Goal: Task Accomplishment & Management: Use online tool/utility

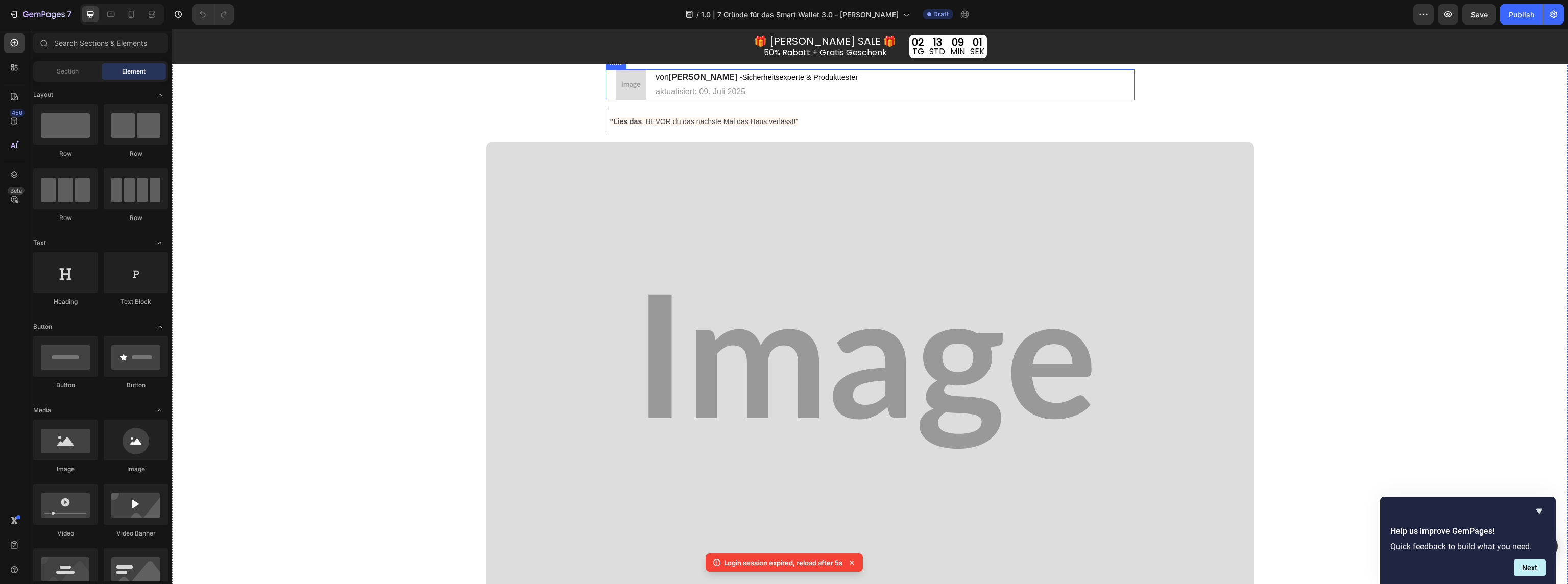
scroll to position [116, 0]
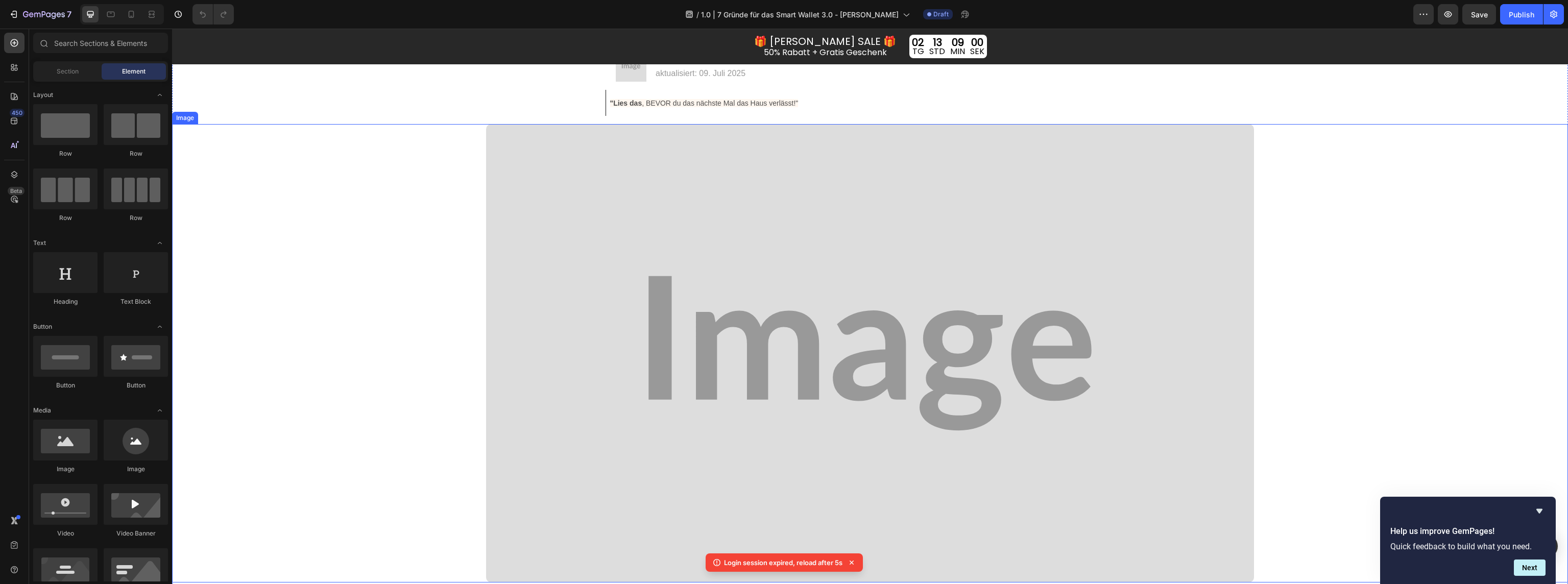
click at [742, 231] on img at bounding box center [870, 353] width 768 height 459
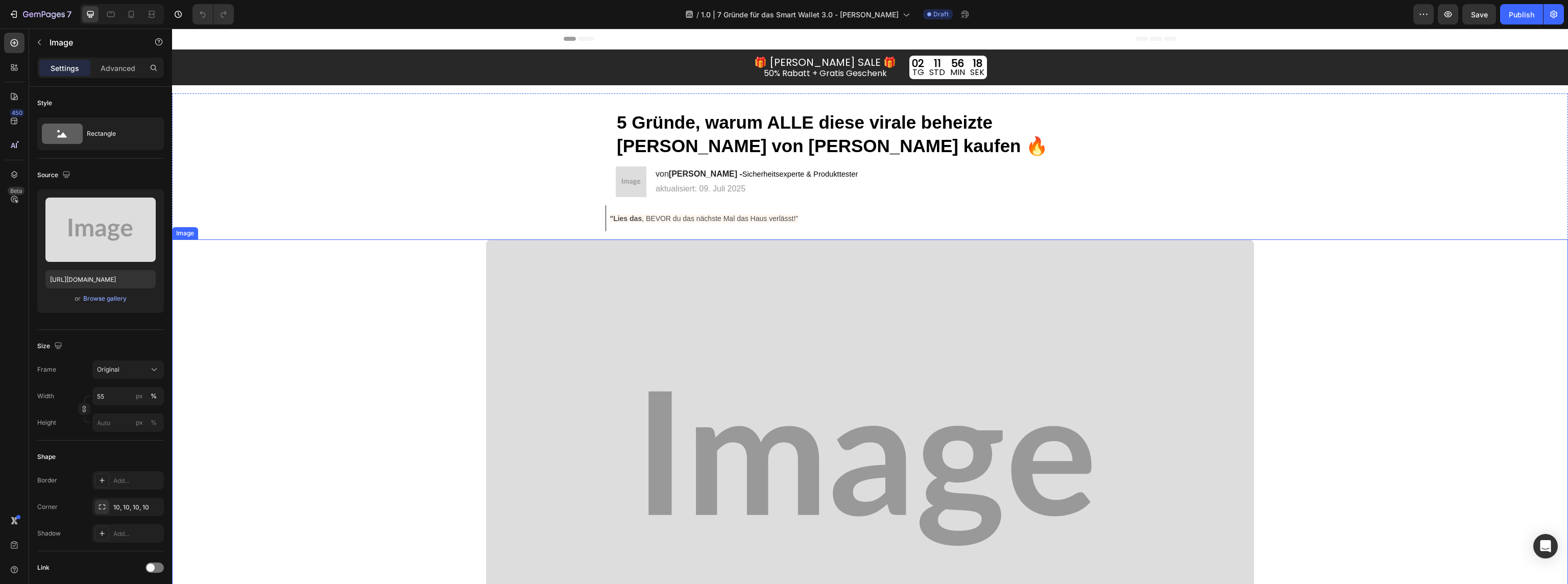
click at [616, 329] on img at bounding box center [870, 469] width 768 height 459
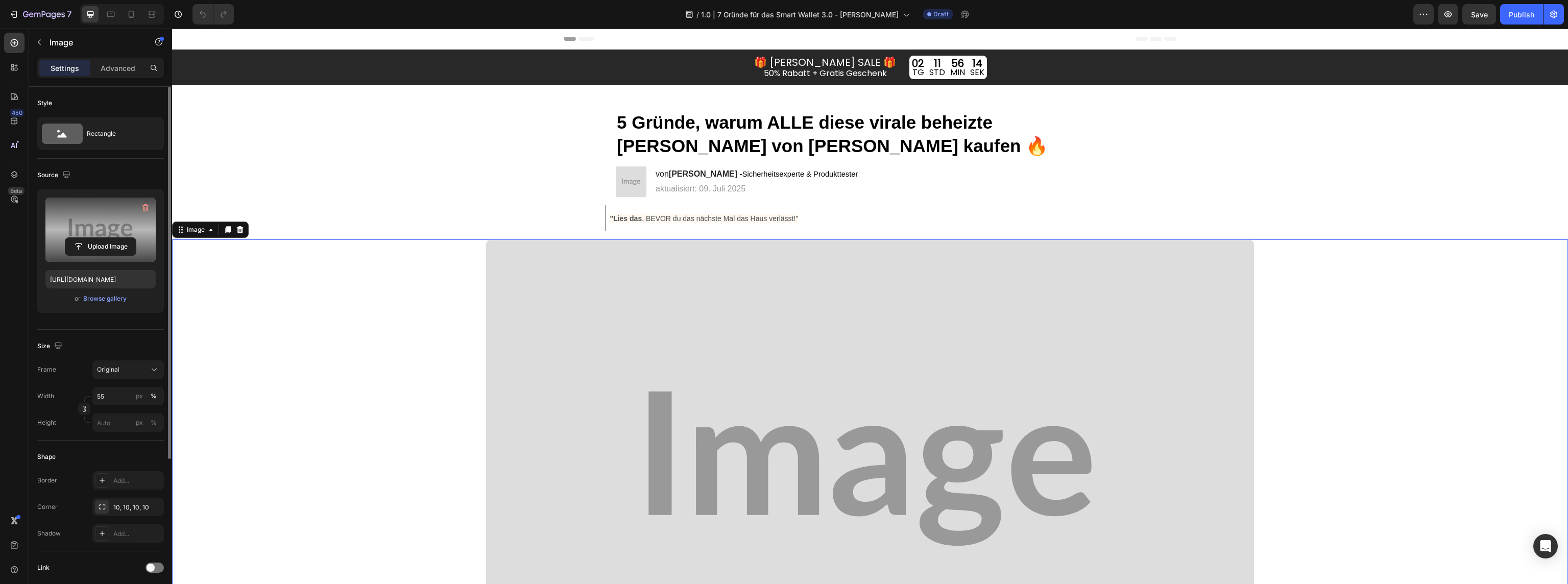
click at [108, 229] on label at bounding box center [101, 229] width 110 height 64
click at [108, 238] on input "file" at bounding box center [101, 246] width 71 height 18
type input "https://cdn.shopify.com/s/files/1/0047/0328/9442/files/gempages_555418472012579…"
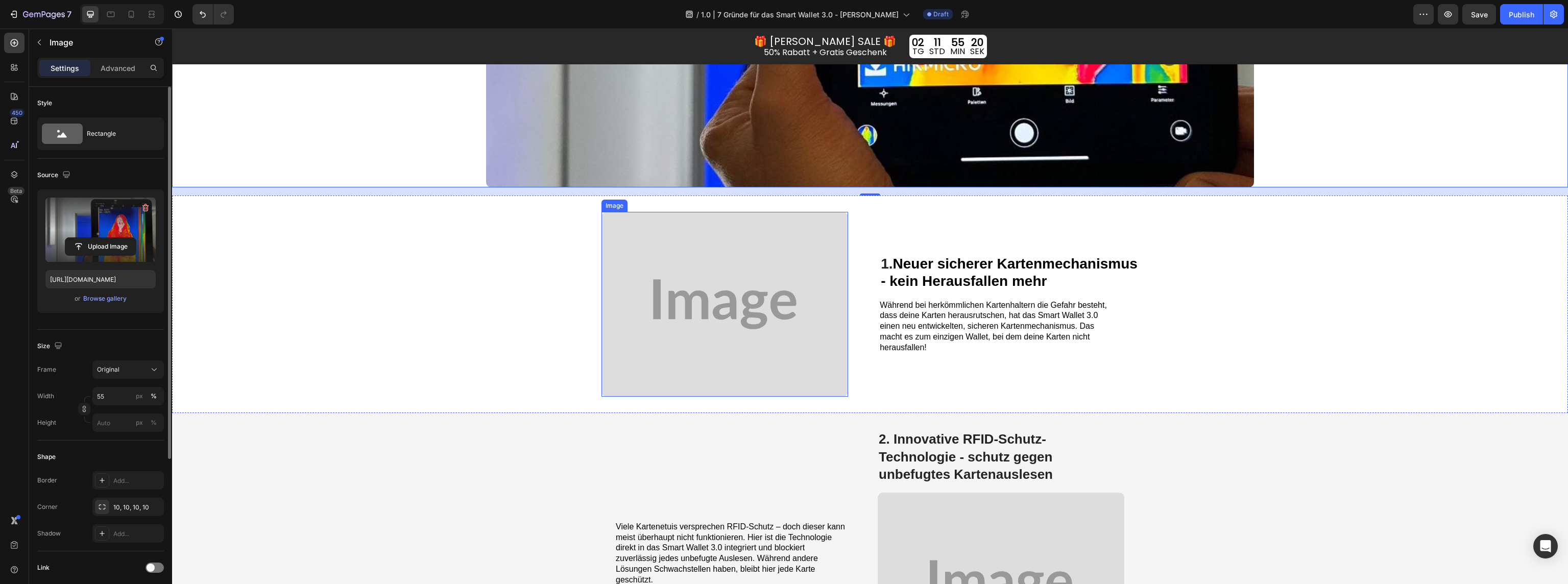
scroll to position [821, 0]
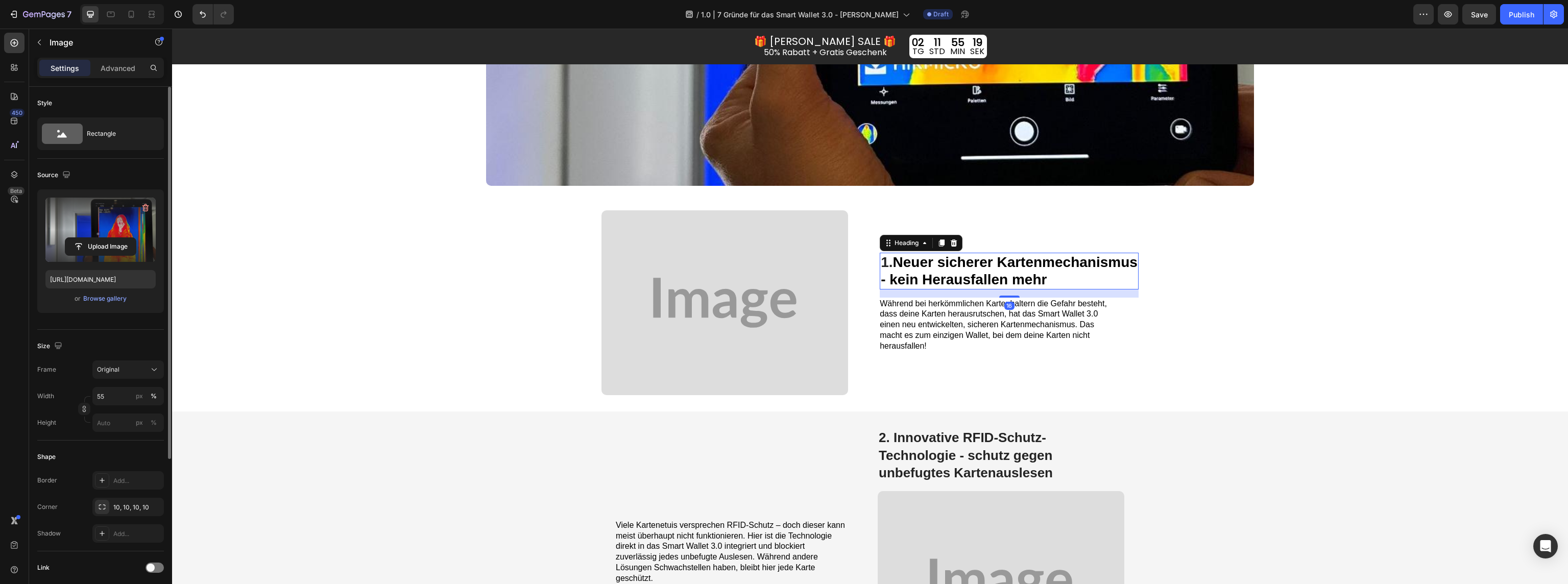
click at [945, 273] on strong "- kein Herausfallen mehr" at bounding box center [964, 280] width 166 height 16
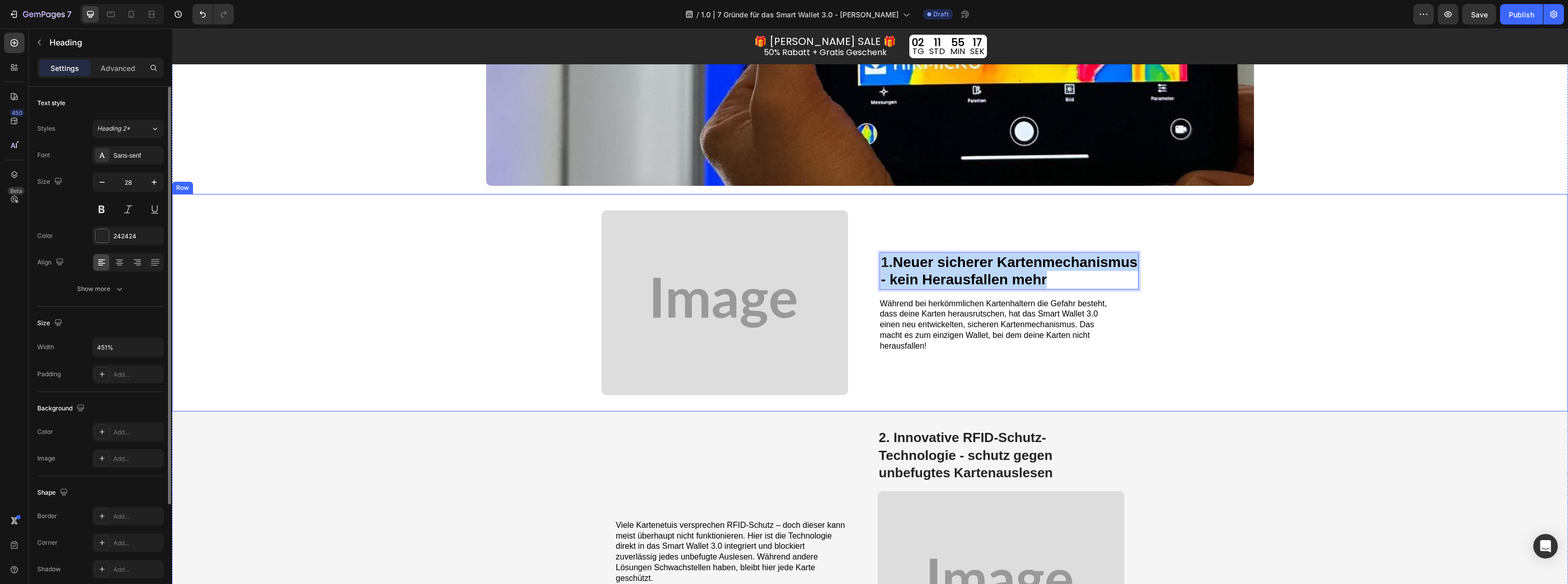
drag, startPoint x: 1050, startPoint y: 278, endPoint x: 872, endPoint y: 261, distance: 178.8
click at [872, 261] on div "1. Neuer sicherer Kartenmechanismus - kein Herausfallen mehr Heading Image 1. N…" at bounding box center [870, 302] width 1396 height 218
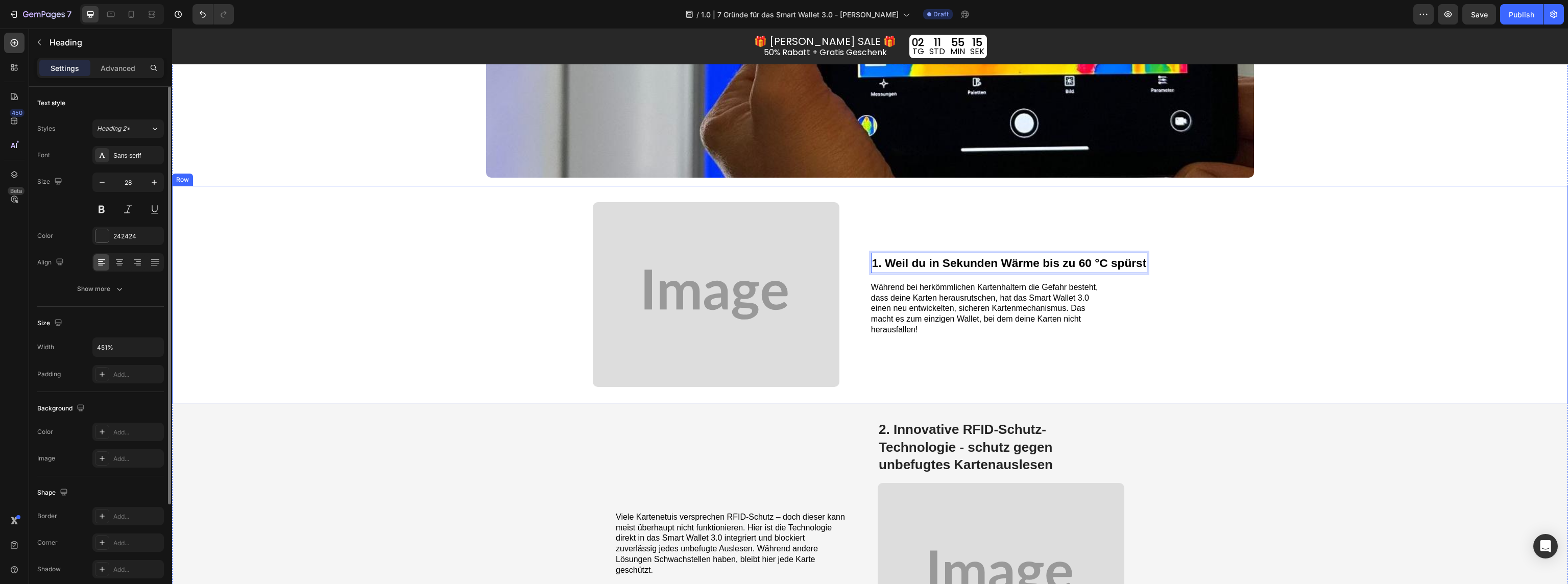
click at [1294, 333] on div "1. Neuer sicherer Kartenmechanismus - kein Herausfallen mehr Heading Image 1. W…" at bounding box center [870, 294] width 1396 height 218
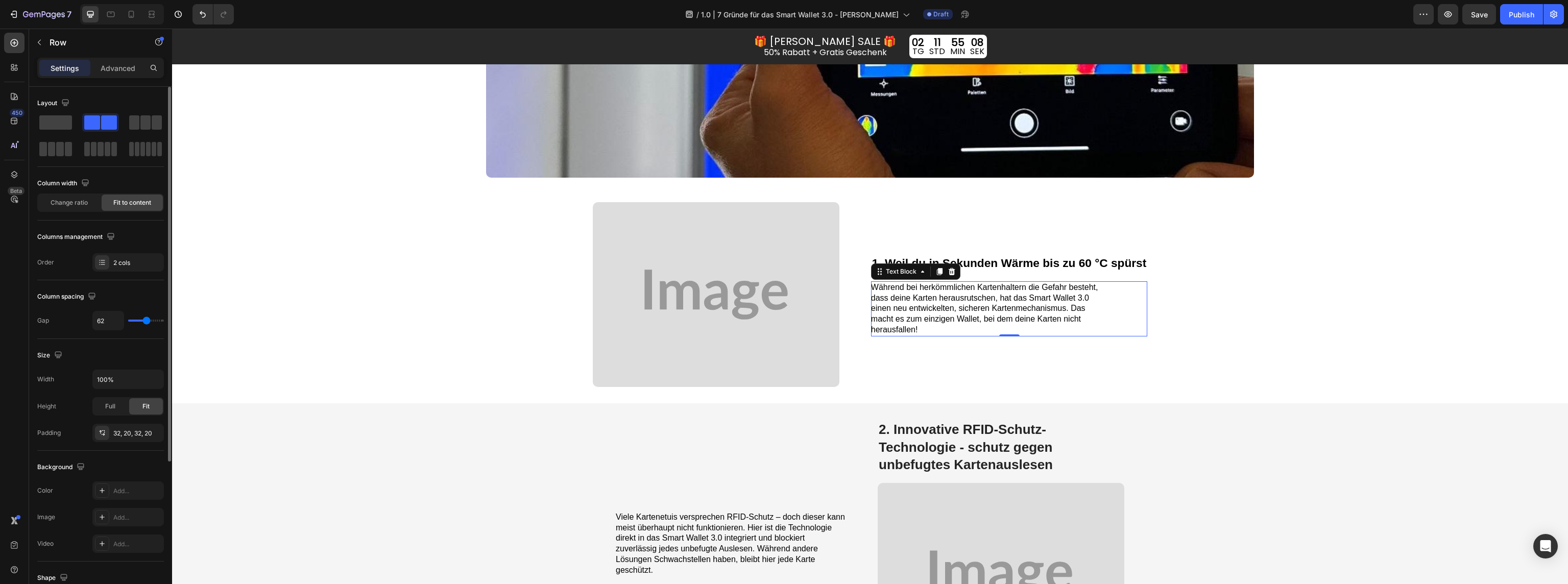
click at [906, 305] on span "Während bei herkömmlichen Kartenhaltern die Gefahr besteht, dass deine Karten h…" at bounding box center [985, 308] width 227 height 51
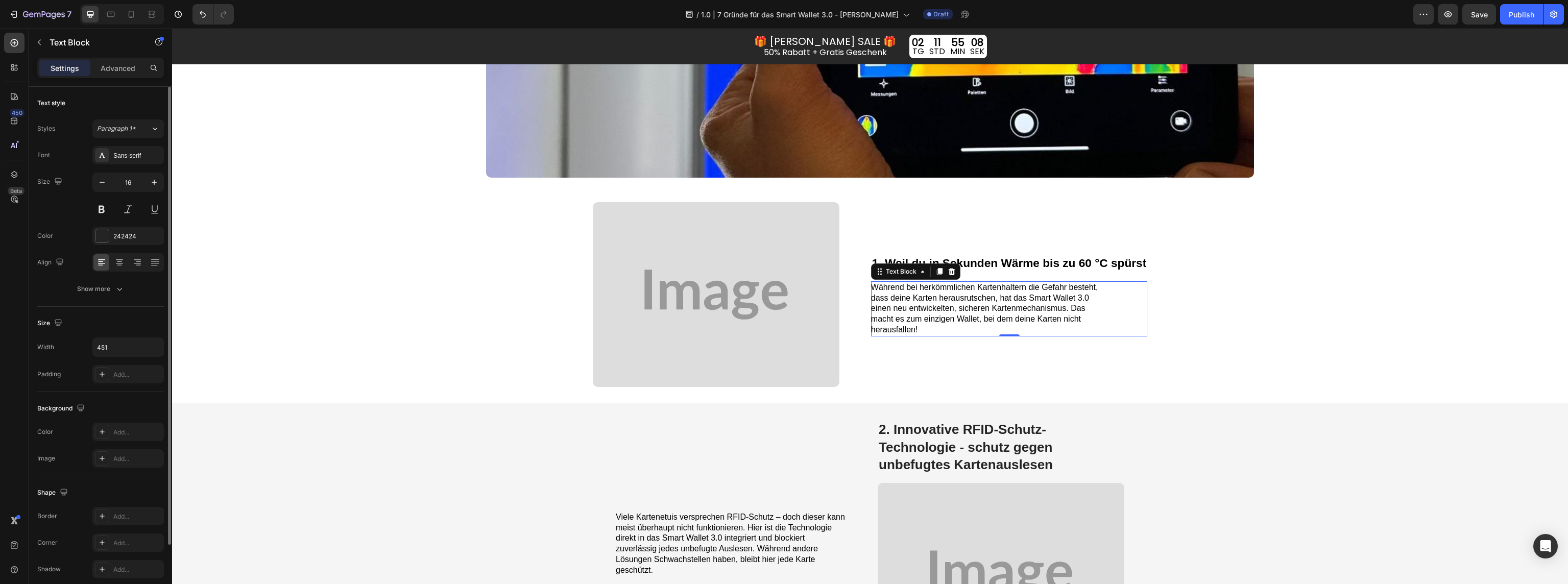
click at [906, 305] on span "Während bei herkömmlichen Kartenhaltern die Gefahr besteht, dass deine Karten h…" at bounding box center [985, 308] width 227 height 51
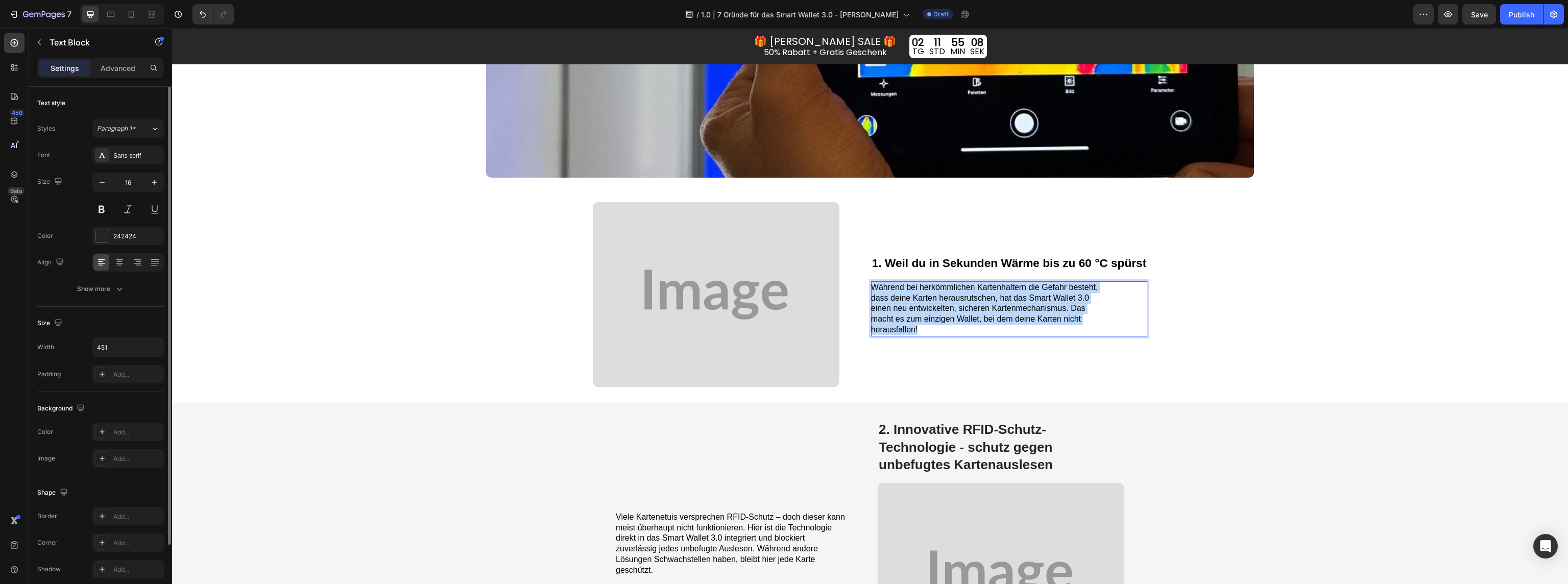
click at [906, 305] on span "Während bei herkömmlichen Kartenhaltern die Gefahr besteht, dass deine Karten h…" at bounding box center [985, 308] width 227 height 51
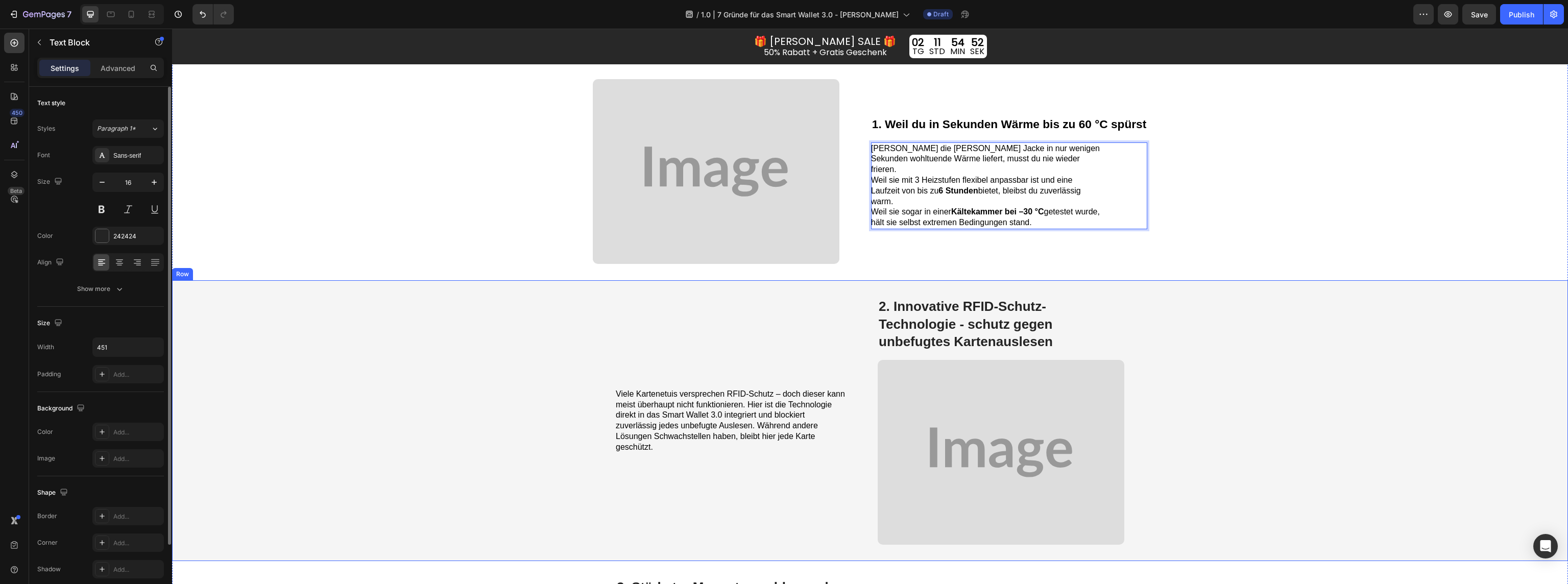
scroll to position [956, 0]
click at [967, 323] on span "2. Innovative RFID-Schutz-Technologie - schutz gegen unbefugtes Kartenauslesen" at bounding box center [966, 321] width 174 height 50
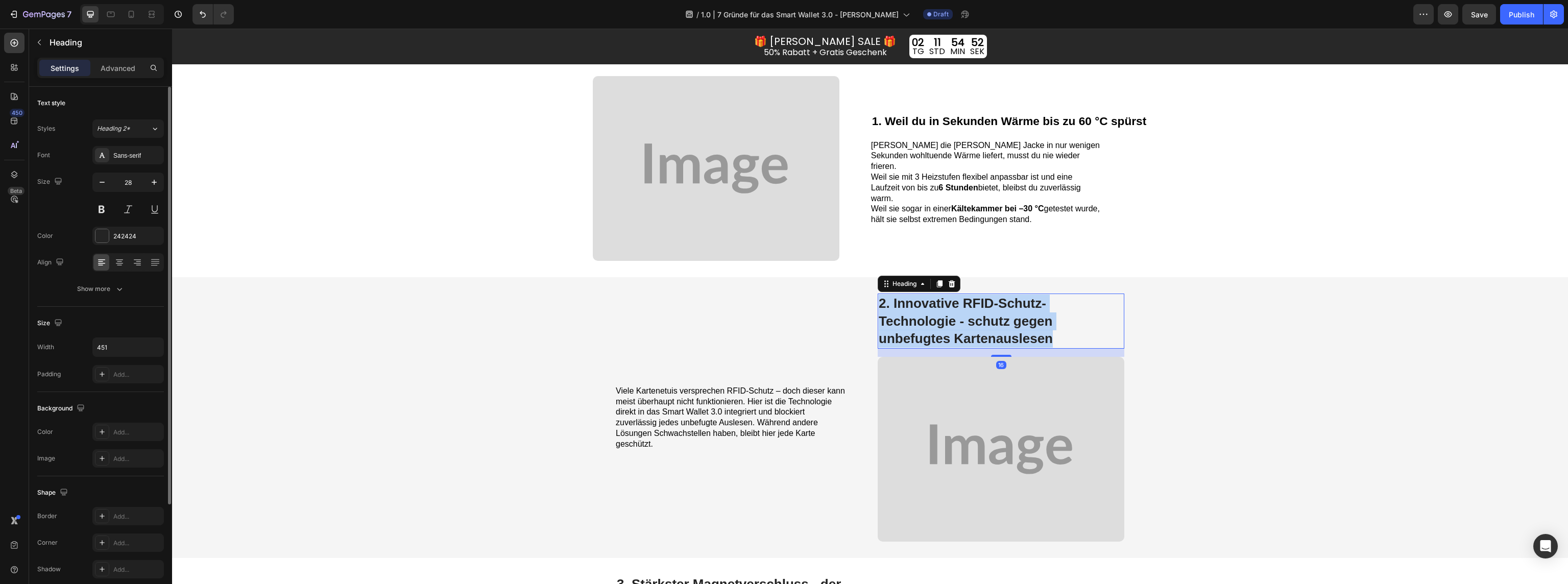
click at [967, 323] on span "2. Innovative RFID-Schutz-Technologie - schutz gegen unbefugtes Kartenauslesen" at bounding box center [966, 321] width 174 height 50
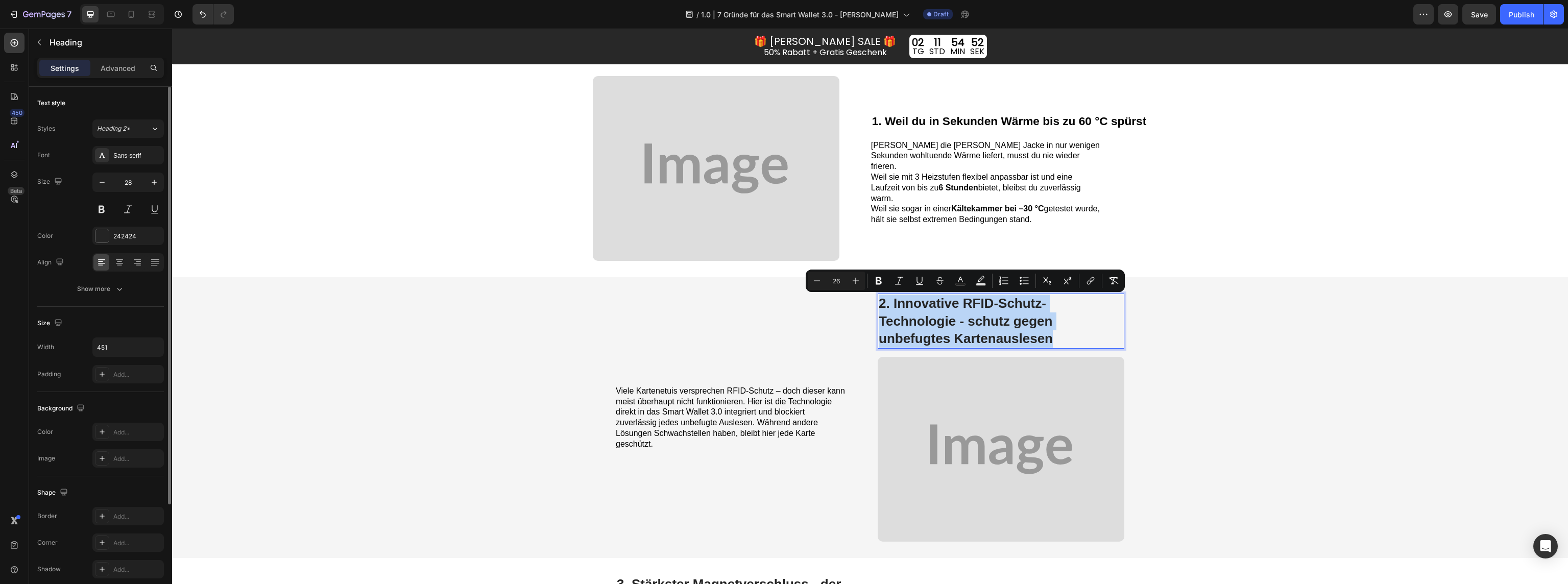
click at [967, 323] on span "2. Innovative RFID-Schutz-Technologie - schutz gegen unbefugtes Kartenauslesen" at bounding box center [966, 321] width 174 height 50
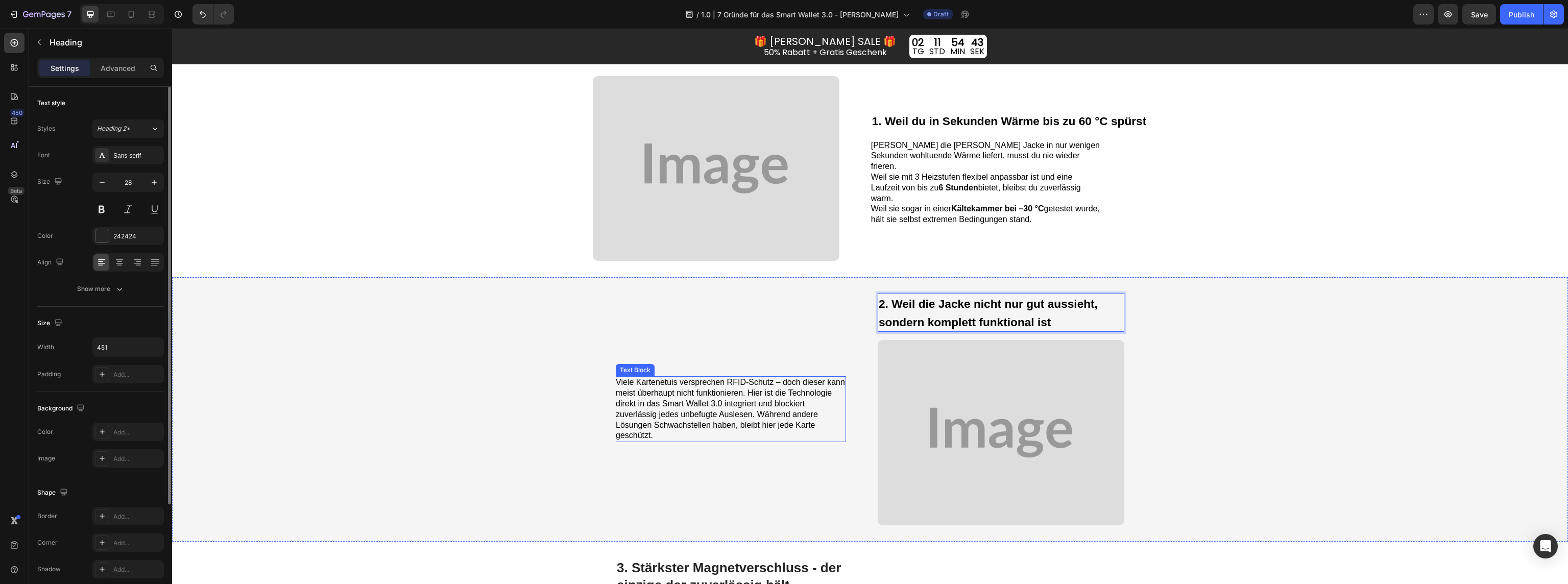
click at [731, 399] on span "Viele Kartenetuis versprechen RFID-Schutz – doch dieser kann meist überhaupt ni…" at bounding box center [730, 408] width 229 height 62
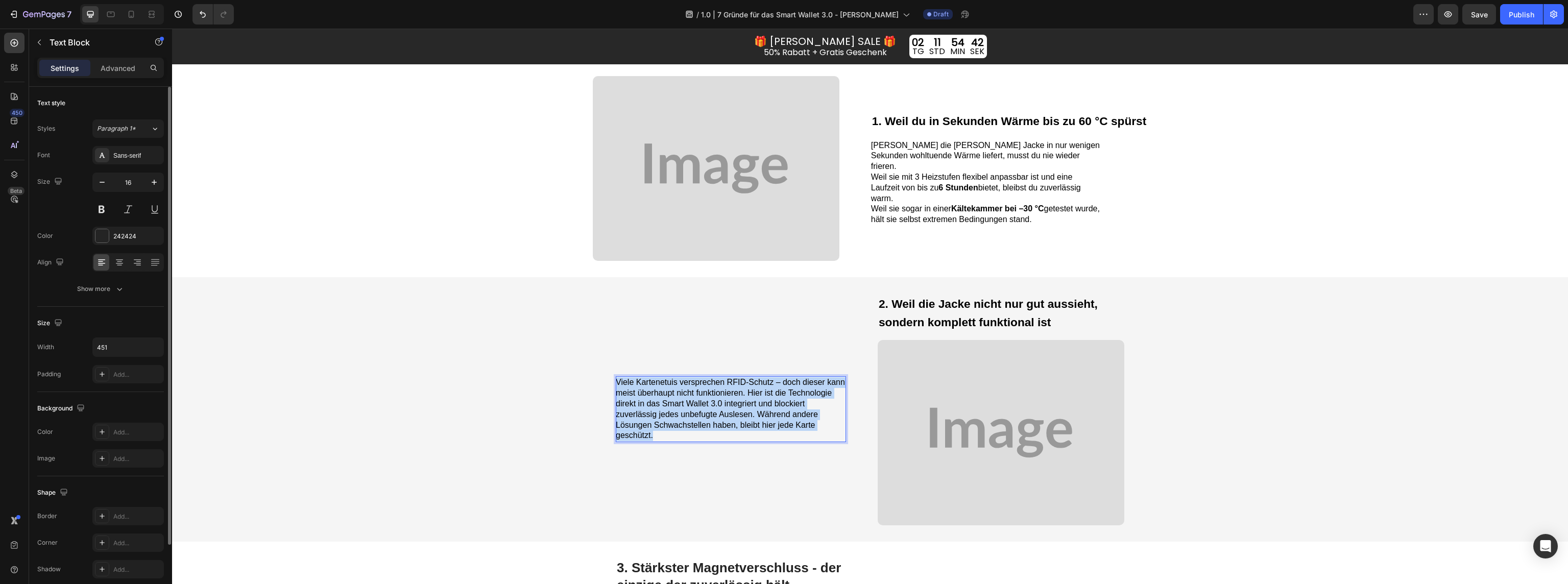
click at [731, 399] on span "Viele Kartenetuis versprechen RFID-Schutz – doch dieser kann meist überhaupt ni…" at bounding box center [730, 408] width 229 height 62
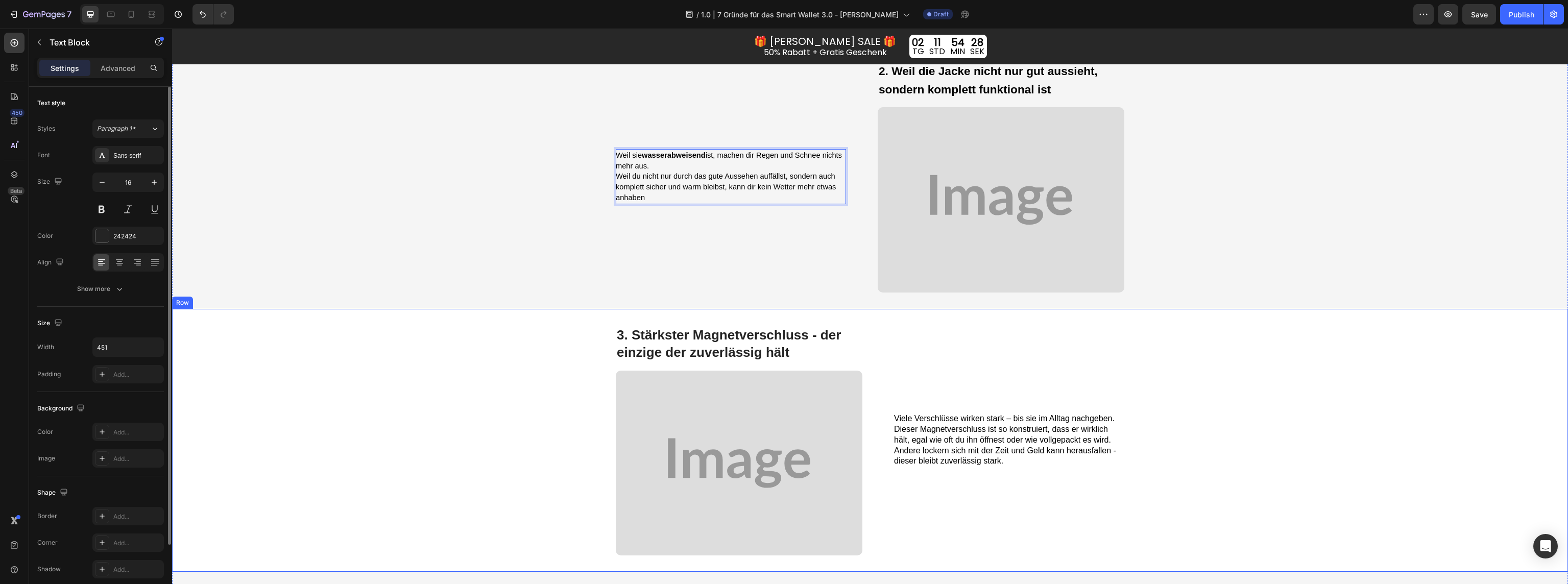
scroll to position [1190, 0]
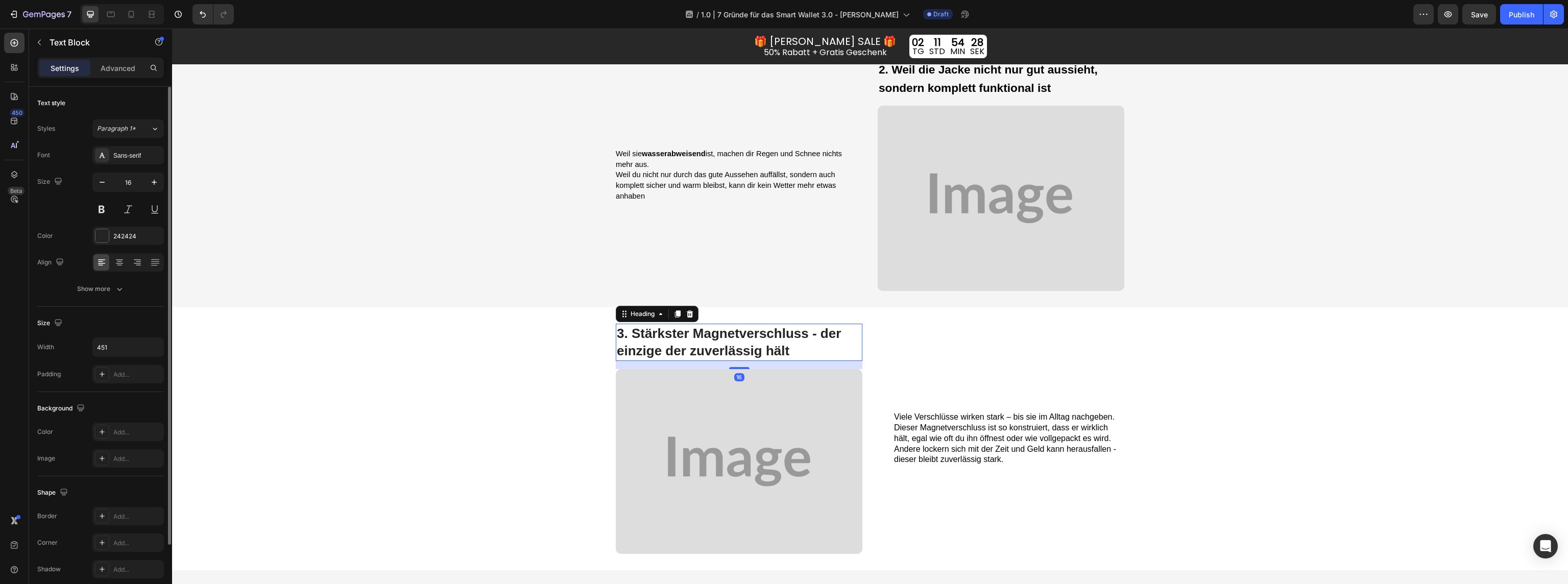
click at [734, 345] on span "3. Stärkster Magnetverschluss - der einzige der zuverlässig hält" at bounding box center [728, 342] width 224 height 33
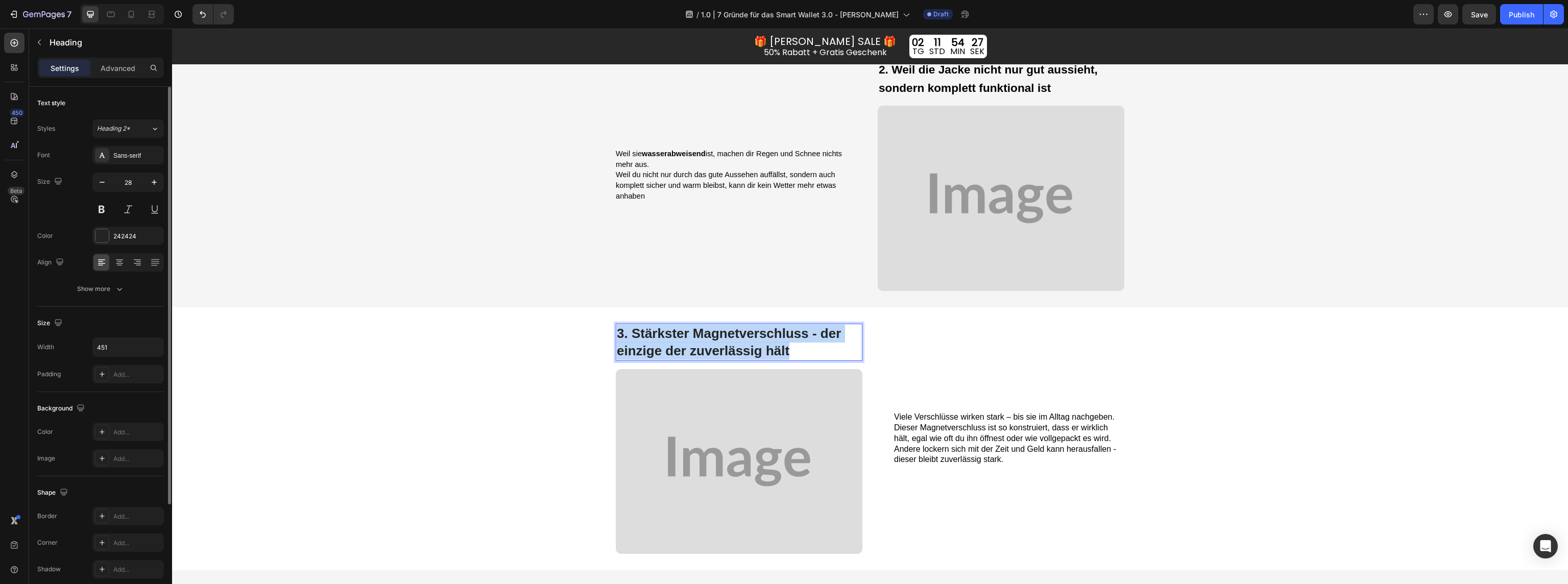
click at [734, 345] on span "3. Stärkster Magnetverschluss - der einzige der zuverlässig hält" at bounding box center [728, 342] width 224 height 33
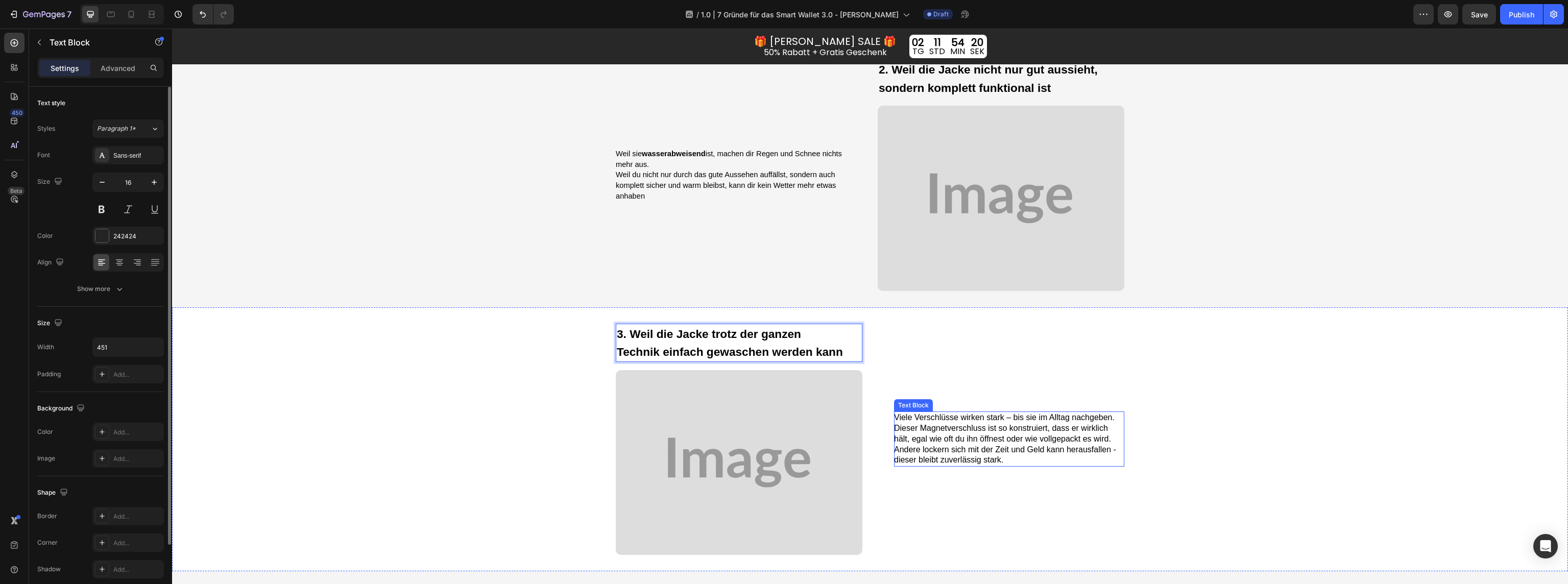
click at [935, 429] on span "Viele Verschlüsse wirken stark – bis sie im Alltag nachgeben. Dieser Magnetvers…" at bounding box center [1005, 438] width 222 height 51
click at [934, 429] on span "Viele Verschlüsse wirken stark – bis sie im Alltag nachgeben. Dieser Magnetvers…" at bounding box center [1005, 438] width 222 height 51
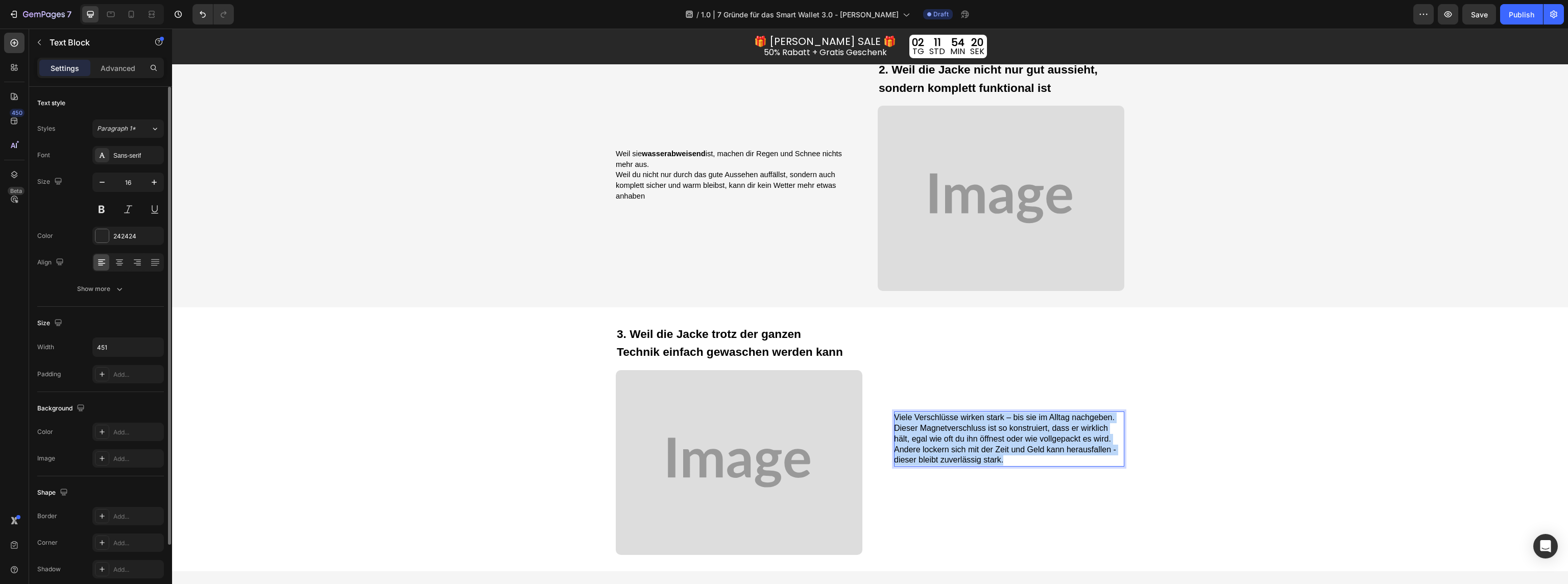
click at [934, 429] on span "Viele Verschlüsse wirken stark – bis sie im Alltag nachgeben. Dieser Magnetvers…" at bounding box center [1005, 438] width 222 height 51
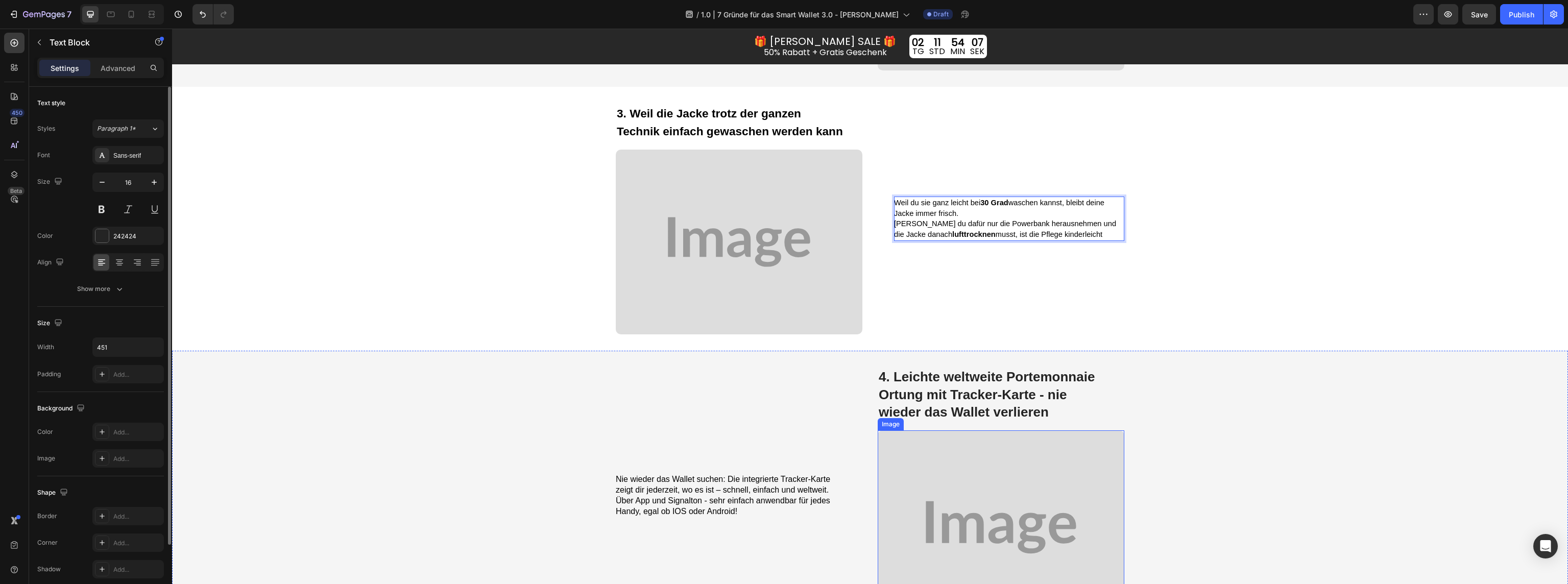
scroll to position [1412, 0]
click at [913, 382] on span "4. Leichte weltweite Portemonnaie Ortung mit Tracker-Karte - nie wieder das Wal…" at bounding box center [987, 393] width 216 height 50
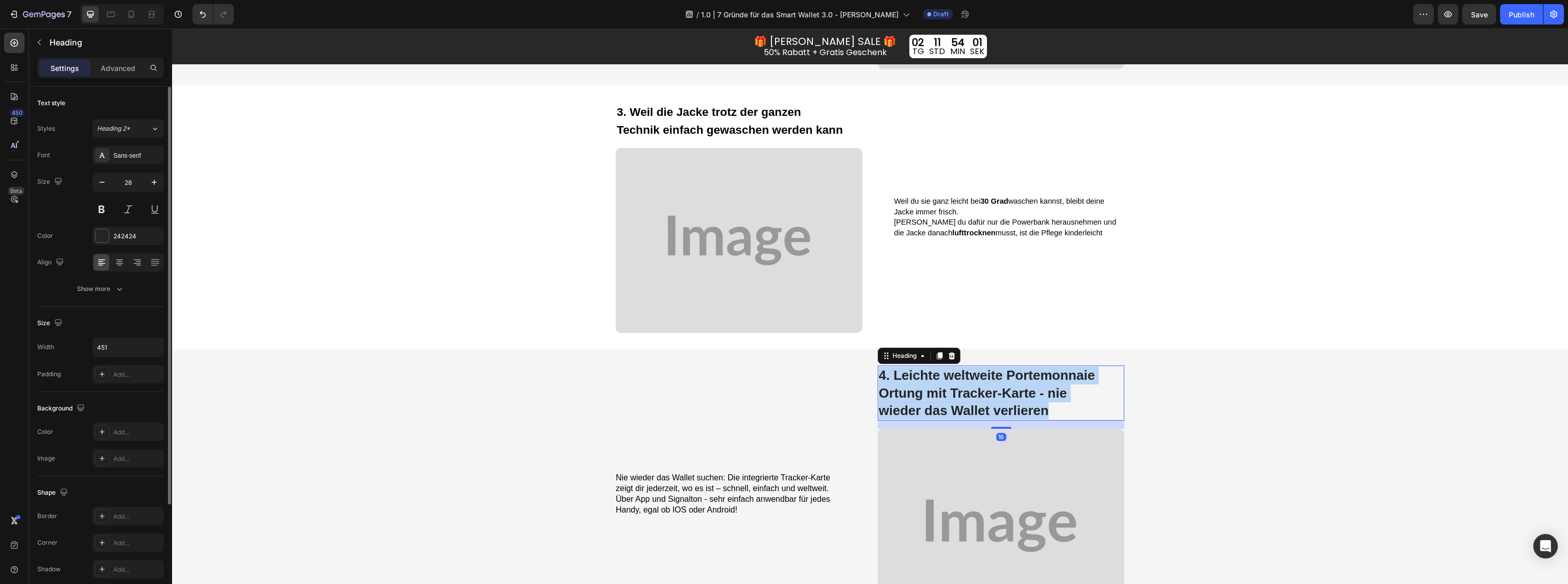
click at [913, 382] on span "4. Leichte weltweite Portemonnaie Ortung mit Tracker-Karte - nie wieder das Wal…" at bounding box center [987, 393] width 216 height 50
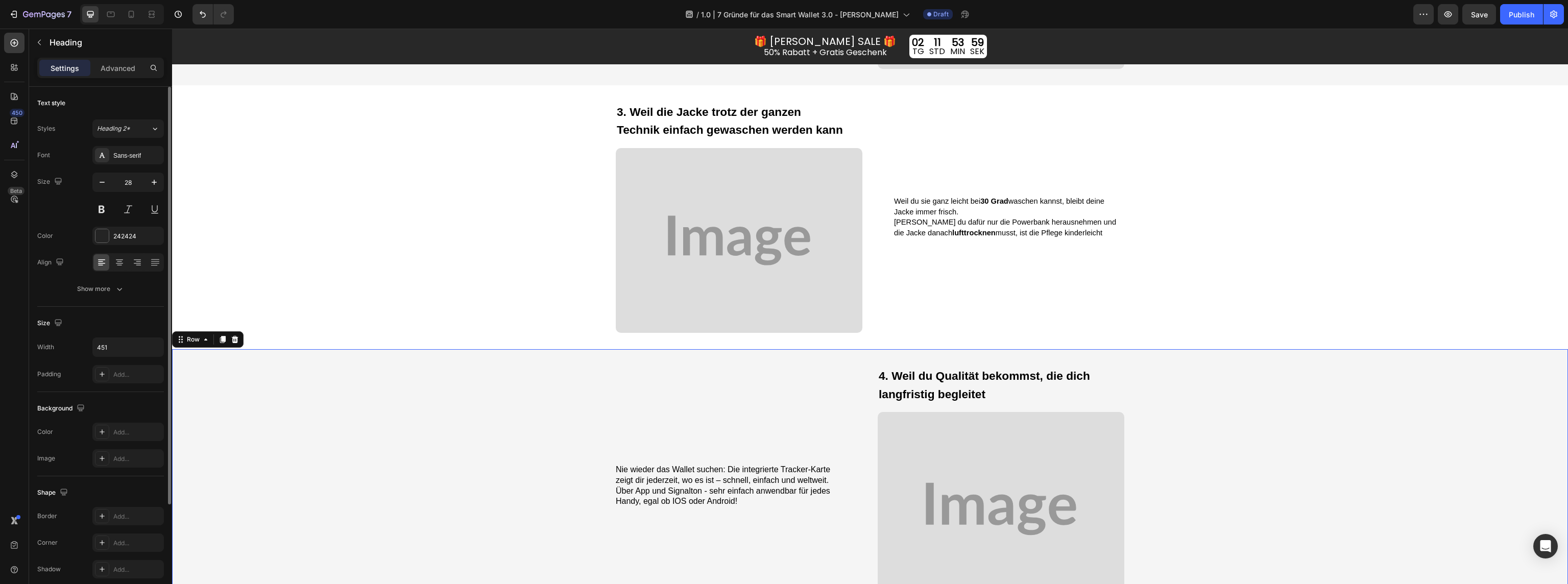
drag, startPoint x: 1252, startPoint y: 421, endPoint x: 1201, endPoint y: 416, distance: 51.2
click at [1248, 419] on div "Nie wieder das Wallet suchen: Die integrierte Tracker-Karte zeigt dir jederzeit…" at bounding box center [870, 486] width 1396 height 273
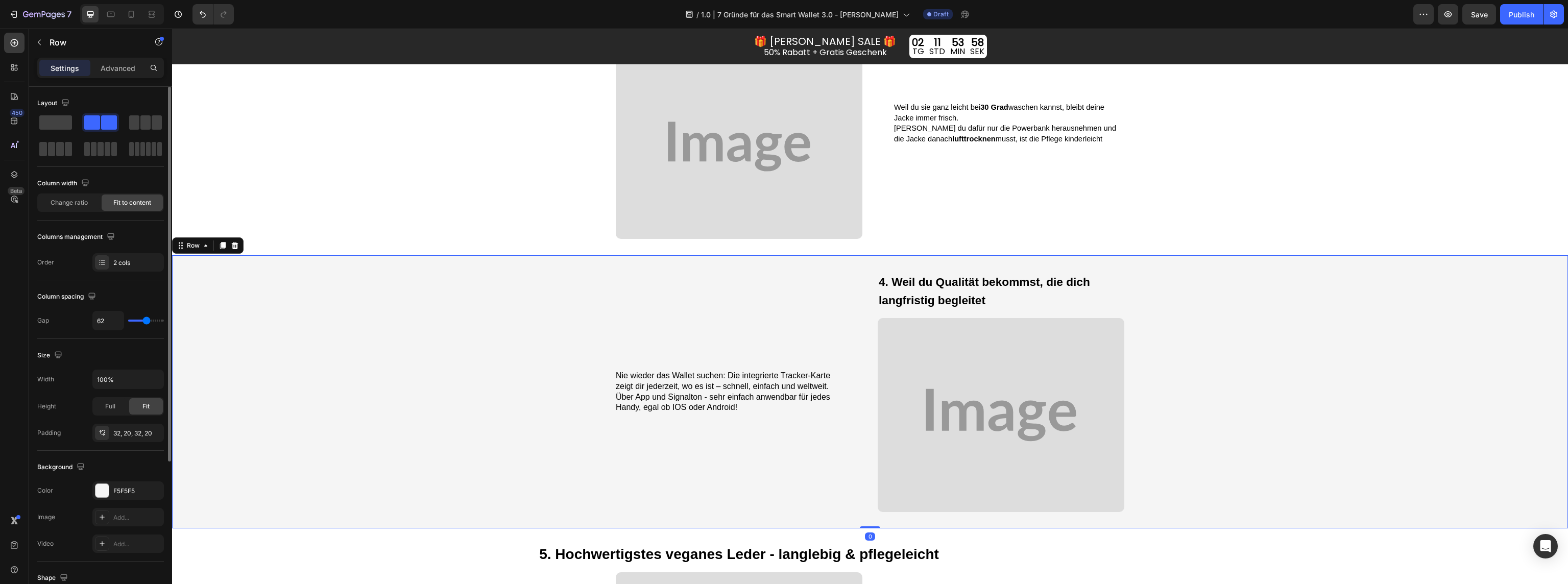
scroll to position [1511, 0]
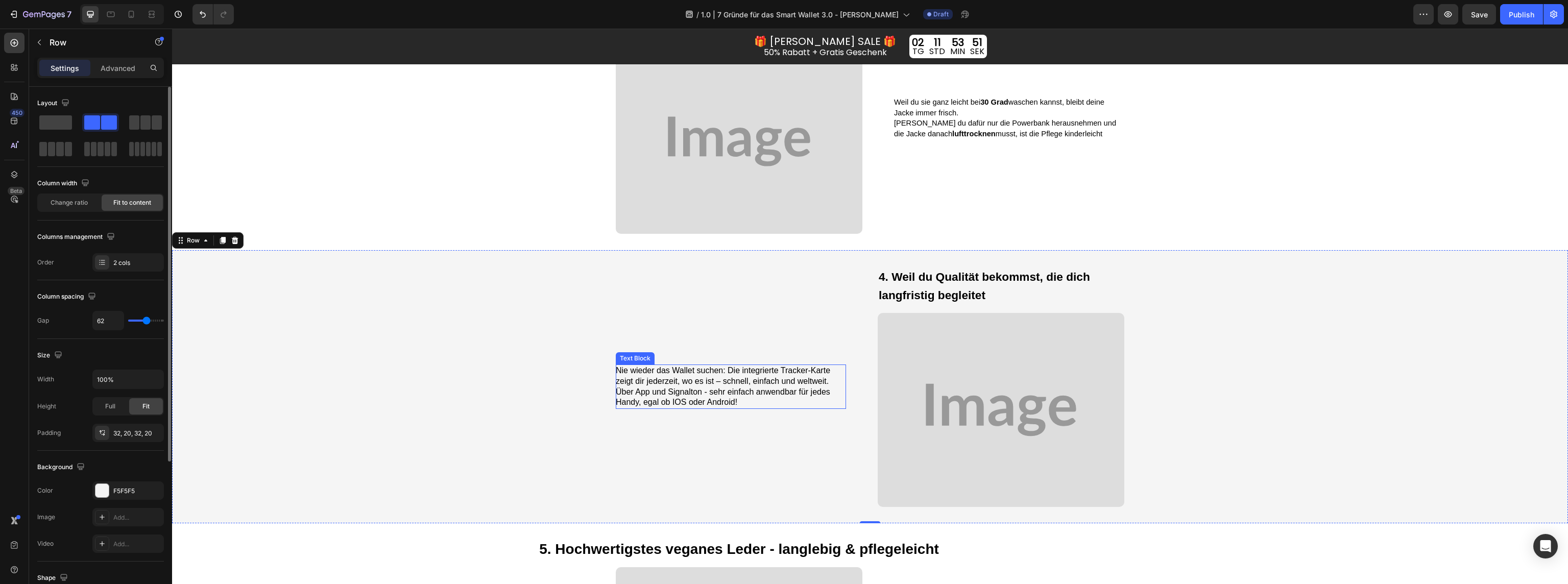
click at [743, 383] on span "Nie wieder das Wallet suchen: Die integrierte Tracker-Karte zeigt dir jederzeit…" at bounding box center [723, 386] width 214 height 41
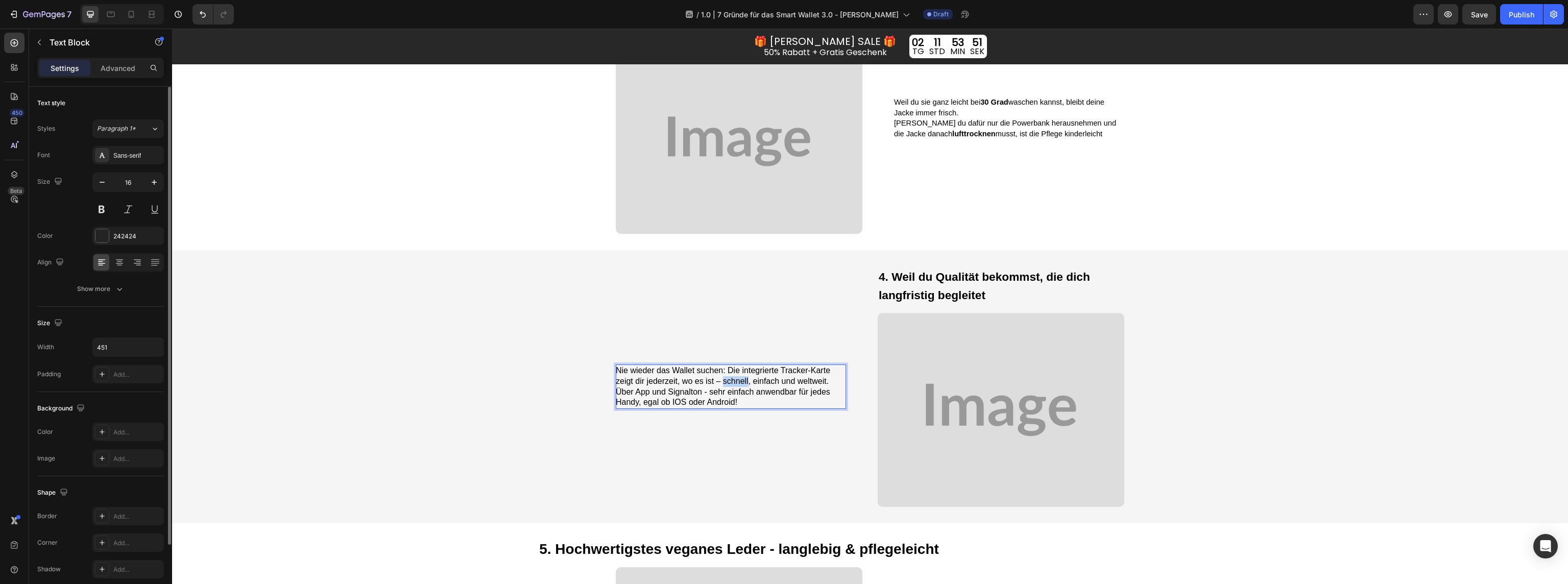
click at [743, 383] on div "Nie wieder das Wallet suchen: Die integrierte Tracker-Karte zeigt dir jederzeit…" at bounding box center [731, 387] width 230 height 240
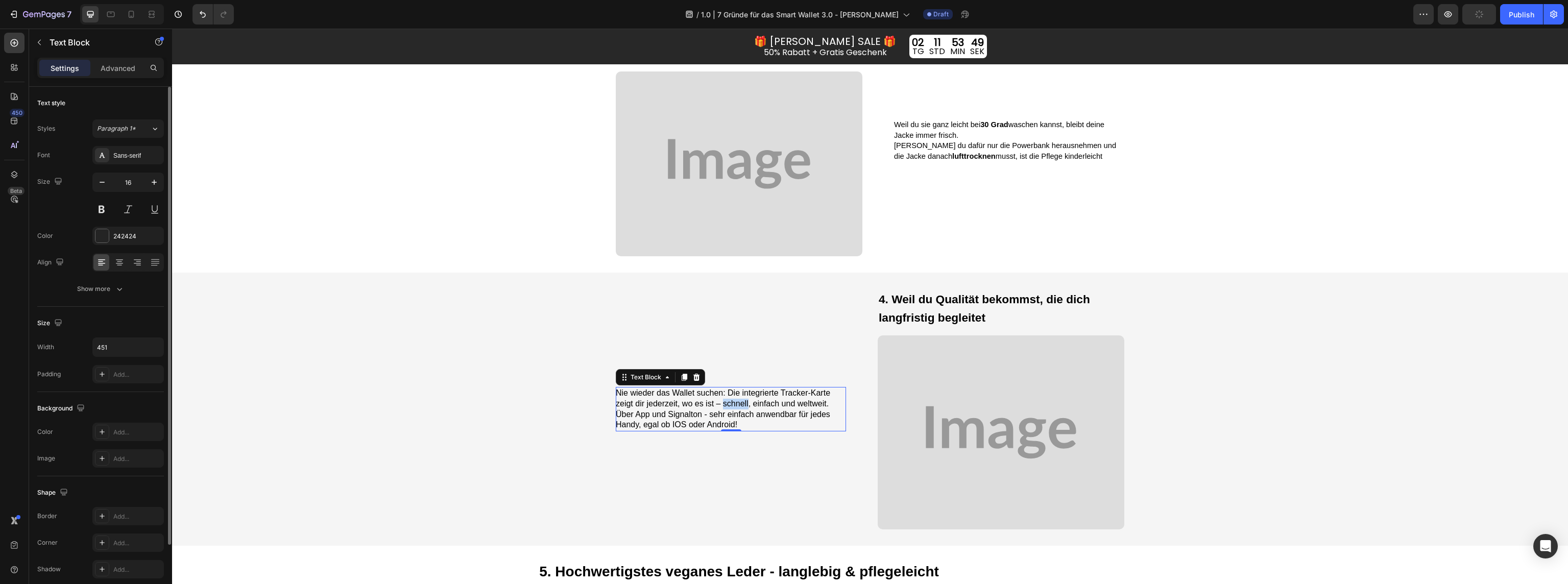
click at [725, 408] on span "Nie wieder das Wallet suchen: Die integrierte Tracker-Karte zeigt dir jederzeit…" at bounding box center [723, 409] width 214 height 41
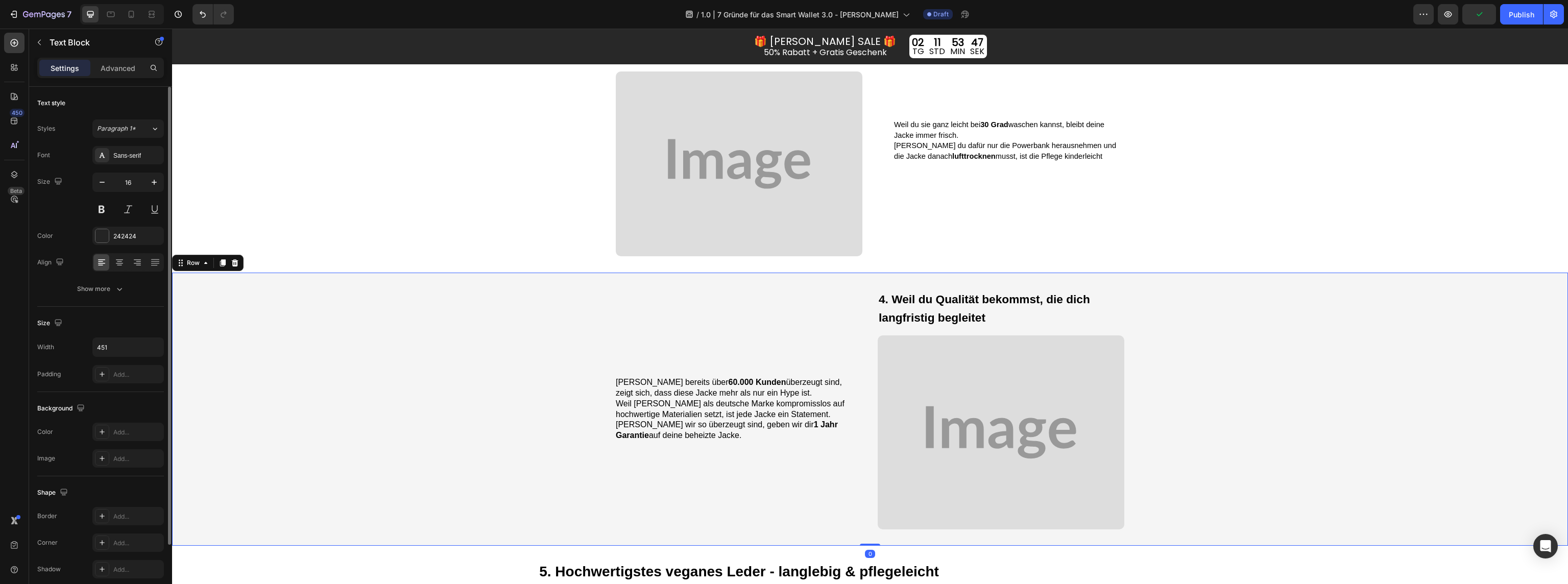
drag, startPoint x: 1244, startPoint y: 397, endPoint x: 1200, endPoint y: 397, distance: 44.0
click at [1244, 397] on div "Weil bereits über 60.000 Kunden überzeugt sind, zeigt sich, dass diese Jacke me…" at bounding box center [870, 409] width 1396 height 273
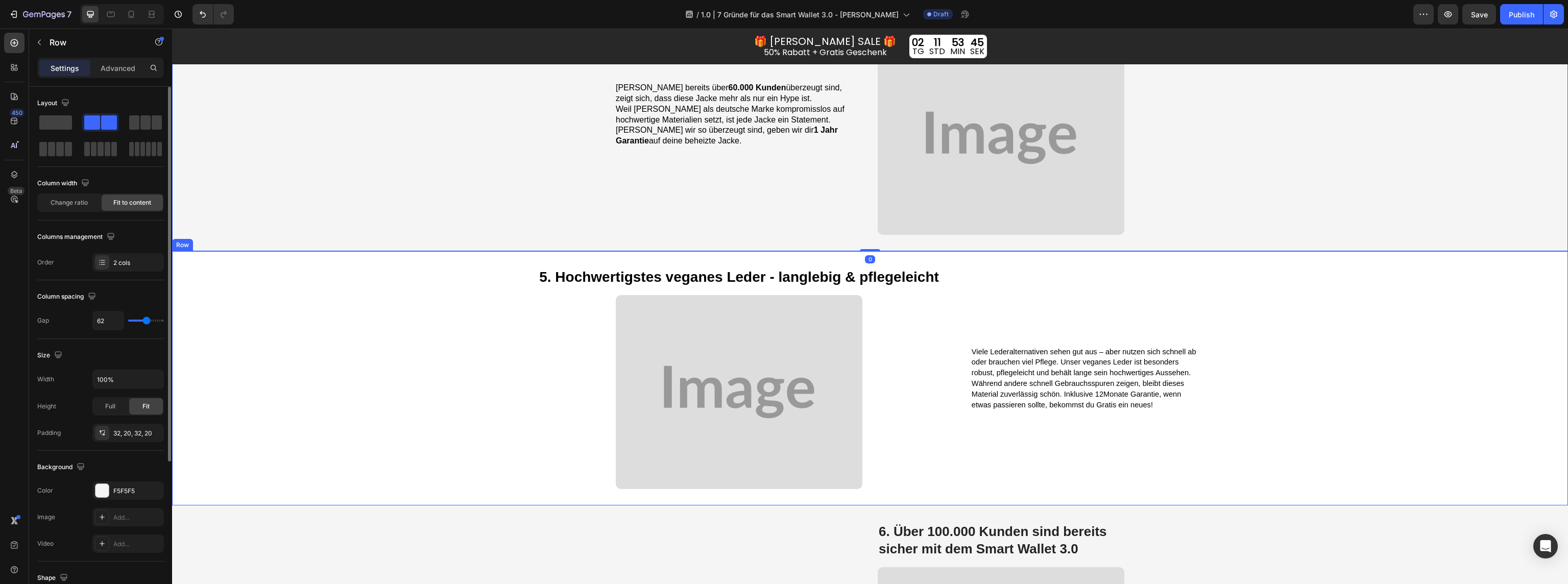
scroll to position [1784, 0]
click at [707, 272] on strong "5. Hochwertigstes veganes Leder - langlebig & pflegeleicht" at bounding box center [739, 276] width 400 height 16
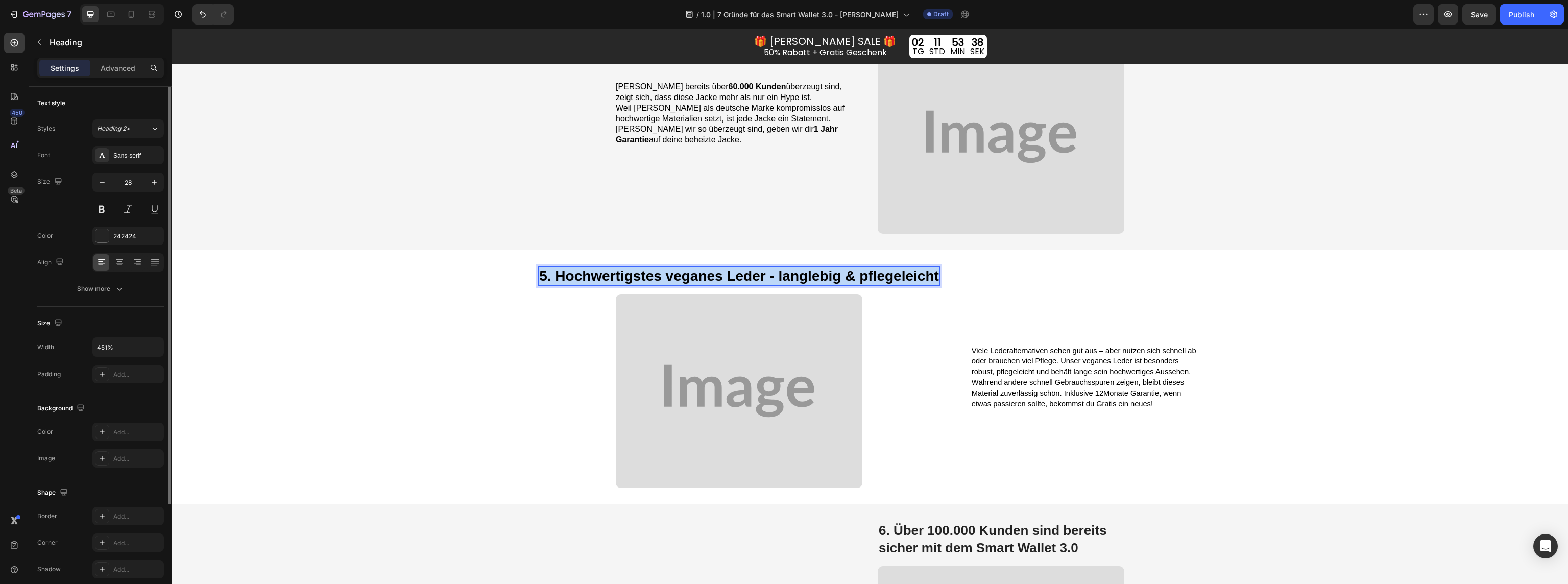
click at [707, 272] on strong "5. Hochwertigstes veganes Leder - langlebig & pflegeleicht" at bounding box center [739, 276] width 400 height 16
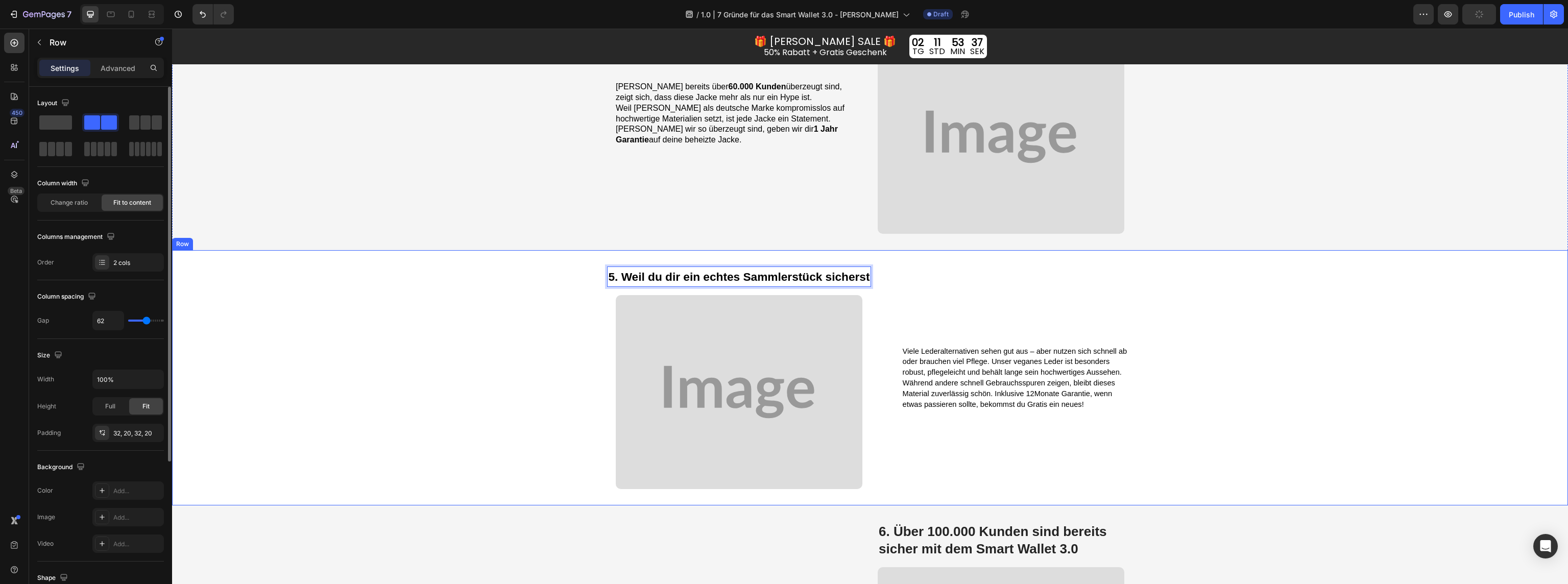
click at [535, 342] on div "5. Weil du dir ein echtes Sammlerstück sicherst Heading 16 Image Viele Lederalt…" at bounding box center [870, 378] width 1396 height 255
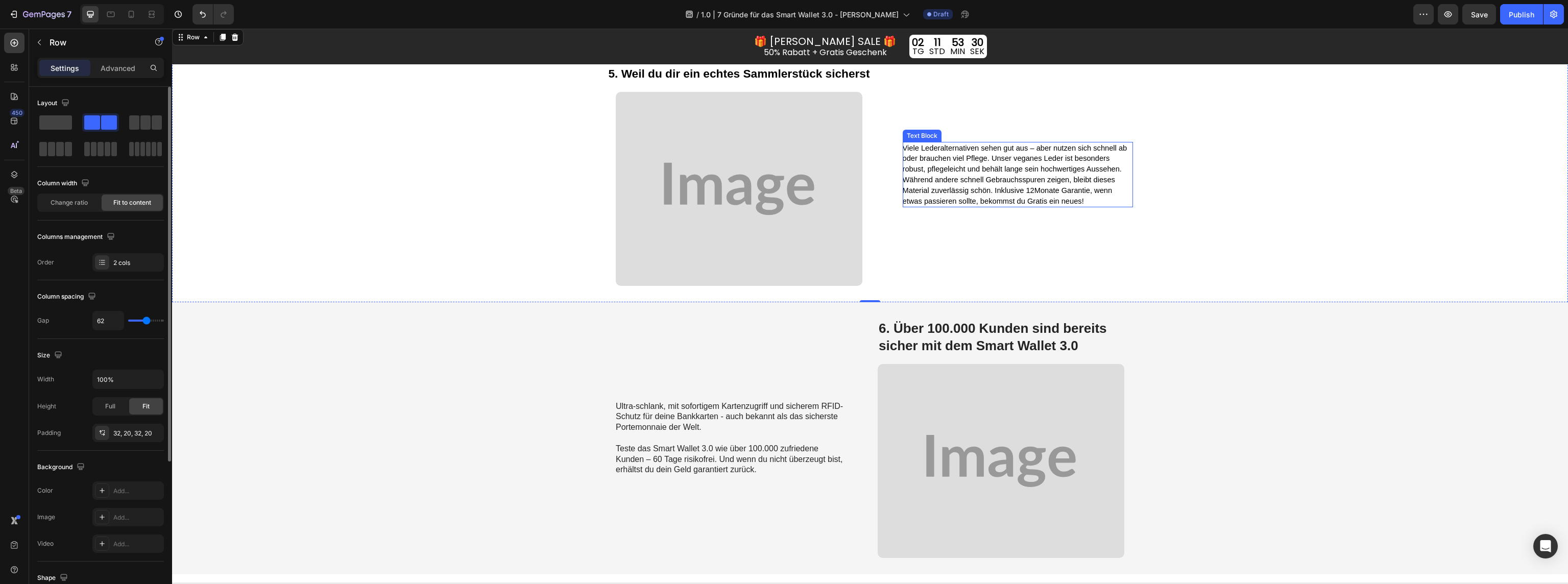
scroll to position [1988, 0]
click at [936, 173] on p "Viele Lederalternativen sehen gut aus – aber nutzen sich schnell ab oder brauch…" at bounding box center [1017, 174] width 229 height 64
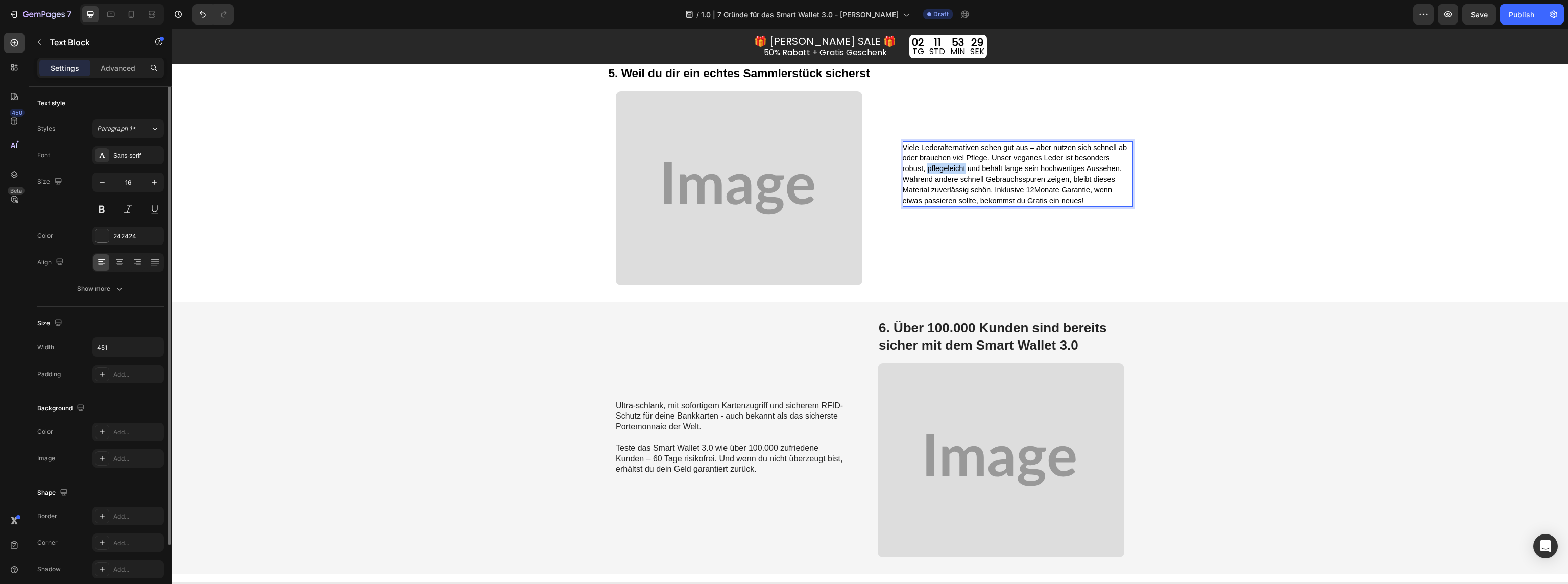
click at [936, 173] on p "Viele Lederalternativen sehen gut aus – aber nutzen sich schnell ab oder brauch…" at bounding box center [1017, 174] width 229 height 64
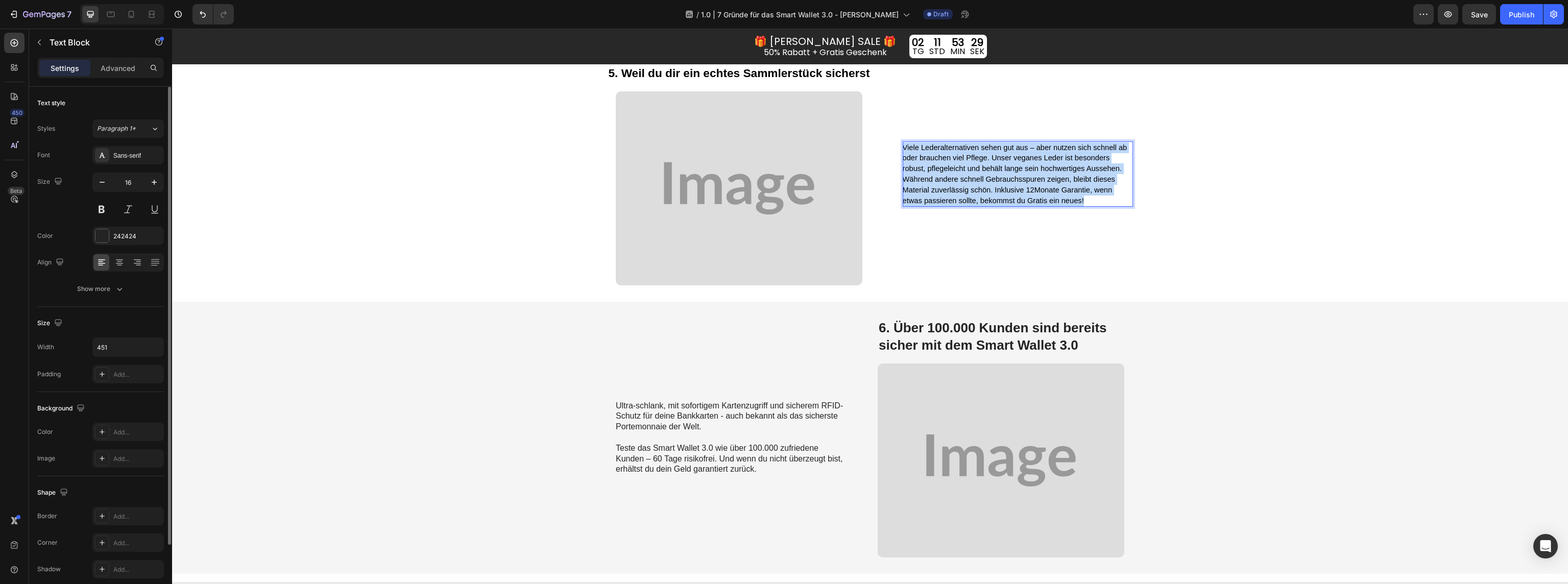
click at [936, 173] on p "Viele Lederalternativen sehen gut aus – aber nutzen sich schnell ab oder brauch…" at bounding box center [1017, 174] width 229 height 64
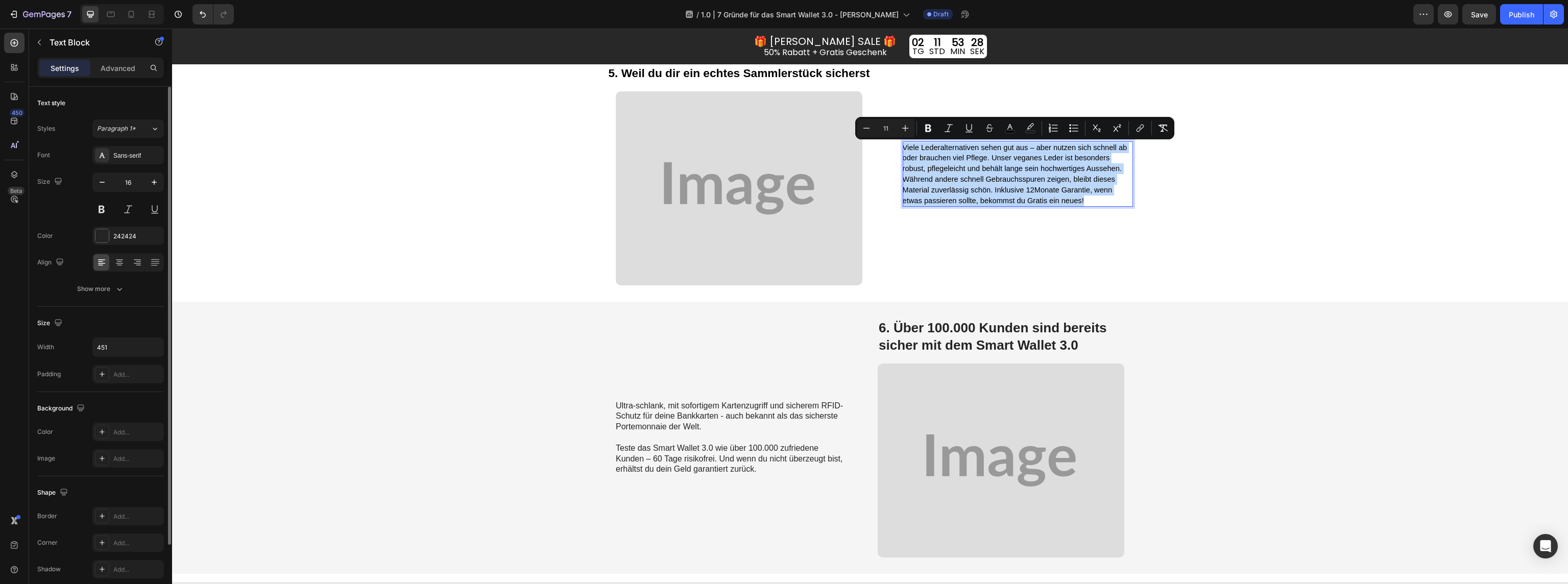
scroll to position [1983, 0]
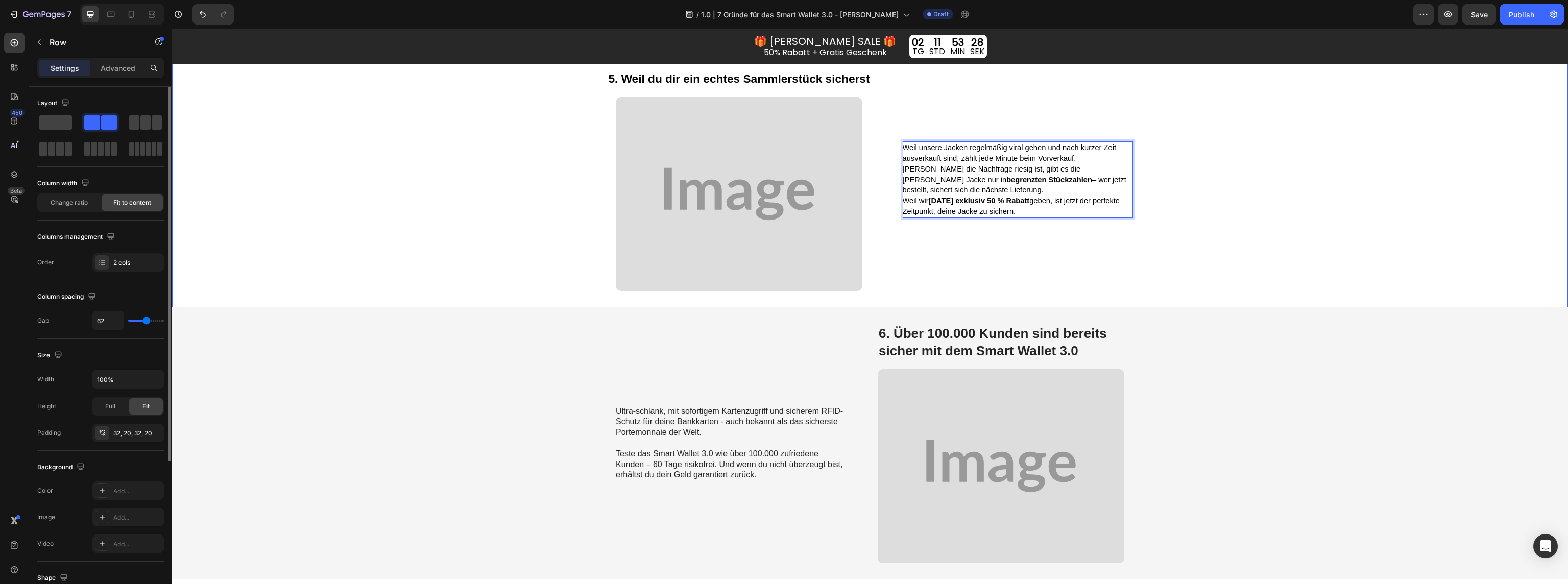
click at [1107, 259] on div "Weil unsere Jacken regelmäßig viral gehen und nach kurzer Zeit ausverkauft sind…" at bounding box center [1018, 180] width 230 height 223
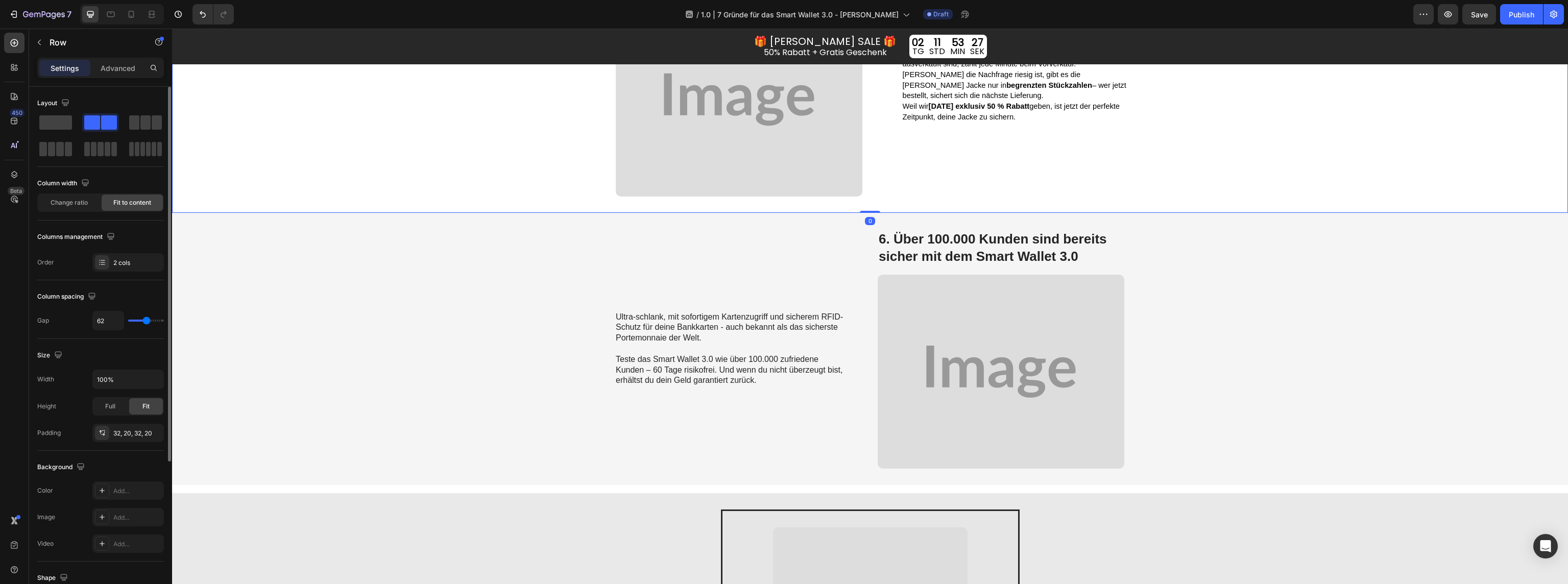
scroll to position [2079, 0]
click at [1289, 309] on div "Ultra-schlank, mit sofortigem Kartenzugriff und sicherem RFID-Schutz für deine …" at bounding box center [870, 347] width 1396 height 272
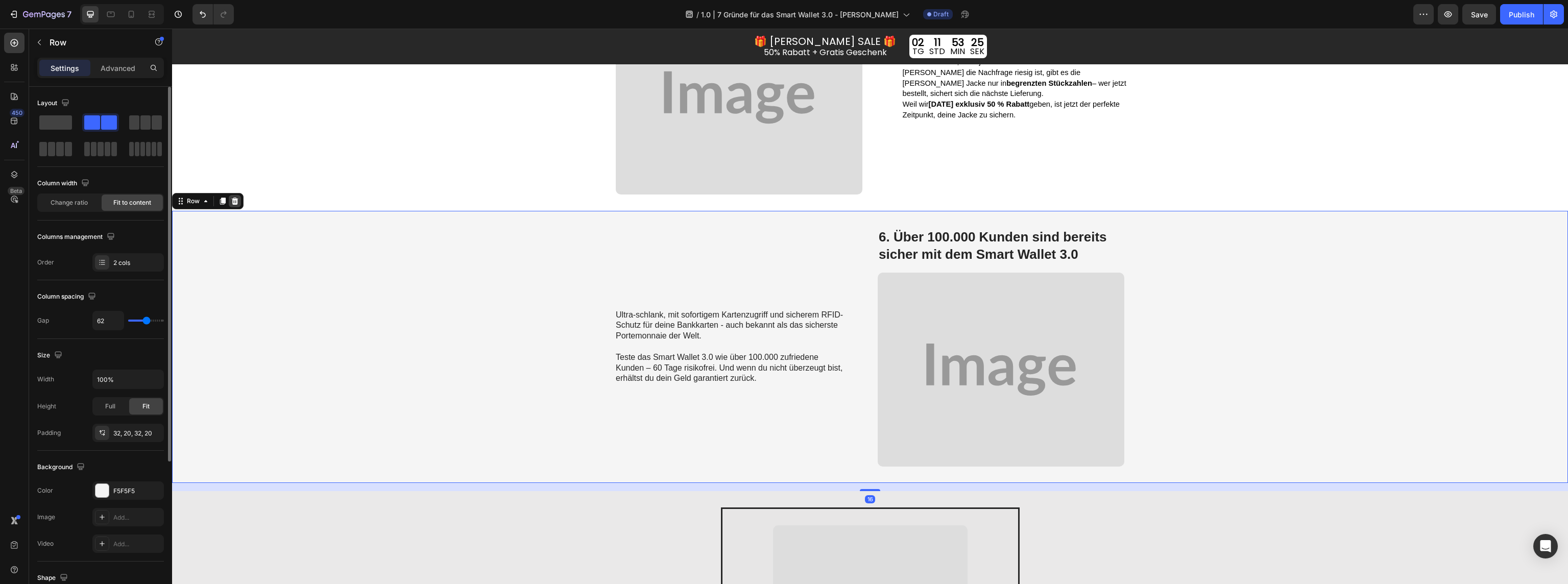
click at [233, 202] on icon at bounding box center [235, 201] width 7 height 7
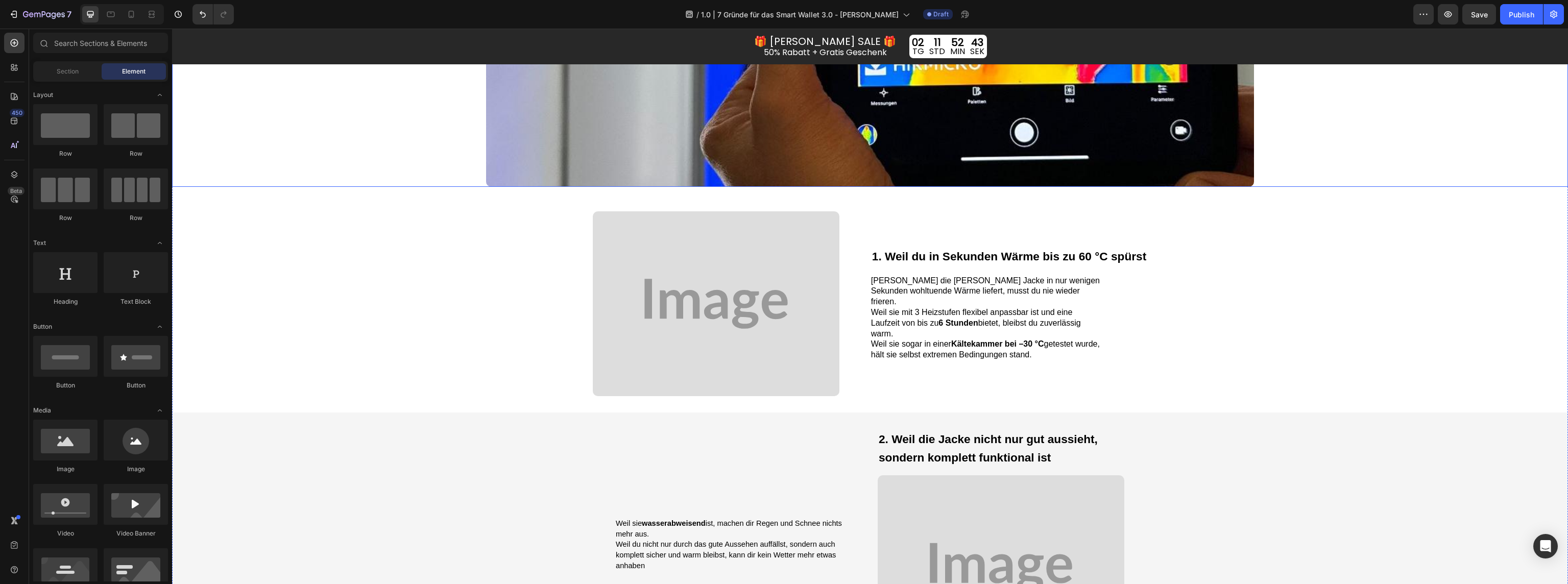
scroll to position [826, 0]
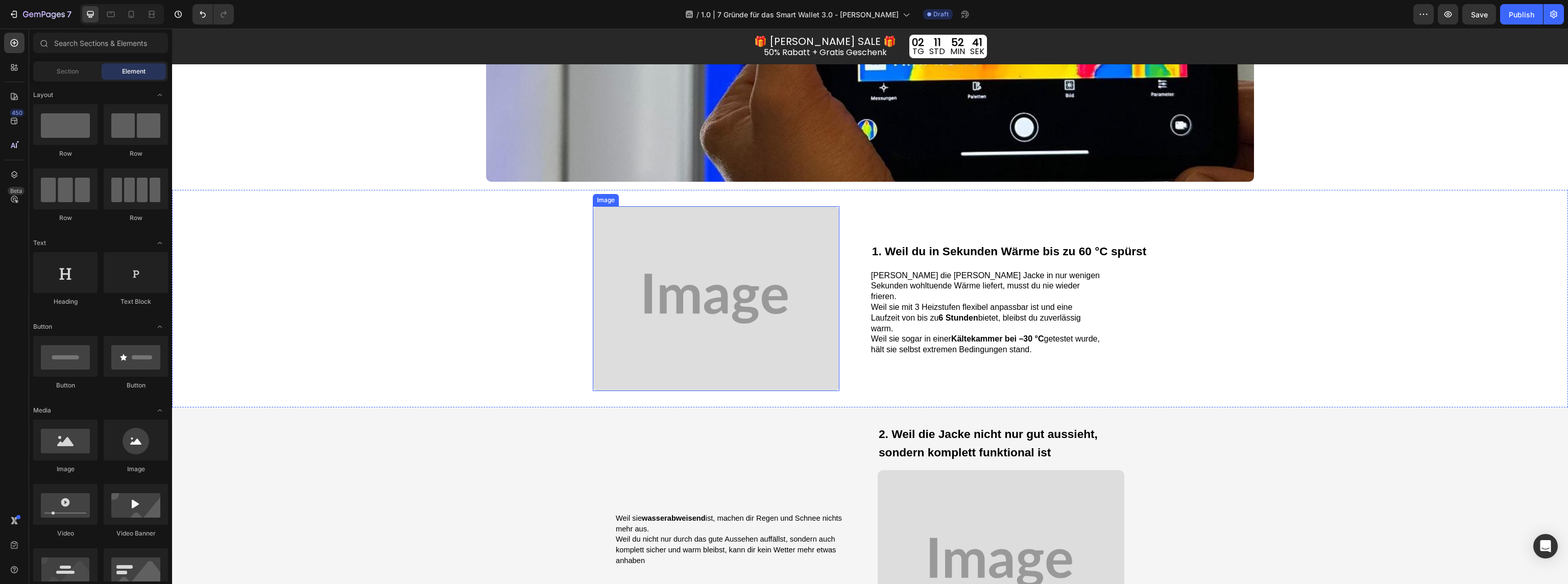
click at [732, 326] on img at bounding box center [715, 299] width 246 height 185
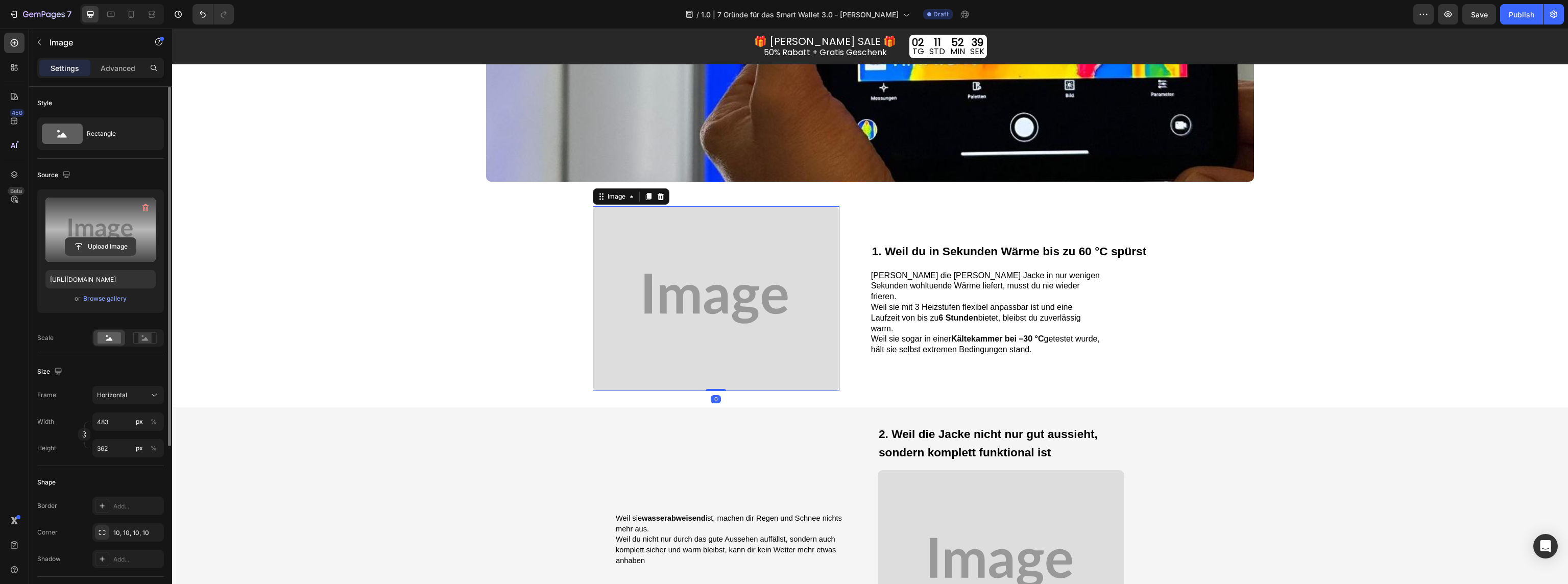
click at [104, 245] on input "file" at bounding box center [101, 246] width 71 height 18
type input "https://cdn.shopify.com/s/files/1/0047/0328/9442/files/gempages_555418472012579…"
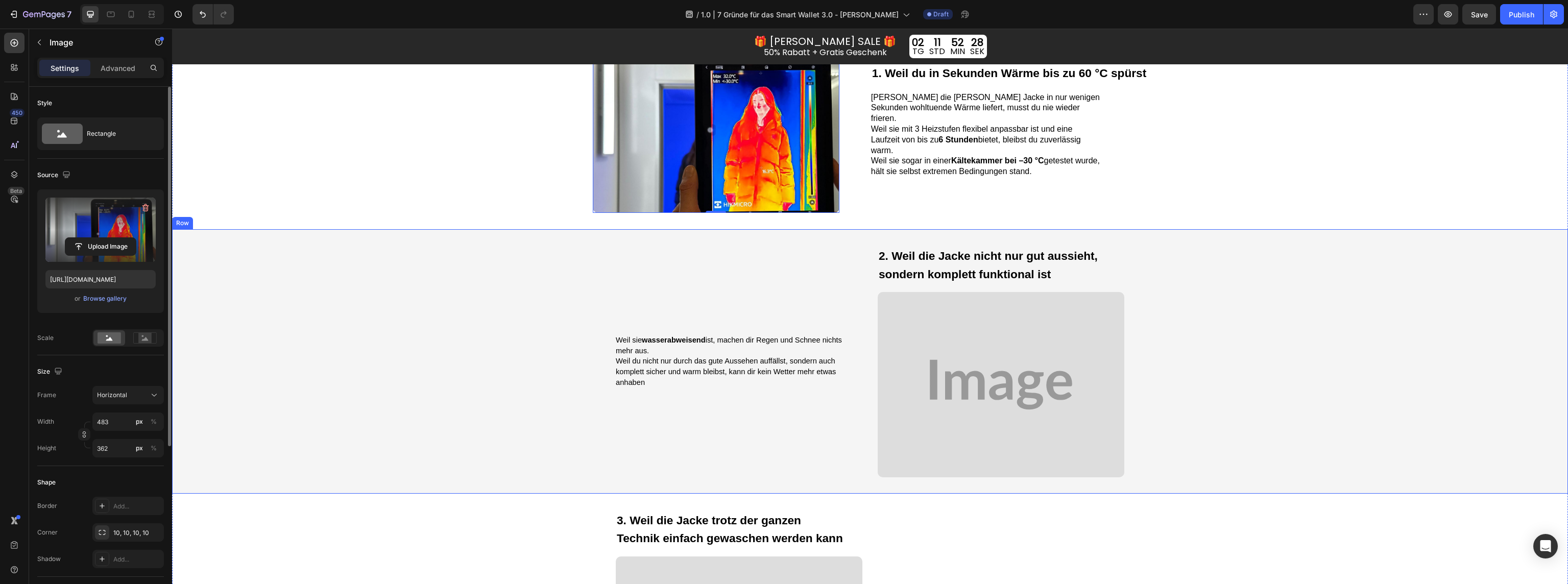
scroll to position [1009, 0]
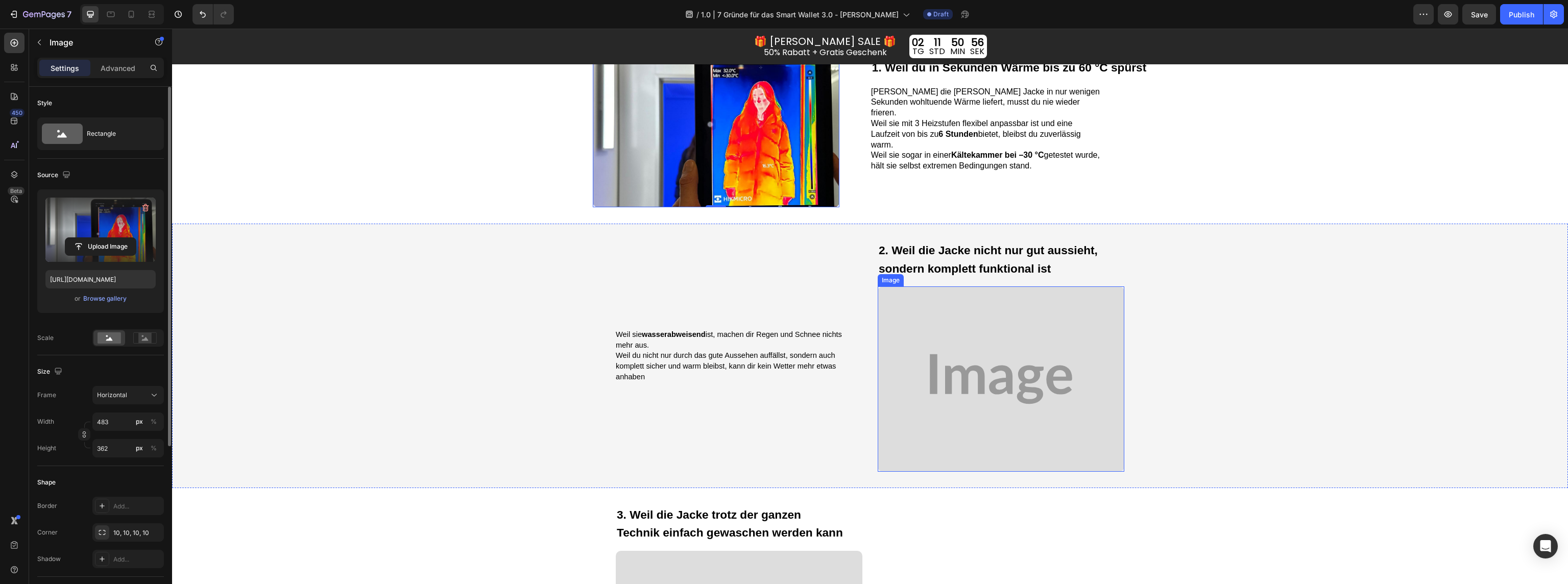
click at [970, 379] on img at bounding box center [1000, 378] width 246 height 185
click at [88, 240] on input "file" at bounding box center [101, 246] width 71 height 18
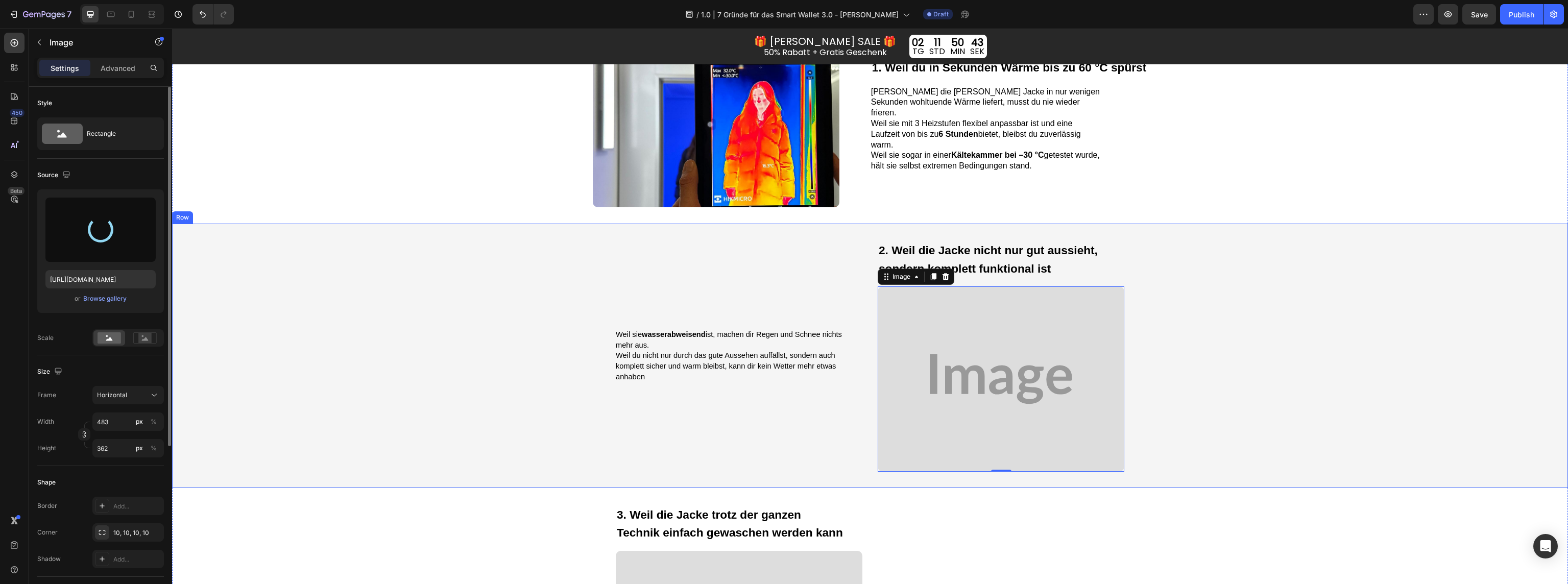
type input "https://cdn.shopify.com/s/files/1/0047/0328/9442/files/gempages_555418472012579…"
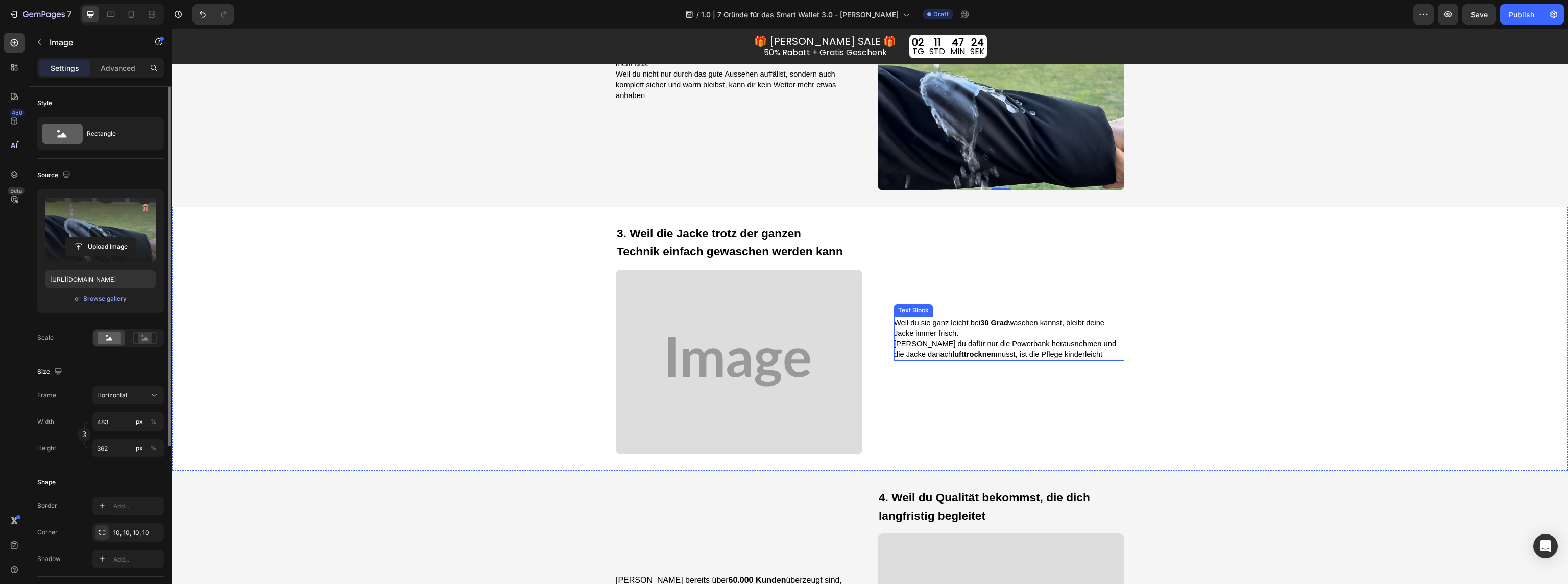
scroll to position [1290, 0]
click at [728, 382] on img at bounding box center [739, 363] width 246 height 185
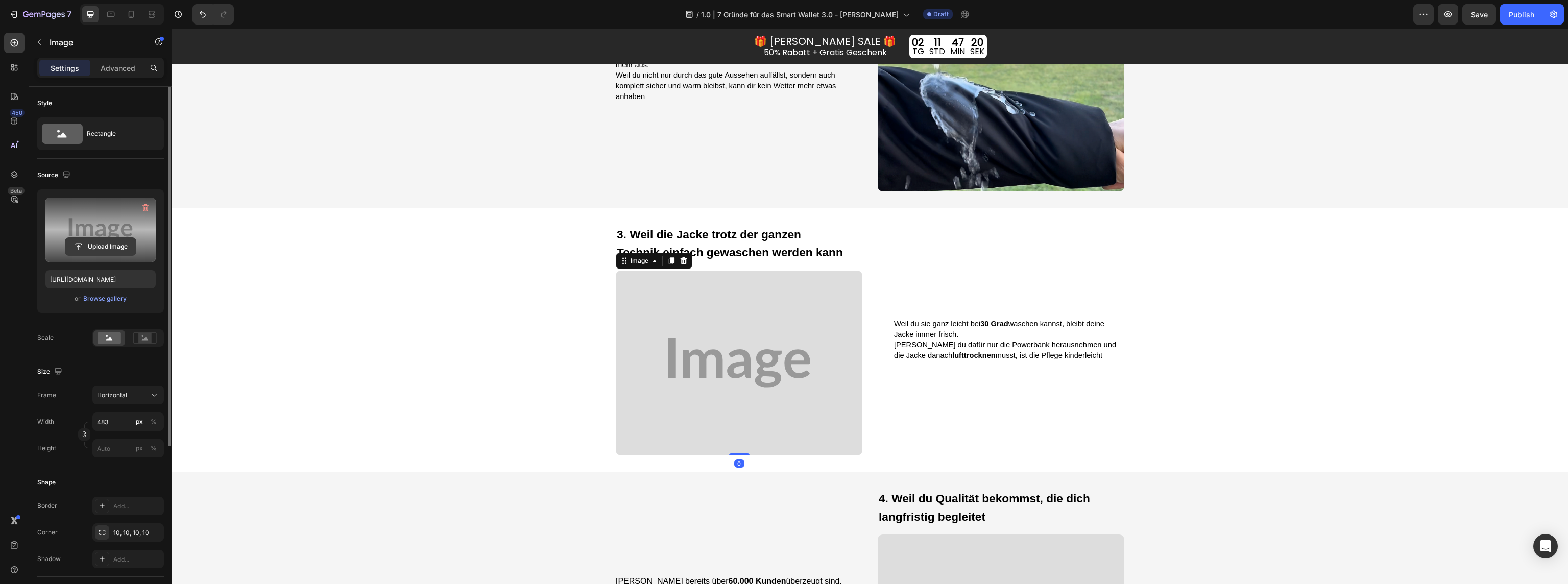
click at [115, 242] on input "file" at bounding box center [101, 246] width 71 height 18
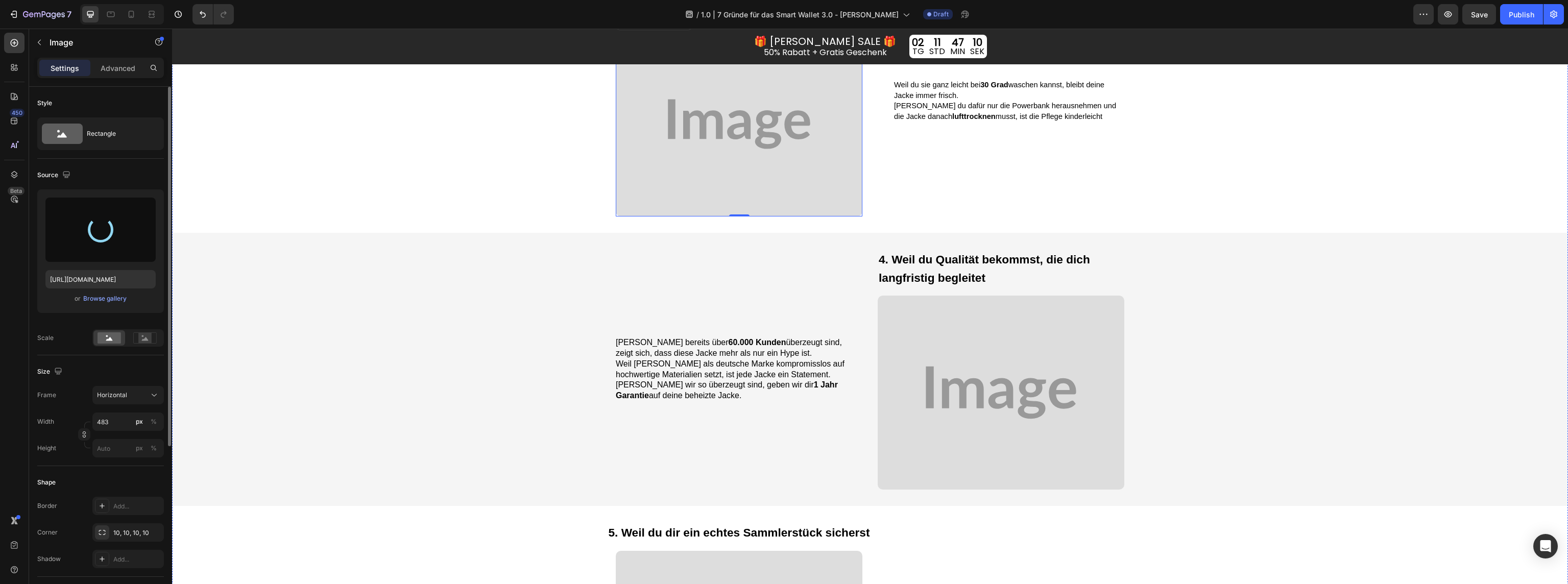
scroll to position [1529, 0]
type input "https://cdn.shopify.com/s/files/1/0047/0328/9442/files/gempages_555418472012579…"
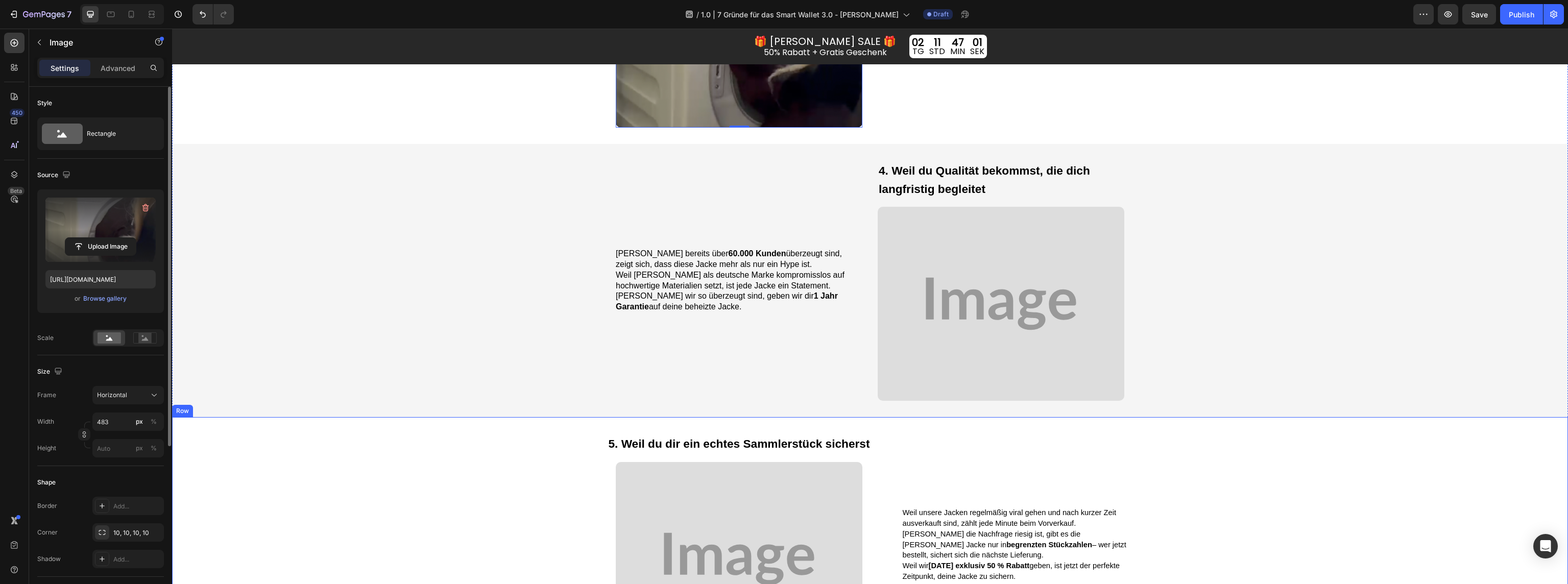
scroll to position [1621, 0]
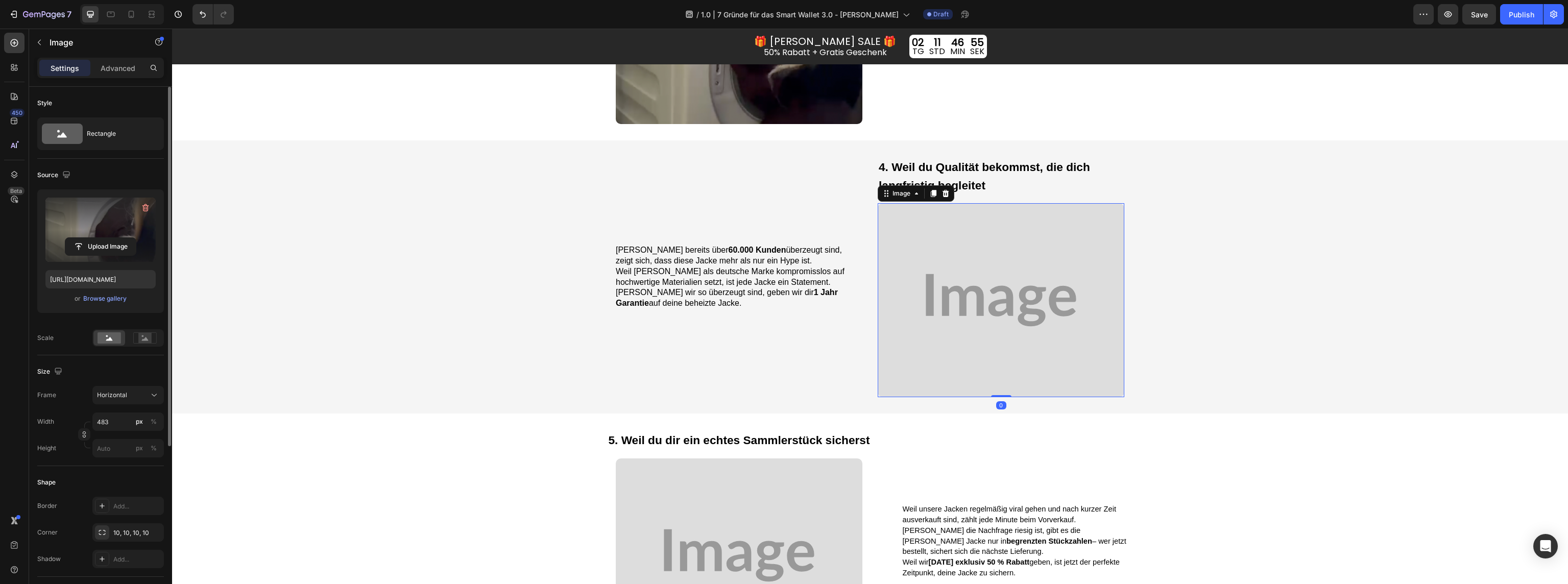
click at [1013, 311] on img at bounding box center [1000, 300] width 246 height 194
click at [96, 235] on label at bounding box center [101, 229] width 110 height 64
click at [96, 238] on input "file" at bounding box center [101, 246] width 71 height 18
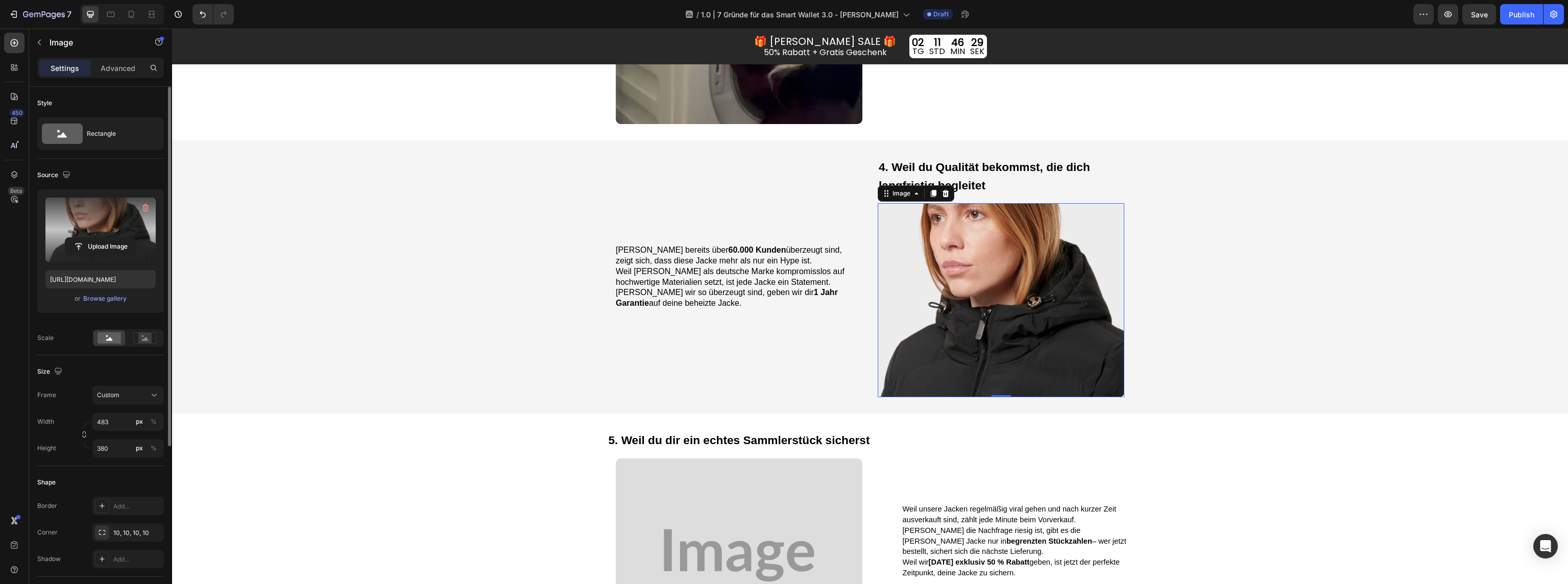
click at [88, 221] on label at bounding box center [101, 229] width 110 height 64
click at [88, 238] on input "file" at bounding box center [101, 246] width 71 height 18
click at [989, 253] on img at bounding box center [1000, 300] width 246 height 194
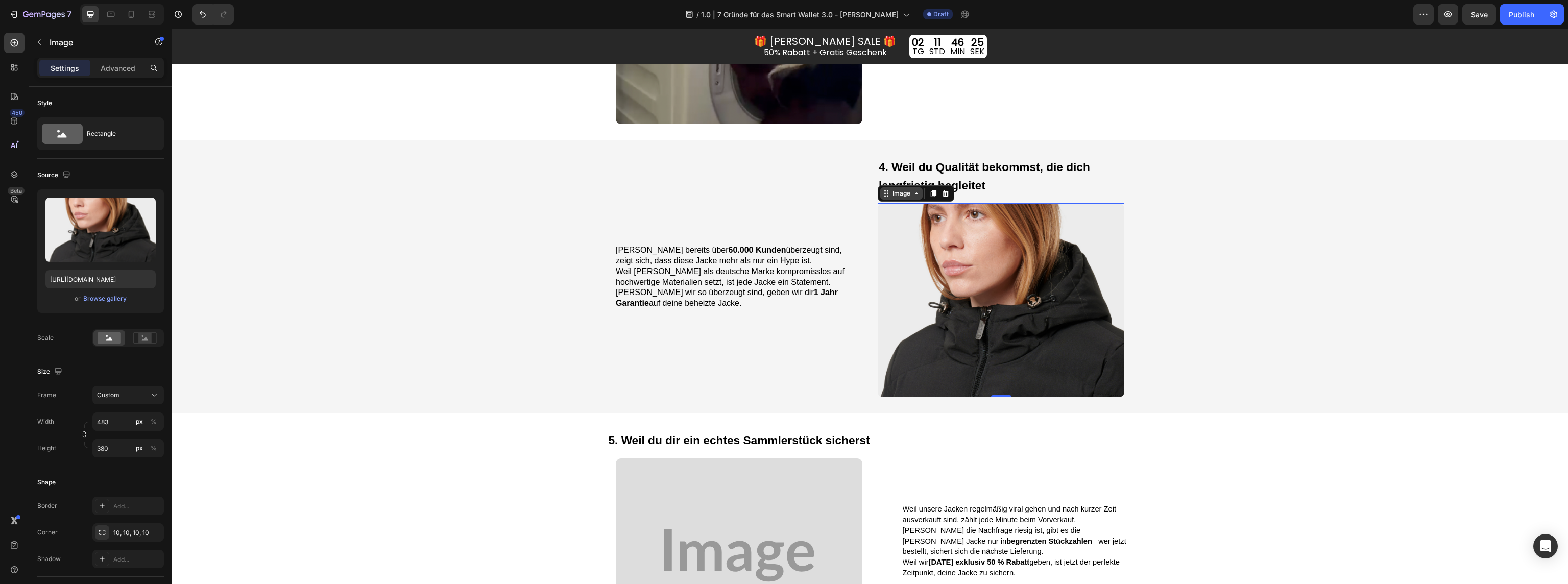
click at [909, 195] on div "Image" at bounding box center [902, 193] width 22 height 9
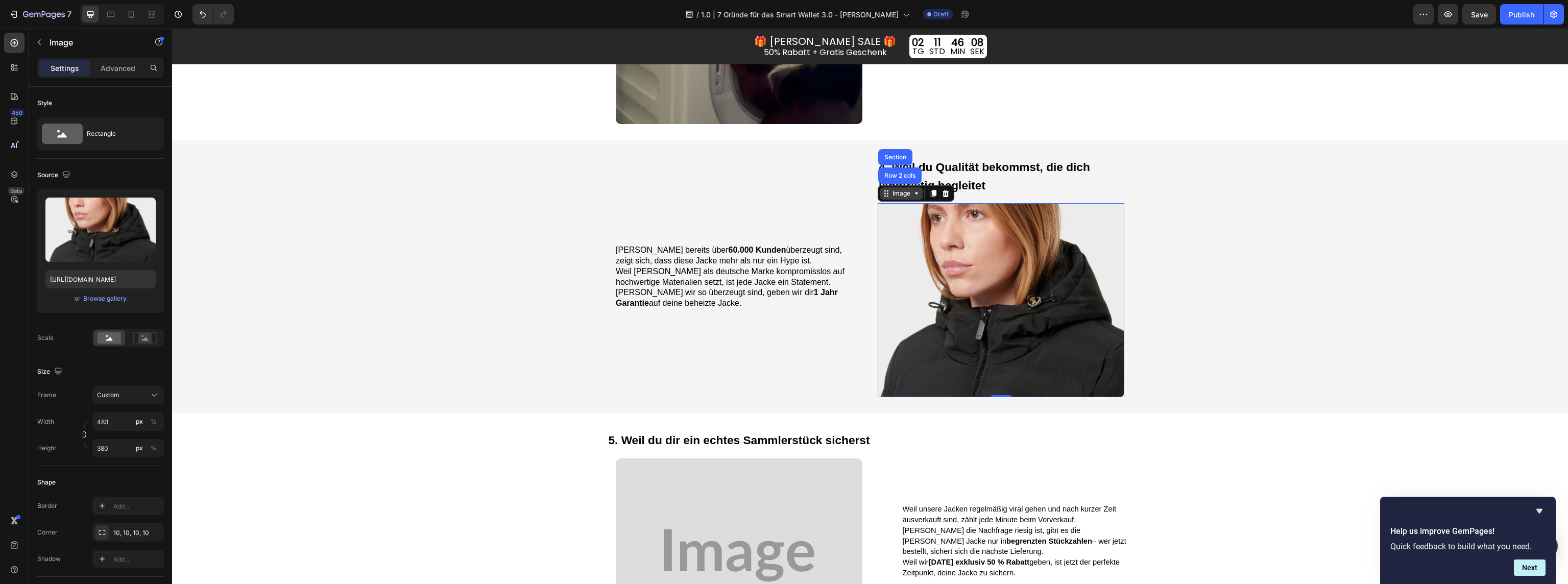
click at [913, 193] on icon at bounding box center [917, 193] width 8 height 8
click at [893, 200] on div "Image" at bounding box center [915, 193] width 76 height 16
click at [894, 195] on div "Image" at bounding box center [902, 193] width 22 height 9
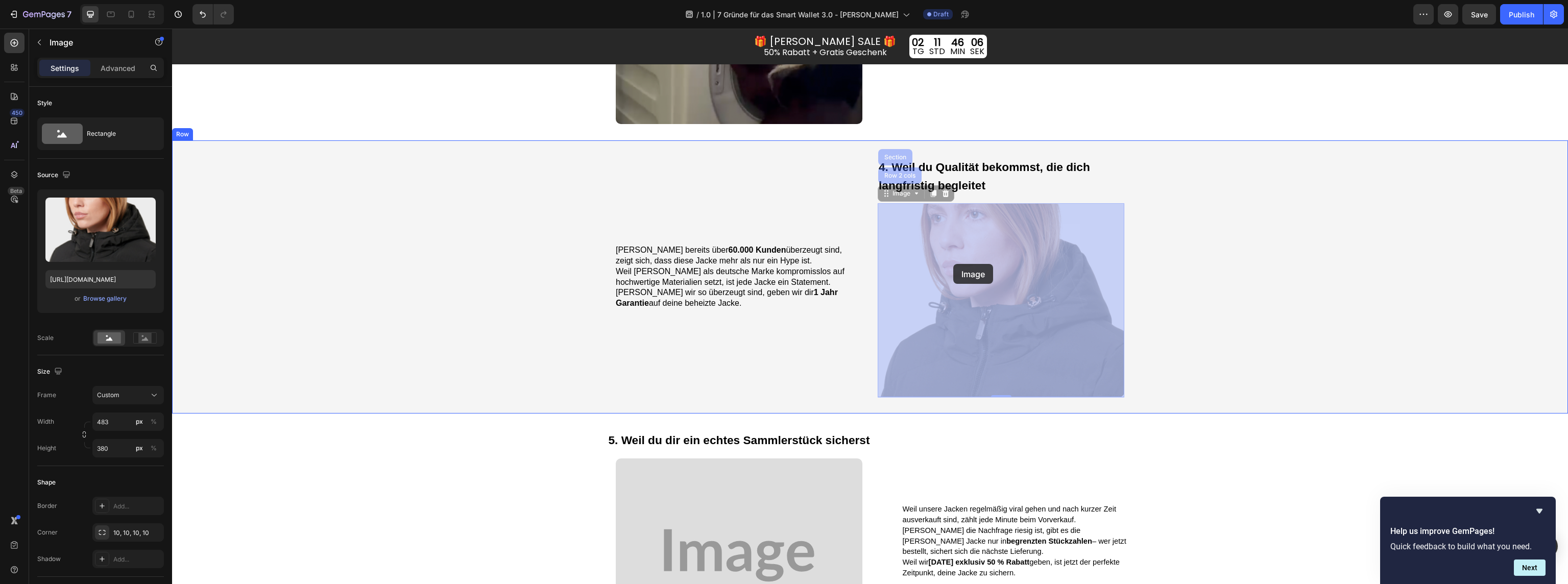
drag, startPoint x: 955, startPoint y: 277, endPoint x: 953, endPoint y: 264, distance: 13.2
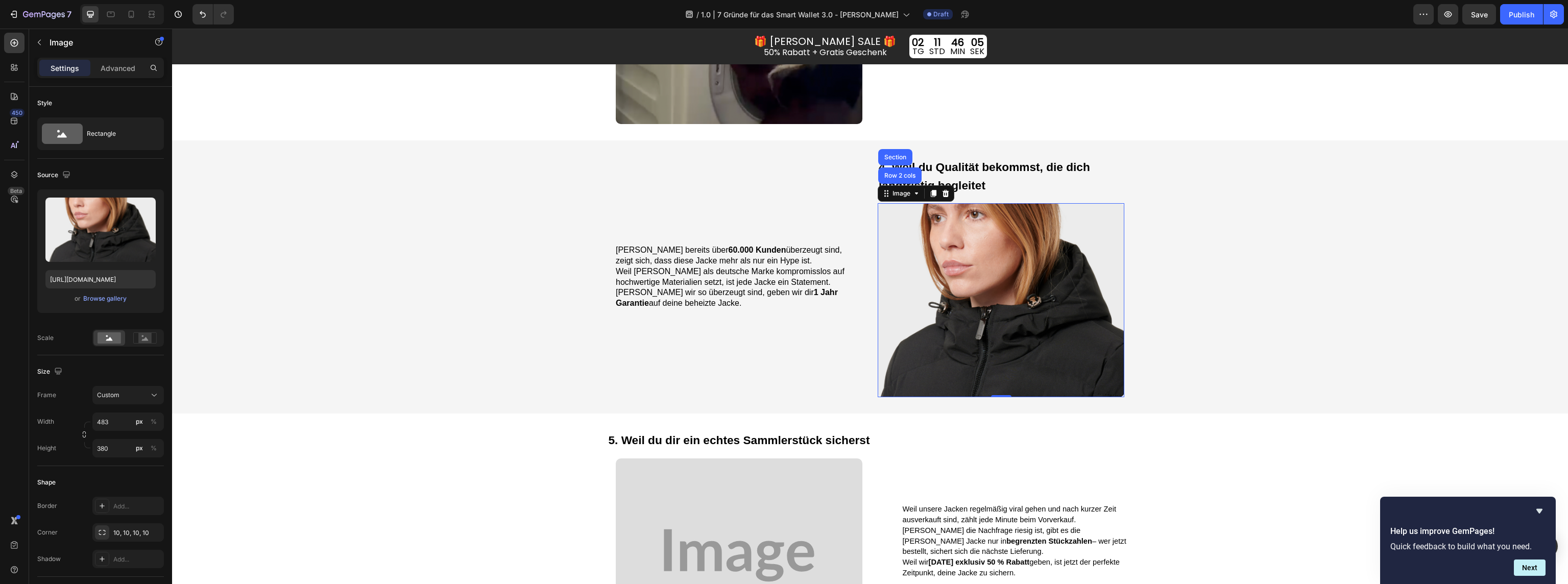
click at [962, 282] on img at bounding box center [1000, 300] width 246 height 194
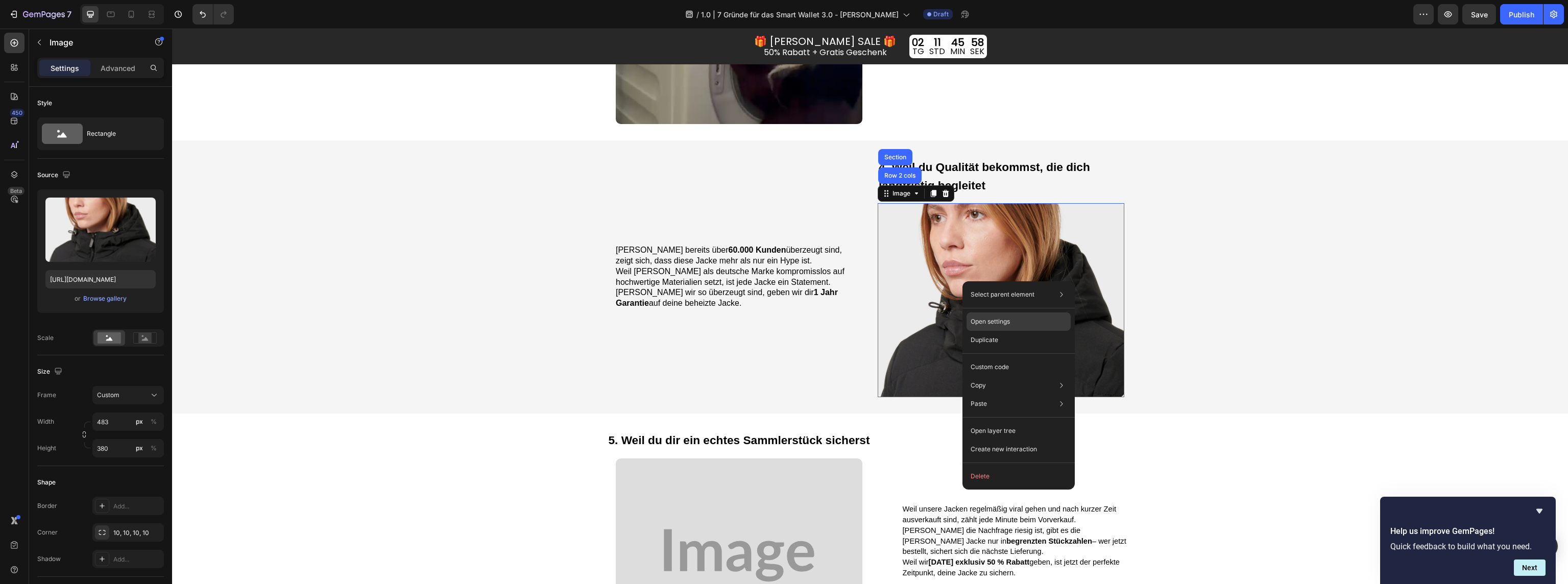
click at [1005, 319] on p "Open settings" at bounding box center [990, 321] width 39 height 9
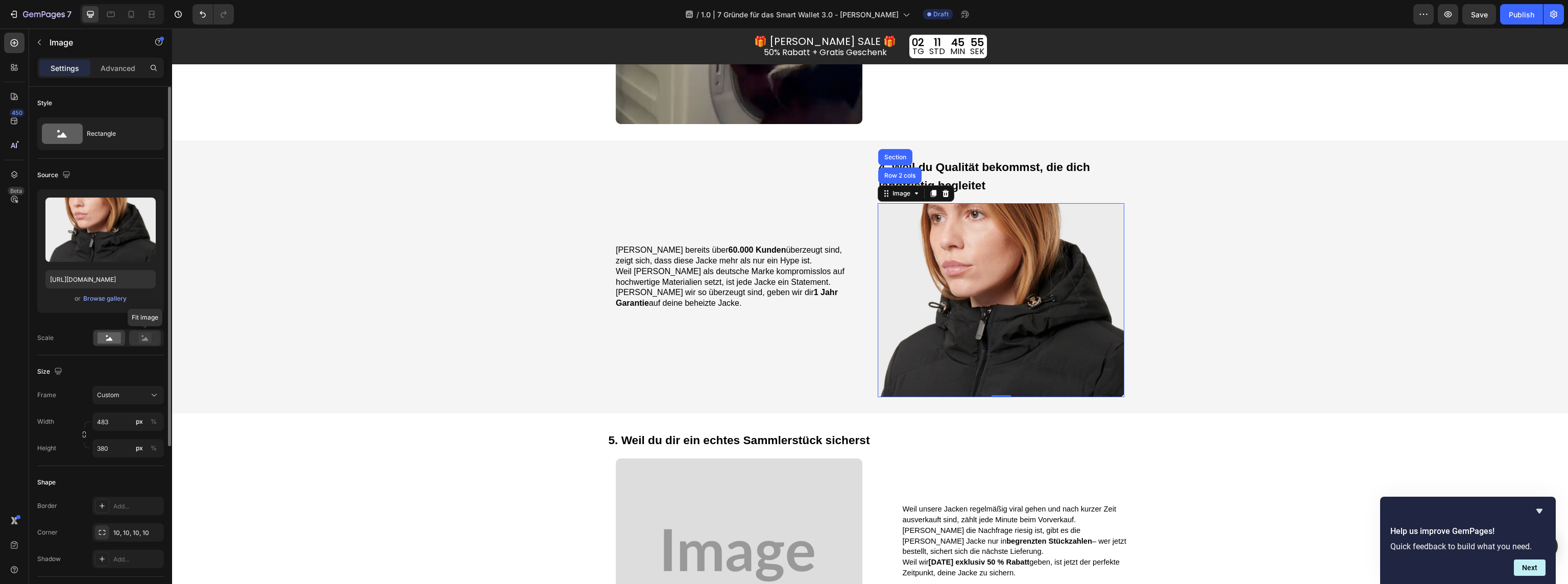
click at [137, 342] on icon at bounding box center [145, 338] width 24 height 11
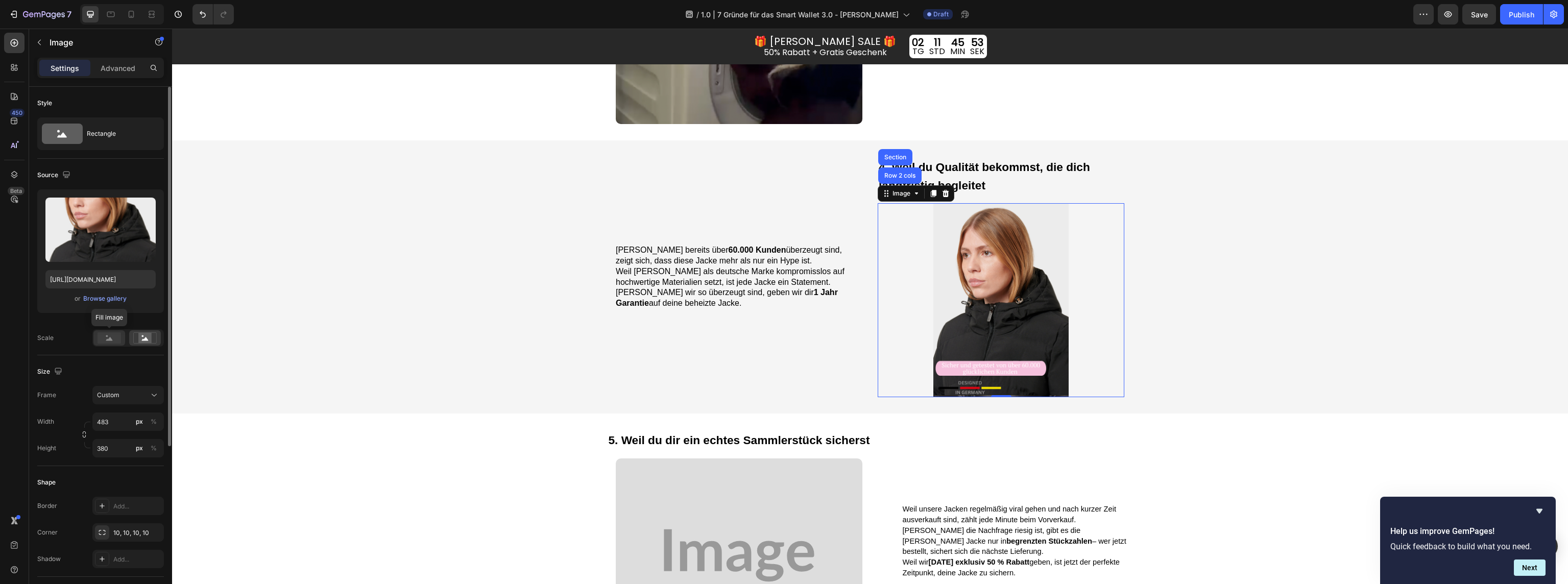
click at [116, 342] on rect at bounding box center [109, 338] width 24 height 11
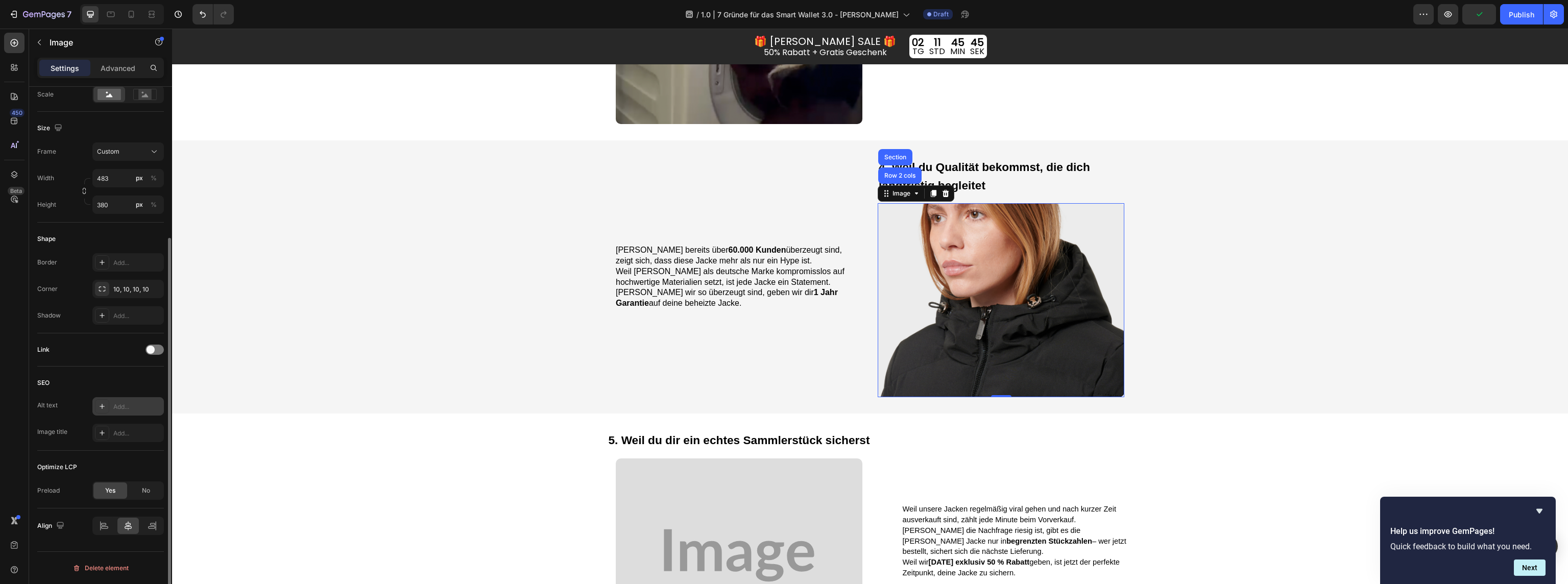
scroll to position [0, 0]
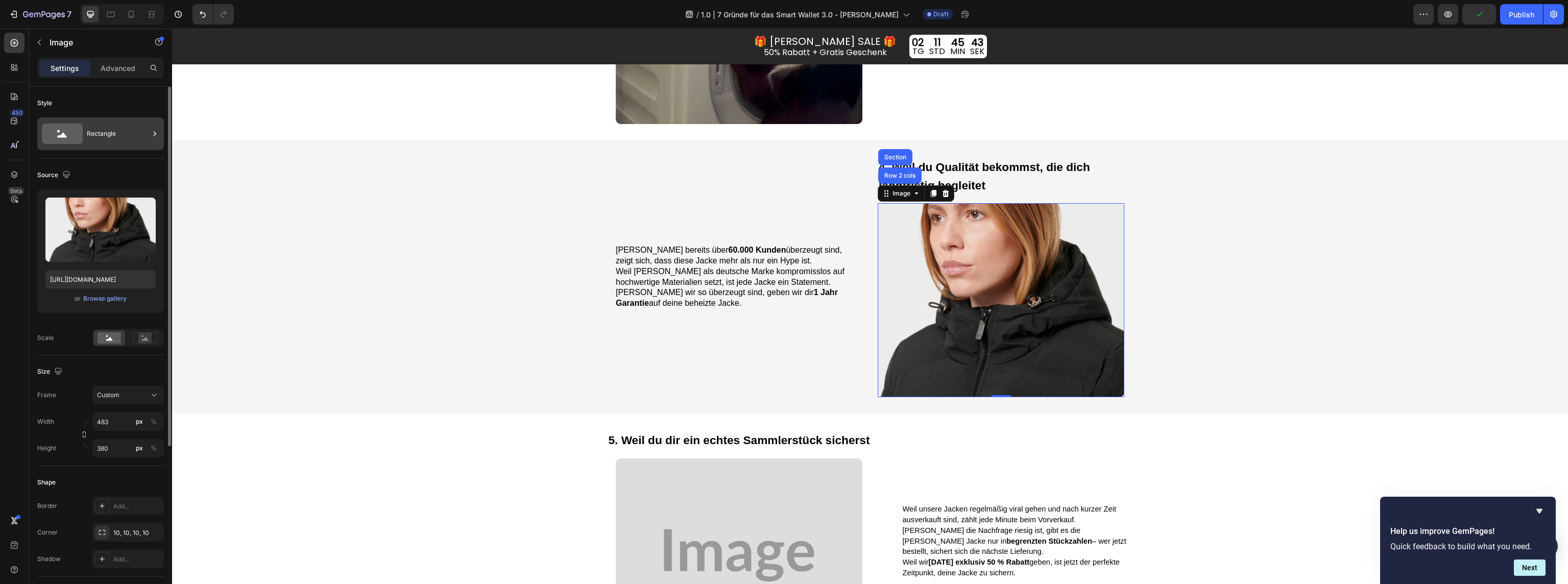
click at [123, 123] on div "Rectangle" at bounding box center [118, 134] width 62 height 24
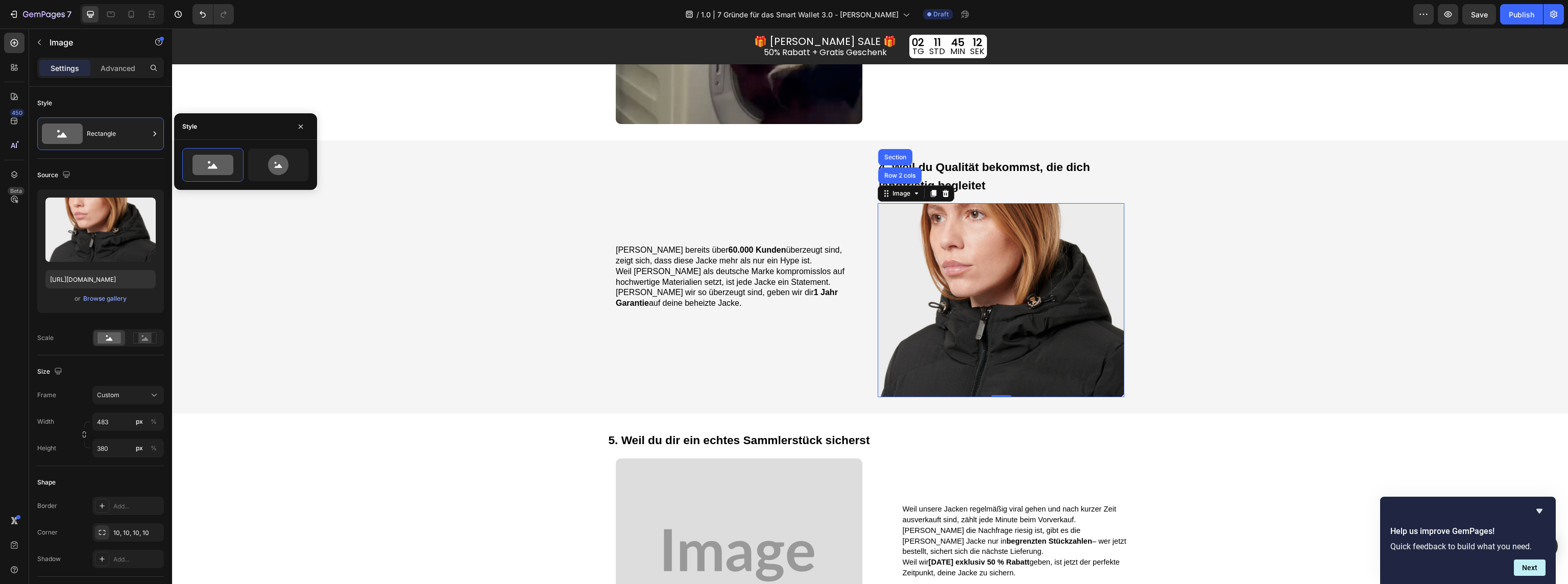
click at [1002, 315] on img at bounding box center [1000, 300] width 246 height 194
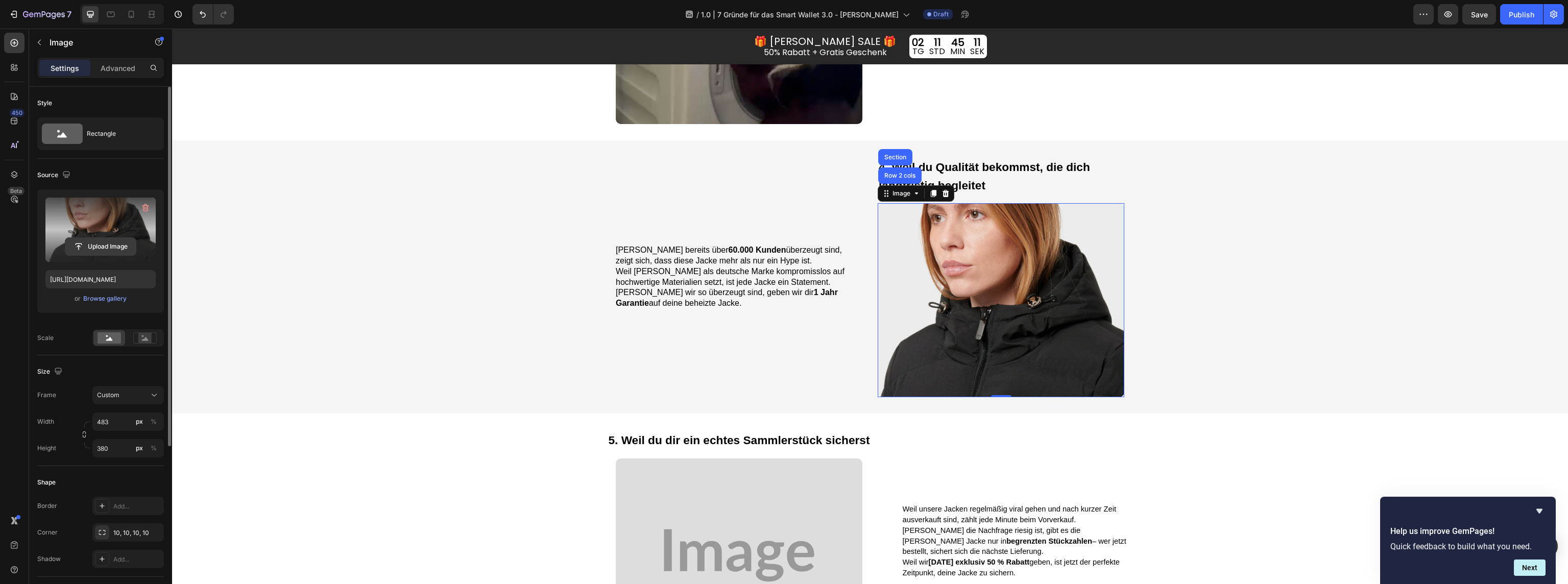
click at [109, 238] on input "file" at bounding box center [101, 246] width 71 height 18
type input "https://cdn.shopify.com/s/files/1/0047/0328/9442/files/gempages_555418472012579…"
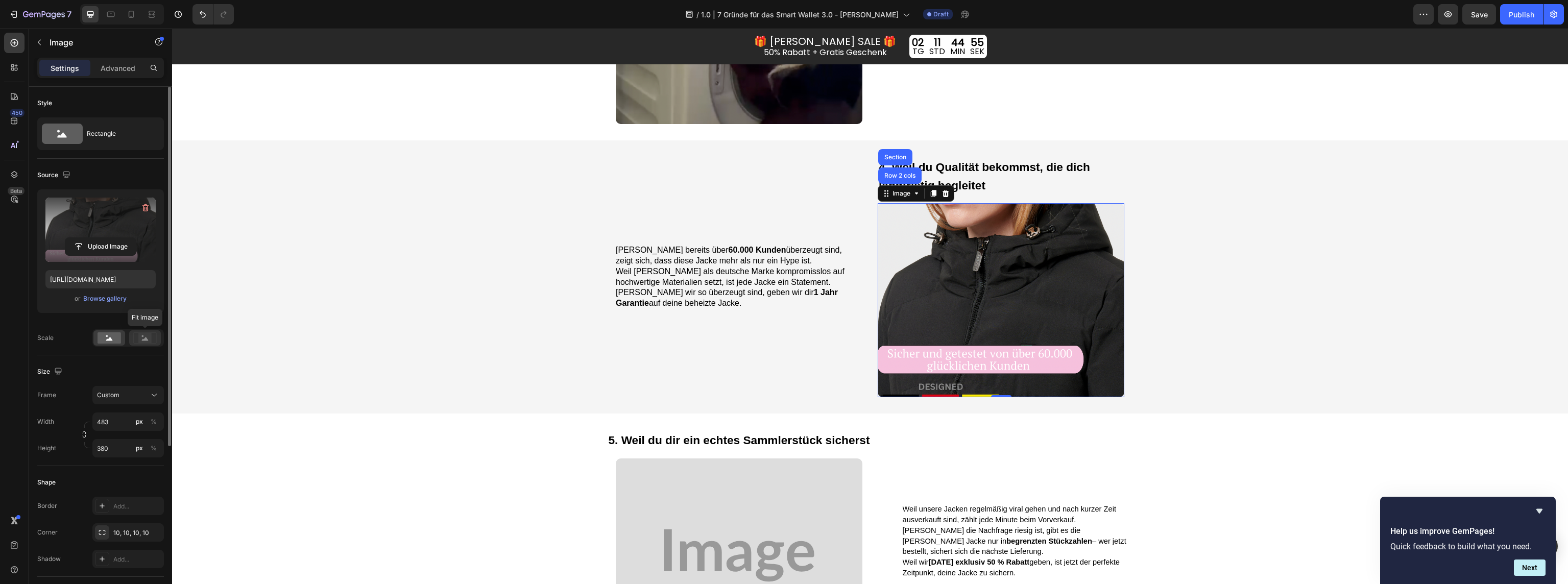
click at [152, 336] on icon at bounding box center [145, 338] width 24 height 11
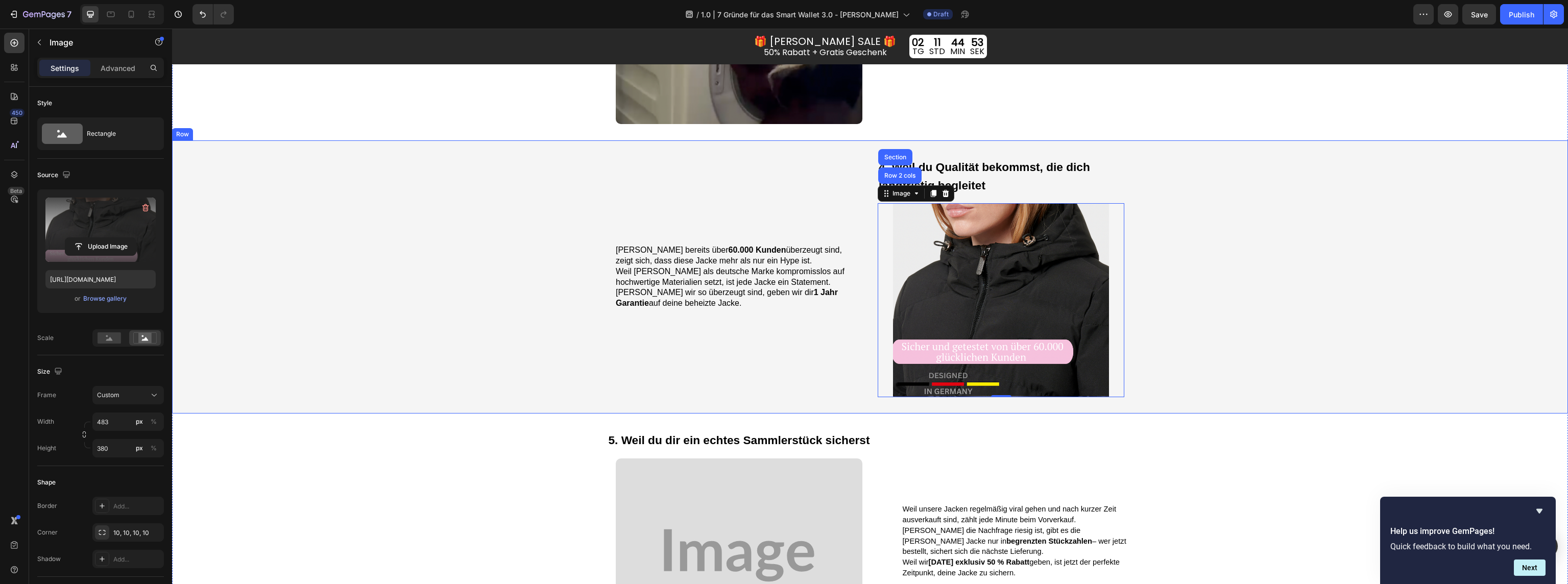
click at [1237, 258] on div "Weil bereits über 60.000 Kunden überzeugt sind, zeigt sich, dass diese Jacke me…" at bounding box center [870, 277] width 1396 height 273
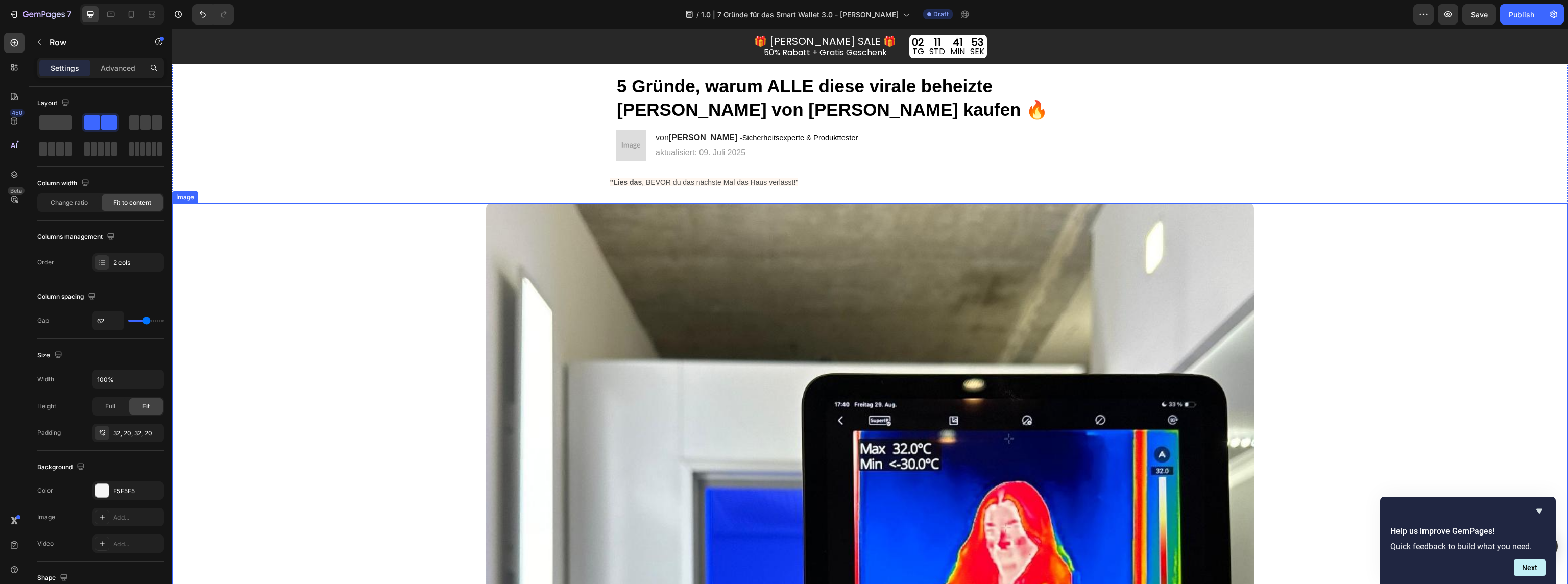
scroll to position [44, 0]
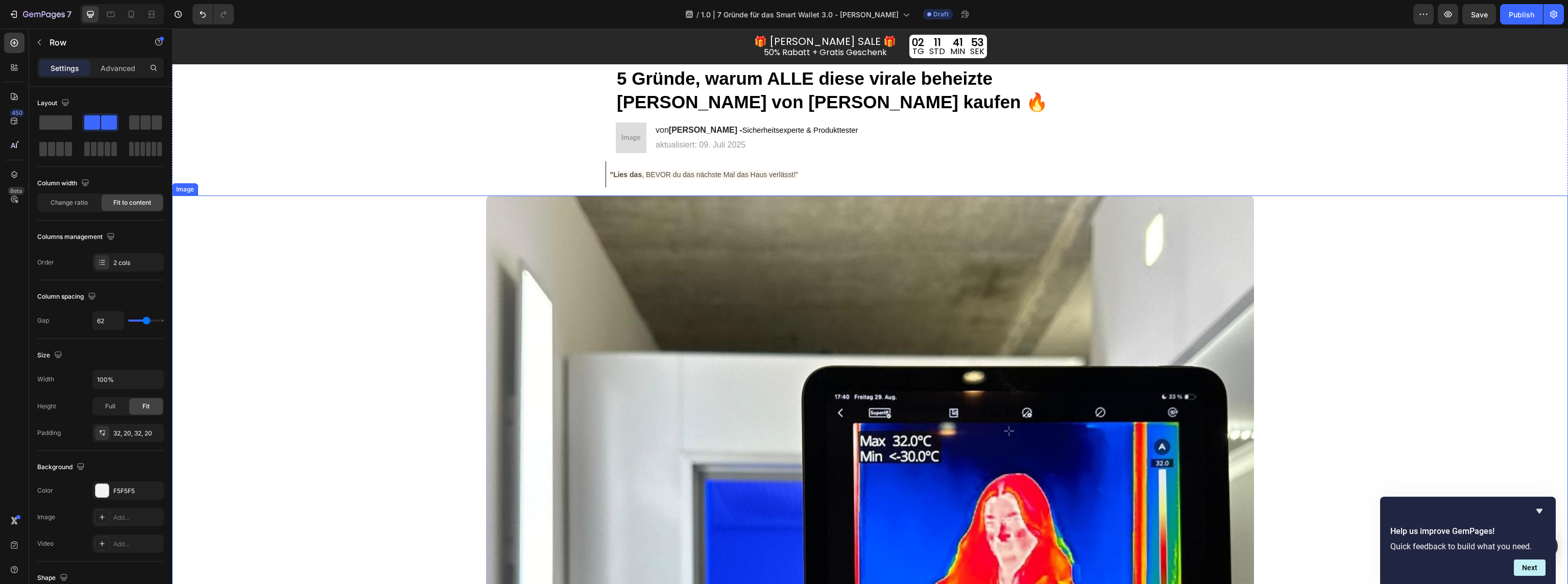
click at [748, 268] on img at bounding box center [870, 579] width 768 height 768
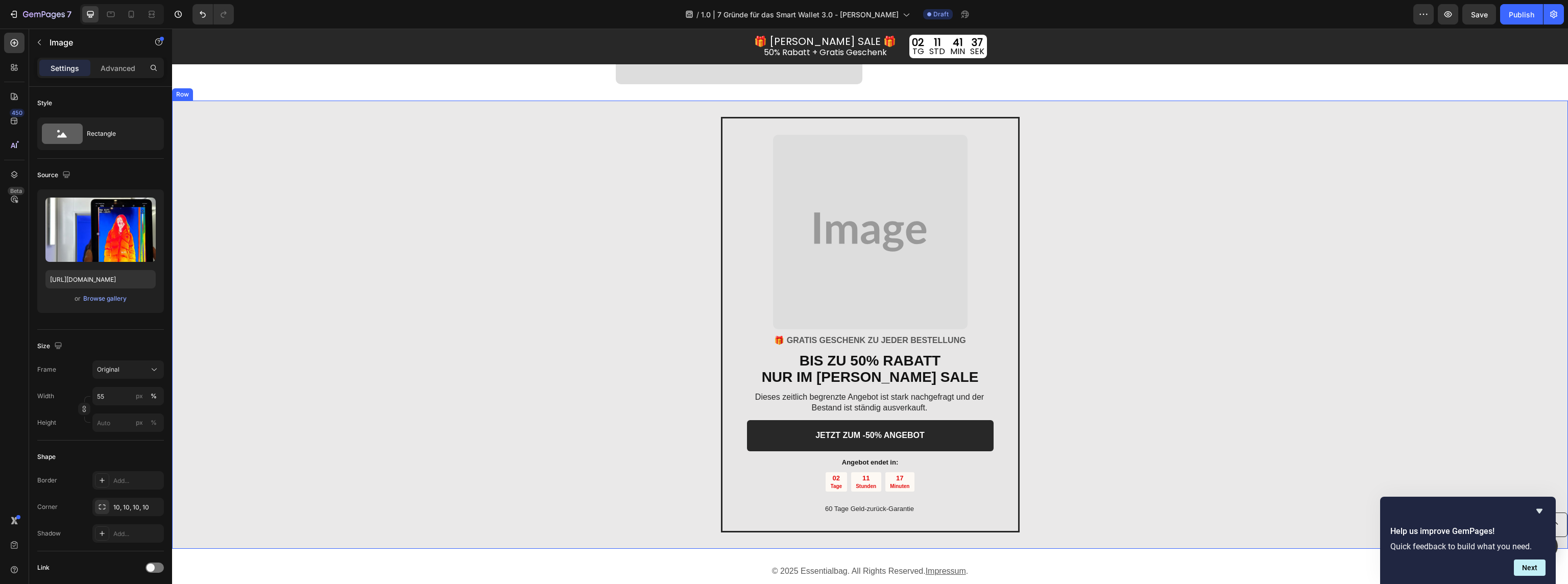
scroll to position [2188, 0]
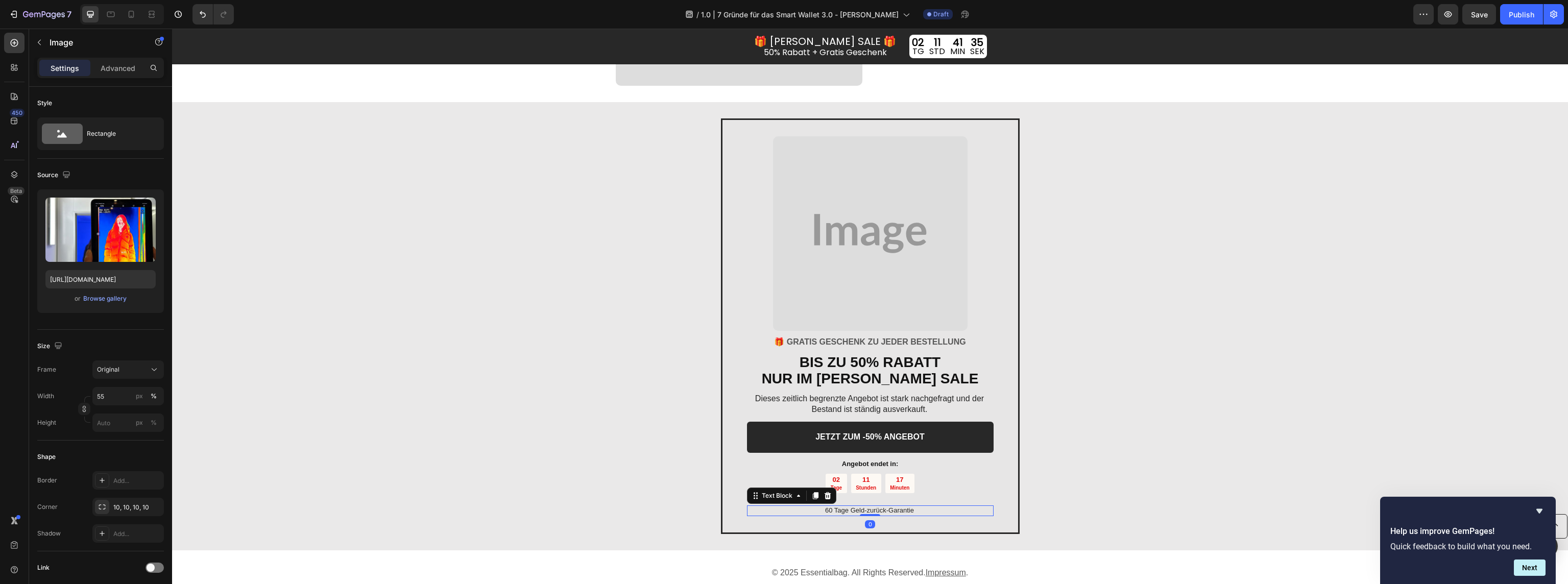
click at [906, 513] on p "60 Tage Geld-zurück-Garantie" at bounding box center [870, 510] width 246 height 8
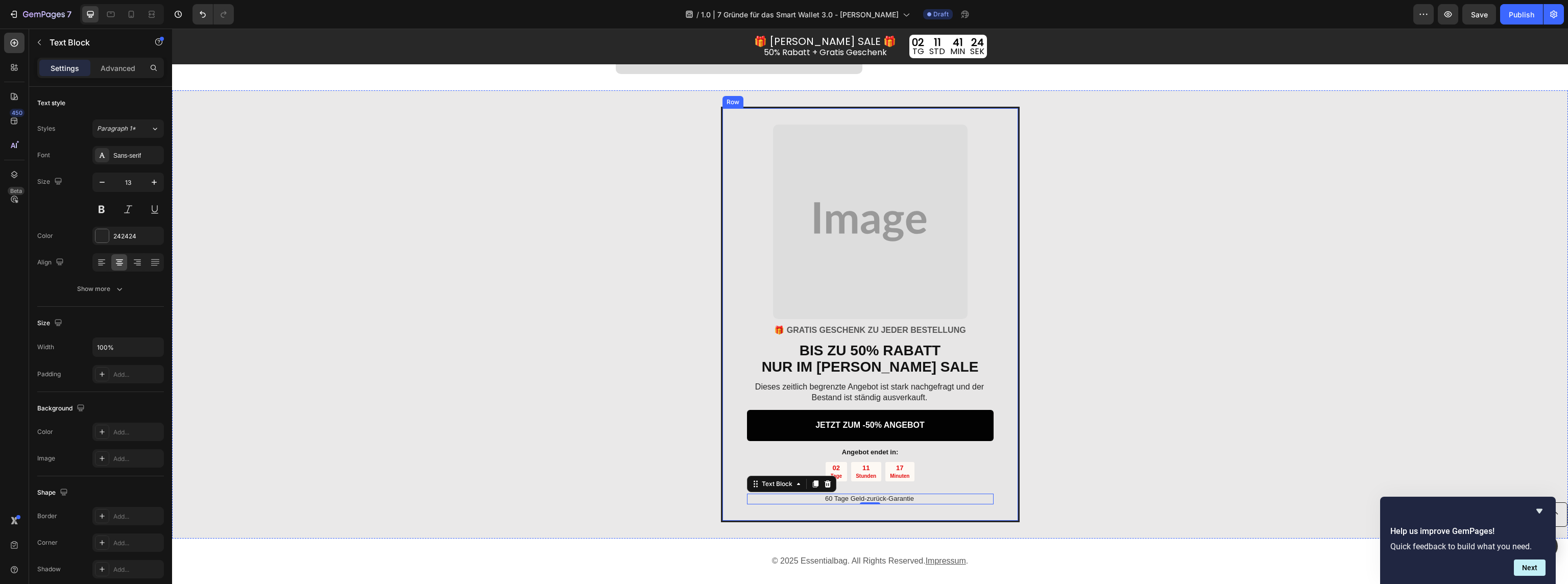
scroll to position [2220, 0]
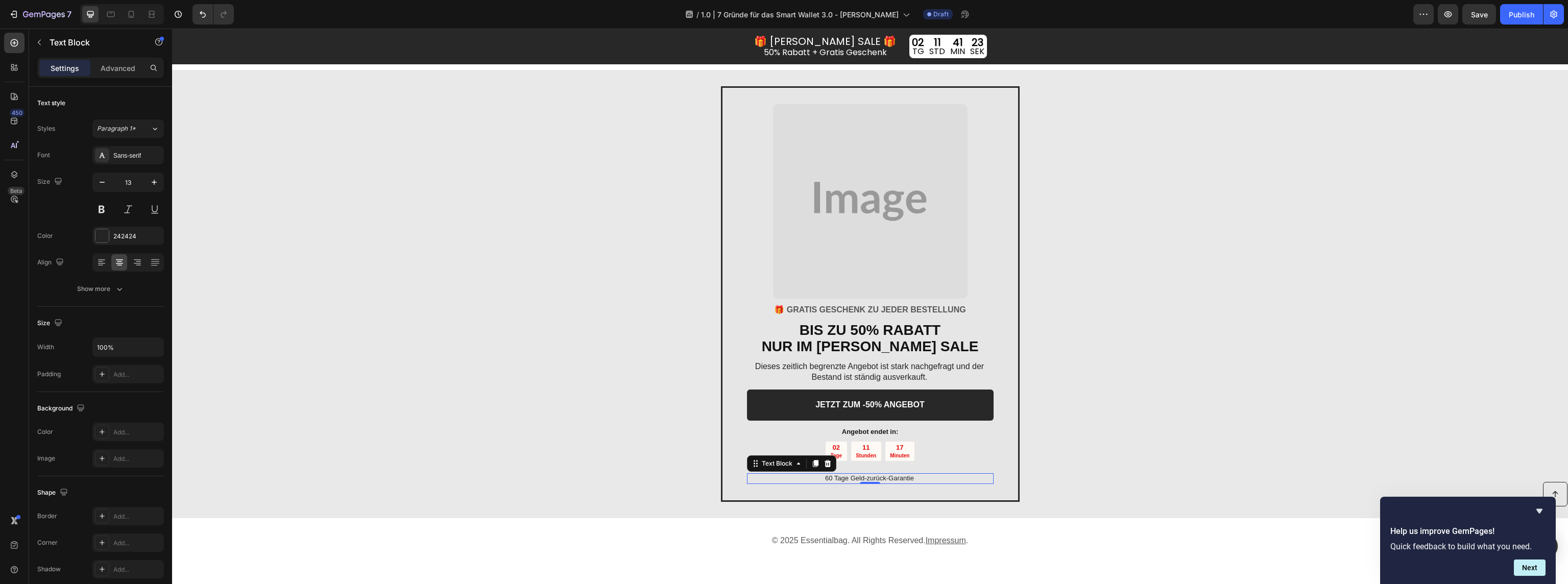
click at [836, 479] on p "60 Tage Geld-zurück-Garantie" at bounding box center [870, 478] width 246 height 8
click at [1141, 462] on div "Image 🎁 GRATIS GESCHENK ZU JEDER BESTELLUNG Text block BIS ZU 50% RABATT NUR IM…" at bounding box center [870, 294] width 1396 height 448
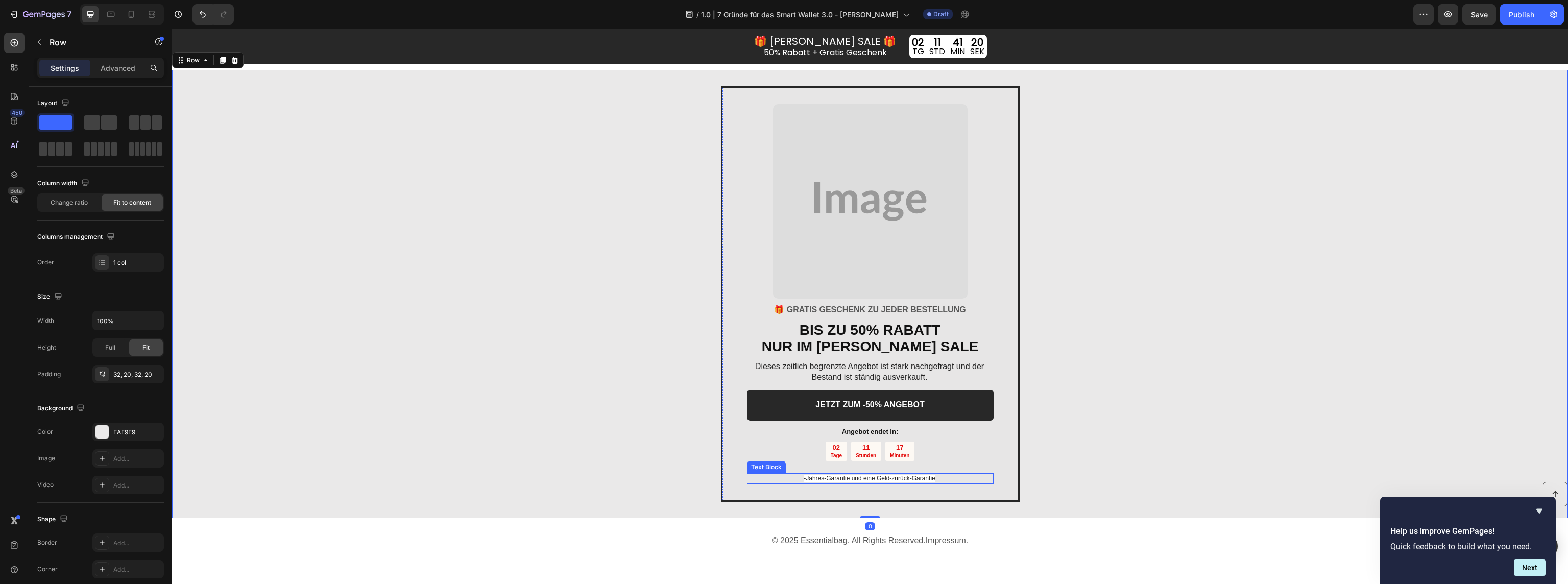
click at [834, 480] on span "-Jahres-Garantie und eine Geld-zurück-Garantie" at bounding box center [869, 478] width 131 height 7
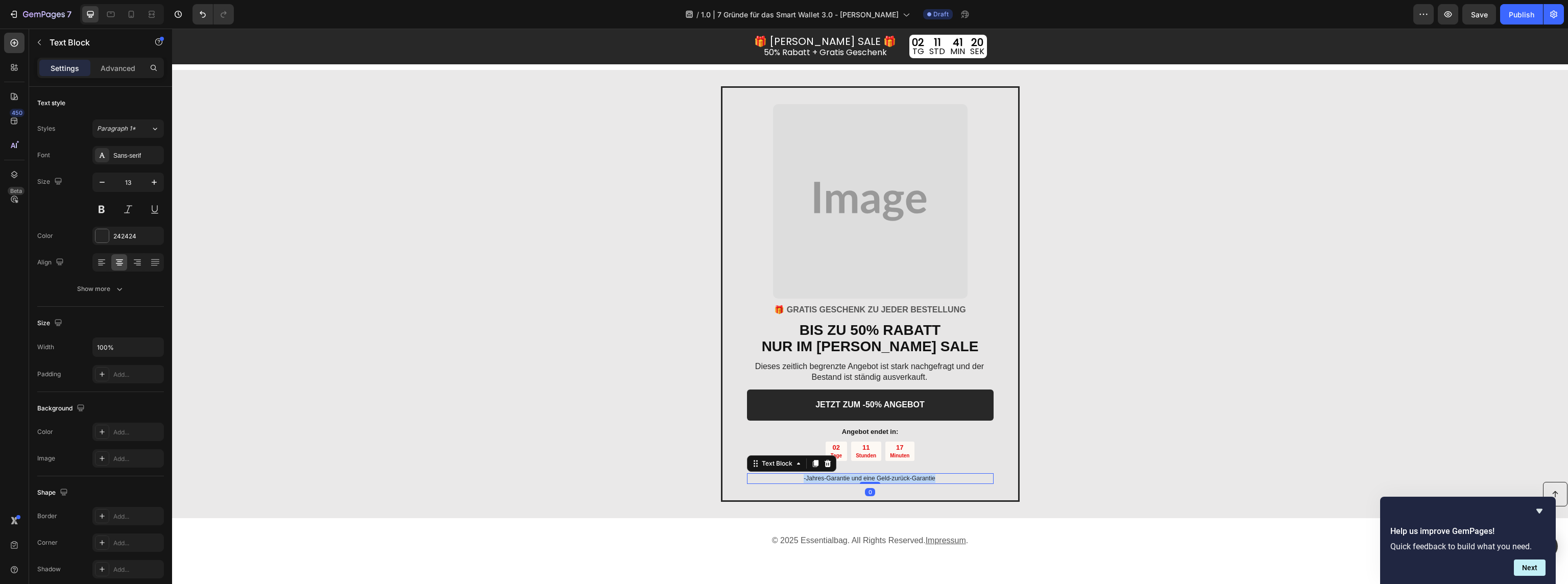
click at [834, 480] on span "-Jahres-Garantie und eine Geld-zurück-Garantie" at bounding box center [869, 478] width 131 height 7
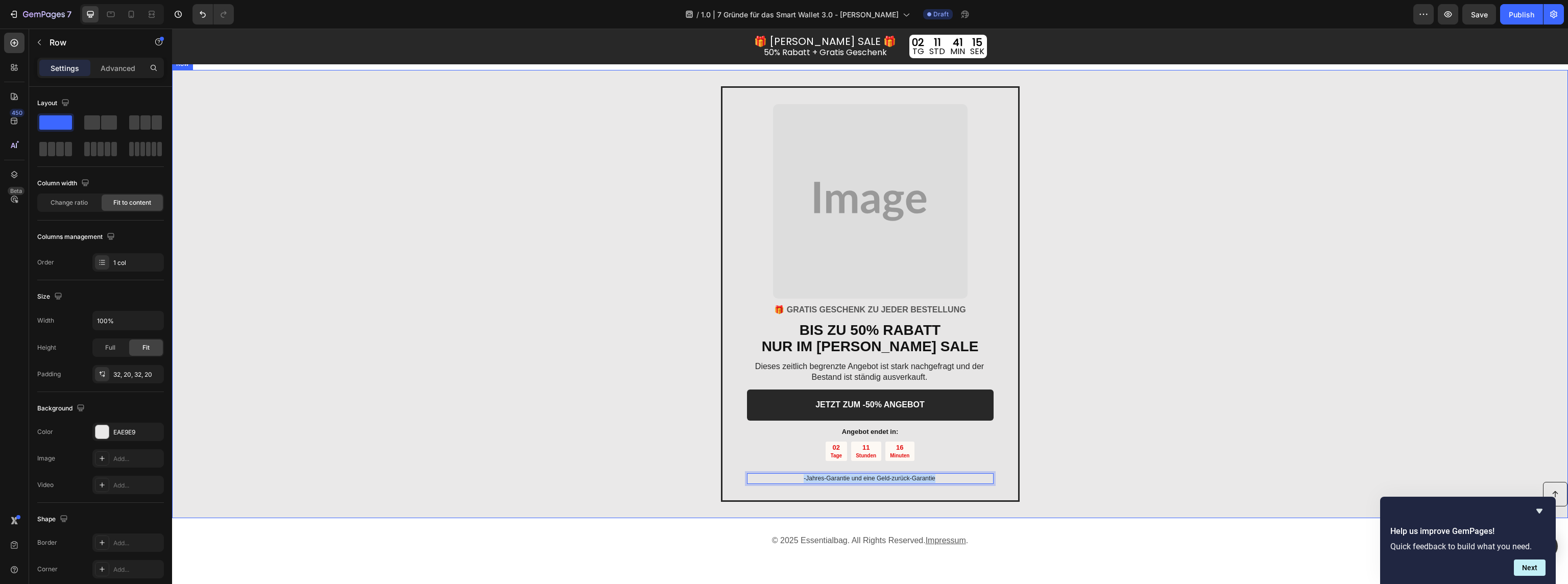
click at [1269, 389] on div "Image 🎁 GRATIS GESCHENK ZU JEDER BESTELLUNG Text block BIS ZU 50% RABATT NUR IM…" at bounding box center [870, 294] width 1396 height 448
click at [203, 18] on icon "Undo/Redo" at bounding box center [203, 14] width 10 height 10
click at [859, 479] on p "60 Tage Geld-zurück-Garantie" at bounding box center [870, 478] width 246 height 8
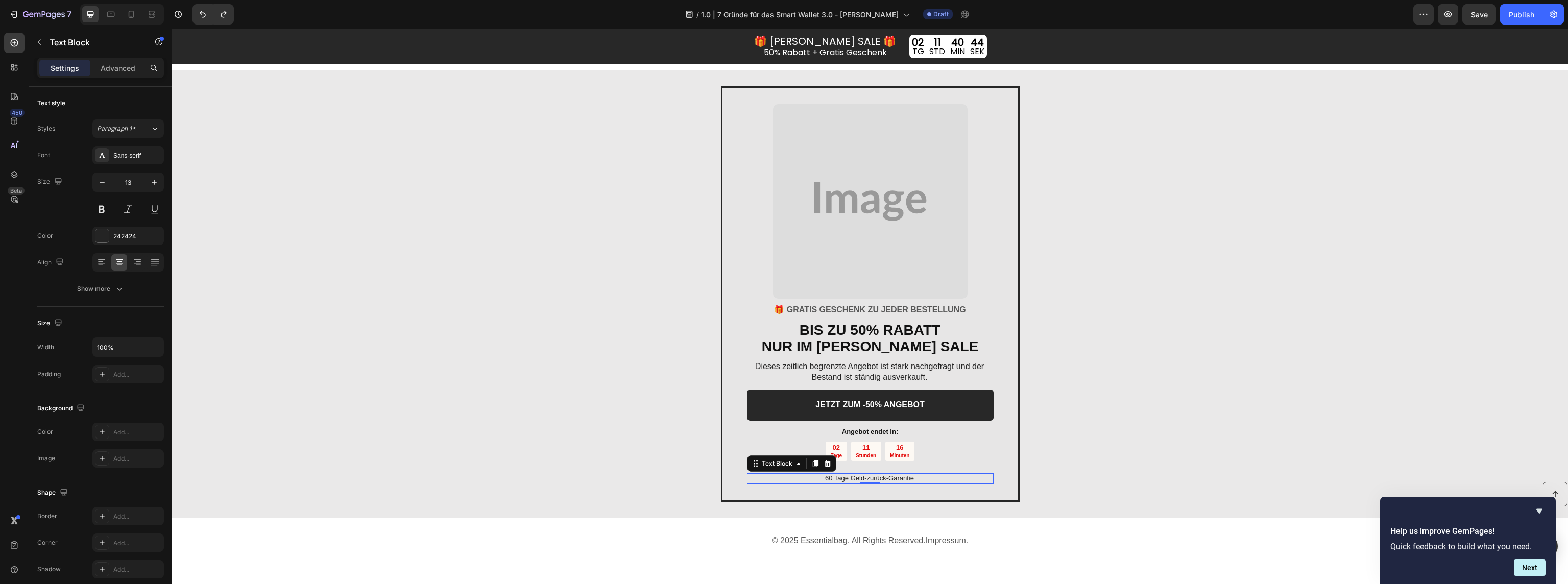
click at [911, 481] on p "60 Tage Geld-zurück-Garantie" at bounding box center [870, 478] width 246 height 8
click at [1102, 476] on div "Image 🎁 GRATIS GESCHENK ZU JEDER BESTELLUNG Text block BIS ZU 50% RABATT NUR IM…" at bounding box center [870, 294] width 1396 height 448
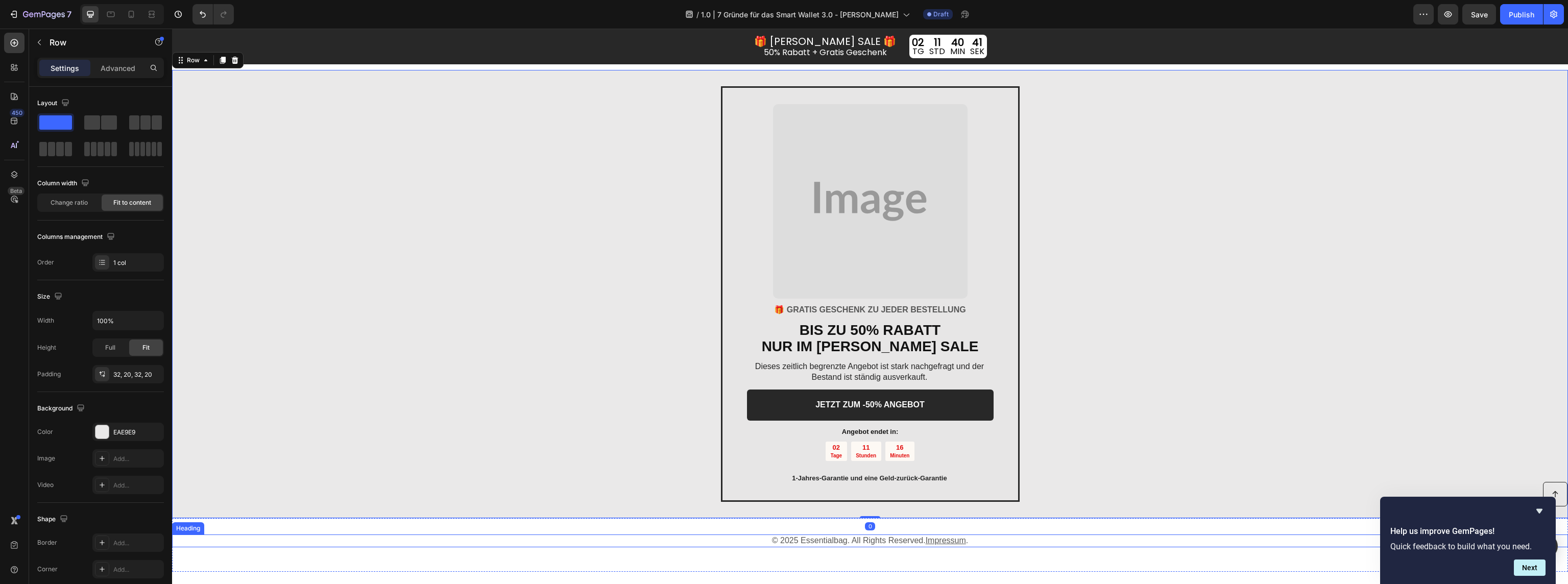
click at [824, 545] on h3 "© 2025 Essentialbag. All Rights Reserved. Impressum ." at bounding box center [870, 541] width 1396 height 13
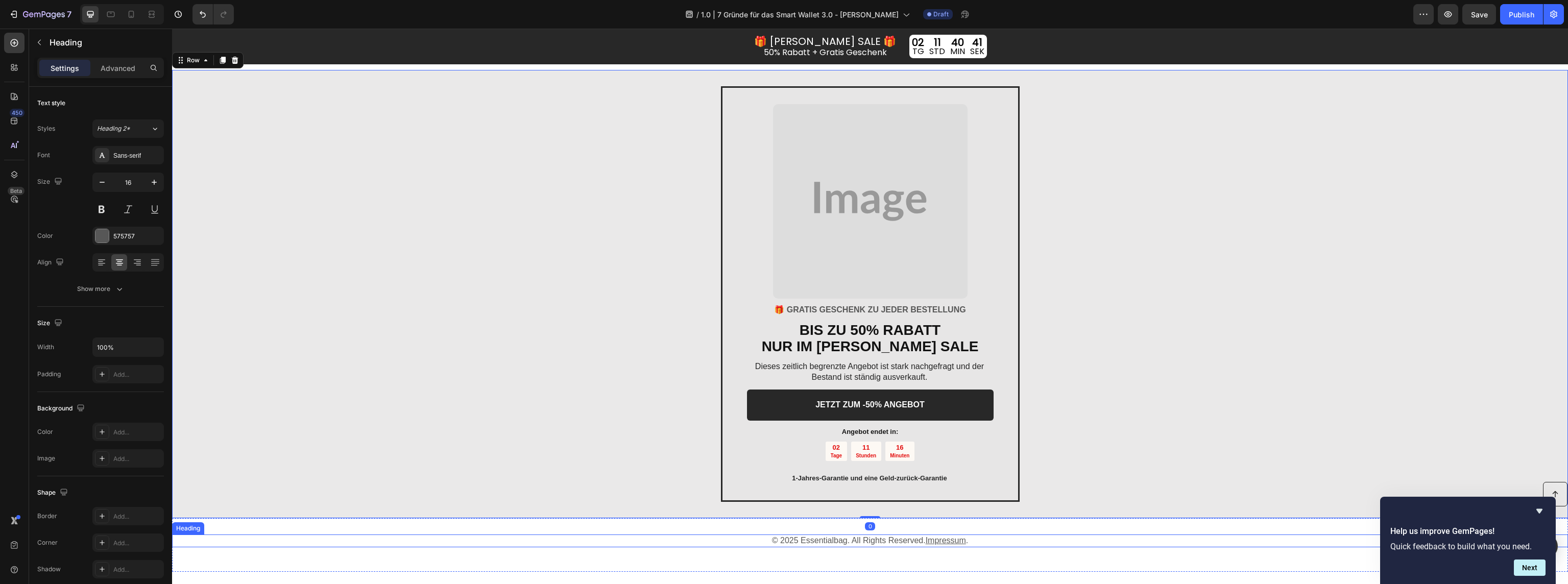
click at [824, 545] on h3 "© 2025 Essentialbag. All Rights Reserved. Impressum ." at bounding box center [870, 541] width 1396 height 13
click at [824, 545] on p "© 2025 Essentialbag. All Rights Reserved. Impressum ." at bounding box center [870, 541] width 1394 height 10
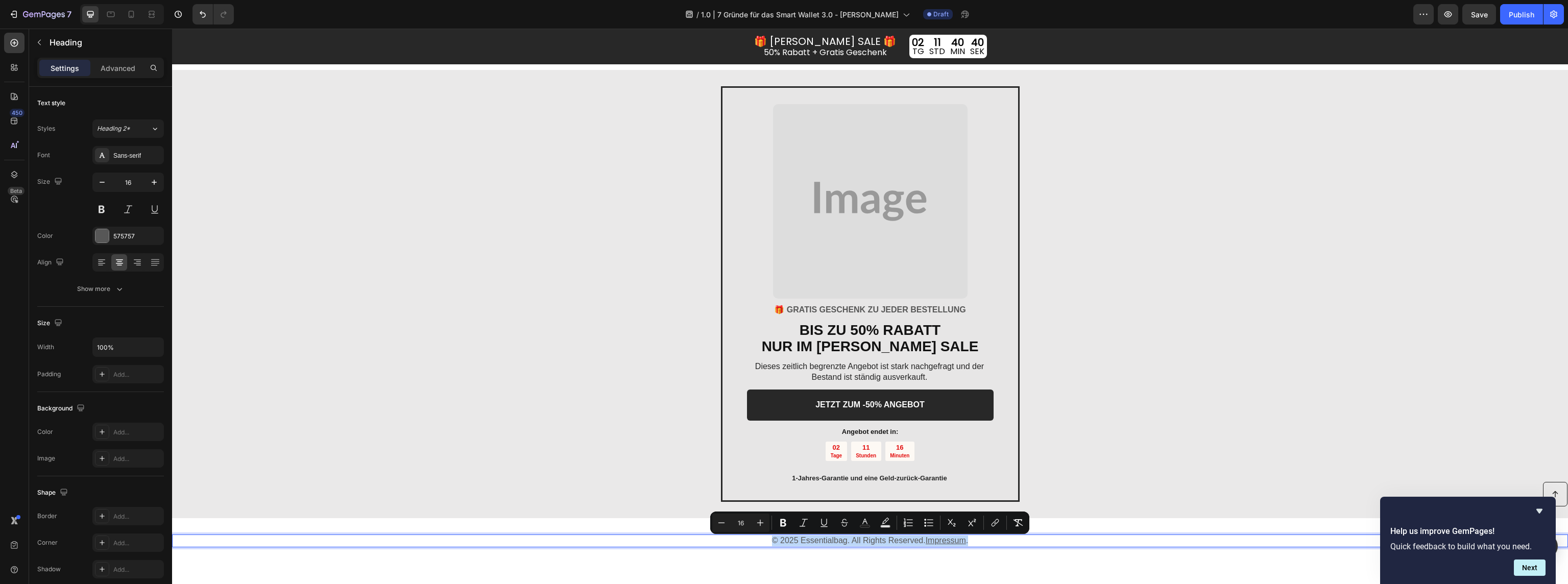
click at [828, 543] on p "© 2025 Essentialbag. All Rights Reserved. Impressum ." at bounding box center [870, 541] width 1394 height 10
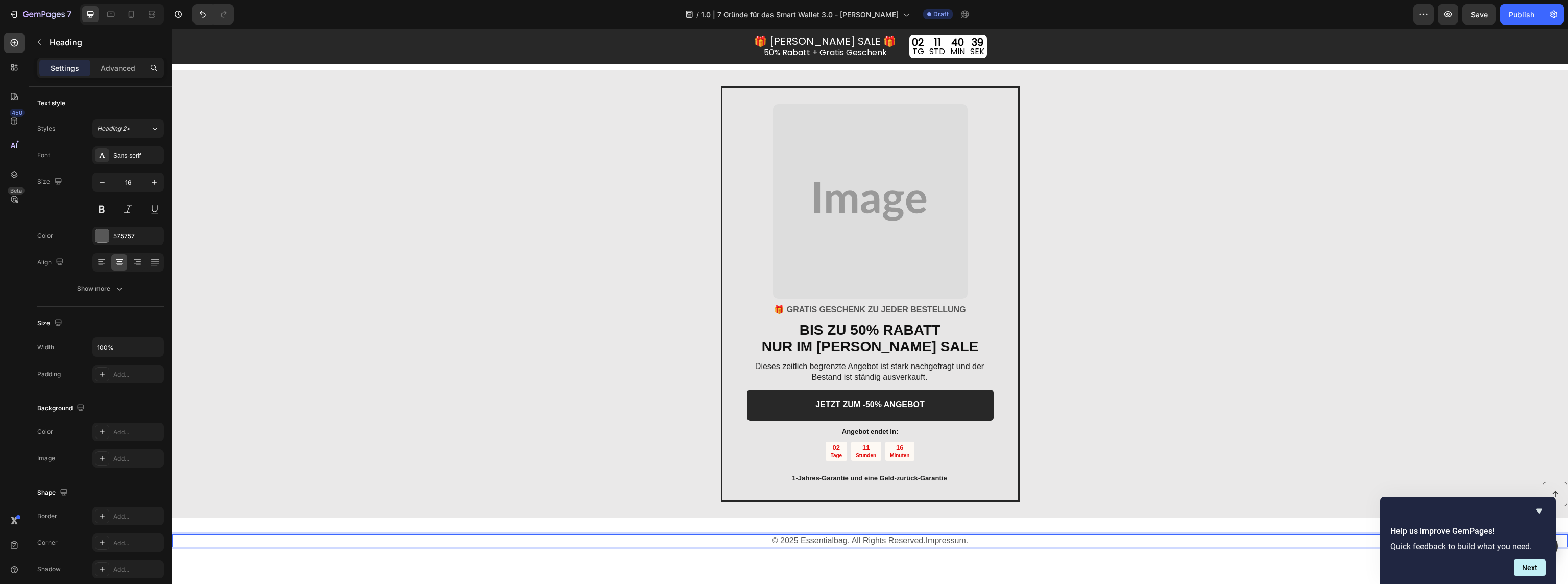
click at [831, 542] on p "© 2025 Essentialbag. All Rights Reserved. Impressum ." at bounding box center [870, 541] width 1394 height 10
click at [968, 543] on u "Impressum" at bounding box center [969, 540] width 41 height 8
click at [1015, 546] on p "© 2025 Mont Gerrard GmbH. All Rights Reserved. Impressum ." at bounding box center [870, 541] width 1394 height 10
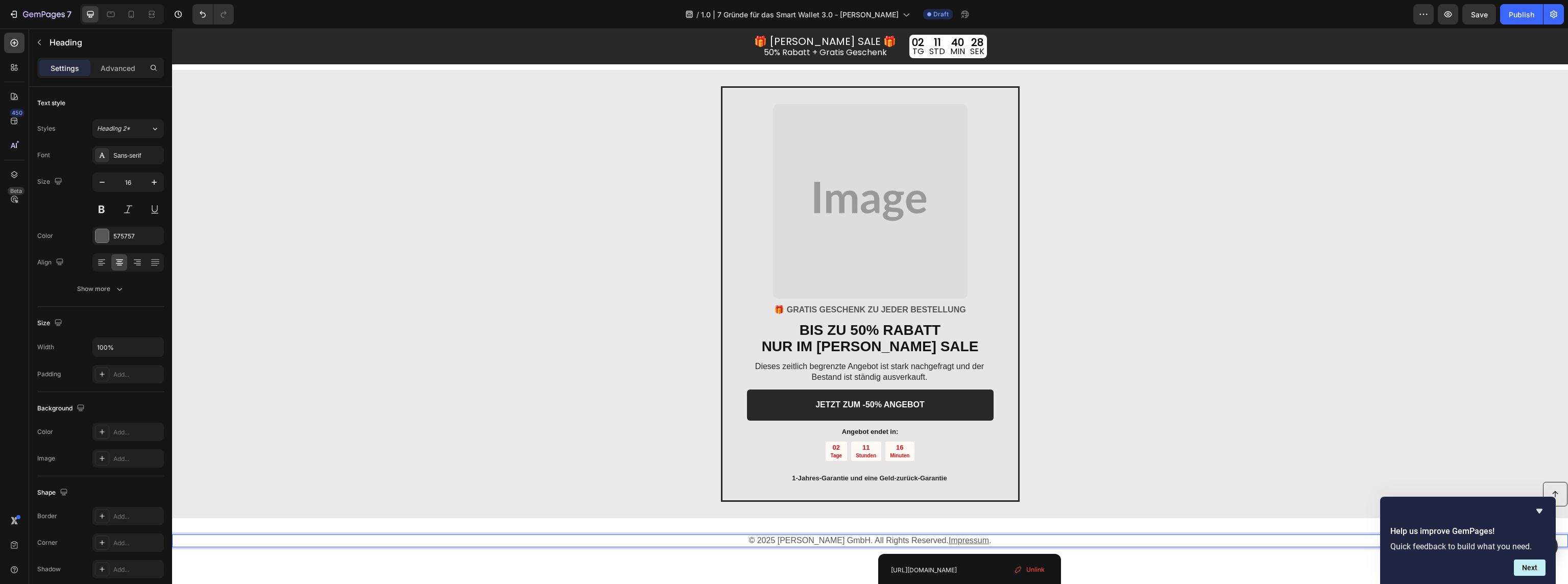
click at [968, 544] on u "Impressum" at bounding box center [969, 540] width 41 height 8
click at [1032, 572] on span "Unlink" at bounding box center [1036, 570] width 18 height 9
click at [962, 545] on u "Impress" at bounding box center [963, 540] width 29 height 8
click at [962, 545] on u "Impressum" at bounding box center [969, 540] width 41 height 8
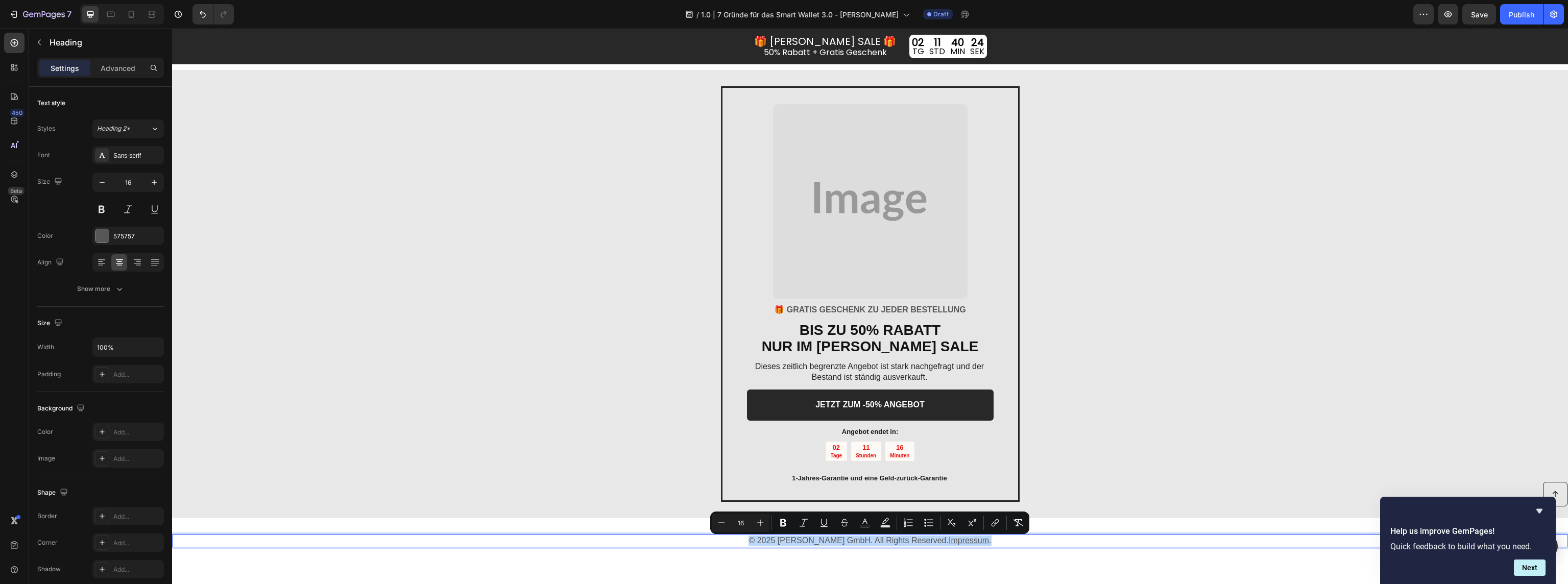
click at [962, 545] on u "Impressum" at bounding box center [969, 540] width 41 height 8
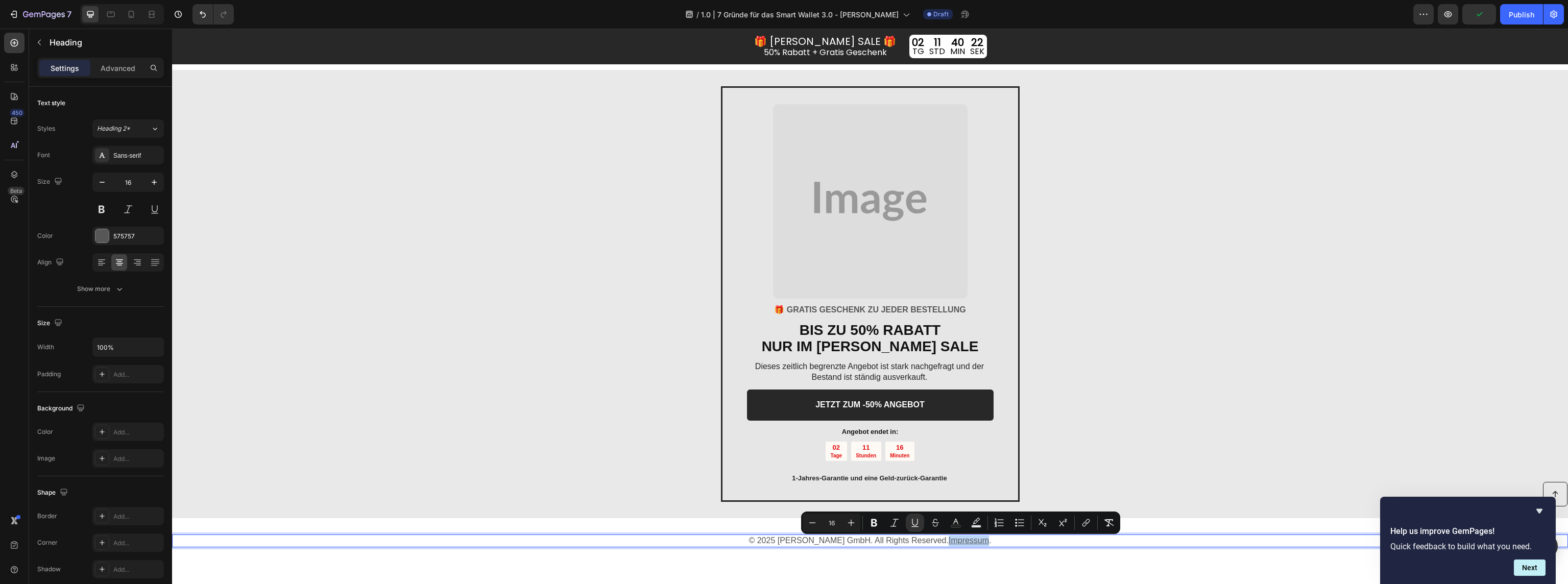
drag, startPoint x: 941, startPoint y: 545, endPoint x: 980, endPoint y: 545, distance: 39.0
click at [980, 545] on u "Impressum" at bounding box center [969, 540] width 41 height 8
click at [1087, 523] on icon "Editor contextual toolbar" at bounding box center [1086, 523] width 10 height 10
click at [1083, 523] on icon "Editor contextual toolbar" at bounding box center [1085, 525] width 5 height 5
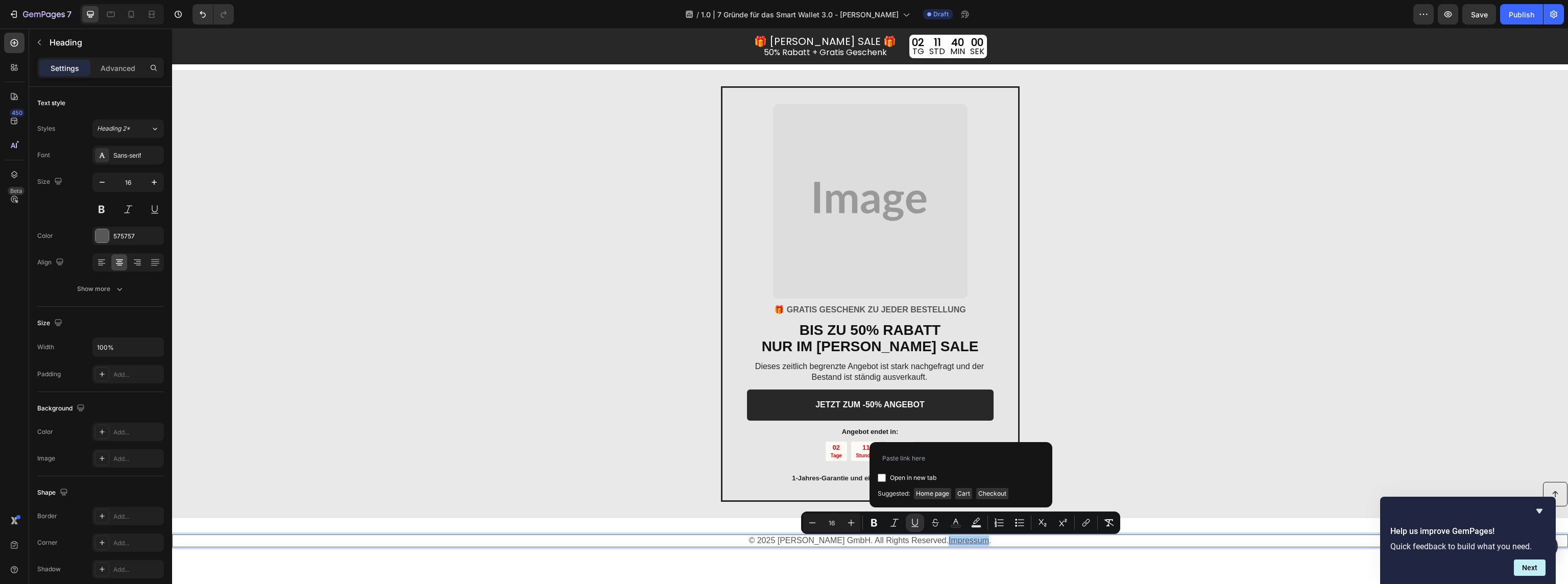
type input "https://montgerrard.com/pages/impressum"
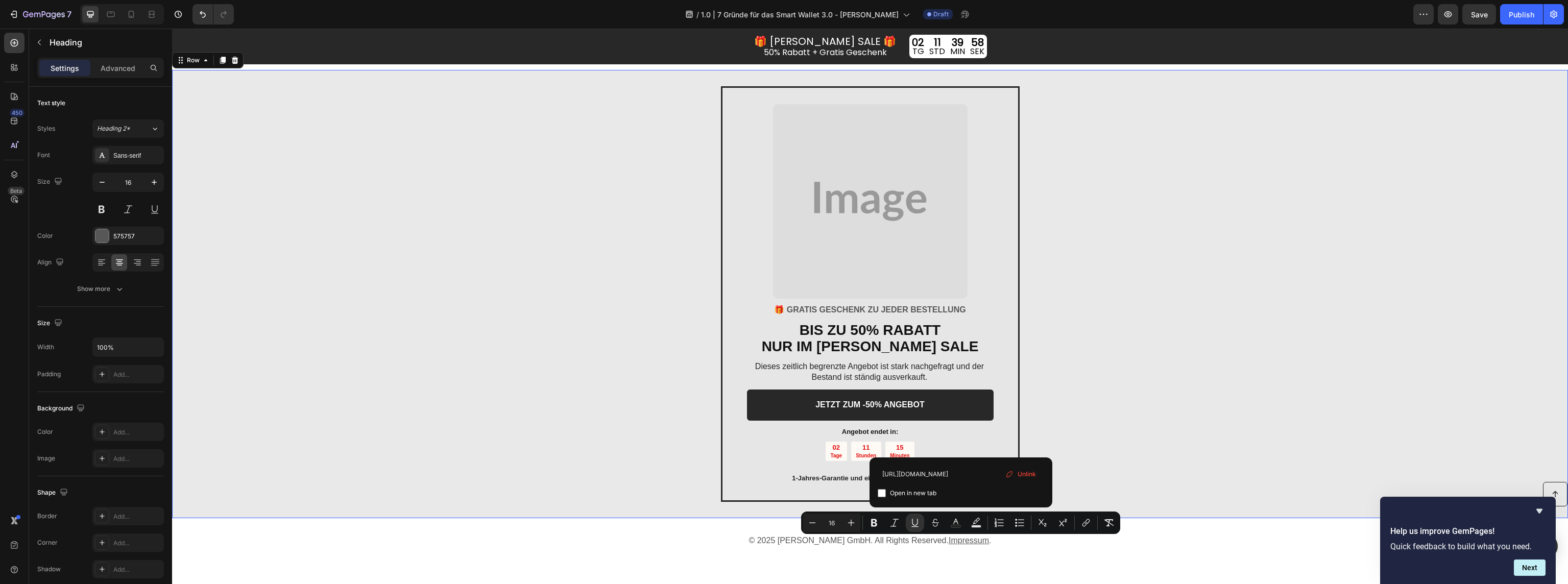
click at [1144, 476] on div "Image 🎁 GRATIS GESCHENK ZU JEDER BESTELLUNG Text block BIS ZU 50% RABATT NUR IM…" at bounding box center [870, 294] width 1396 height 448
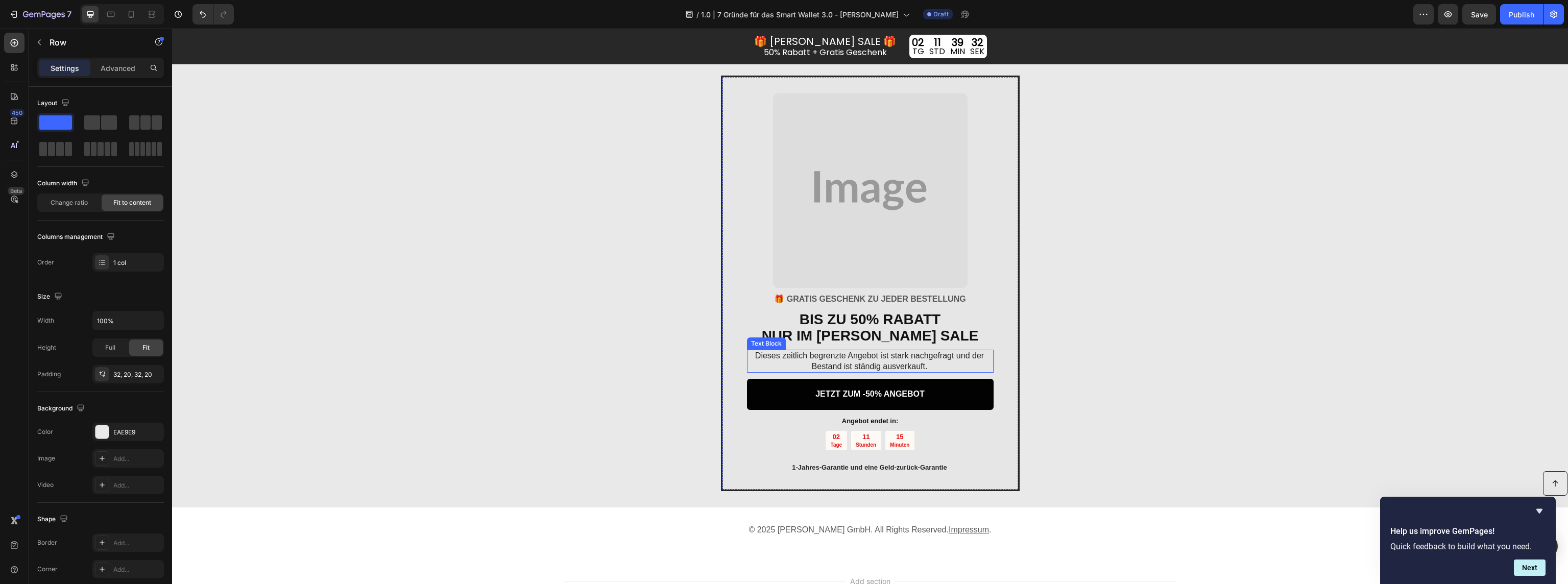
scroll to position [2226, 0]
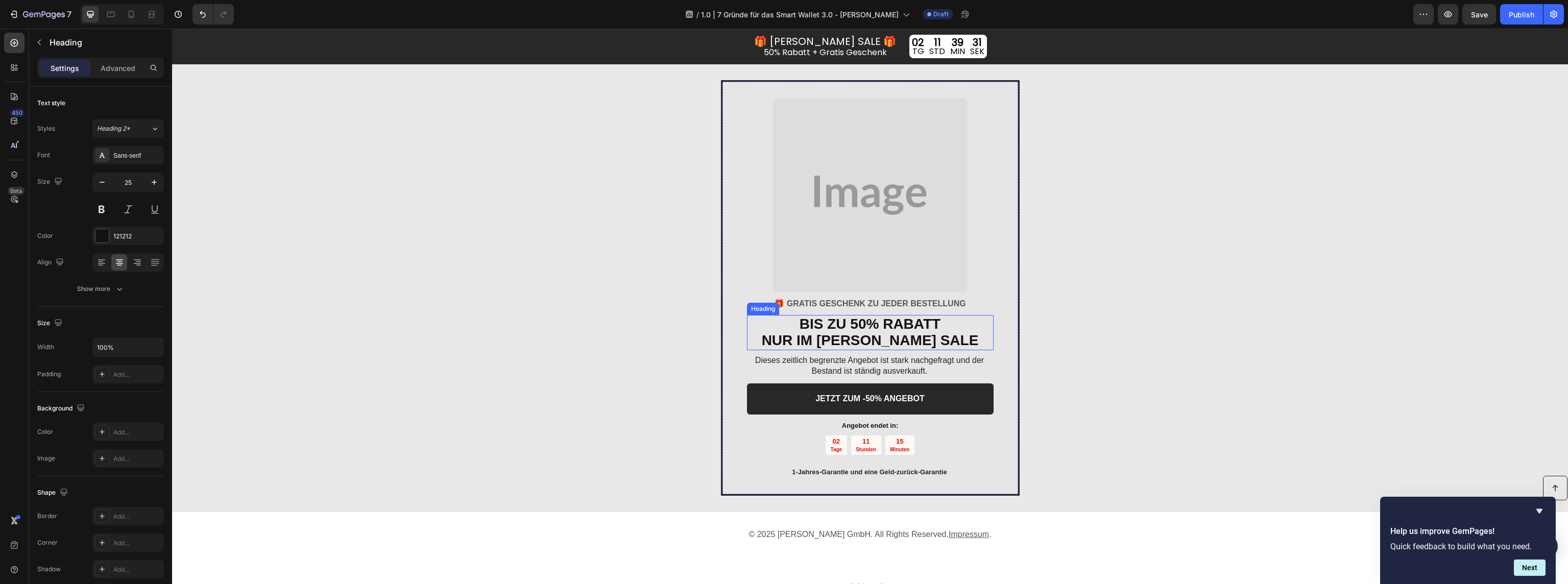
click at [898, 334] on strong "NUR IM SOMMER SALE" at bounding box center [870, 340] width 217 height 16
click at [843, 325] on strong "BIS ZU 50% RABATT" at bounding box center [870, 324] width 141 height 16
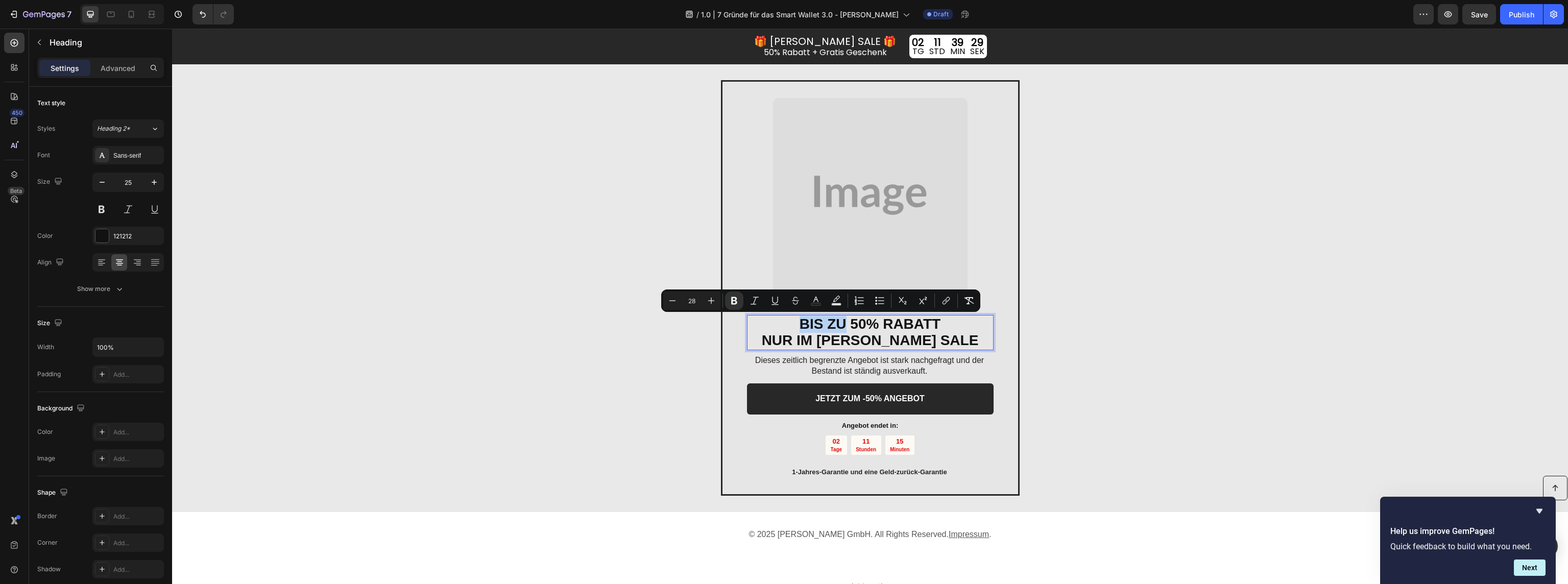
drag, startPoint x: 844, startPoint y: 326, endPoint x: 791, endPoint y: 327, distance: 53.0
click at [791, 327] on p "BIS ZU 50% RABATT NUR IM SOMMER SALE" at bounding box center [870, 333] width 244 height 33
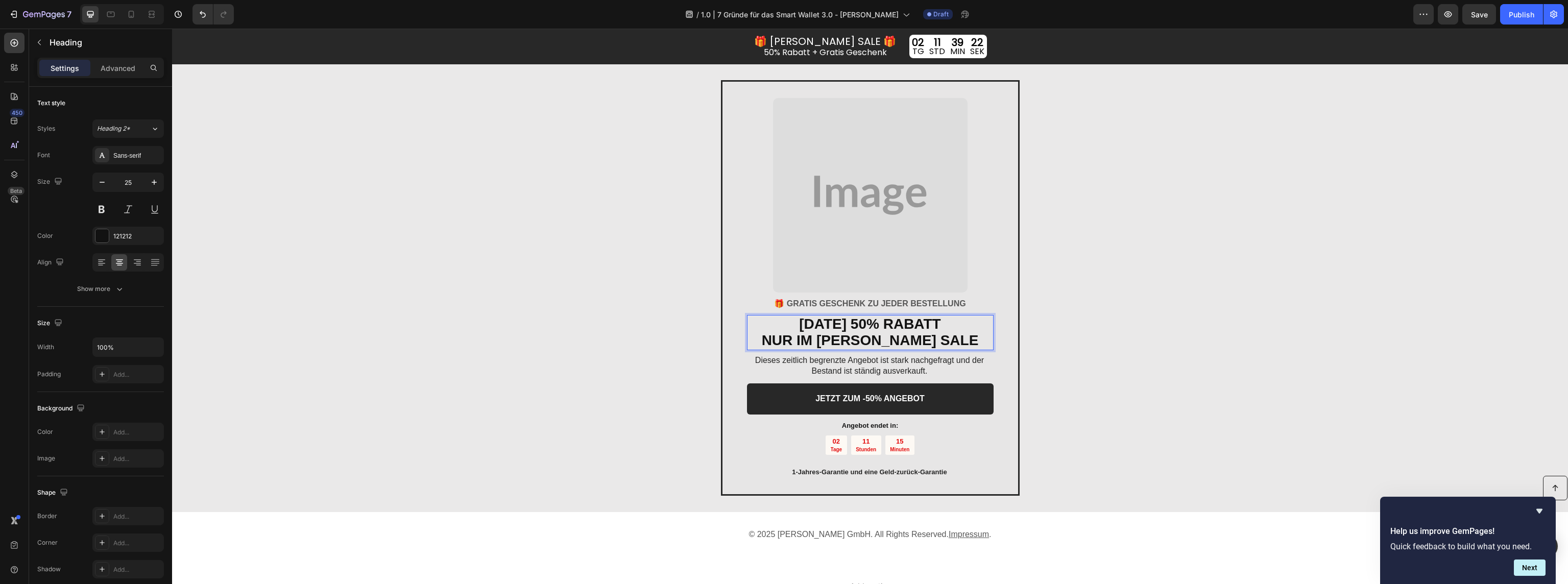
click at [921, 344] on strong "NUR IM SOMMER SALE" at bounding box center [870, 340] width 217 height 16
click at [823, 325] on strong "HEUTE 50% RABATT" at bounding box center [870, 324] width 141 height 16
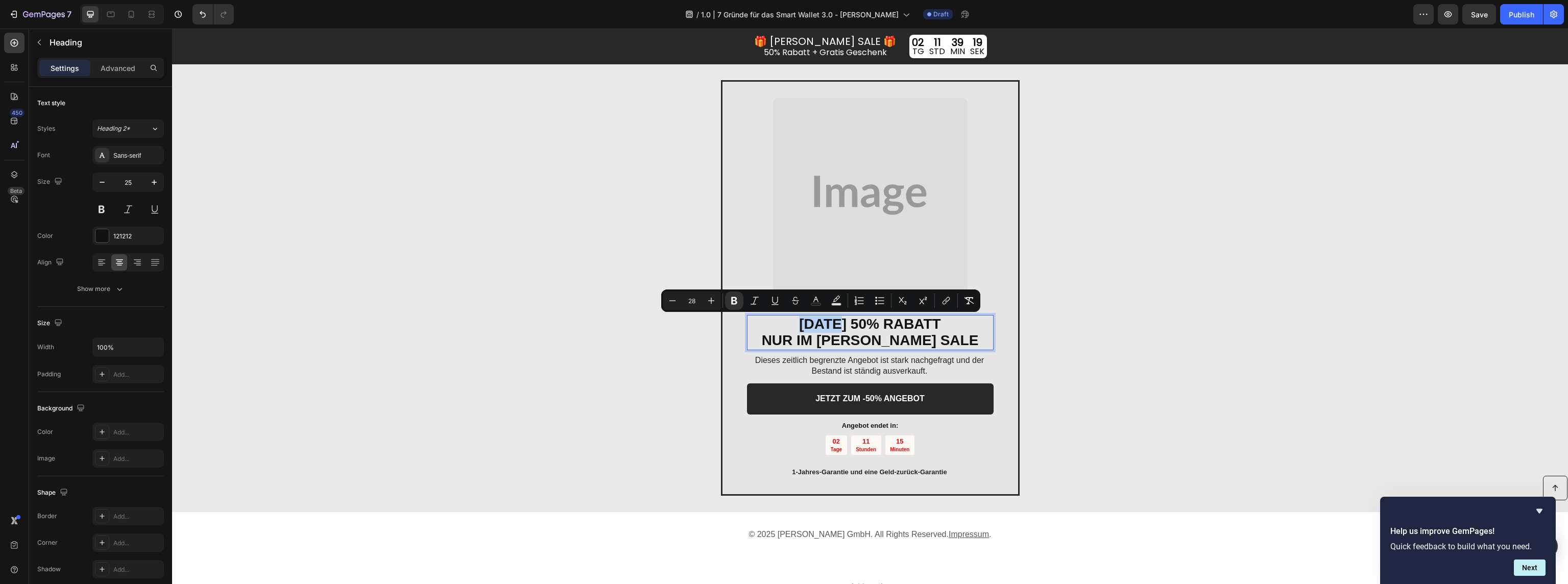
click at [823, 325] on strong "HEUTE 50% RABATT" at bounding box center [870, 324] width 141 height 16
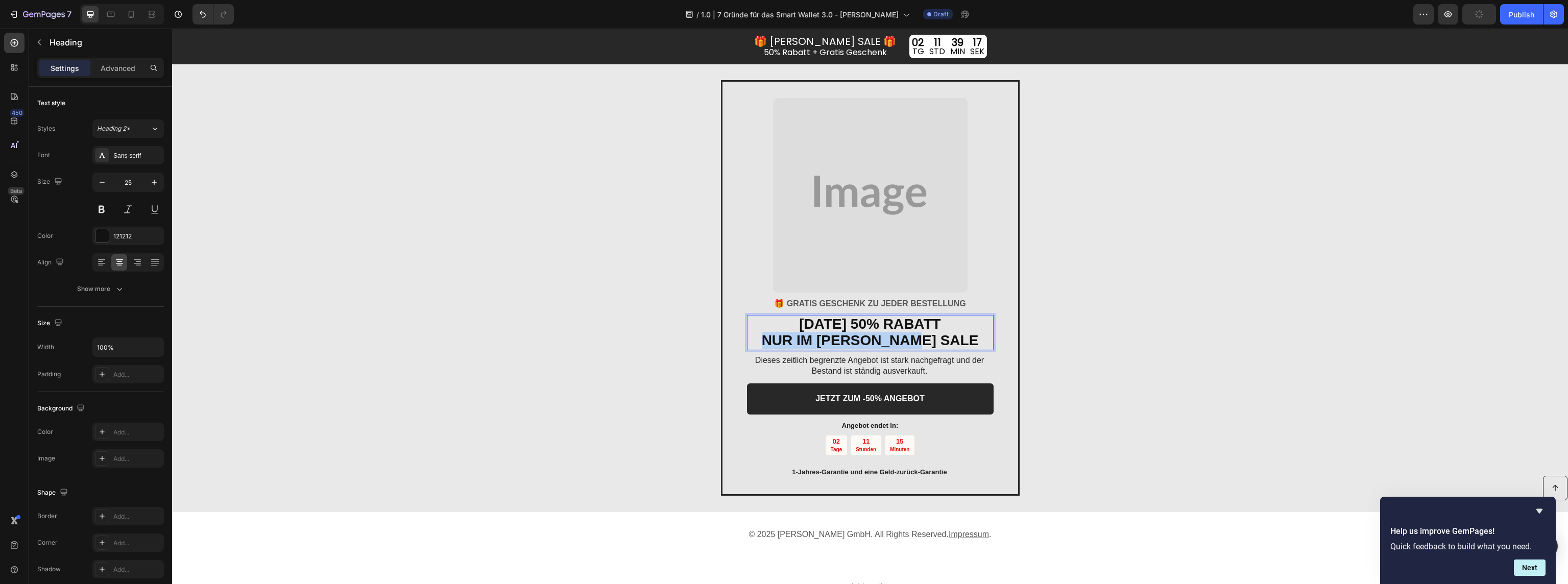
drag, startPoint x: 783, startPoint y: 340, endPoint x: 985, endPoint y: 343, distance: 202.0
click at [985, 343] on p "HEUTE 50% RABATT NUR IM SOMMER SALE" at bounding box center [870, 333] width 244 height 33
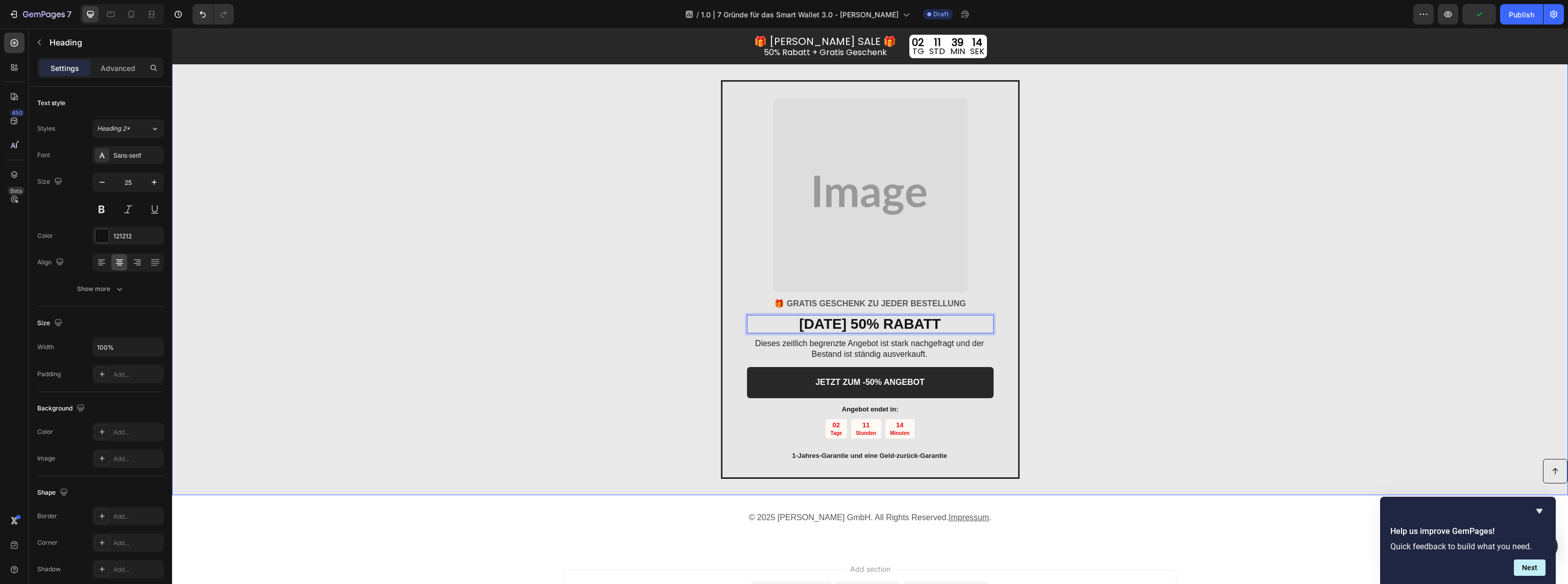
click at [1289, 348] on div "Image 🎁 GRATIS GESCHENK ZU JEDER BESTELLUNG Text block HEUTE 50% RABATT Heading…" at bounding box center [870, 280] width 1396 height 432
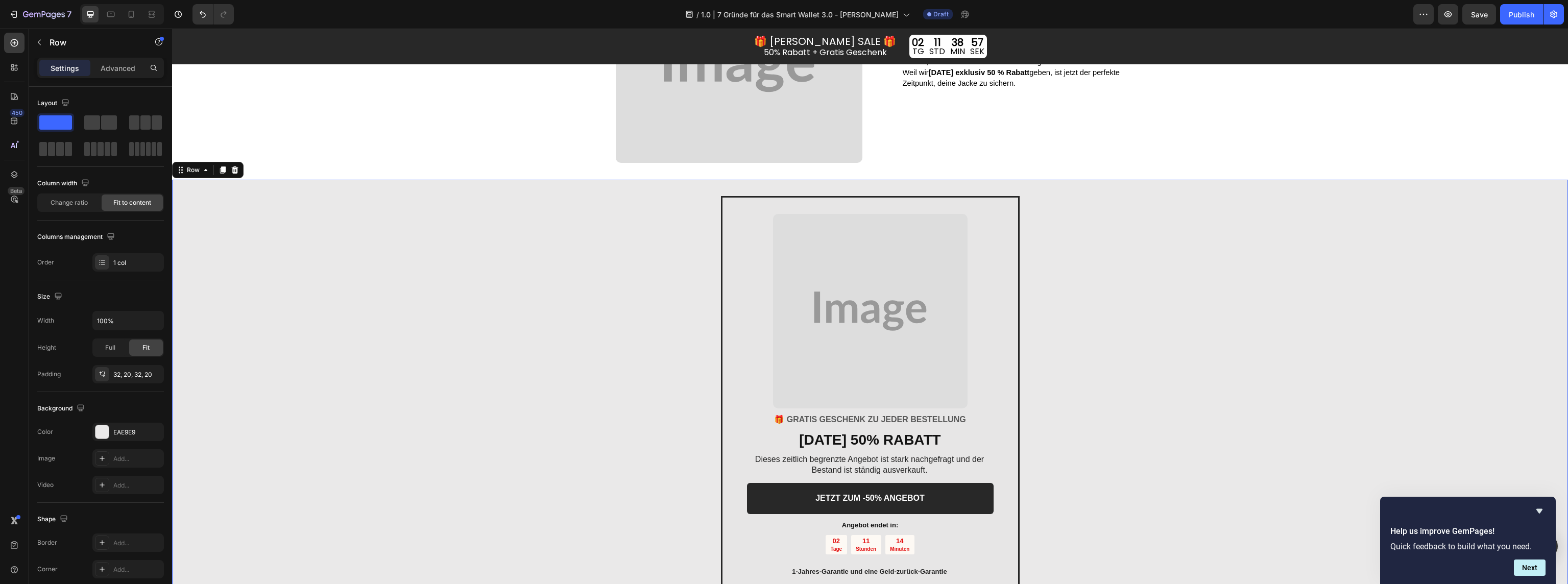
scroll to position [2087, 0]
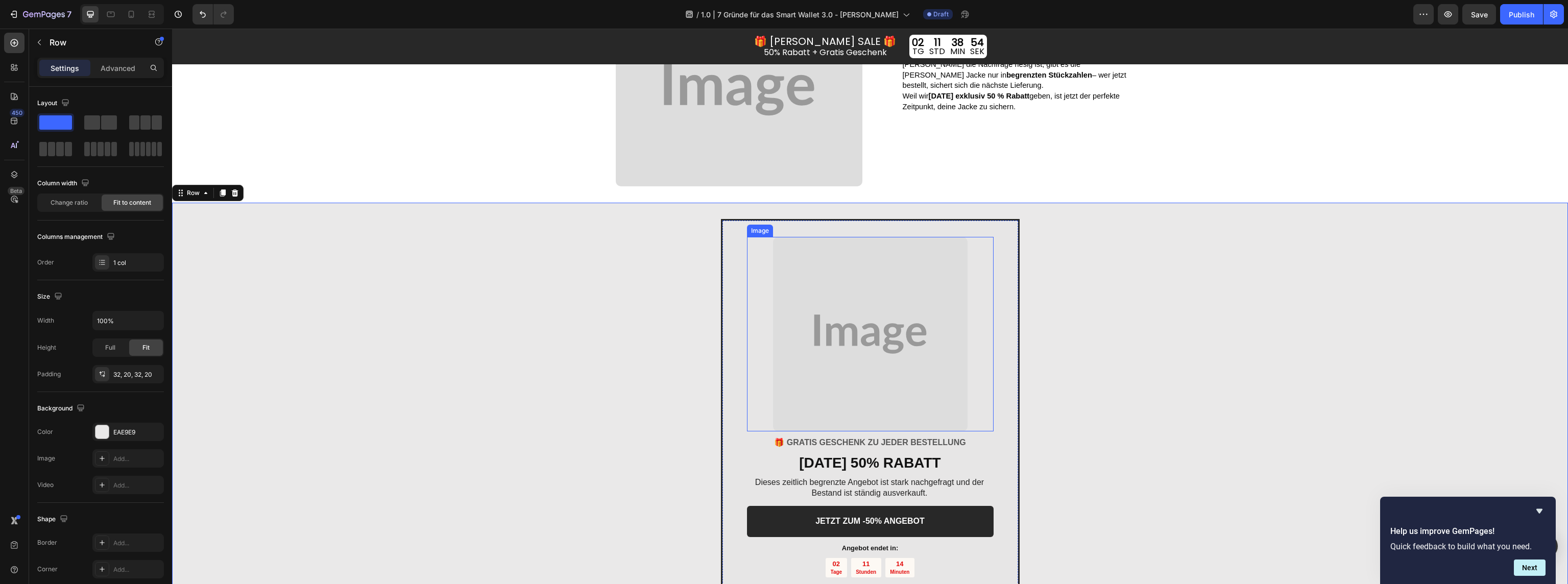
click at [889, 338] on img at bounding box center [870, 334] width 195 height 195
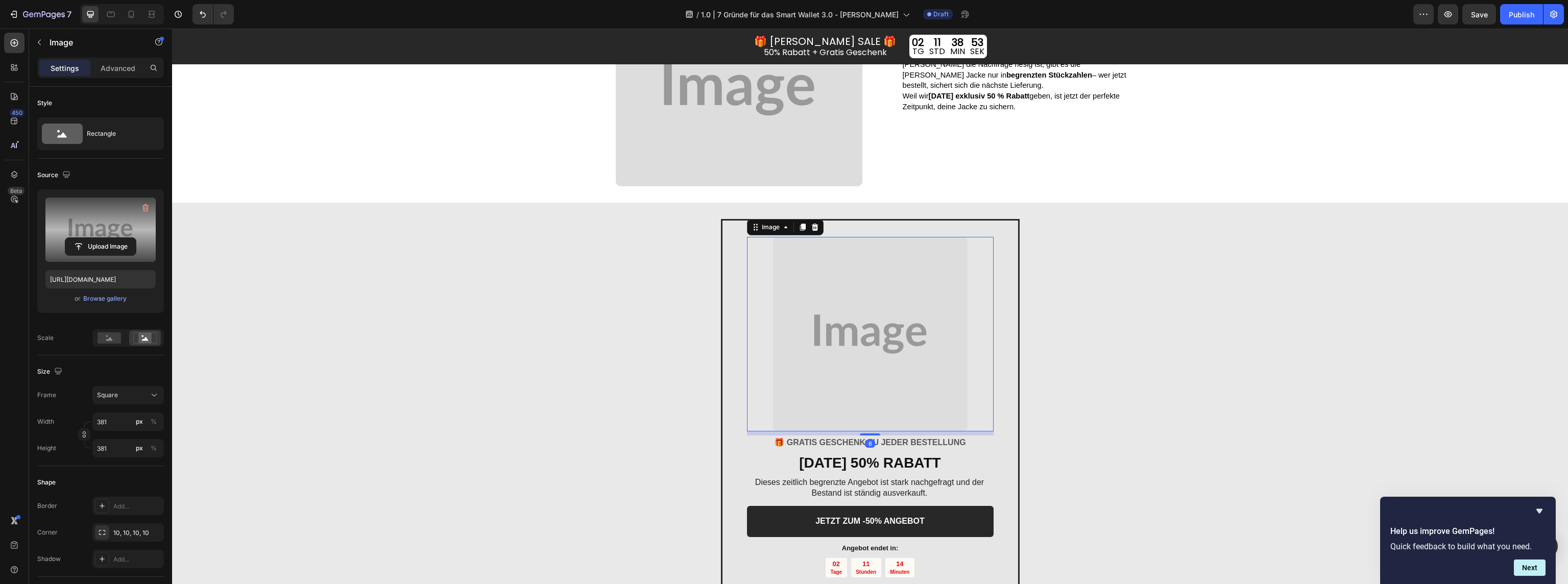
click at [93, 219] on label at bounding box center [101, 229] width 110 height 64
click at [93, 238] on input "file" at bounding box center [101, 246] width 71 height 18
type input "https://cdn.shopify.com/s/files/1/0047/0328/9442/files/gempages_555418472012579…"
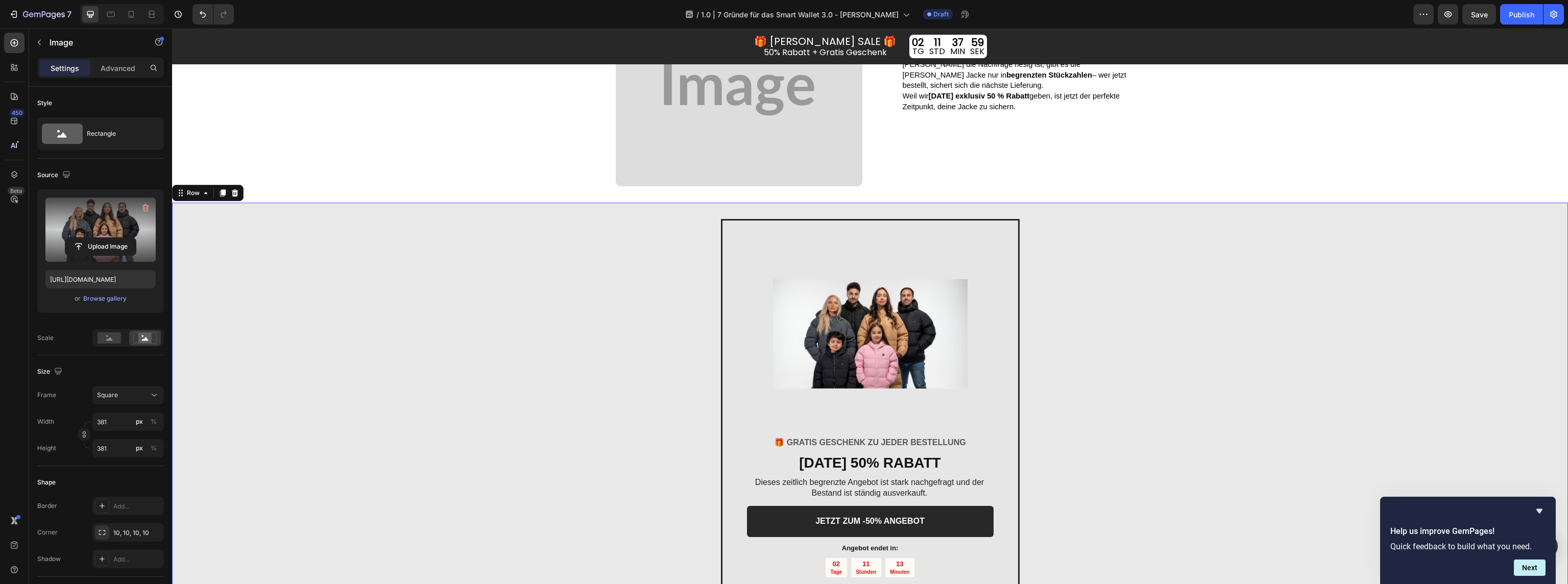
click at [1147, 429] on div "Image 🎁 GRATIS GESCHENK ZU JEDER BESTELLUNG Text block ⁠⁠⁠⁠⁠⁠⁠ HEUTE 50% RABATT…" at bounding box center [870, 418] width 1396 height 432
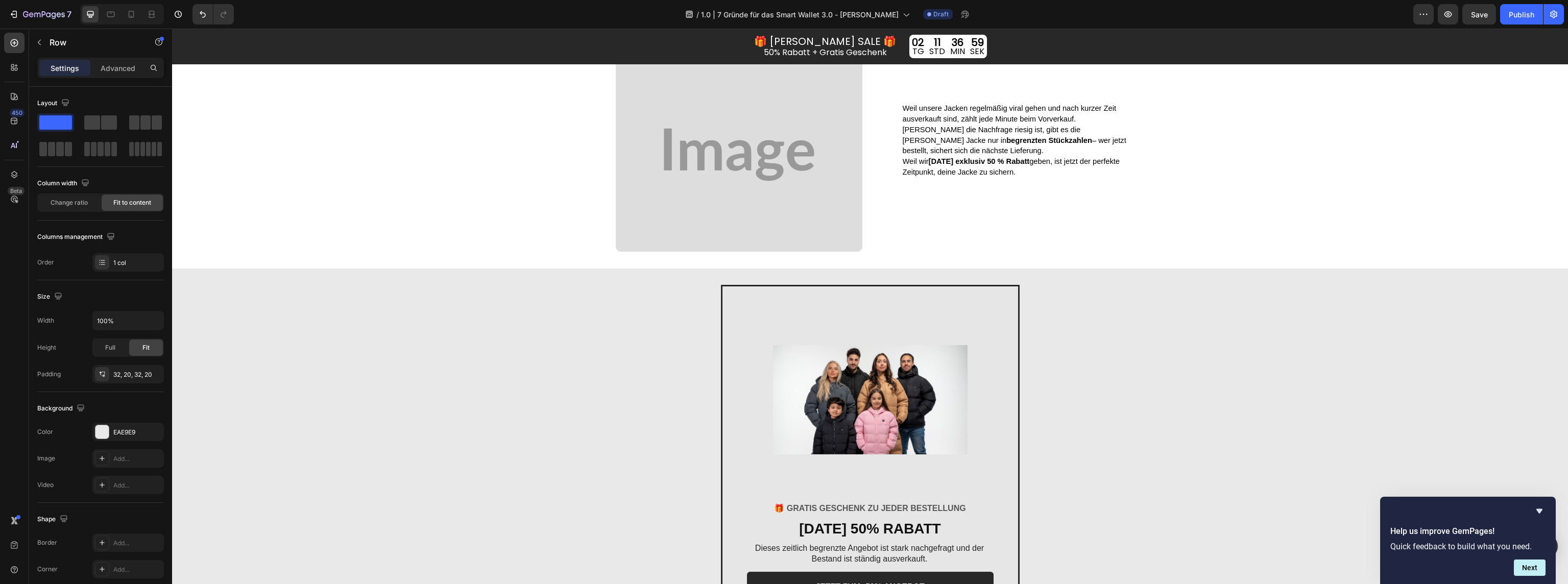
scroll to position [2020, 0]
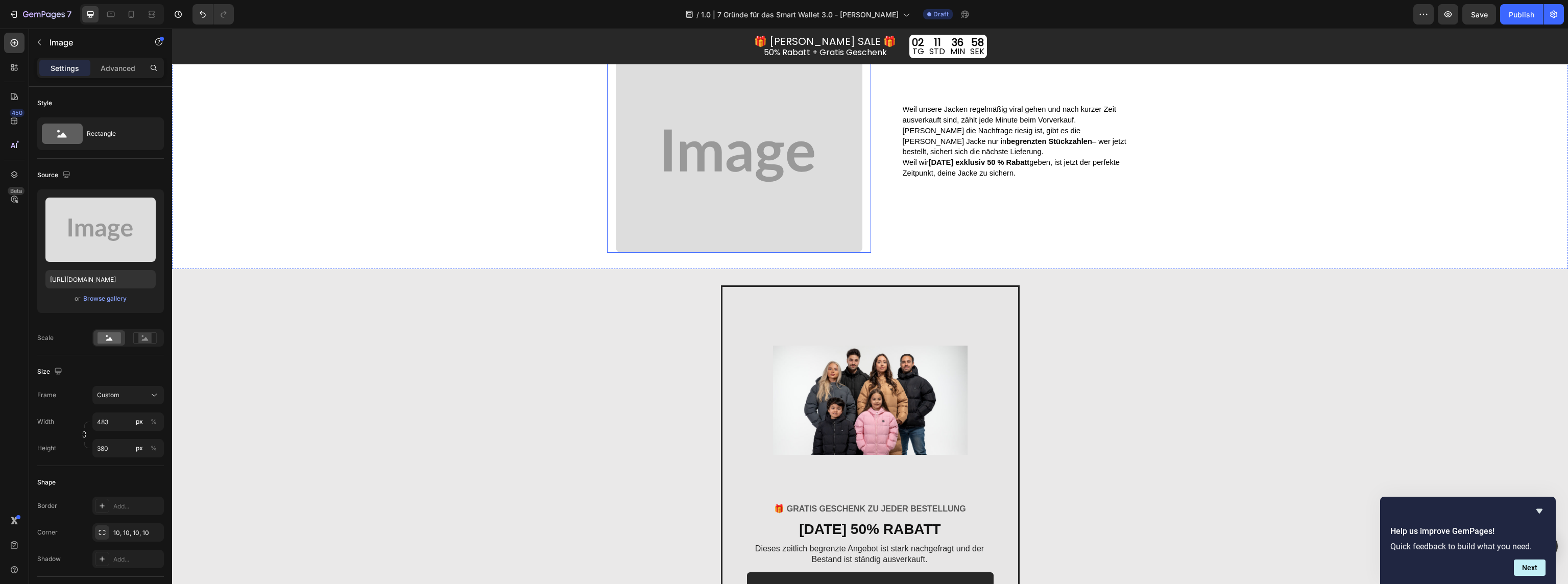
click at [721, 200] on img at bounding box center [739, 155] width 246 height 194
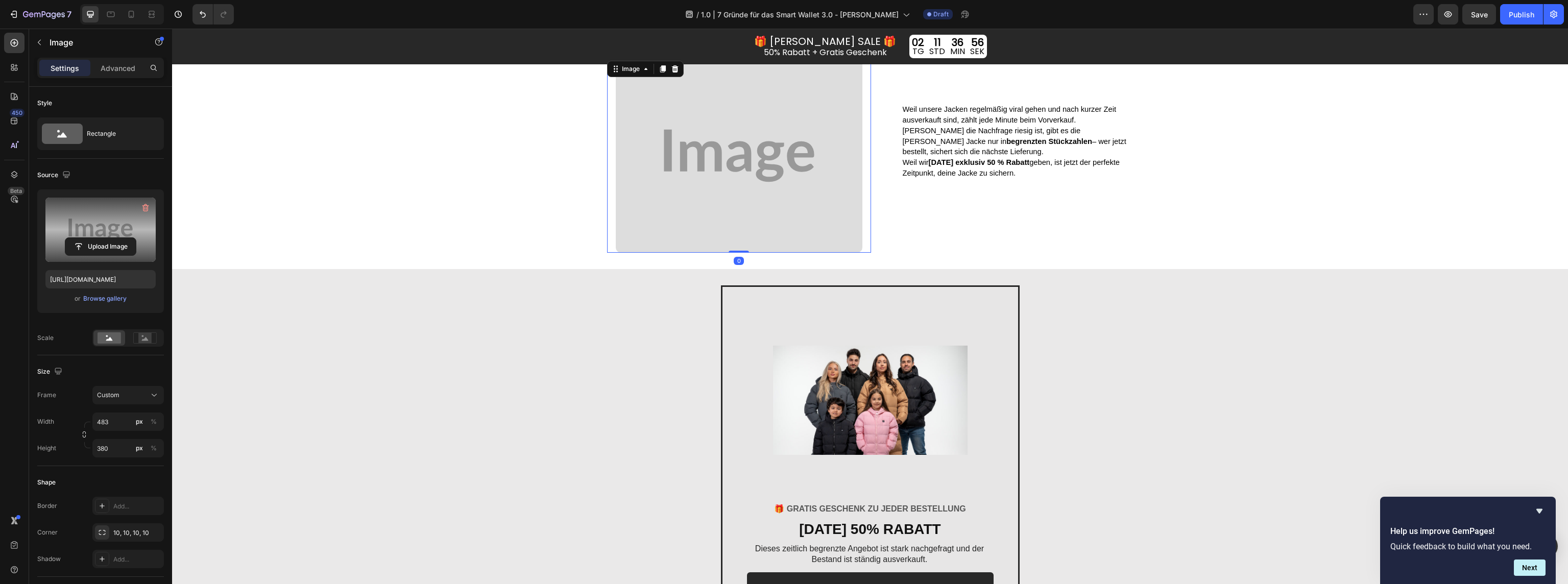
click at [116, 230] on label at bounding box center [101, 229] width 110 height 64
click at [116, 238] on input "file" at bounding box center [101, 246] width 71 height 18
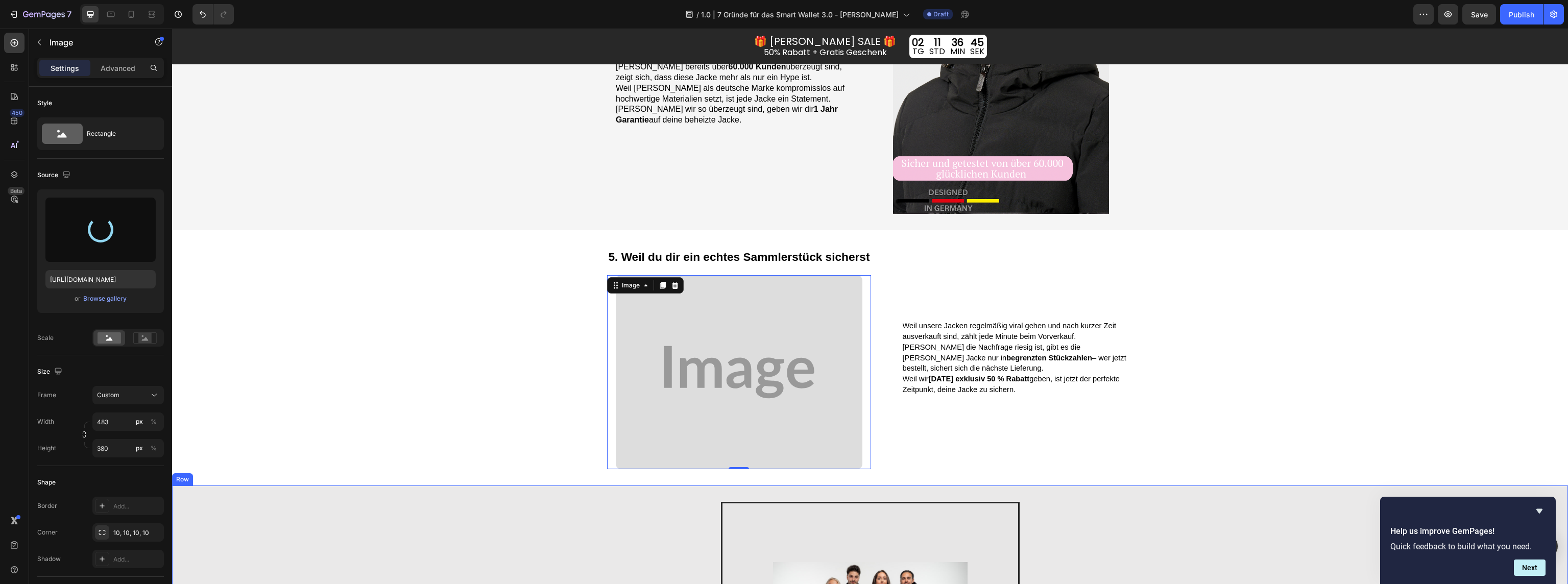
scroll to position [1783, 0]
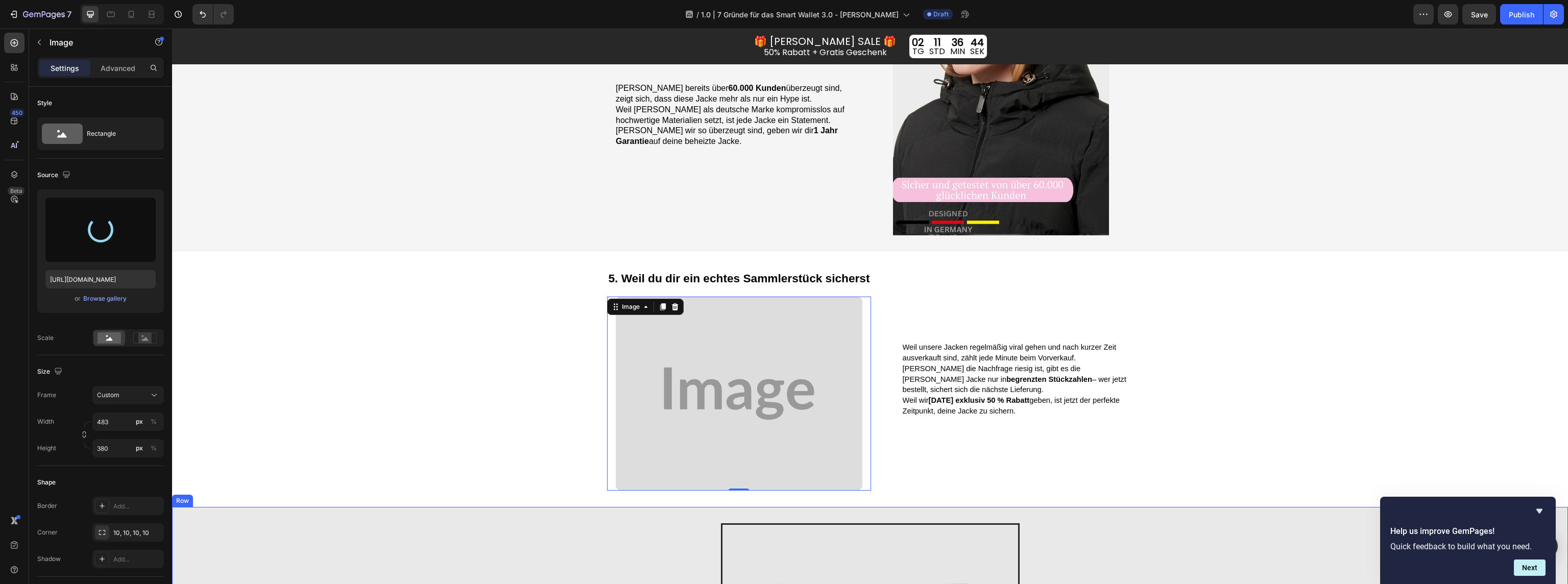
type input "https://cdn.shopify.com/s/files/1/0047/0328/9442/files/gempages_555418472012579…"
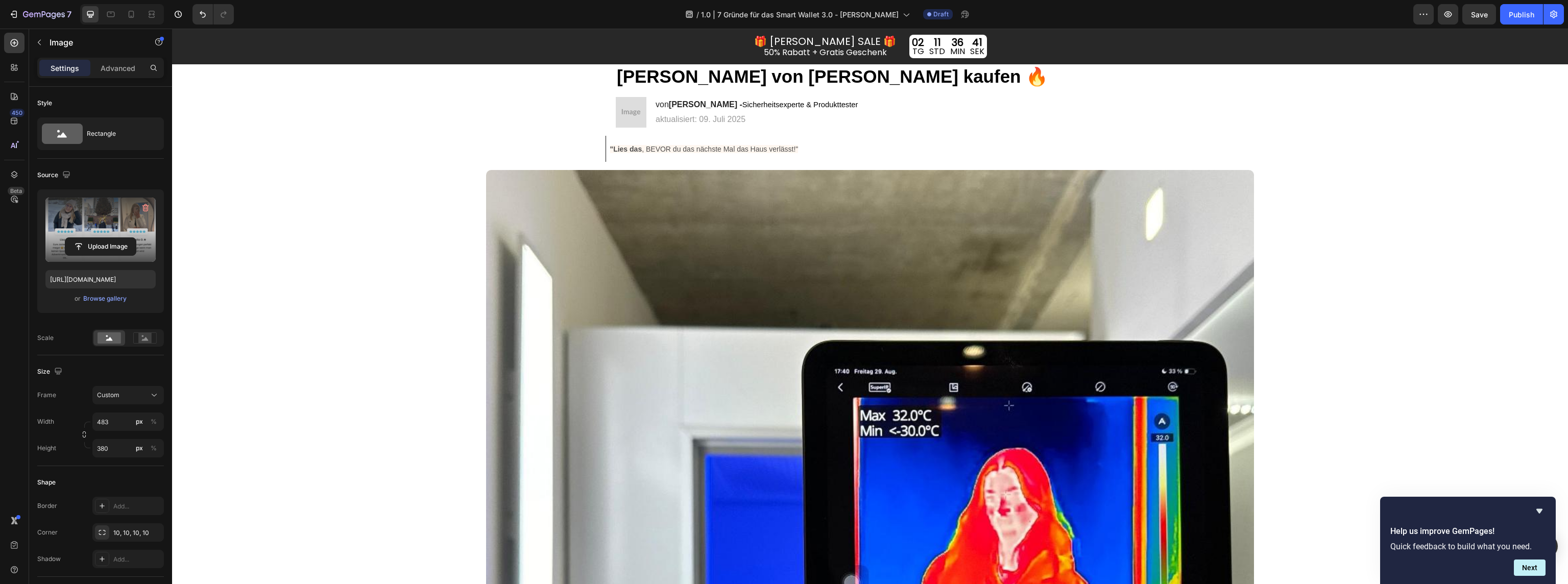
scroll to position [0, 0]
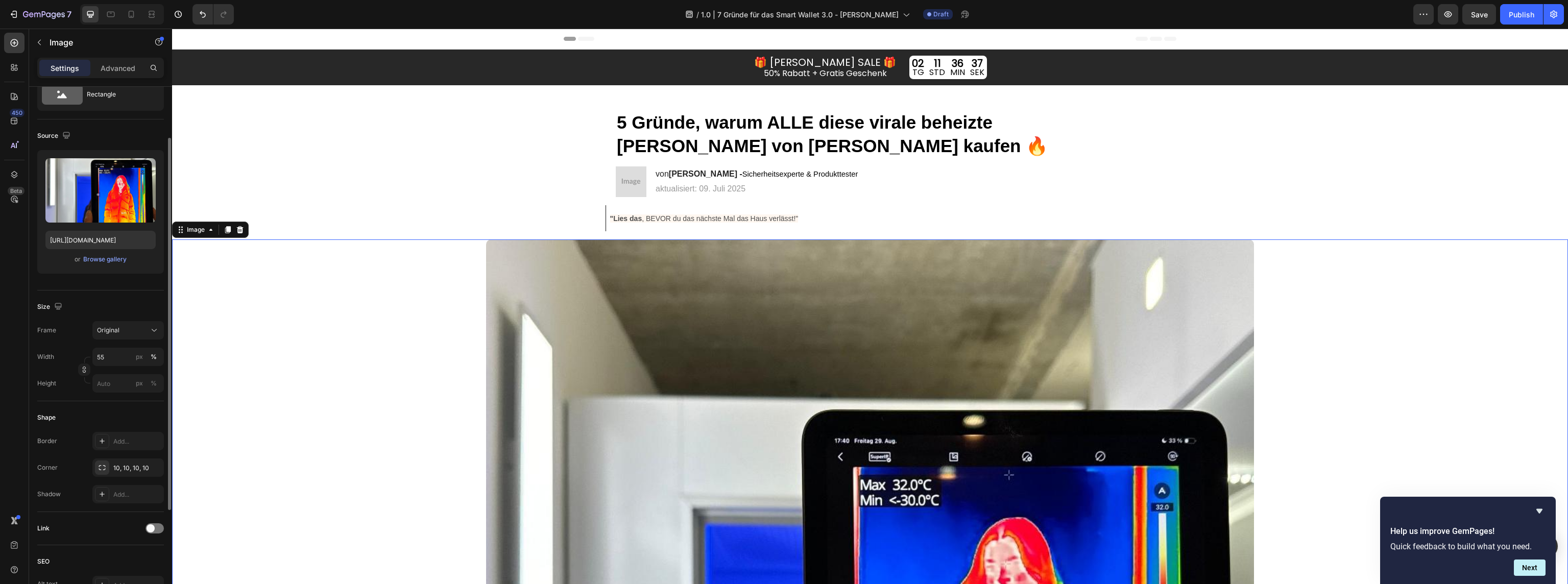
scroll to position [62, 0]
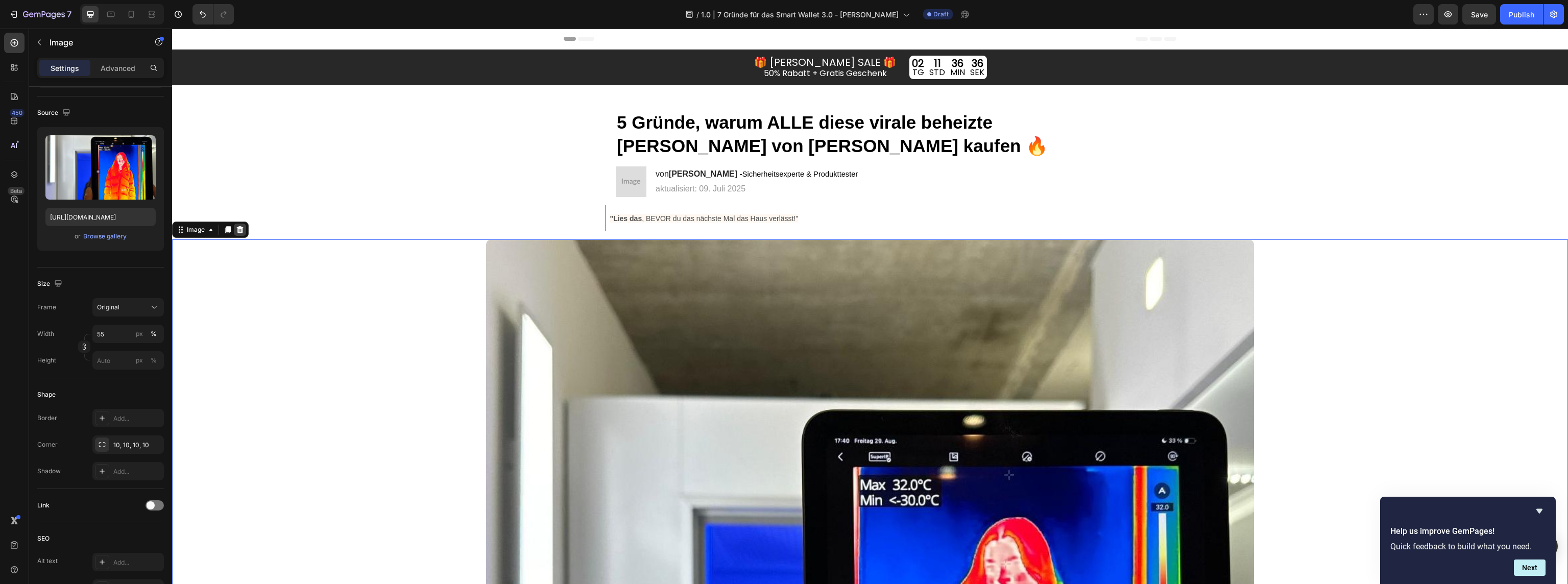
click at [240, 233] on icon at bounding box center [240, 229] width 7 height 7
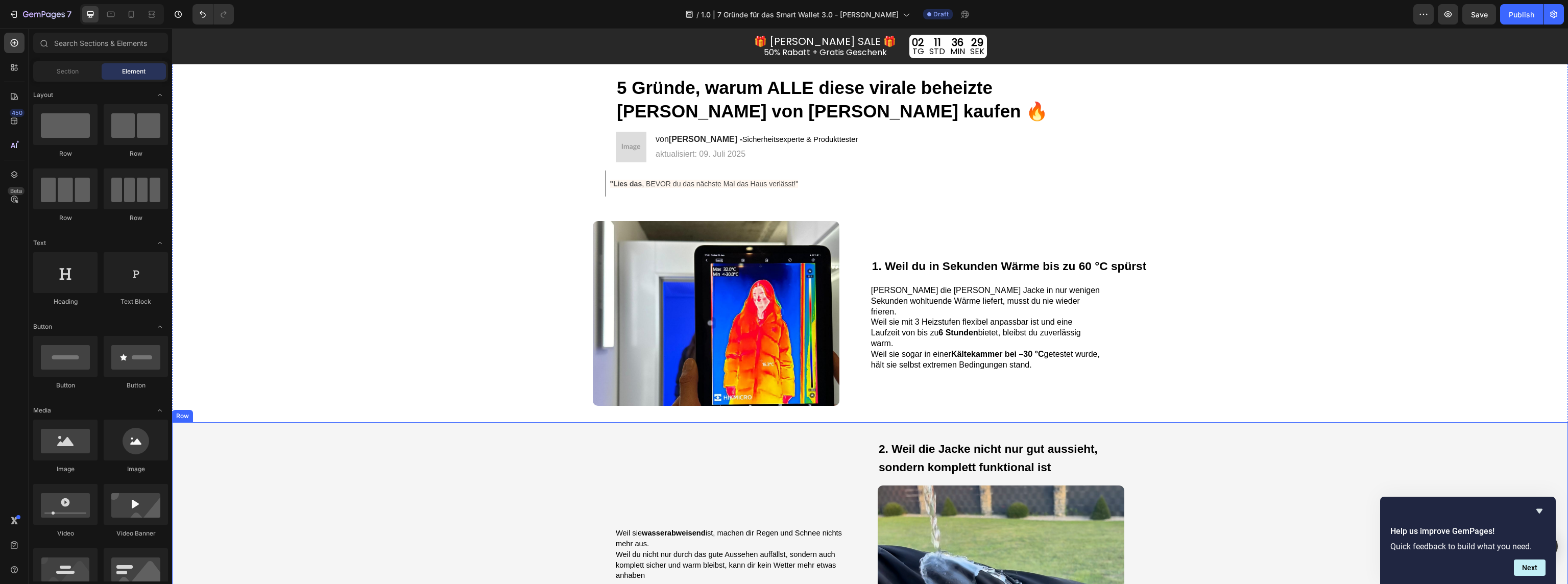
scroll to position [0, 0]
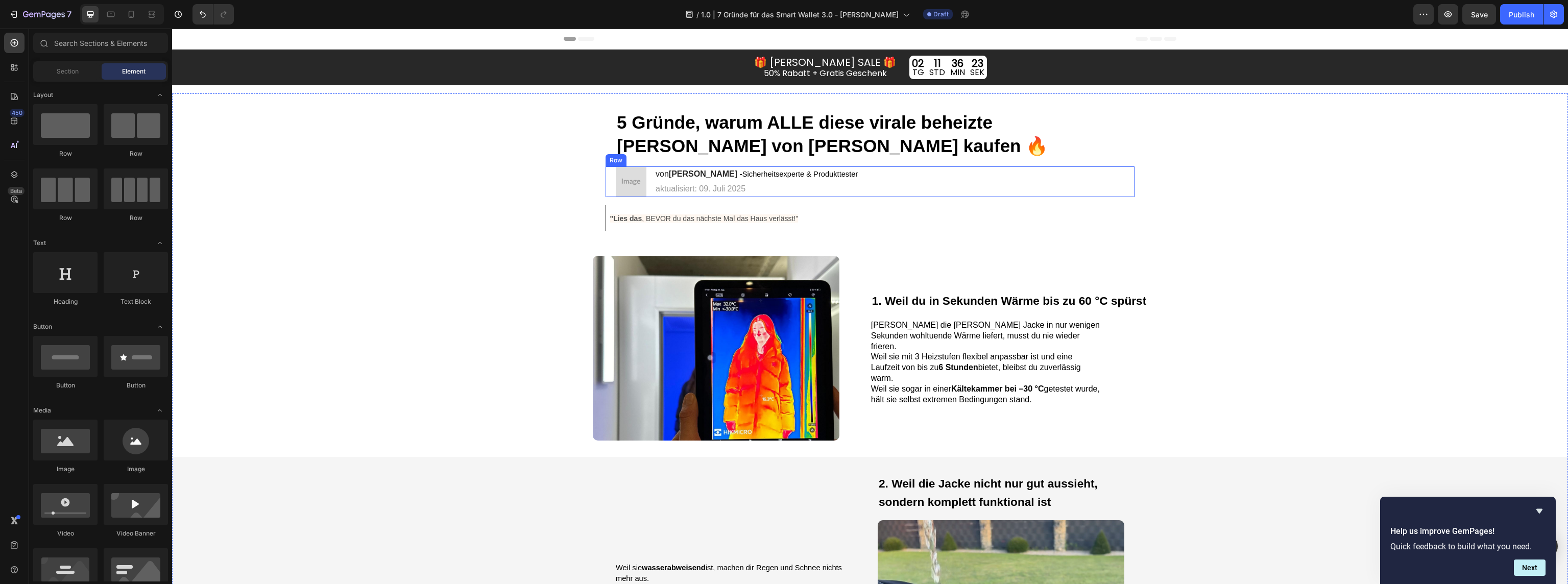
click at [864, 172] on div "Image von Klaus Möllers - Sicherheitsexperte & Produkttester Heading aktualisie…" at bounding box center [870, 182] width 529 height 31
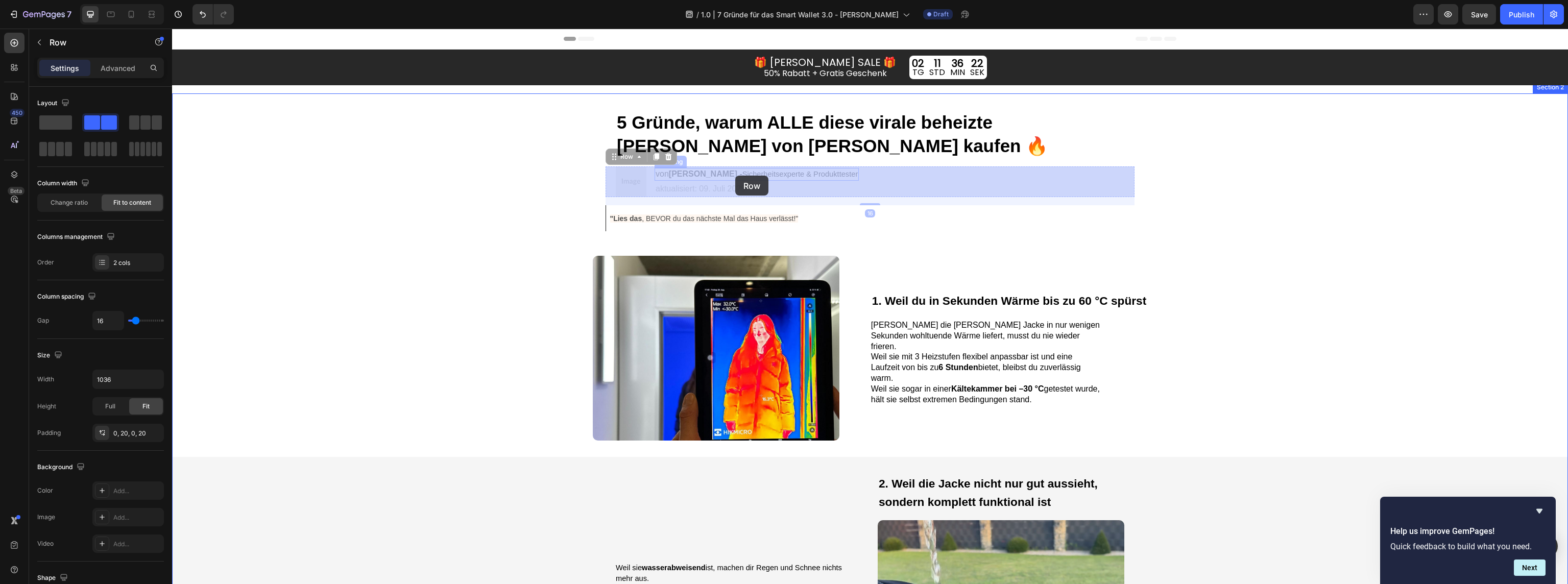
drag, startPoint x: 852, startPoint y: 174, endPoint x: 734, endPoint y: 176, distance: 118.0
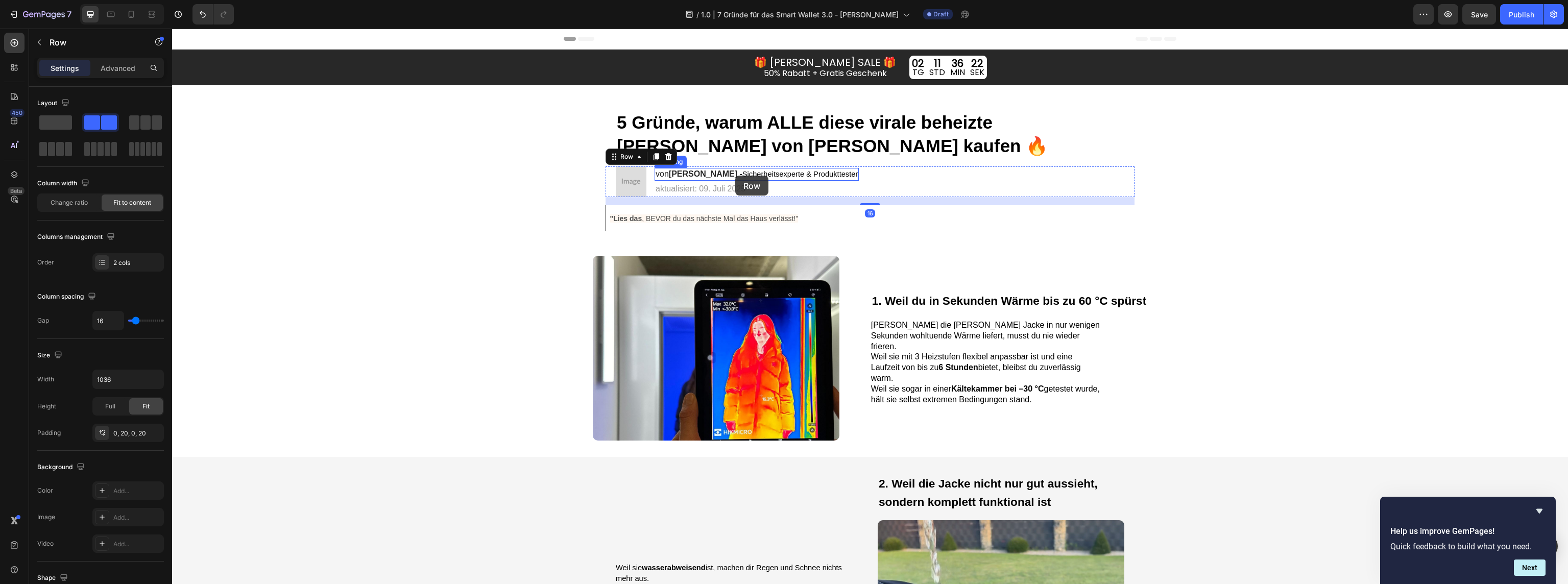
drag, startPoint x: 734, startPoint y: 176, endPoint x: 741, endPoint y: 175, distance: 7.1
click at [742, 176] on span "Sicherheitsexperte & Produkttester" at bounding box center [800, 174] width 116 height 8
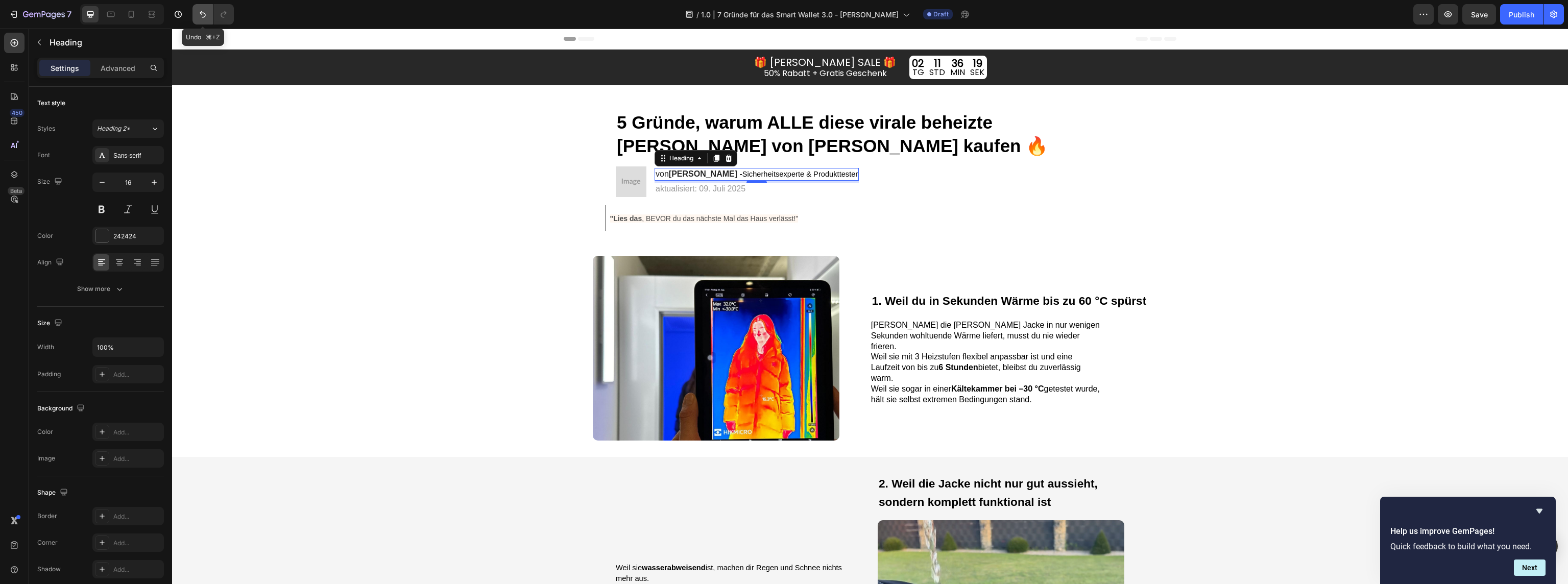
click at [204, 16] on icon "Undo/Redo" at bounding box center [203, 14] width 10 height 10
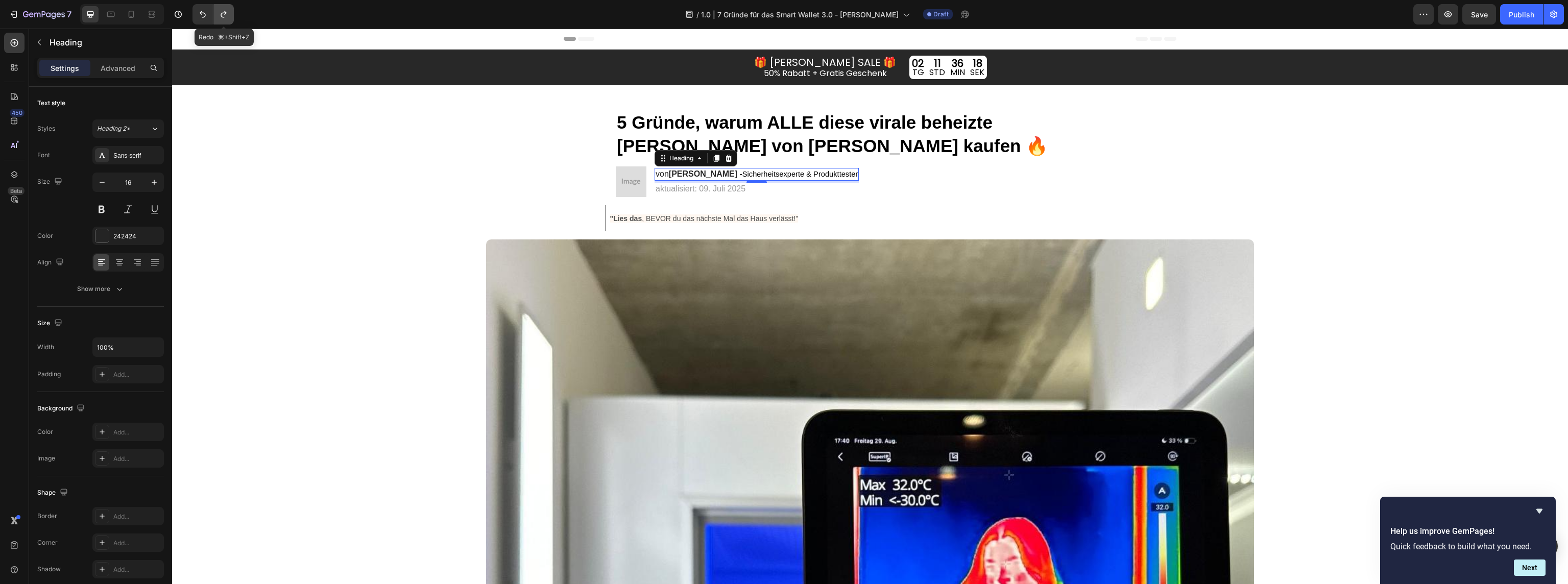
click at [225, 15] on icon "Undo/Redo" at bounding box center [223, 14] width 10 height 10
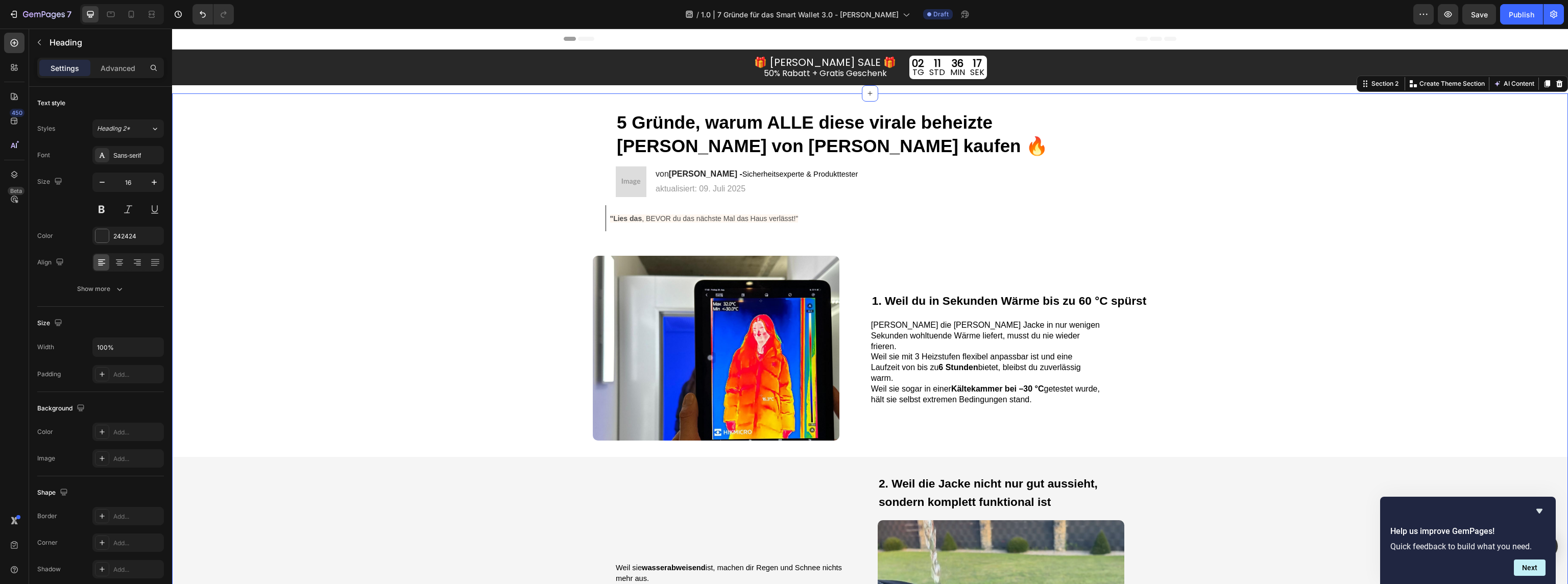
drag, startPoint x: 1402, startPoint y: 204, endPoint x: 1392, endPoint y: 203, distance: 10.0
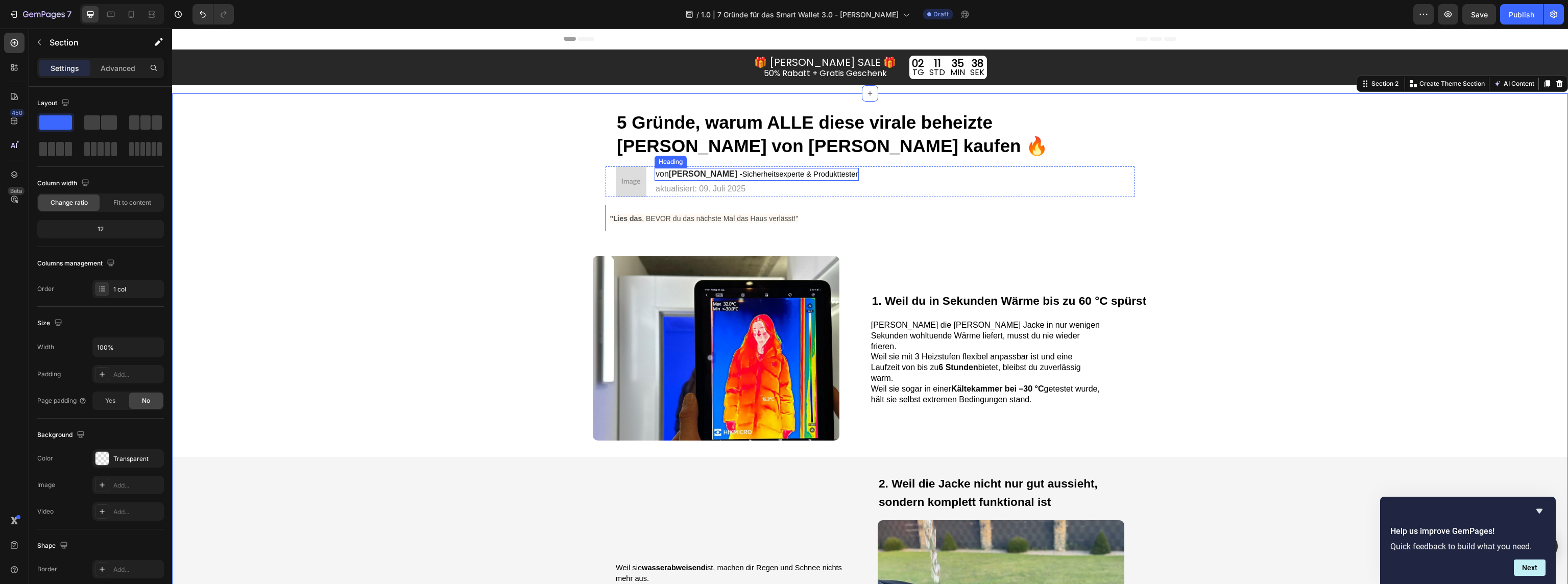
click at [787, 172] on span "Sicherheitsexperte & Produkttester" at bounding box center [800, 174] width 116 height 8
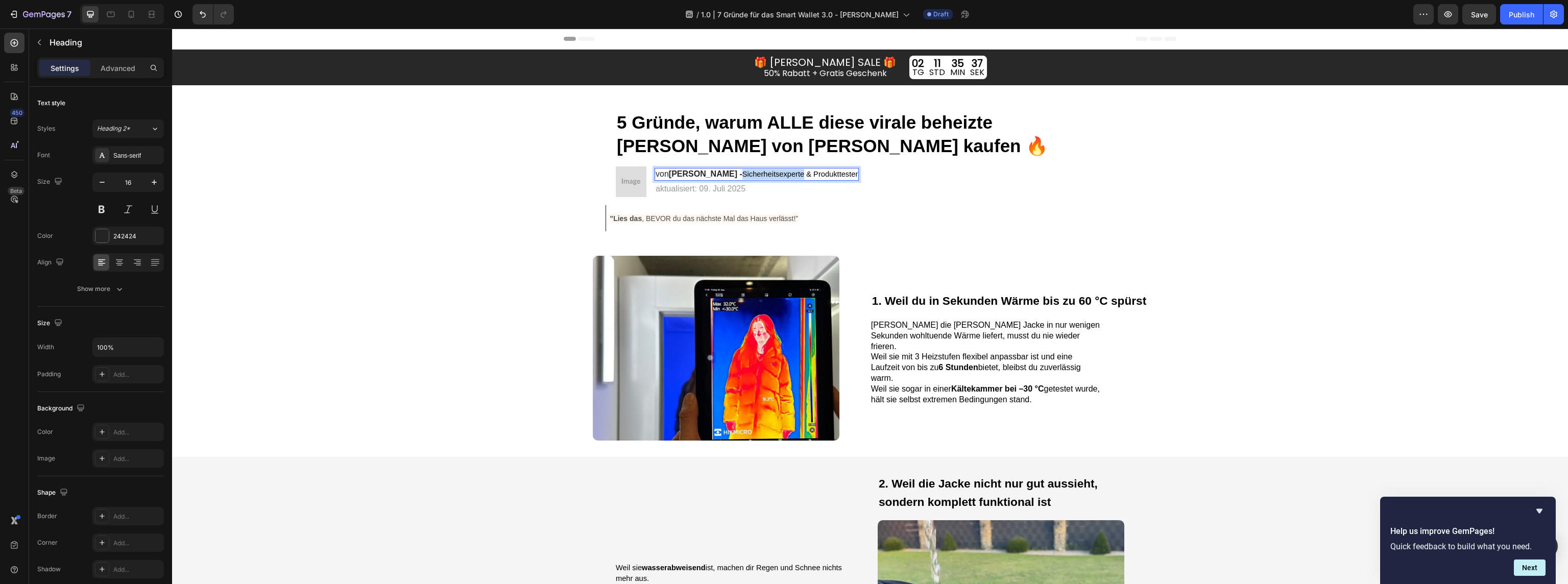
click at [782, 174] on span "Sicherheitsexperte & Produkttester" at bounding box center [800, 174] width 116 height 8
click at [828, 174] on span "Fashionexpertin & Produkttester" at bounding box center [795, 174] width 106 height 8
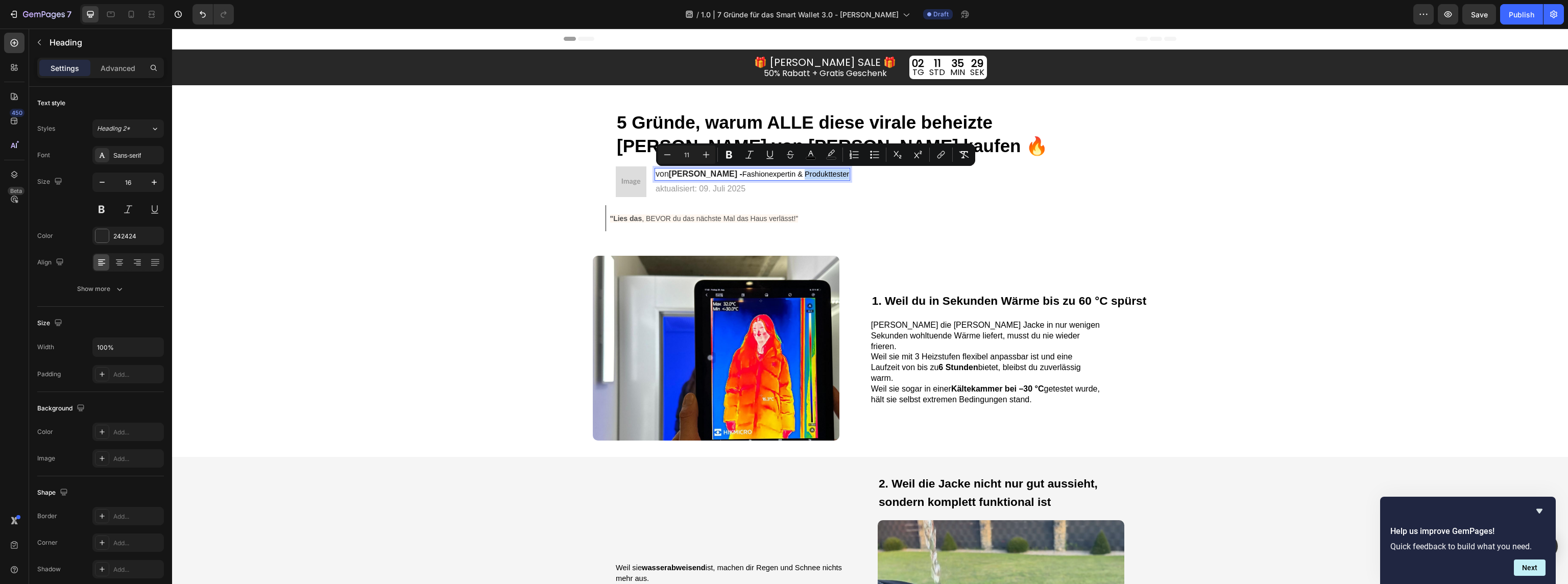
click at [836, 175] on span "Fashionexpertin & Produkttester" at bounding box center [795, 174] width 106 height 8
drag, startPoint x: 838, startPoint y: 175, endPoint x: 826, endPoint y: 176, distance: 12.0
click at [836, 174] on span "Fashionexpertin & Produkttester" at bounding box center [795, 174] width 106 height 8
click at [823, 176] on span "Fashionexpertin & Produkttester" at bounding box center [795, 174] width 106 height 8
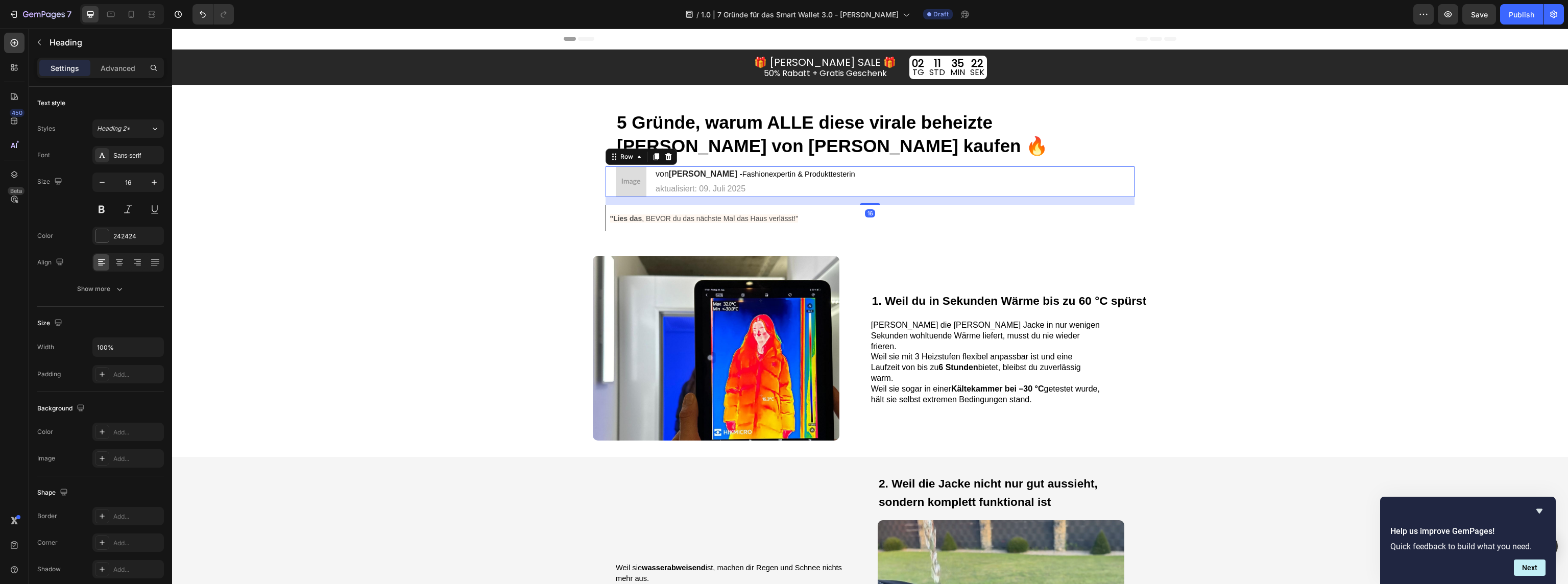
click at [928, 188] on div "Image von Klaus Möllers - Fashionexpertin & Produkttesterin Heading aktualisier…" at bounding box center [870, 182] width 529 height 31
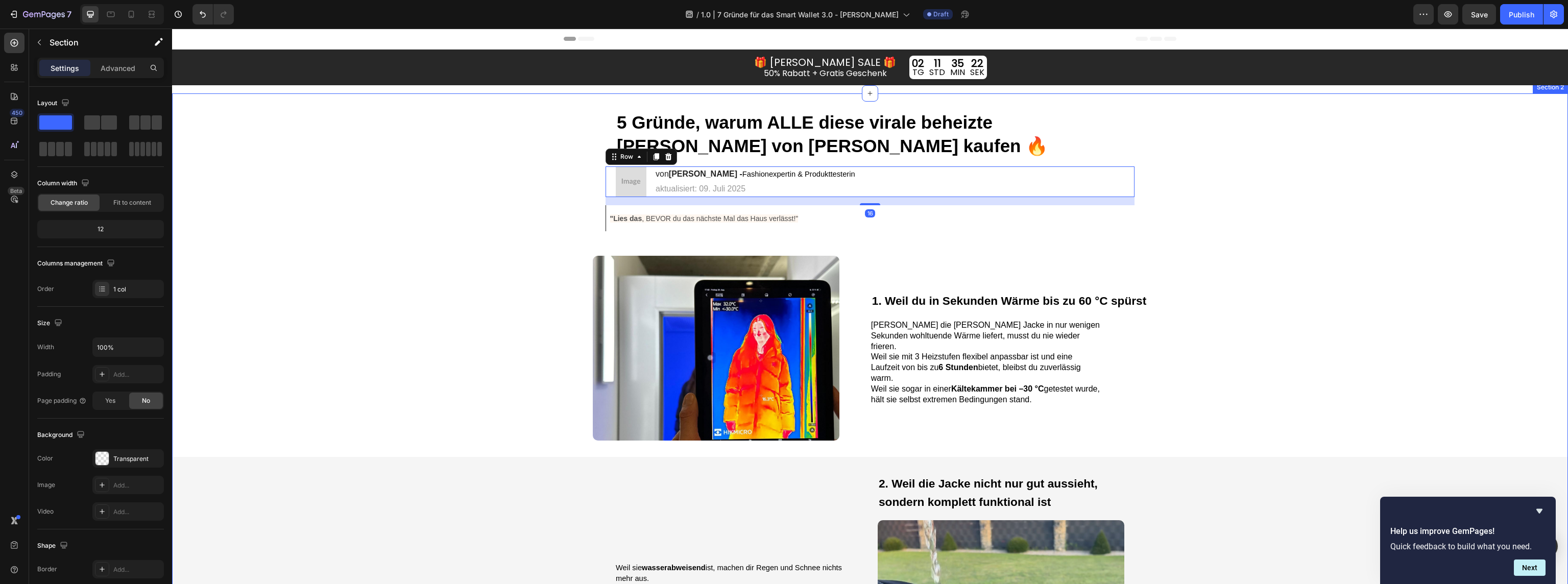
drag, startPoint x: 1303, startPoint y: 220, endPoint x: 1273, endPoint y: 219, distance: 30.0
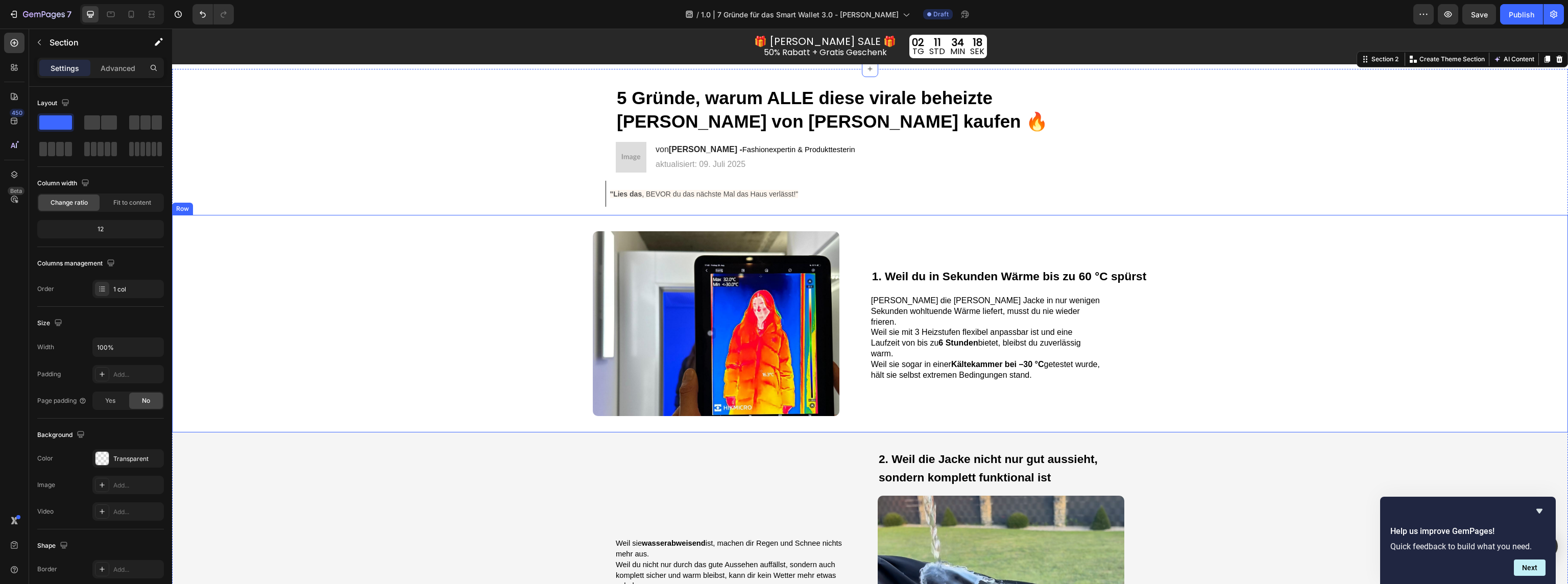
scroll to position [29, 0]
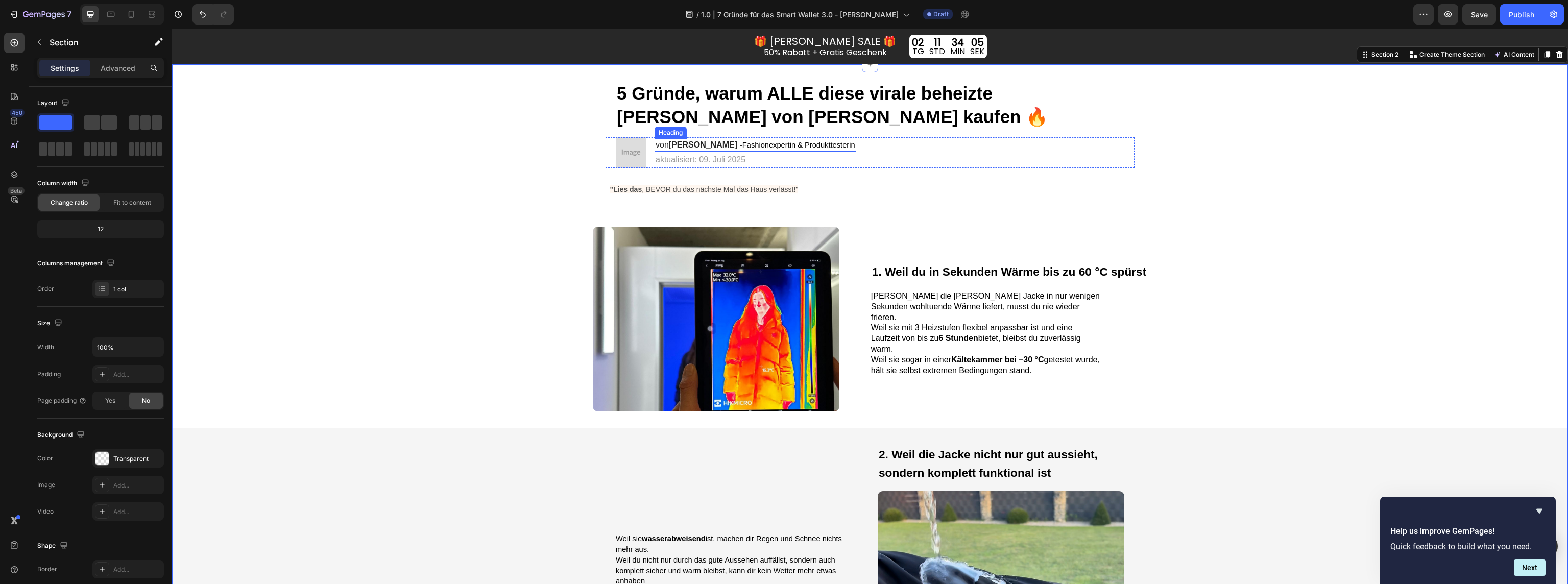
click at [709, 145] on strong "[PERSON_NAME] -" at bounding box center [706, 144] width 74 height 8
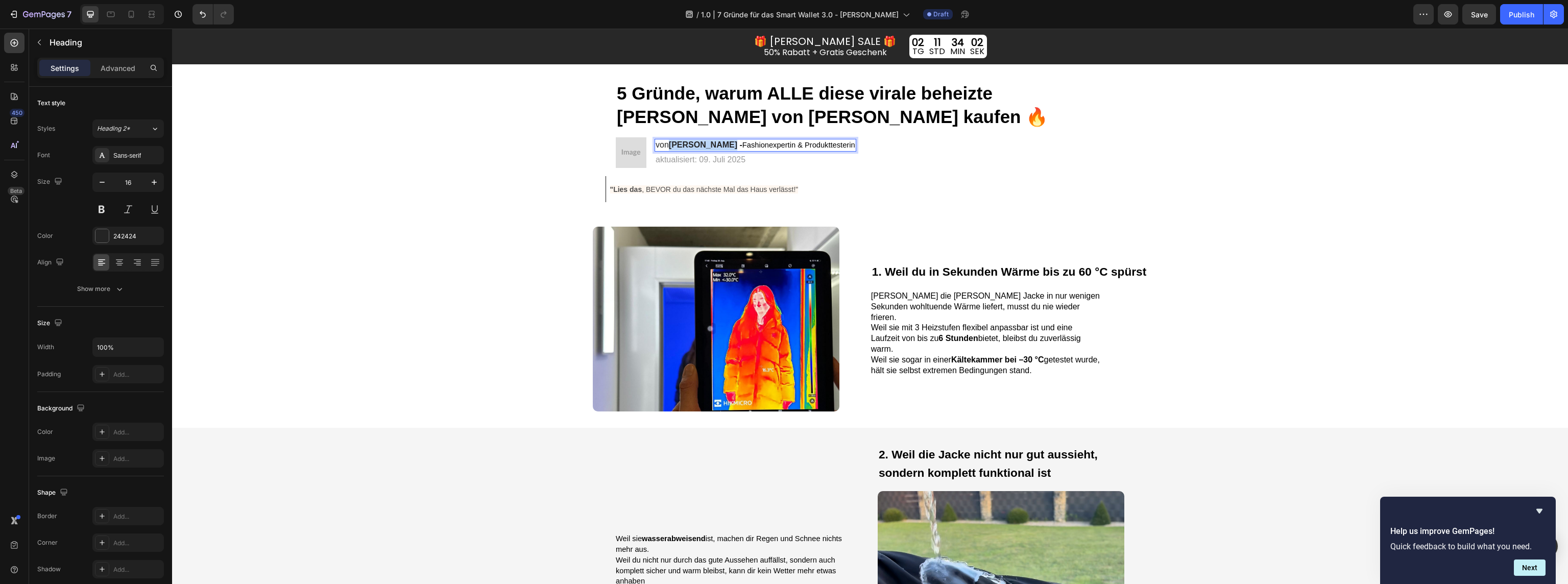
drag, startPoint x: 670, startPoint y: 146, endPoint x: 725, endPoint y: 146, distance: 55.0
click at [725, 146] on p "von Klaus Möllers - Fashionexpertin & Produkttesterin" at bounding box center [755, 145] width 200 height 10
click at [670, 144] on p "vonKatharina - Fashionexpertin & Produkttesterin" at bounding box center [737, 145] width 163 height 10
click at [738, 146] on strong "-" at bounding box center [740, 144] width 3 height 8
click at [695, 146] on p "von Katharina M. - Fashionexpertin & Produkttesterin" at bounding box center [760, 145] width 209 height 10
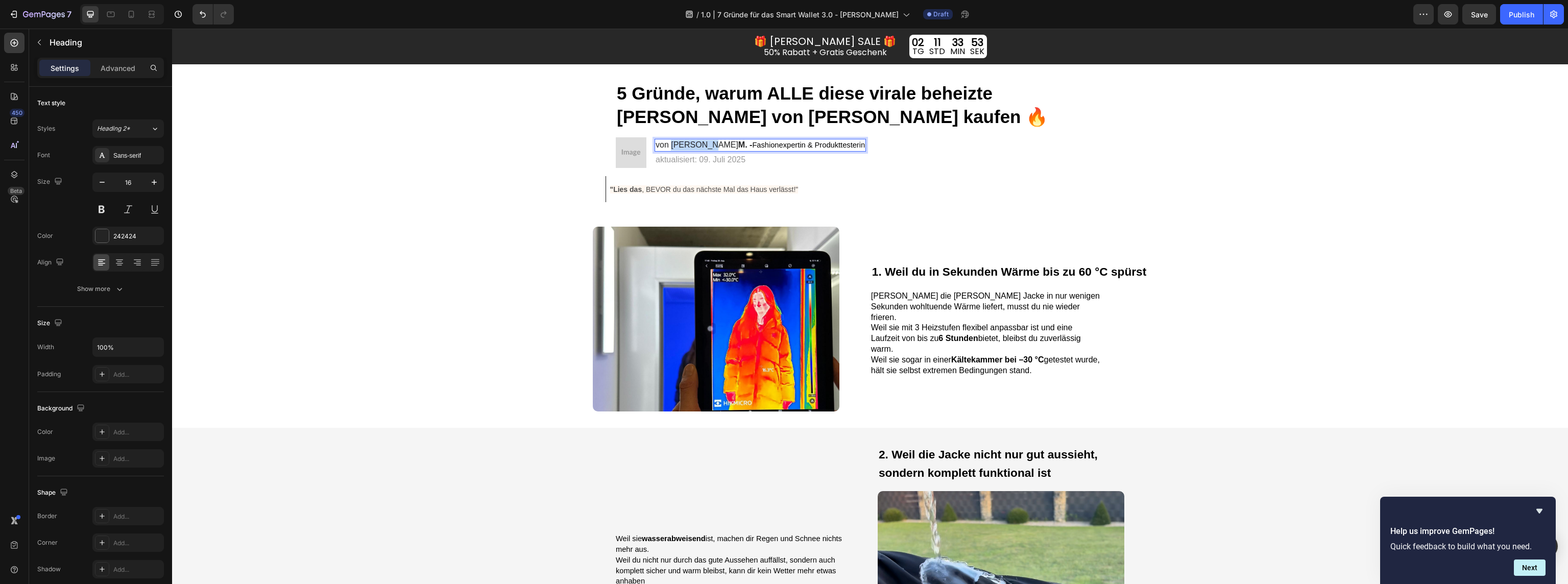
click at [695, 146] on p "von Katharina M. - Fashionexpertin & Produkttesterin" at bounding box center [760, 145] width 209 height 10
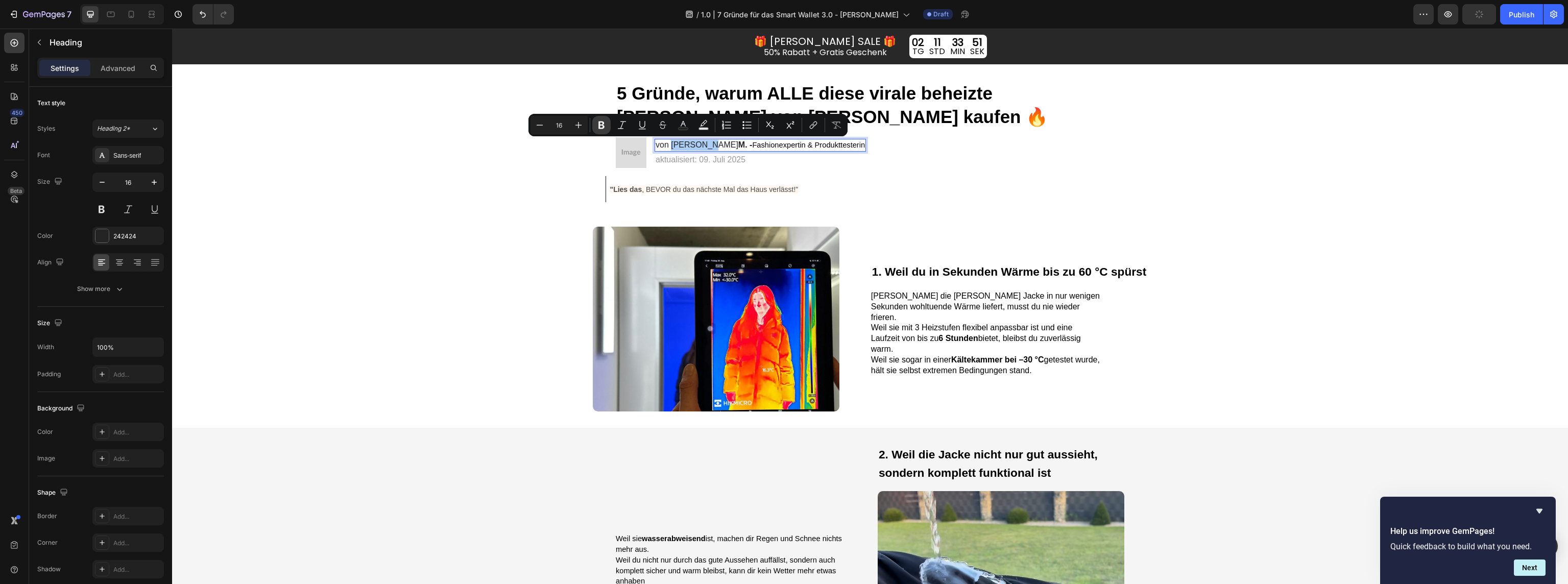
click at [596, 130] on icon "Editor contextual toolbar" at bounding box center [602, 125] width 10 height 10
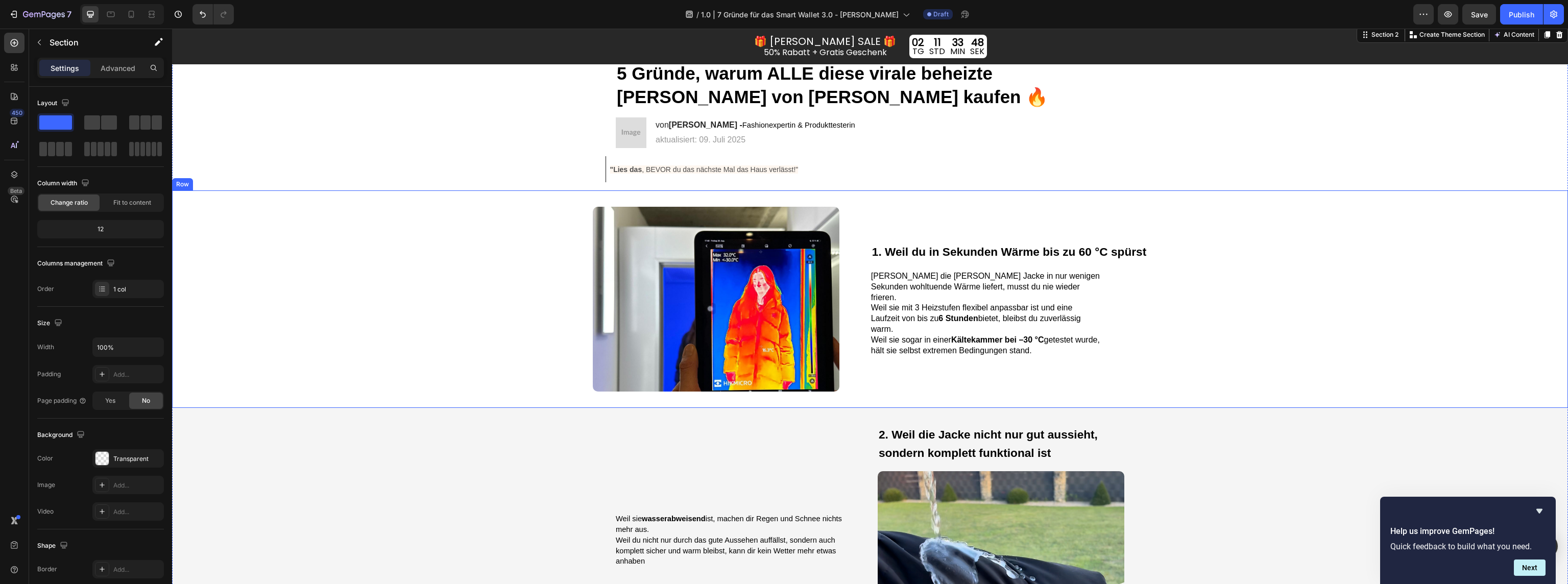
scroll to position [57, 0]
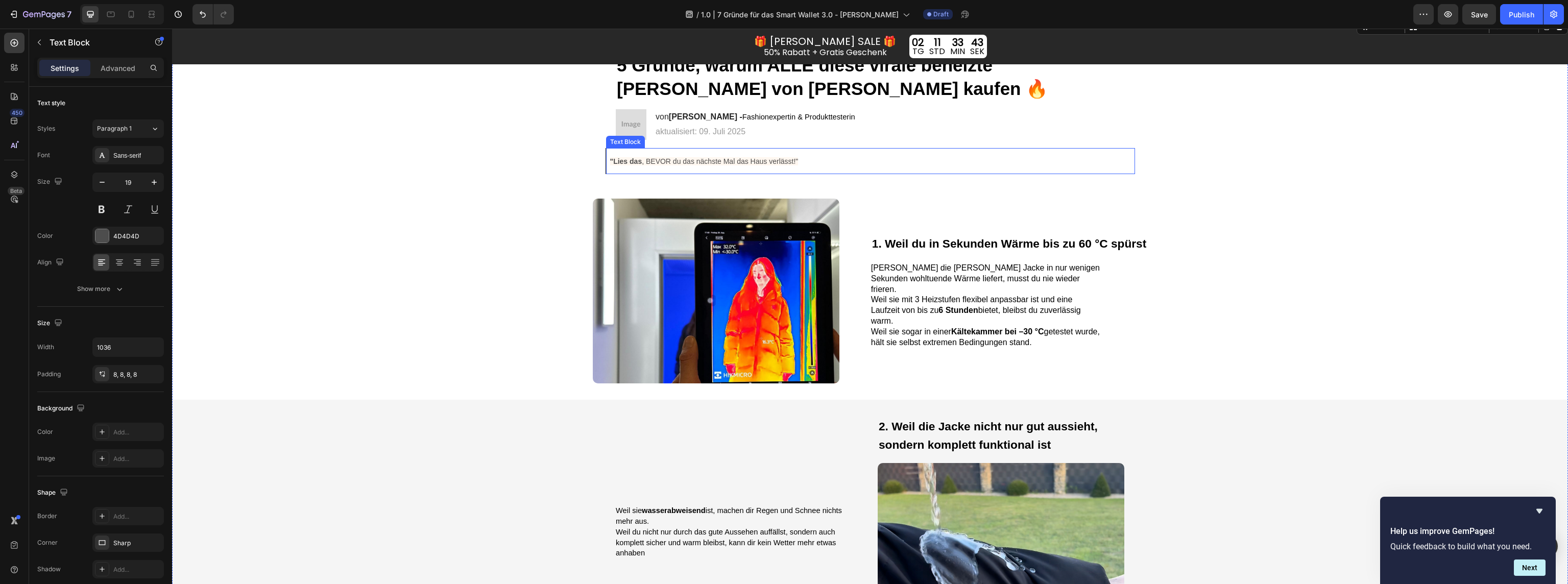
click at [908, 169] on p ""Lies das , BEVOR du das nächste Mal das Haus verlässt!"" at bounding box center [870, 161] width 521 height 18
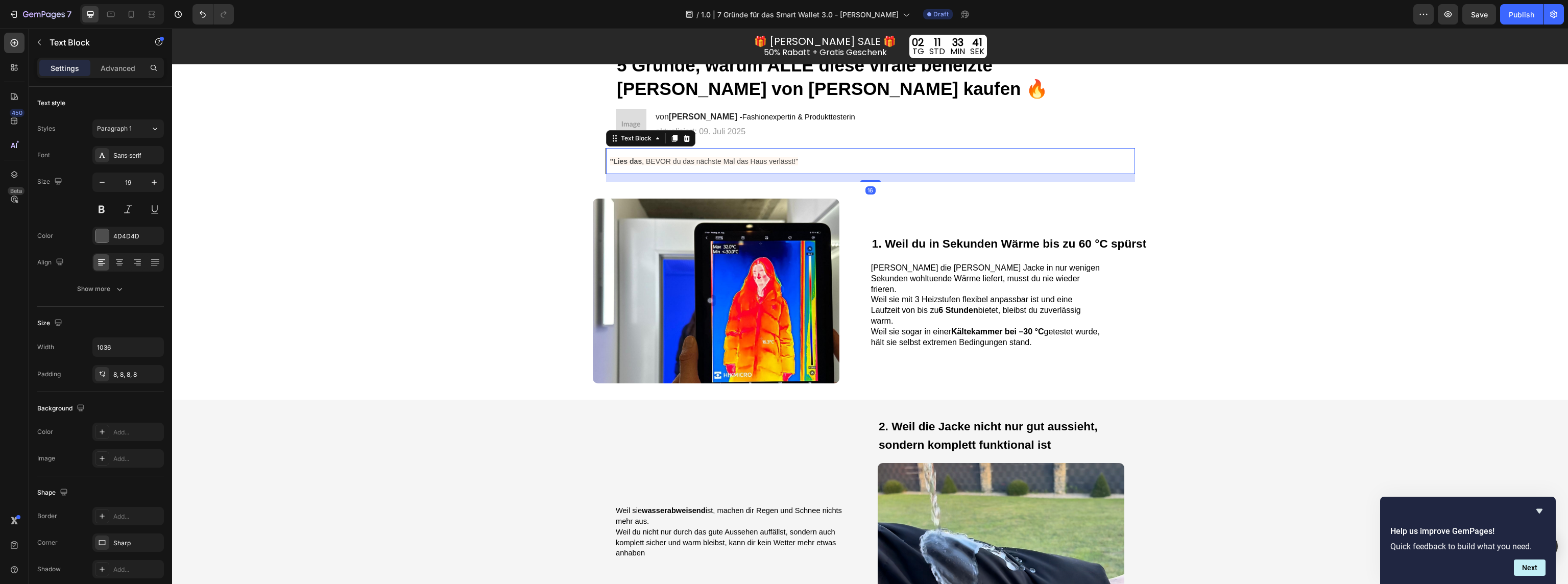
click at [787, 166] on p ""Lies das , BEVOR du das nächste Mal das Haus verlässt!"" at bounding box center [870, 161] width 521 height 18
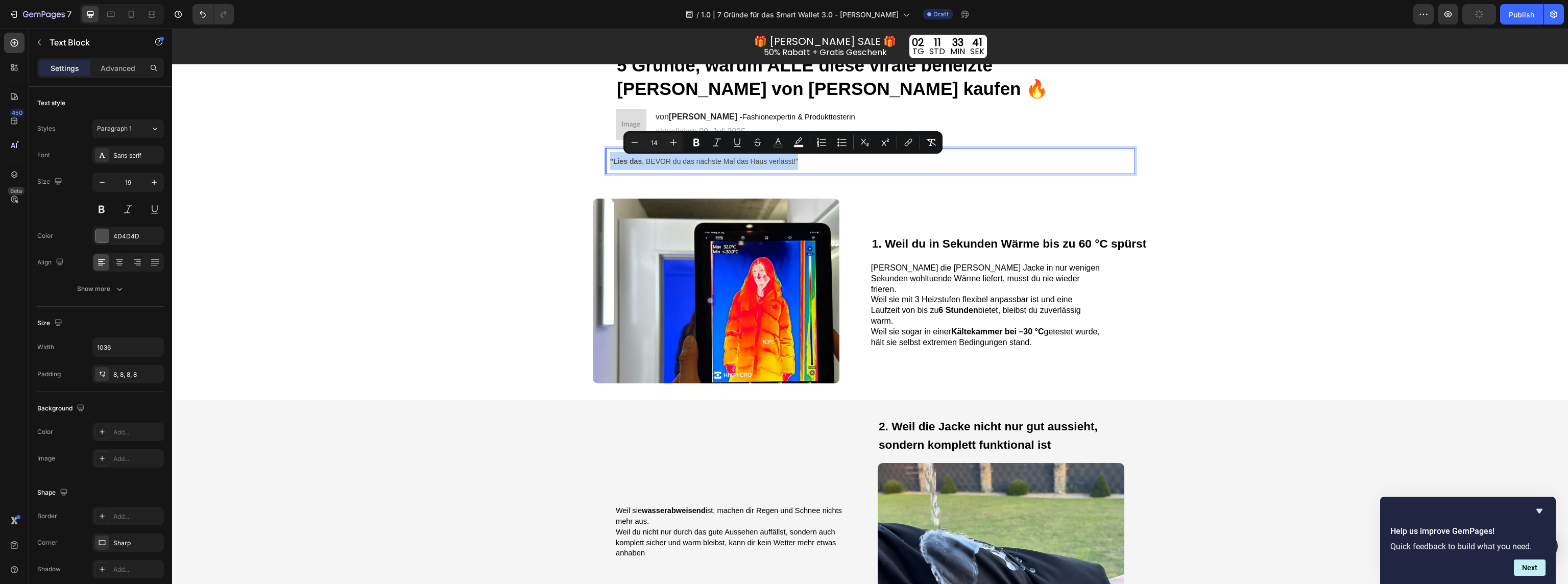
click at [787, 166] on p ""Lies das , BEVOR du das nächste Mal das Haus verlässt!"" at bounding box center [870, 161] width 521 height 18
copy span ""Lies das , BEVOR du das nächste Mal das Haus verlässt!""
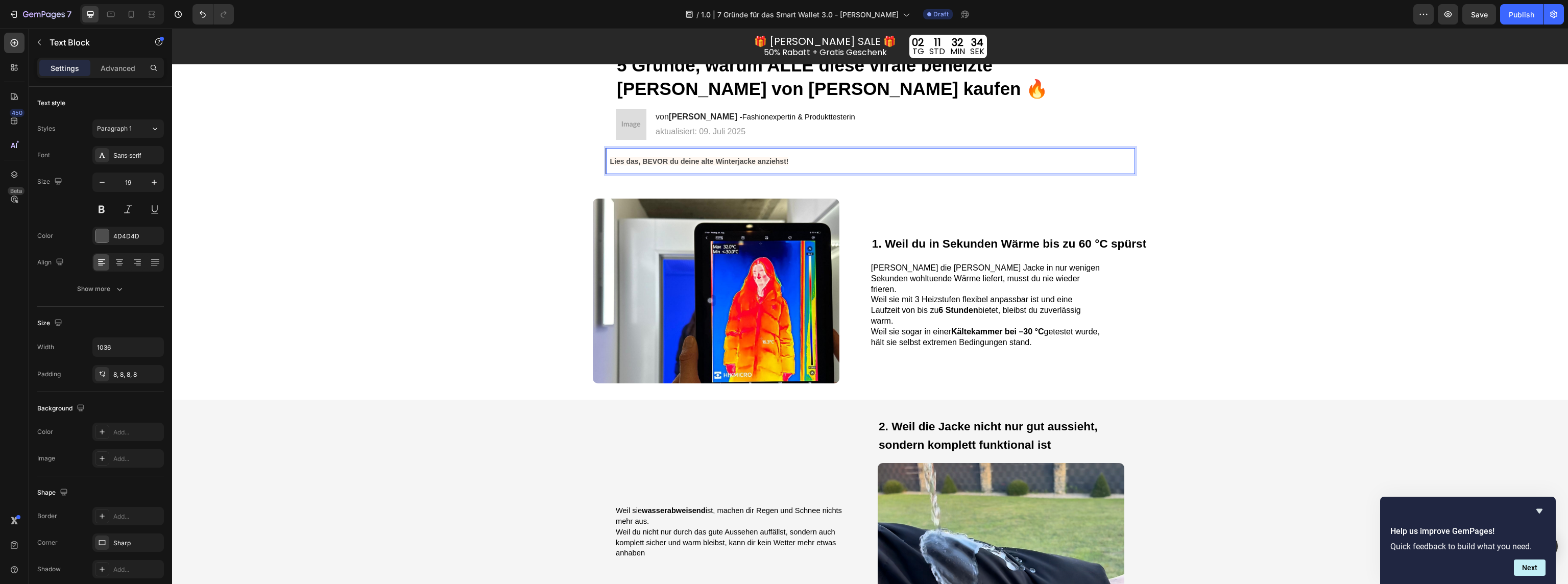
click at [608, 162] on div "Lies das, BEVOR du deine alte Winterjacke anziehst!" at bounding box center [871, 161] width 529 height 26
click at [795, 163] on p ""Lies das, BEVOR du deine alte Winterjacke anziehst!" at bounding box center [870, 161] width 521 height 18
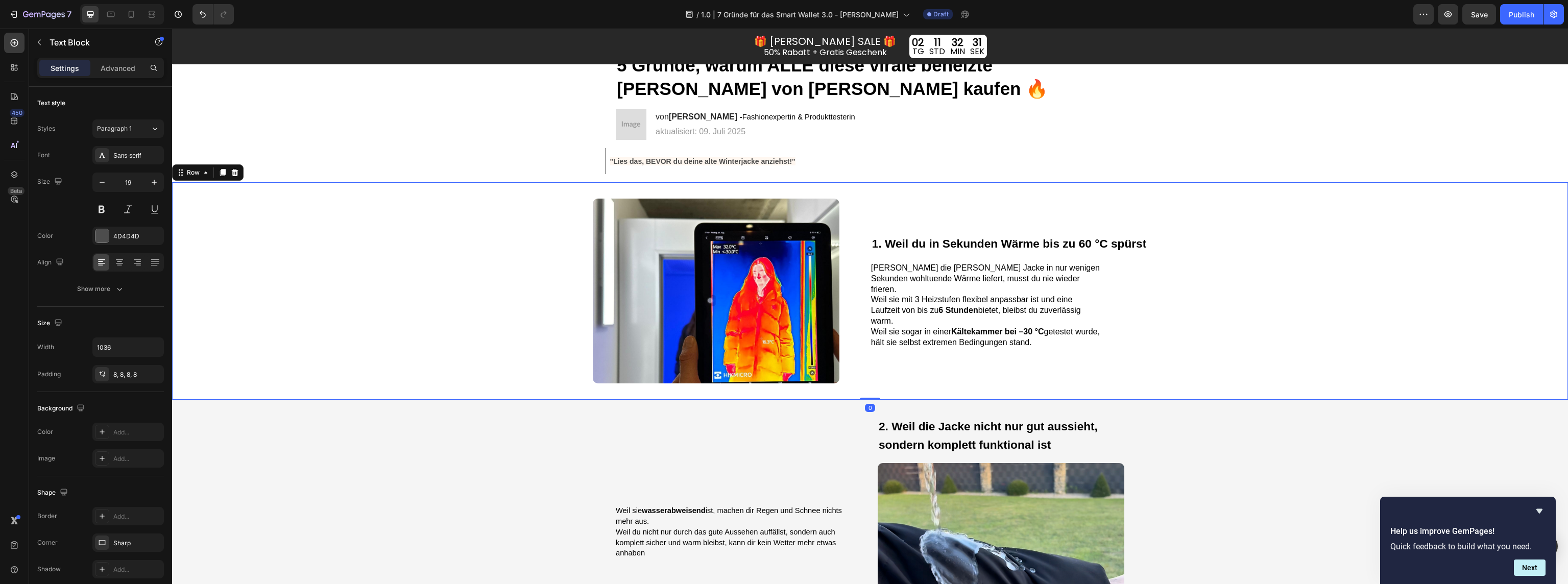
drag, startPoint x: 1361, startPoint y: 256, endPoint x: 1335, endPoint y: 235, distance: 33.4
click at [1360, 256] on div "1. Neuer sicherer Kartenmechanismus - kein Herausfallen mehr Heading Image 1. W…" at bounding box center [870, 291] width 1396 height 218
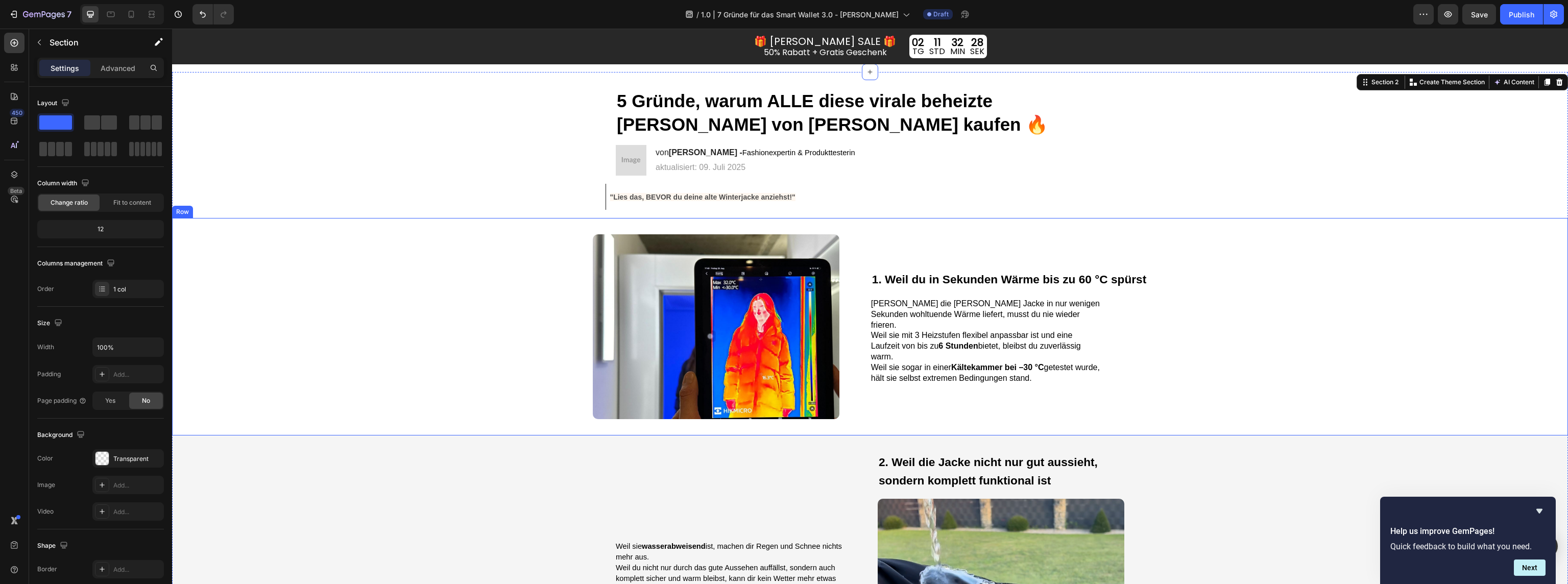
scroll to position [25, 0]
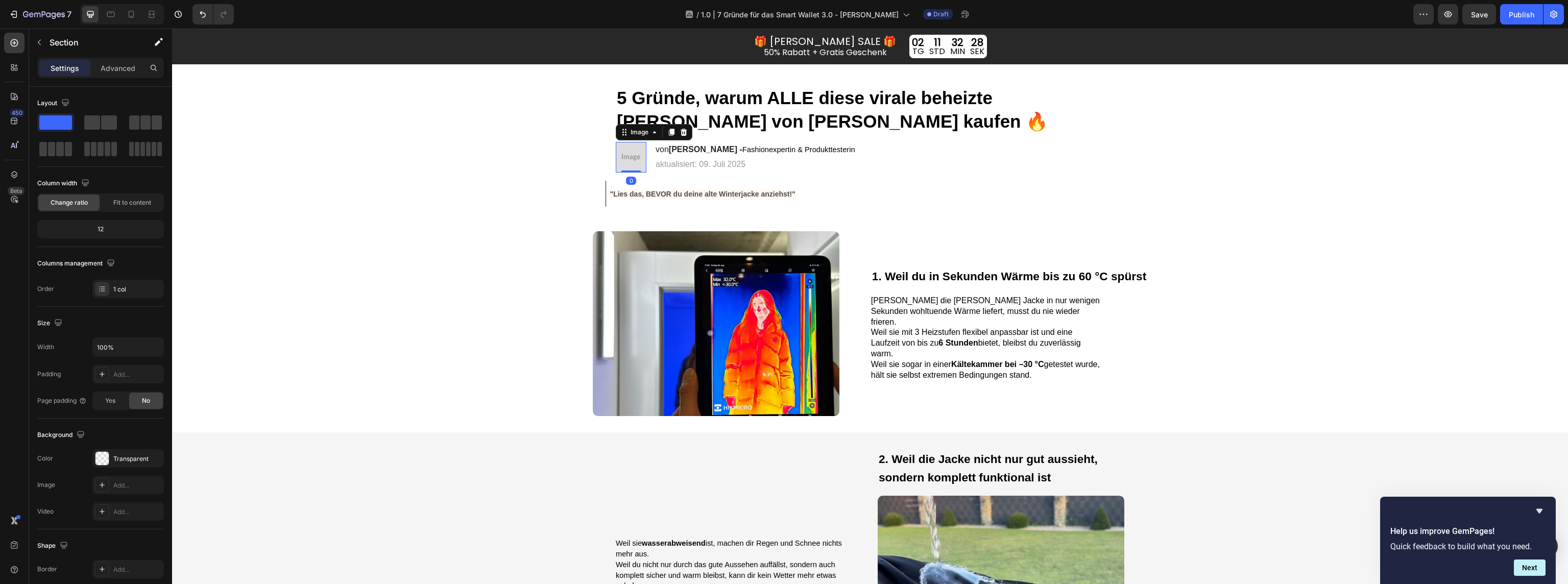
click at [625, 161] on img at bounding box center [631, 157] width 31 height 31
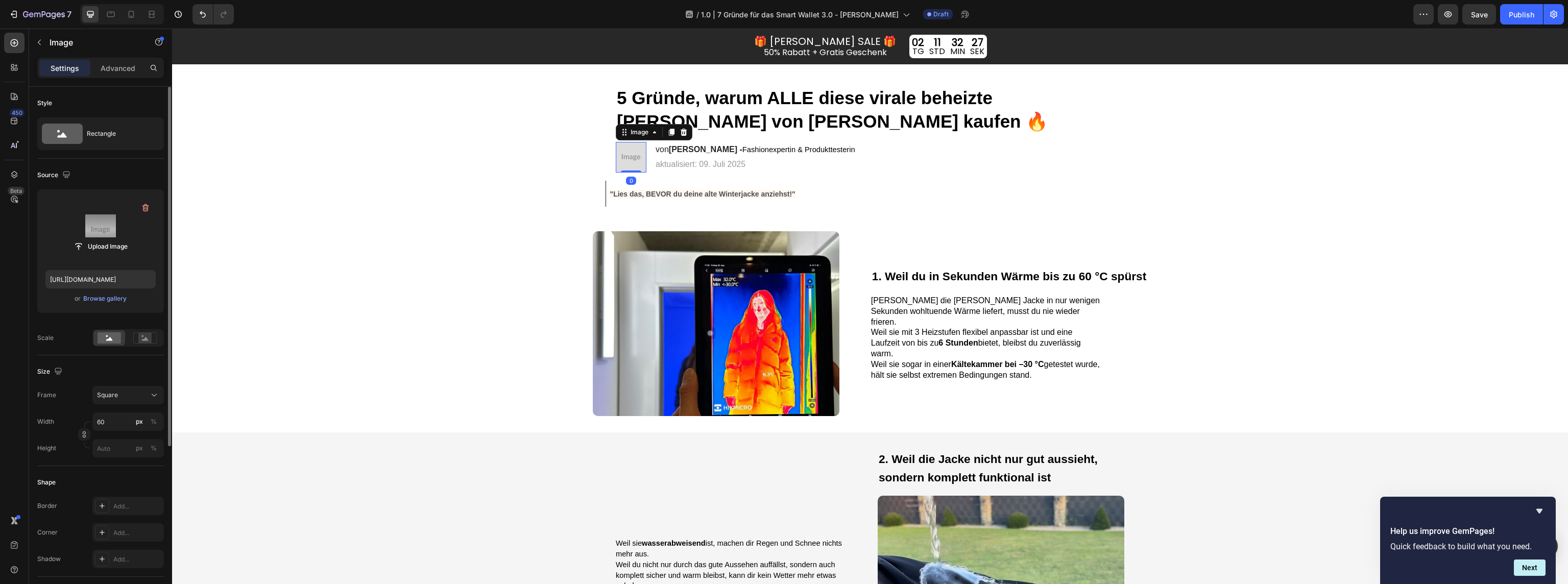
click at [103, 223] on label at bounding box center [101, 229] width 110 height 64
click at [103, 238] on input "file" at bounding box center [101, 246] width 71 height 18
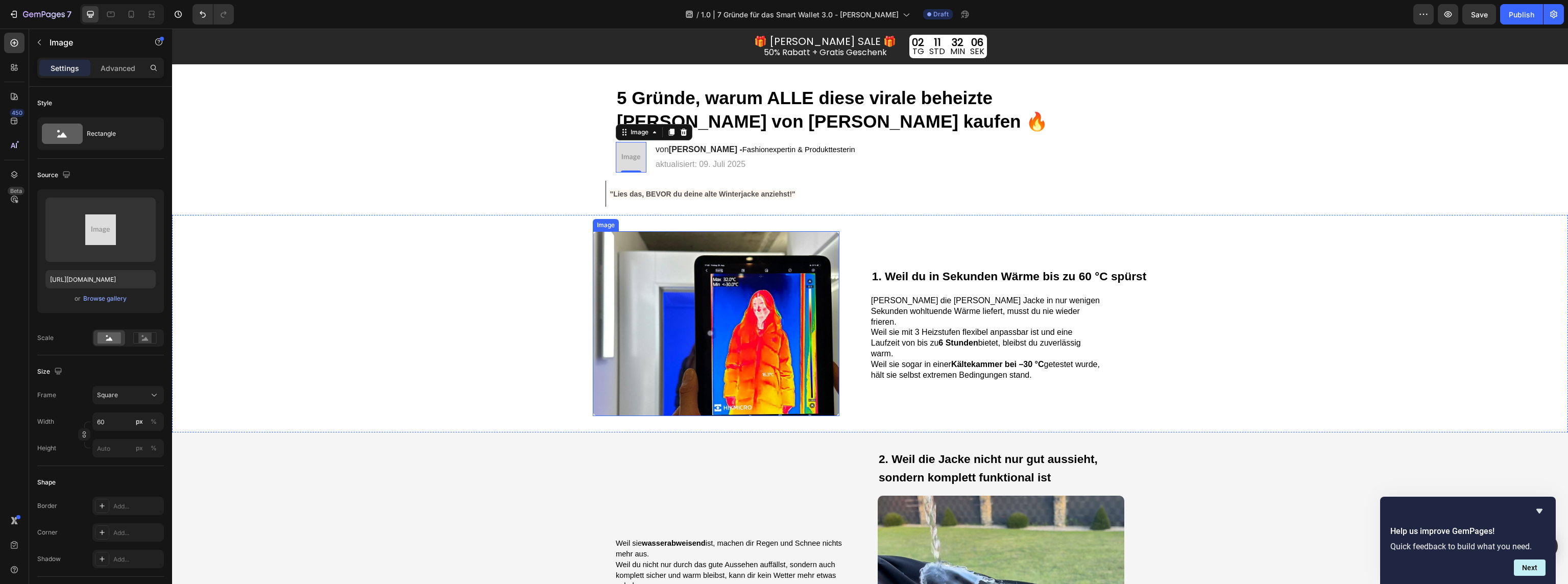
scroll to position [22, 0]
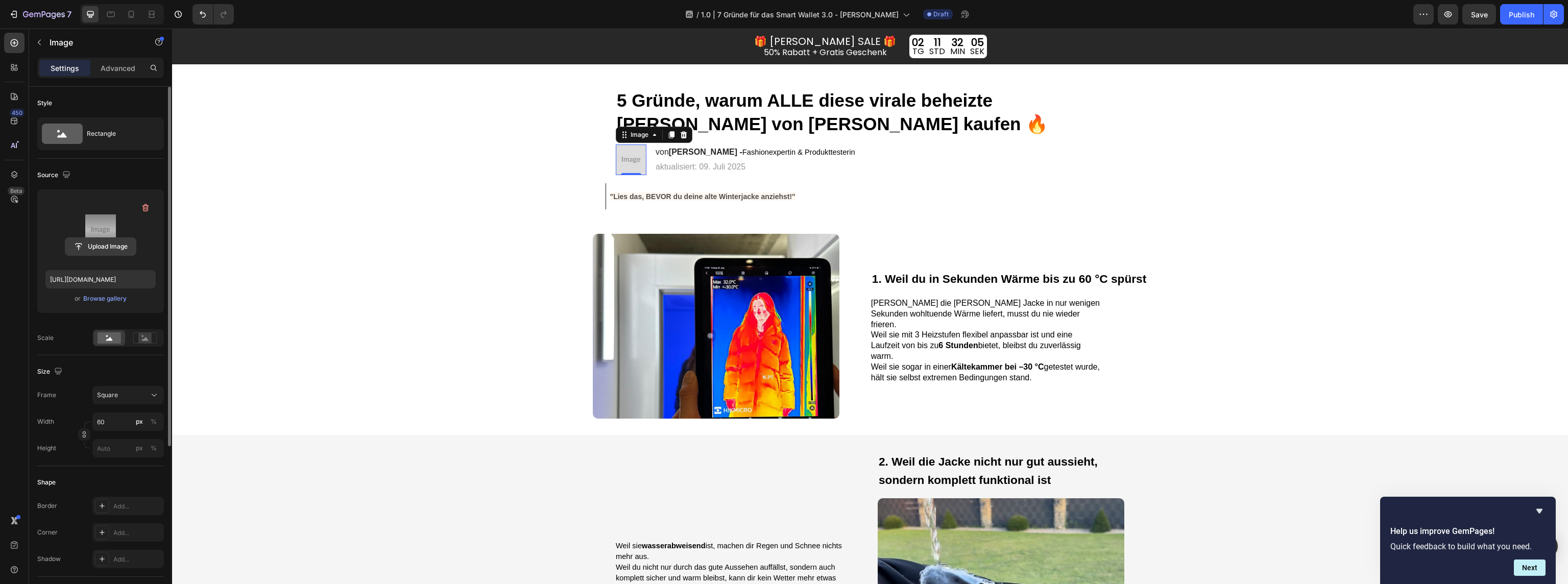
click at [108, 239] on input "file" at bounding box center [101, 246] width 71 height 18
type input "https://cdn.shopify.com/s/files/1/0047/0328/9442/files/gempages_555418472012579…"
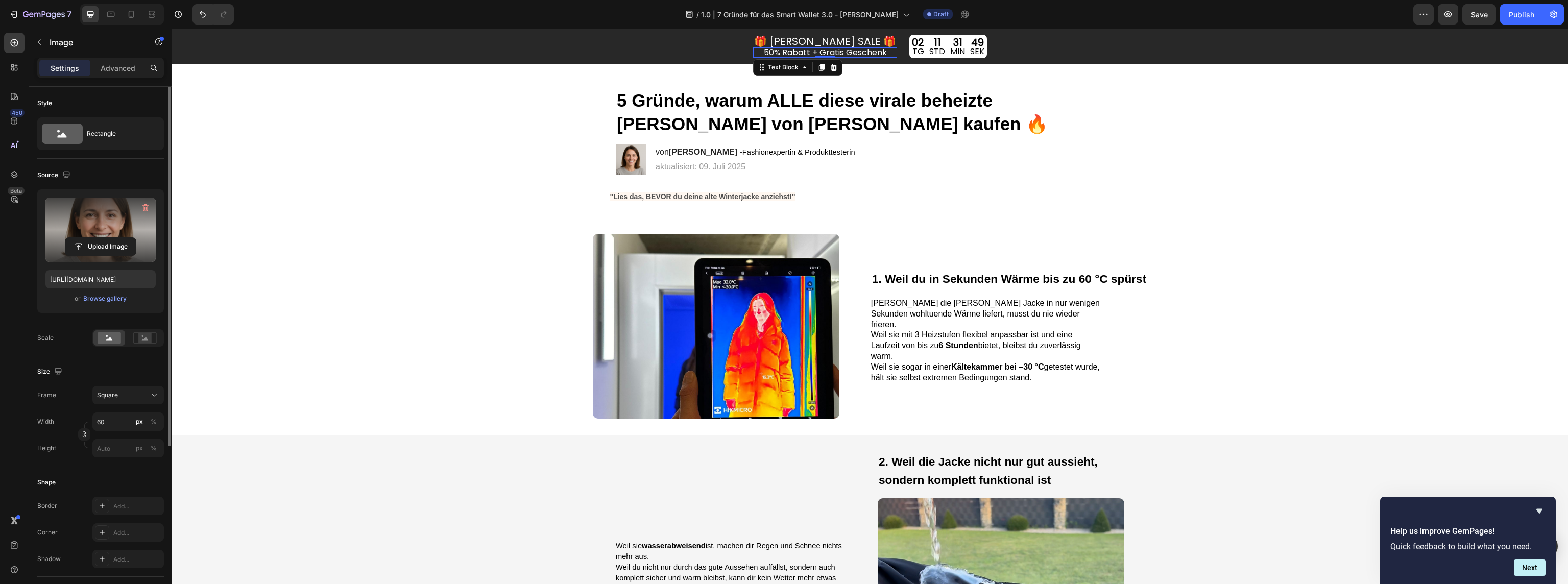
click at [836, 52] on p "50% Rabatt + Gratis Geschenk" at bounding box center [825, 52] width 142 height 8
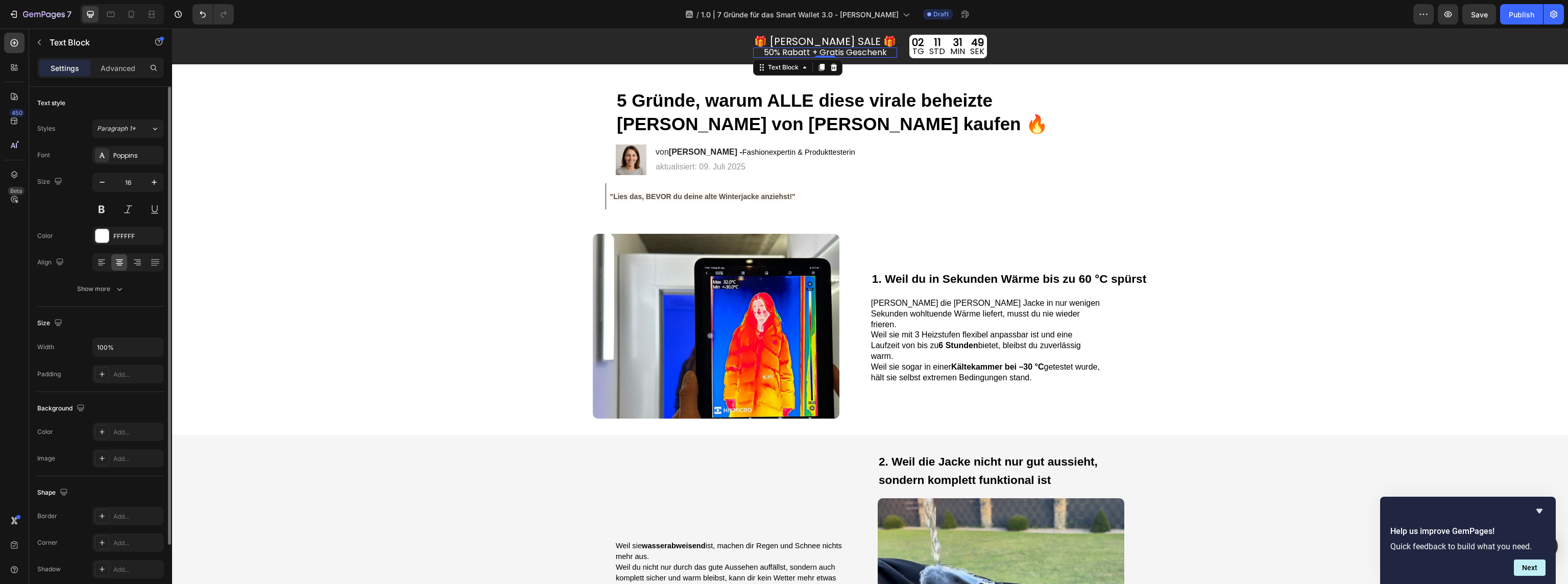
click at [836, 52] on p "50% Rabatt + Gratis Geschenk" at bounding box center [825, 52] width 142 height 8
drag, startPoint x: 910, startPoint y: 92, endPoint x: 883, endPoint y: 83, distance: 28.5
click at [910, 92] on strong "5 Gründe, warum ALLE diese virale beheizte [PERSON_NAME] von [PERSON_NAME] kauf…" at bounding box center [832, 112] width 431 height 43
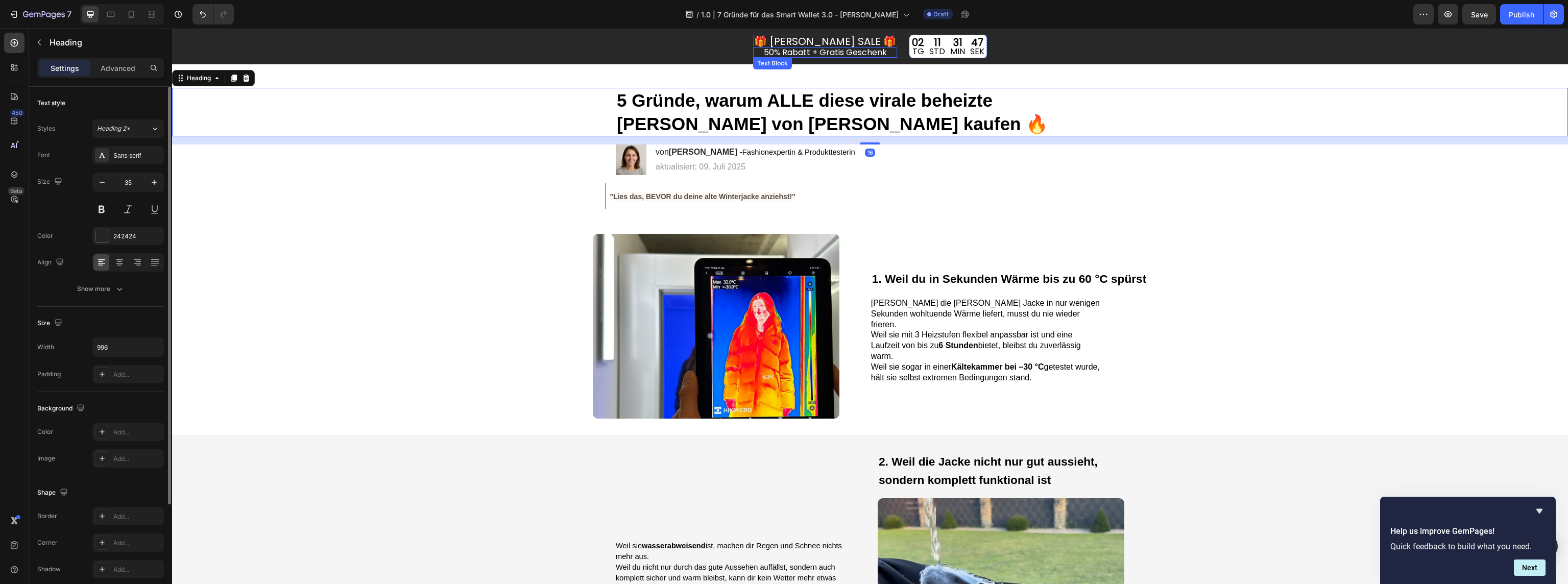
click at [760, 52] on div "🎁 HERBST SALE 🎁 Text Block 50% Rabatt + Gratis Geschenk Text Block 02 TG 11 STD…" at bounding box center [870, 46] width 508 height 24
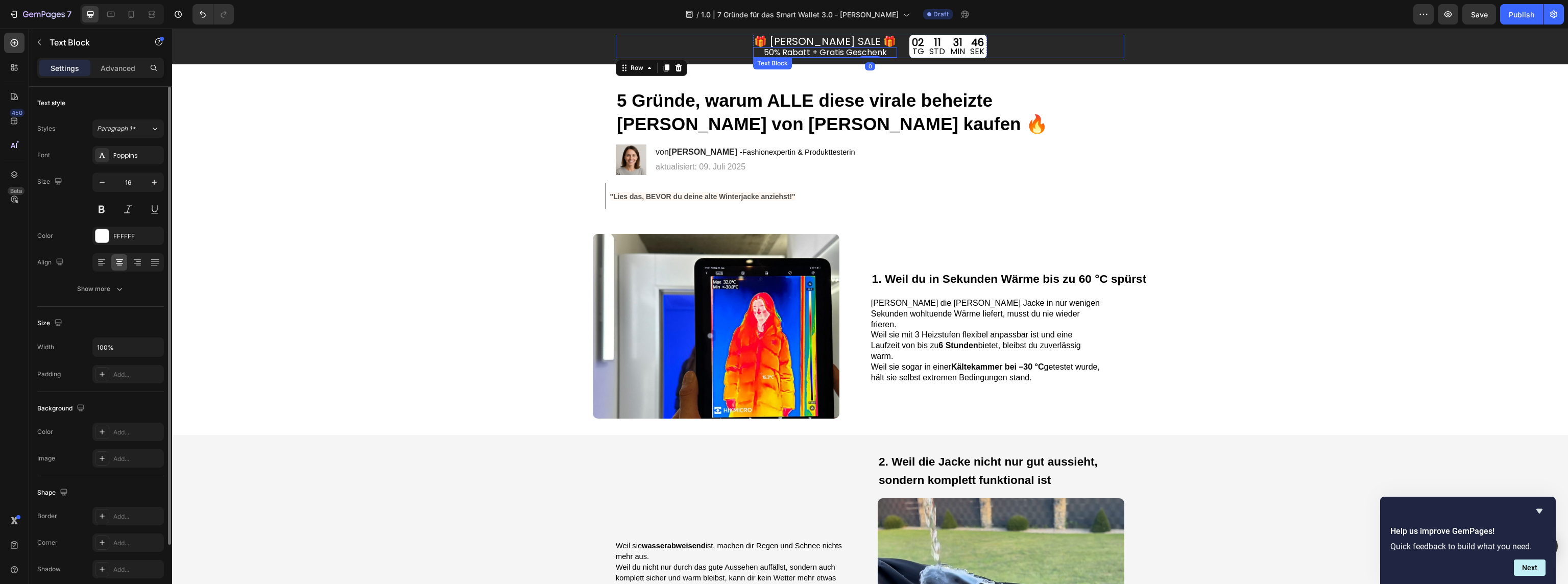
click at [773, 52] on p "50% Rabatt + Gratis Geschenk" at bounding box center [825, 52] width 142 height 8
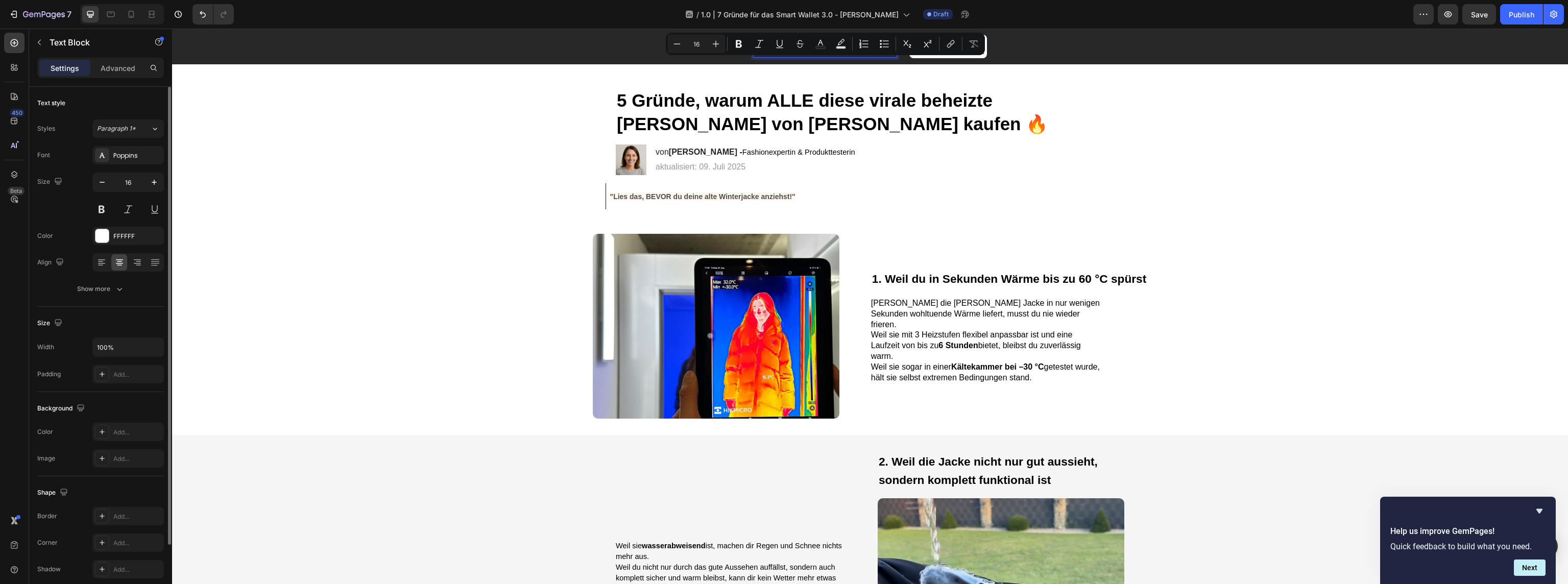
click at [803, 52] on button "Strikethrough" at bounding box center [800, 44] width 18 height 18
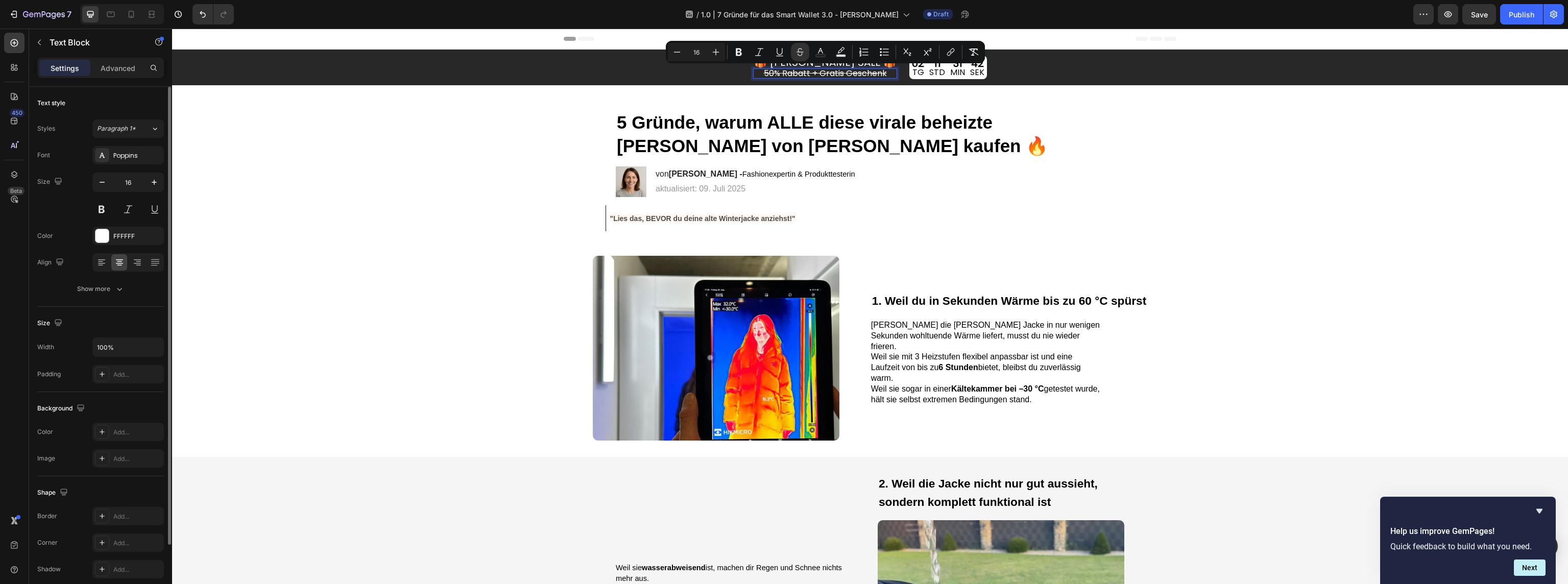
click at [813, 73] on s "50% Rabatt + Gratis Geschenk" at bounding box center [825, 73] width 123 height 12
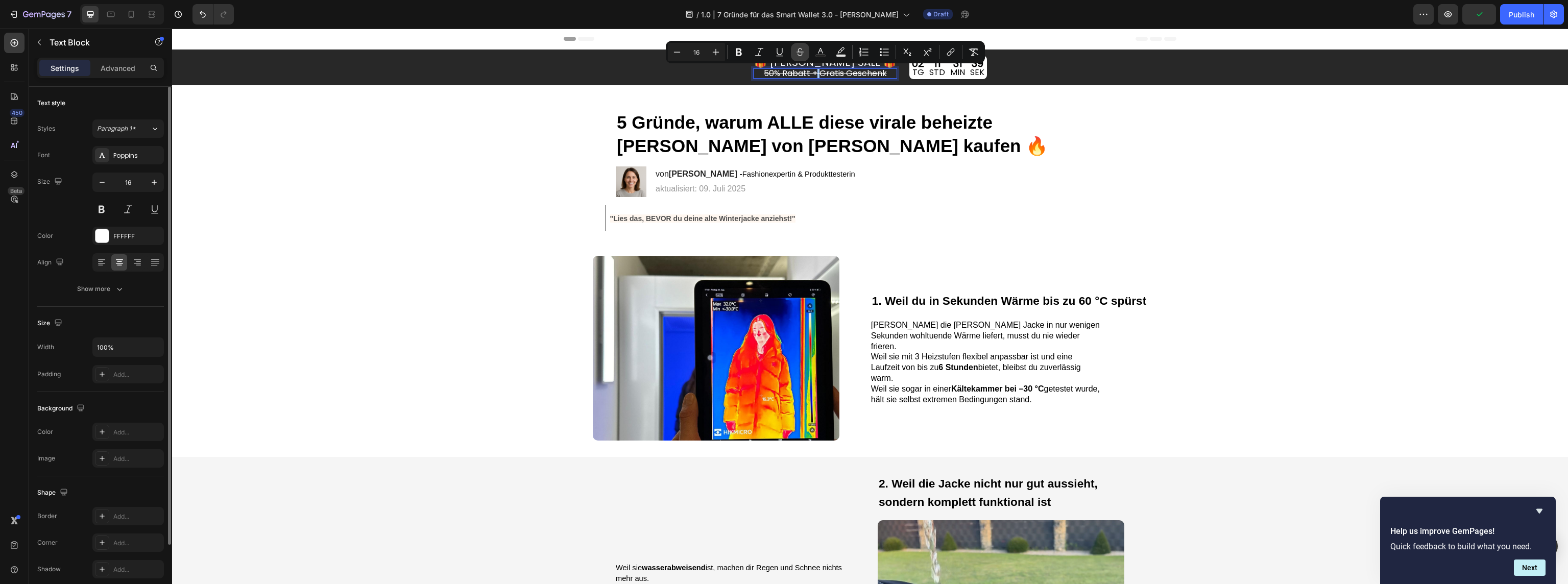
click at [799, 54] on icon "Editor contextual toolbar" at bounding box center [800, 52] width 10 height 10
click at [822, 74] on p "50% Rabatt + Gratis Geschenk" at bounding box center [825, 73] width 142 height 8
drag, startPoint x: 815, startPoint y: 74, endPoint x: 889, endPoint y: 77, distance: 74.1
click at [889, 77] on div "50% Rabatt + Gratis Geschenk" at bounding box center [825, 74] width 144 height 10
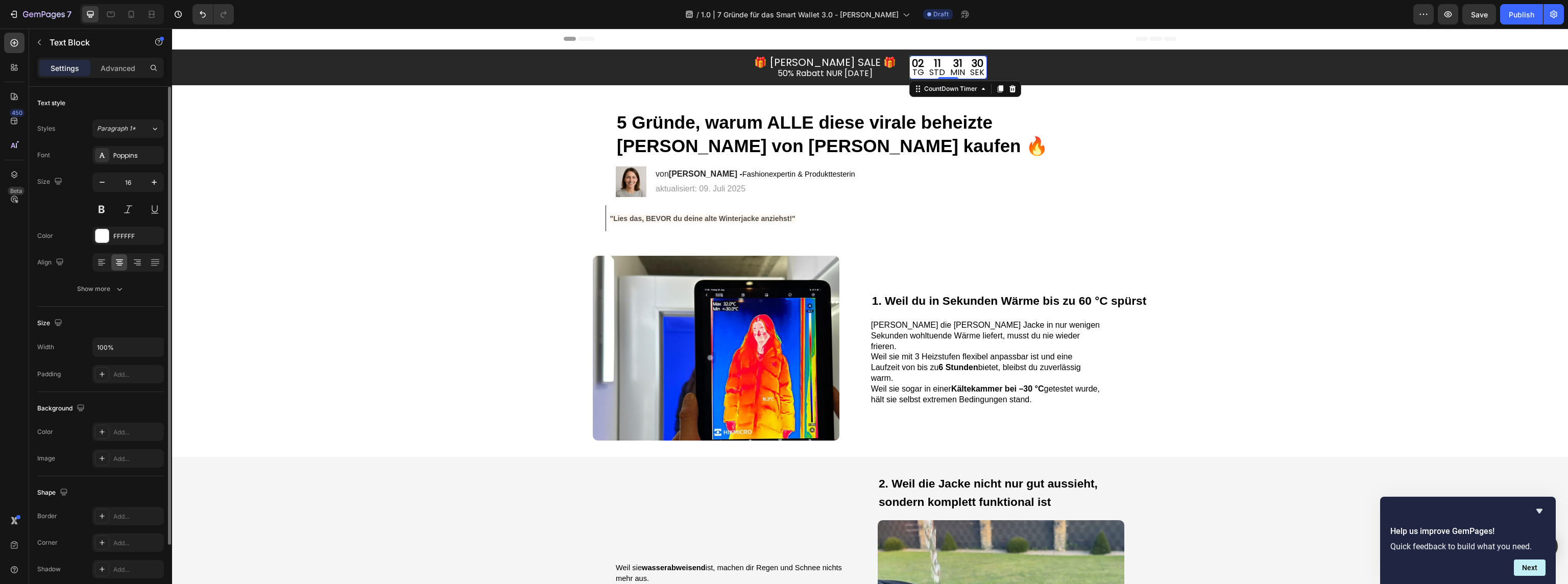
click at [948, 63] on div "31 MIN" at bounding box center [958, 67] width 20 height 24
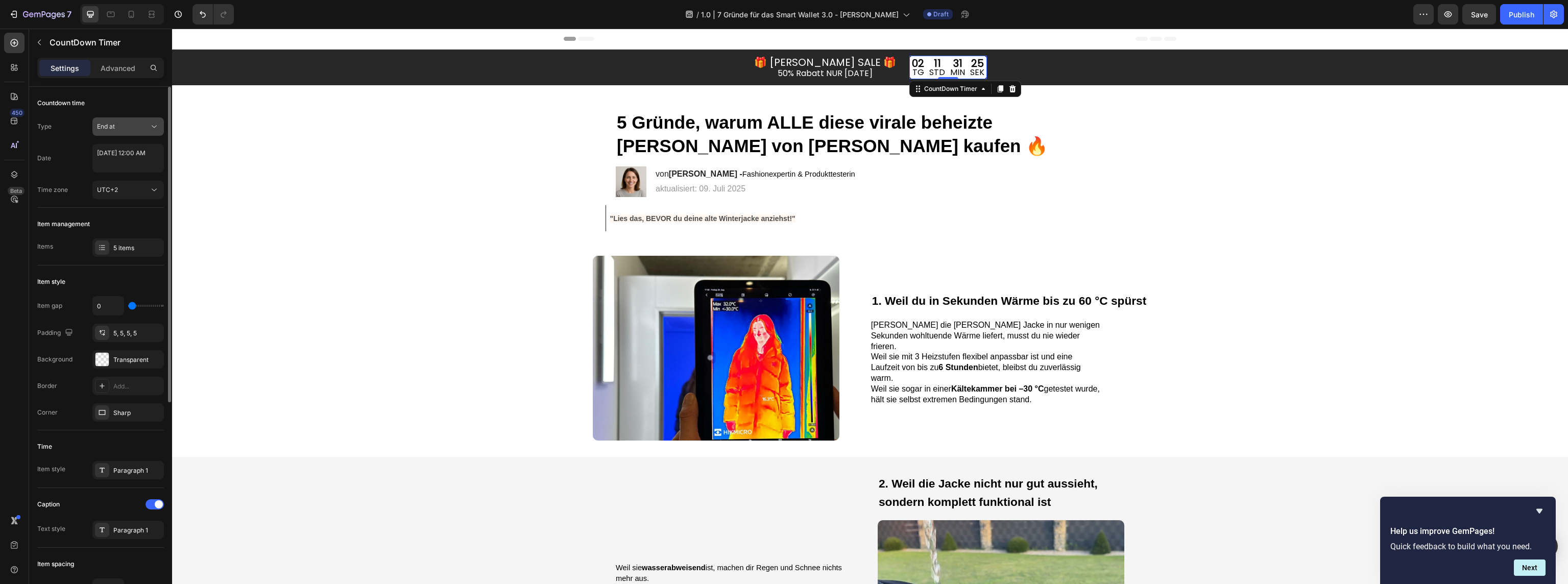
click at [133, 132] on button "End at" at bounding box center [127, 127] width 71 height 18
click at [131, 174] on p "Auto-renew" at bounding box center [125, 171] width 58 height 9
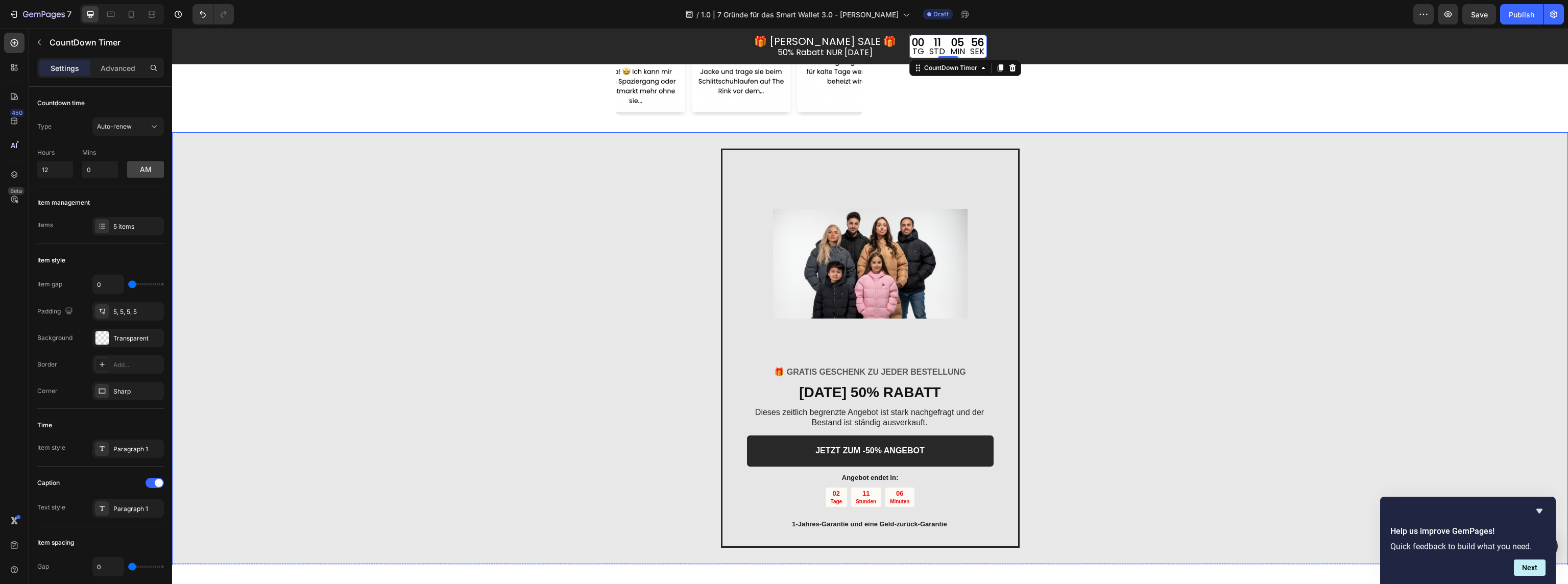
scroll to position [1539, 0]
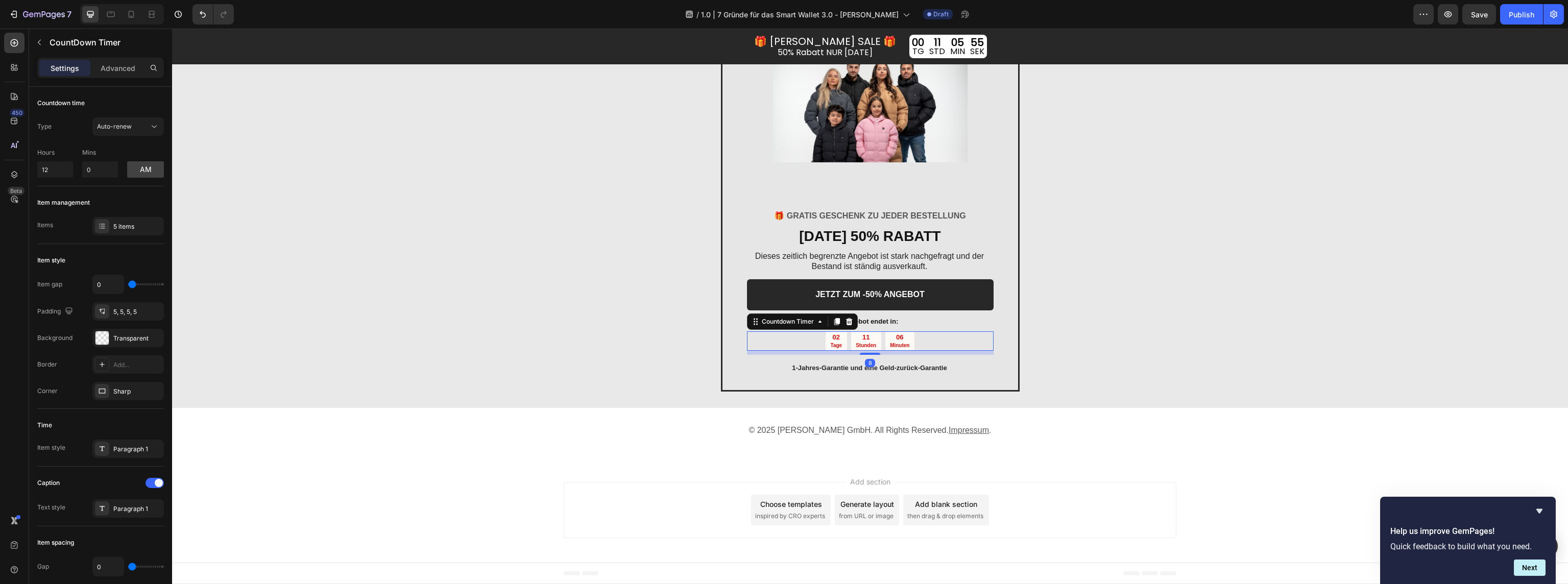
click at [885, 340] on div "06 Minuten" at bounding box center [900, 341] width 29 height 20
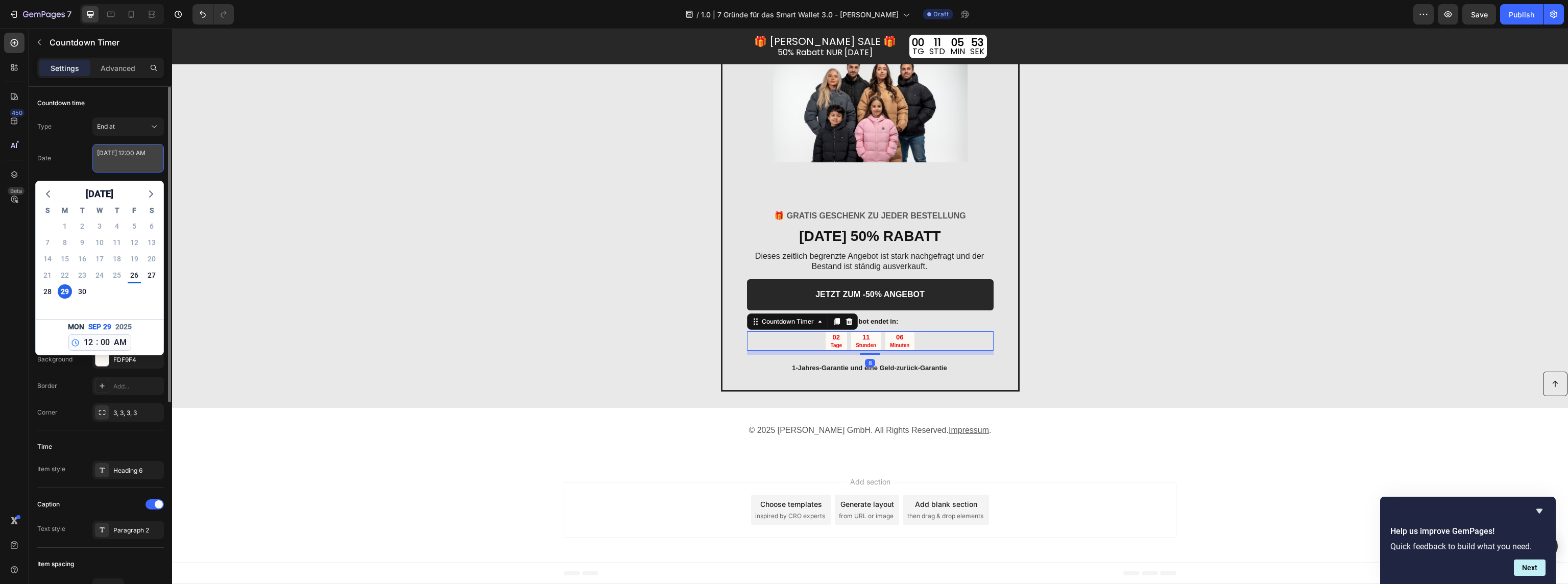
click at [135, 165] on textarea "September 29 2025 12:00 AM" at bounding box center [127, 158] width 71 height 29
click at [141, 131] on div "End at" at bounding box center [127, 127] width 62 height 10
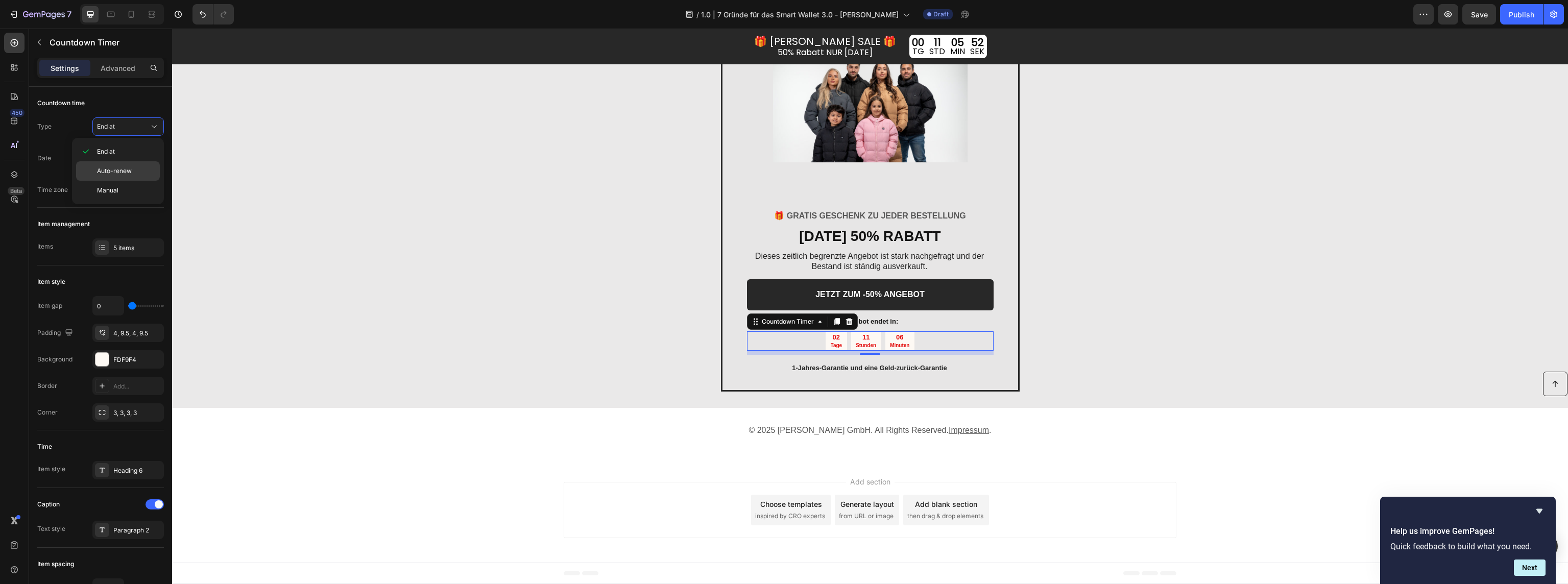
click at [131, 167] on p "Auto-renew" at bounding box center [125, 171] width 58 height 9
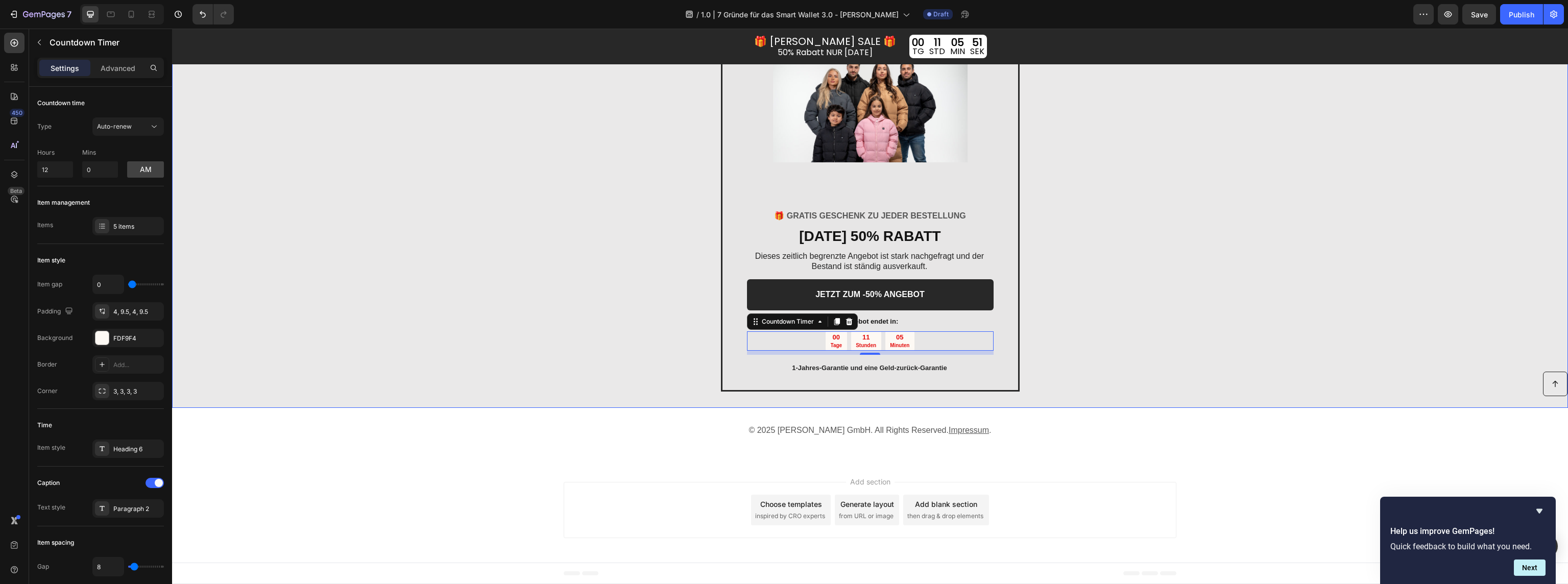
click at [616, 349] on div "Image 🎁 GRATIS GESCHENK ZU JEDER BESTELLUNG Text block HEUTE 50% RABATT Heading…" at bounding box center [870, 191] width 1396 height 432
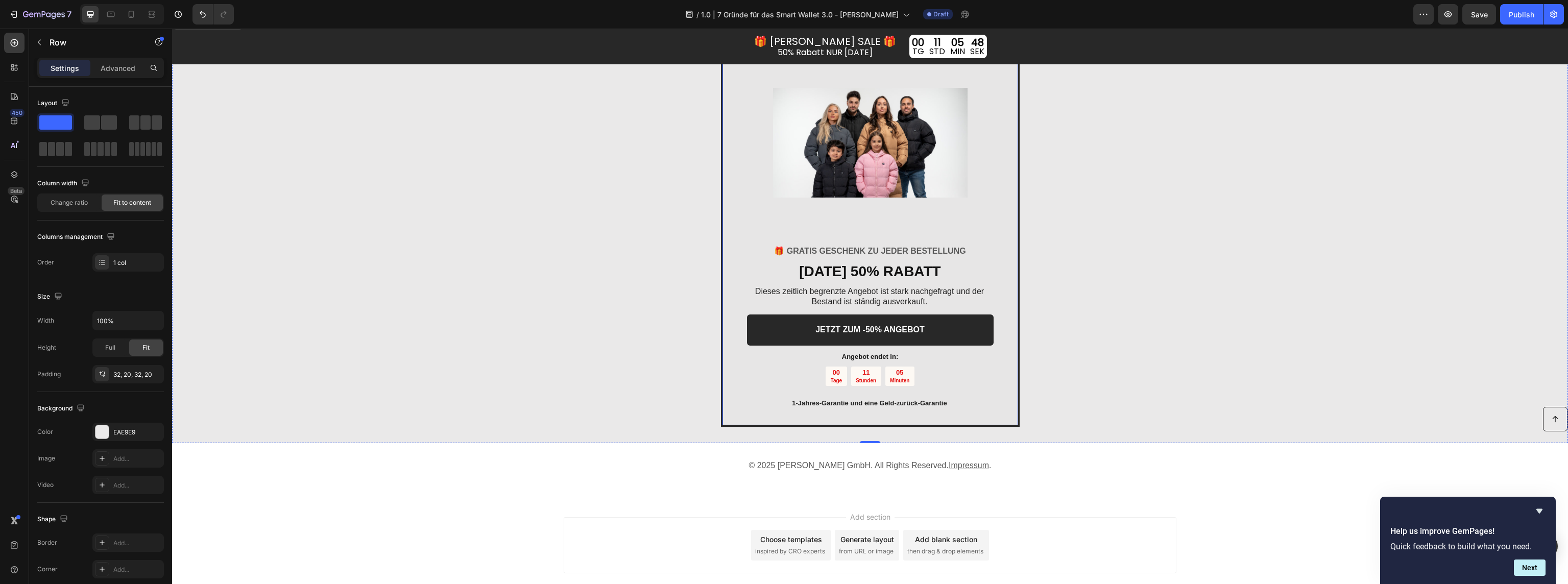
scroll to position [1502, 0]
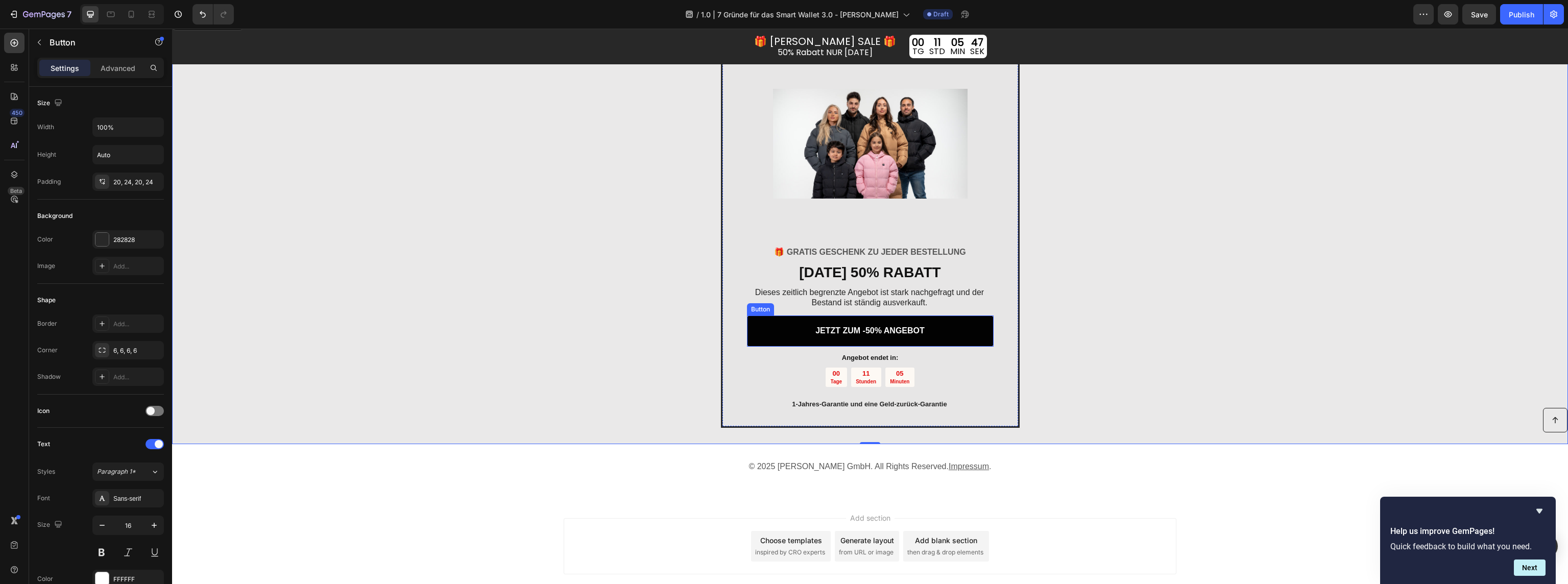
click at [935, 332] on link "JETZT ZUM -50% ANGEBOT" at bounding box center [870, 331] width 246 height 31
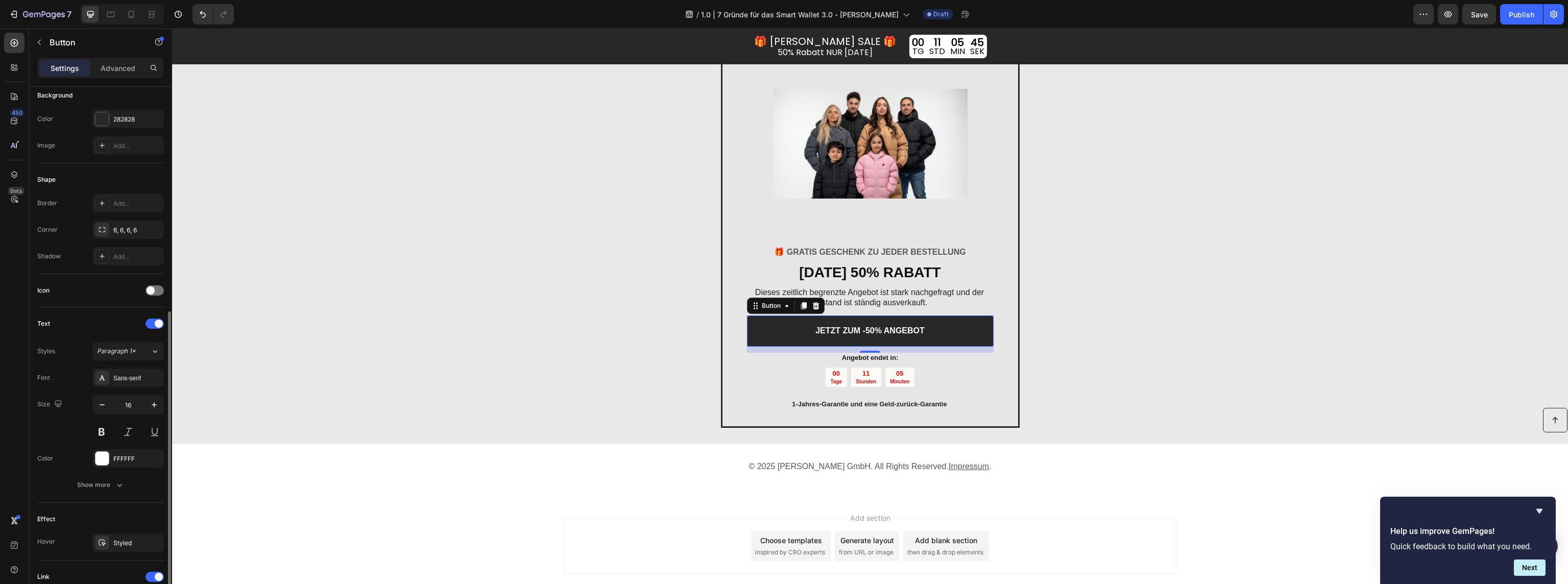
scroll to position [285, 0]
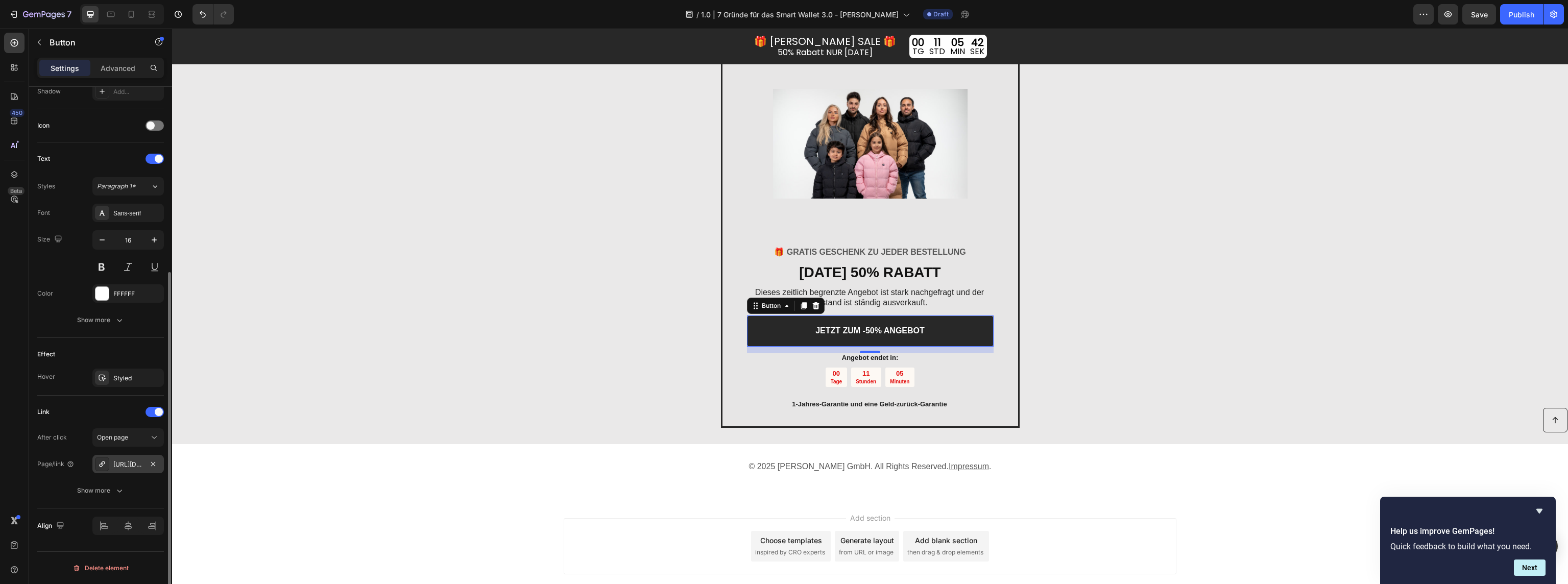
click at [125, 463] on div "https://essentialbag.de/smart-wallet-3-0" at bounding box center [127, 464] width 29 height 9
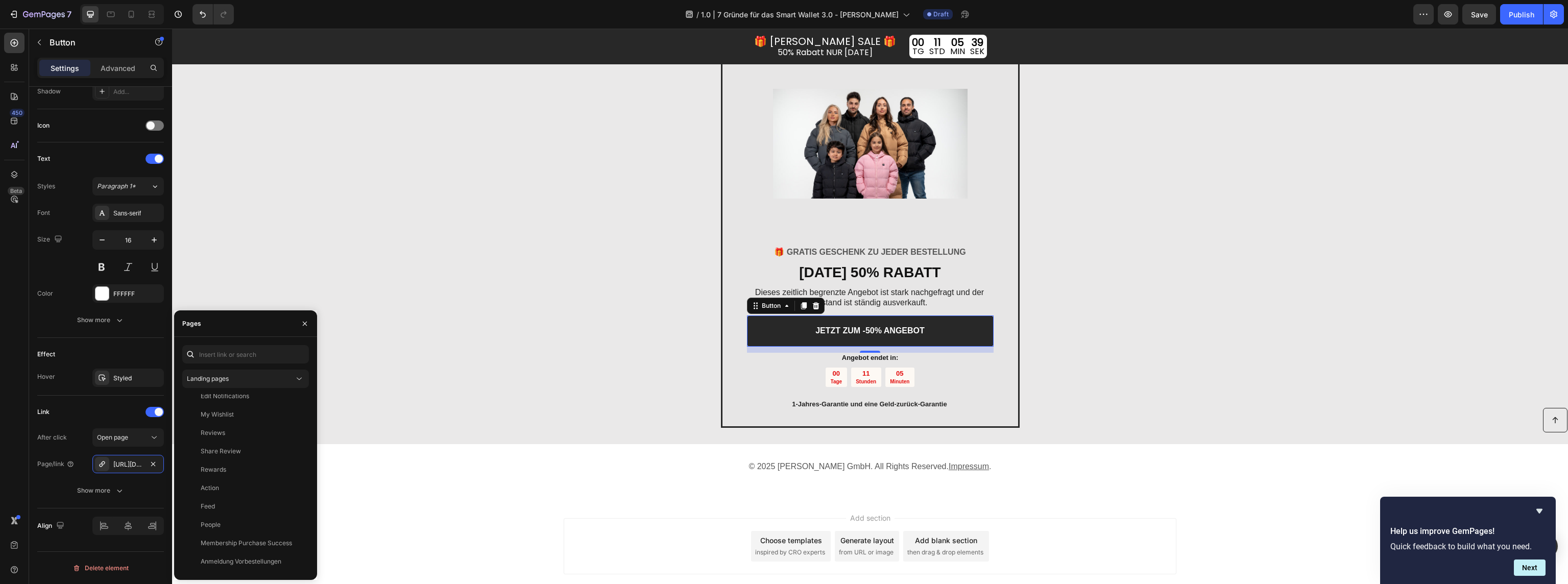
scroll to position [355, 0]
click at [249, 374] on div "Landing pages" at bounding box center [240, 379] width 107 height 9
click at [253, 420] on span "Collection pages" at bounding box center [231, 423] width 48 height 9
click at [251, 479] on div "BEHEIZTE JACKEN" at bounding box center [228, 477] width 55 height 9
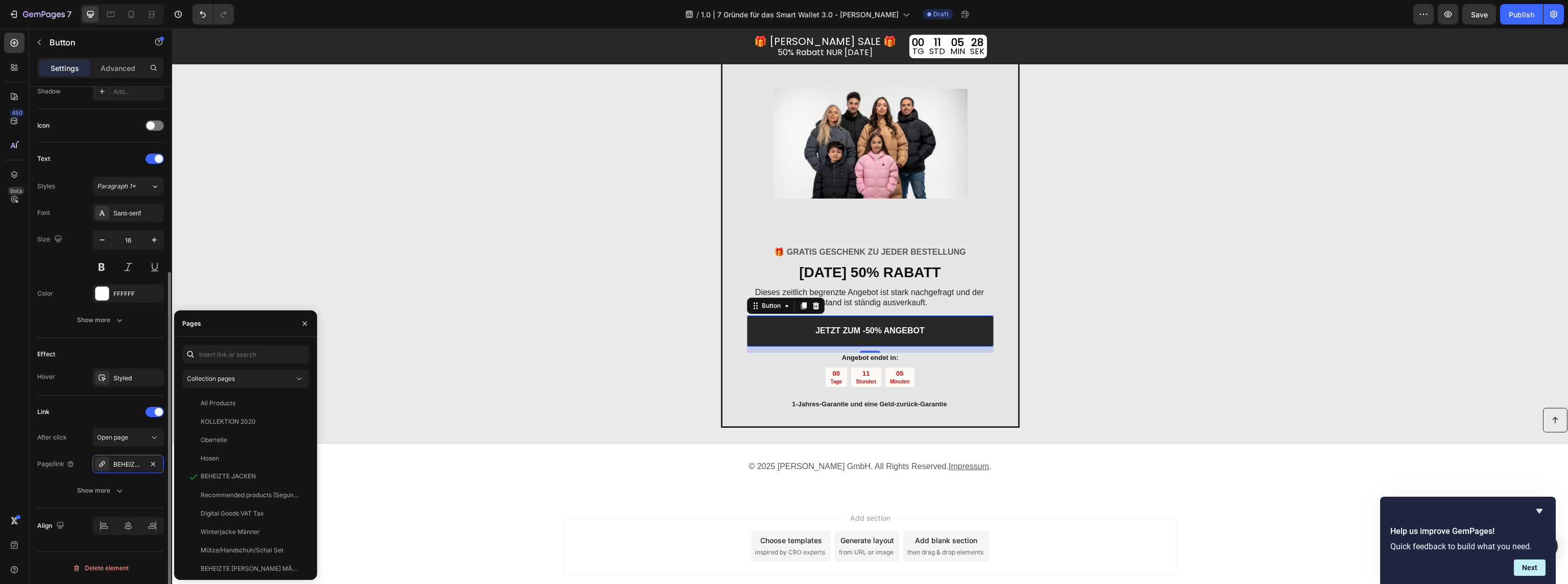
click at [73, 356] on div "Effect" at bounding box center [101, 354] width 127 height 16
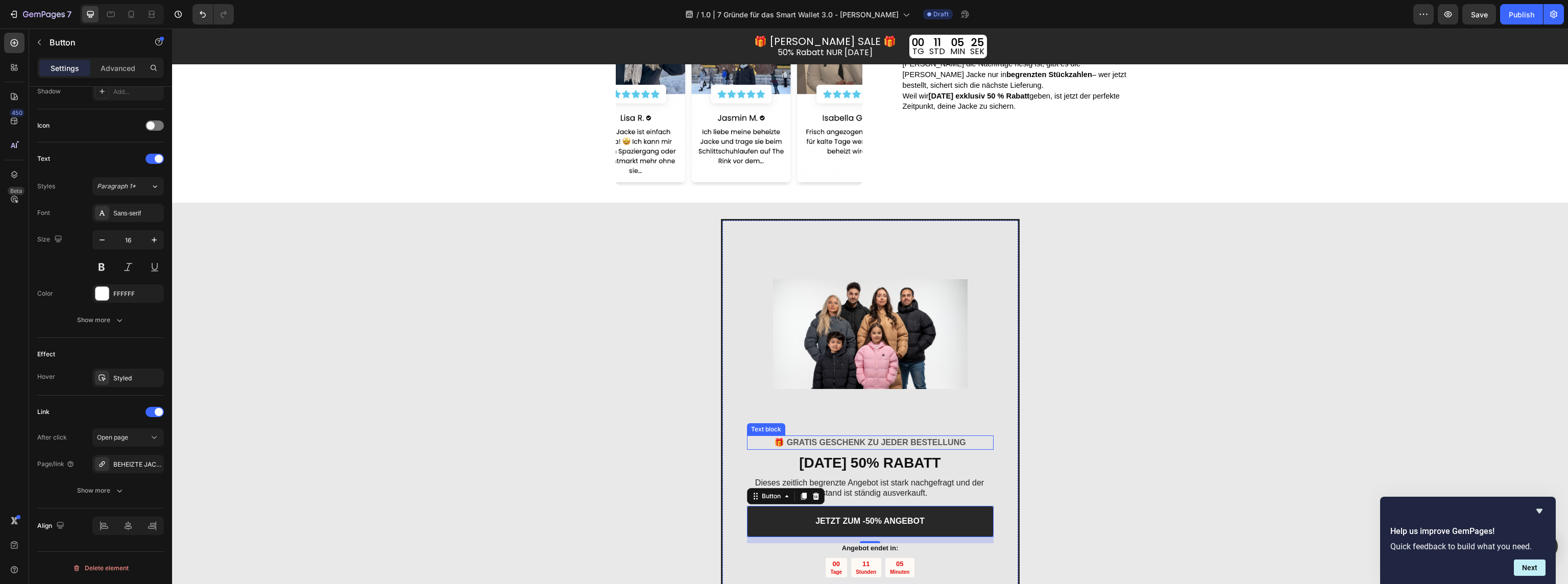
scroll to position [1297, 0]
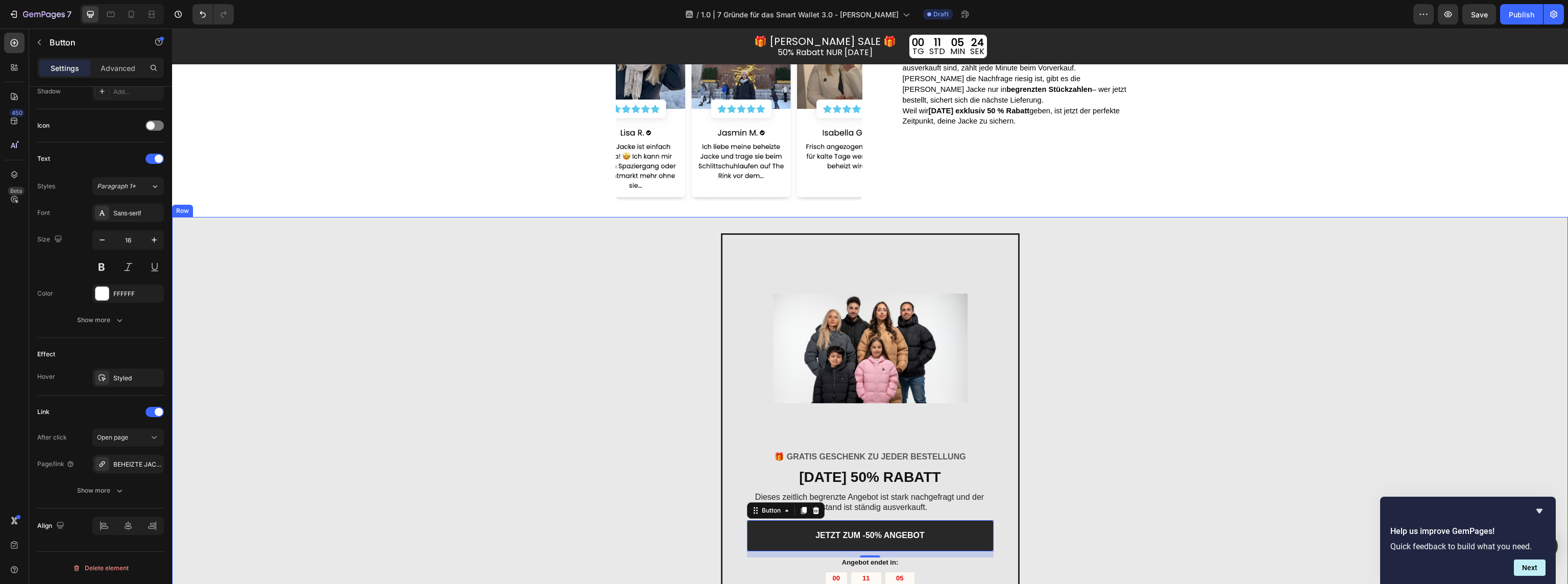
click at [1071, 459] on div "Image 🎁 GRATIS GESCHENK ZU JEDER BESTELLUNG Text block HEUTE 50% RABATT Heading…" at bounding box center [870, 432] width 1396 height 432
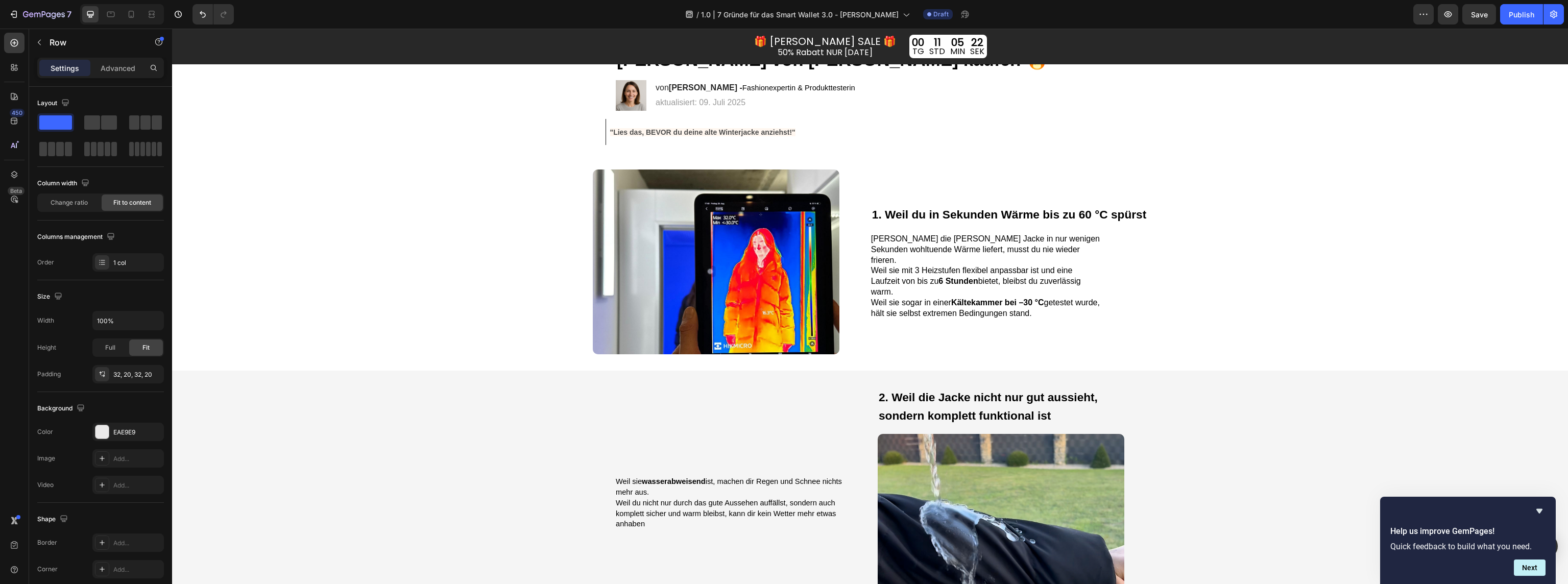
scroll to position [0, 0]
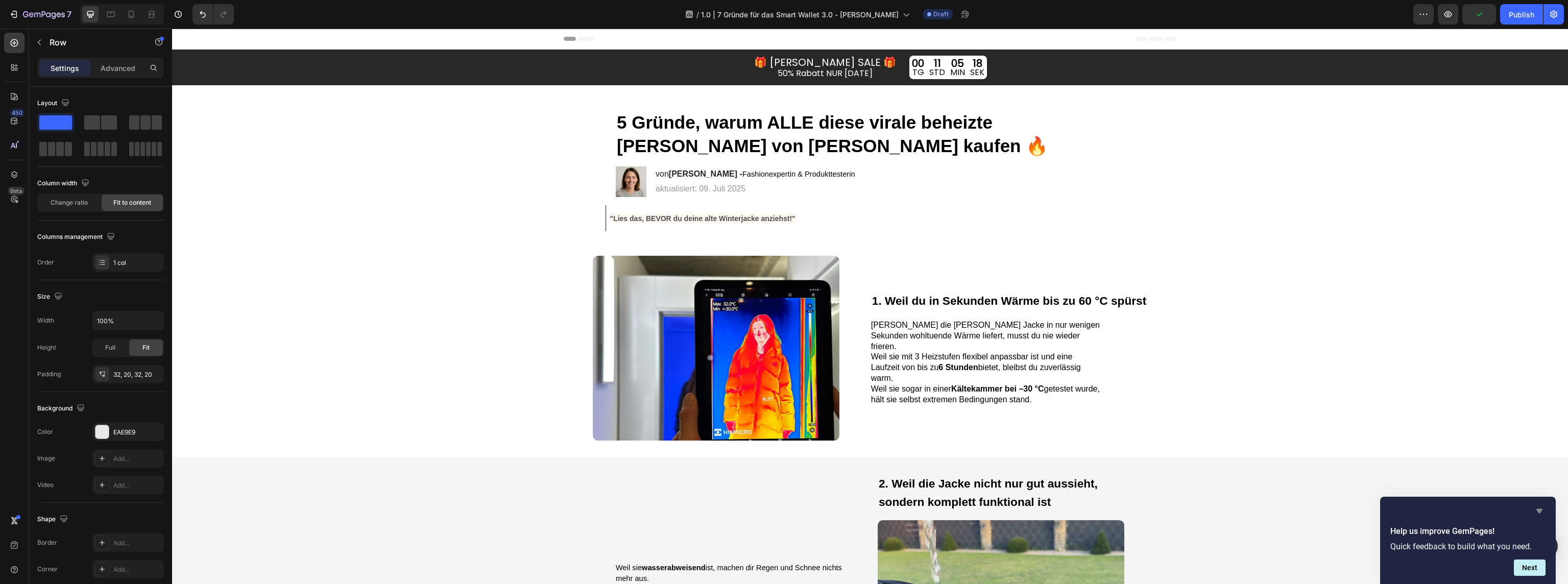
click at [1541, 508] on icon "Hide survey" at bounding box center [1539, 511] width 12 height 12
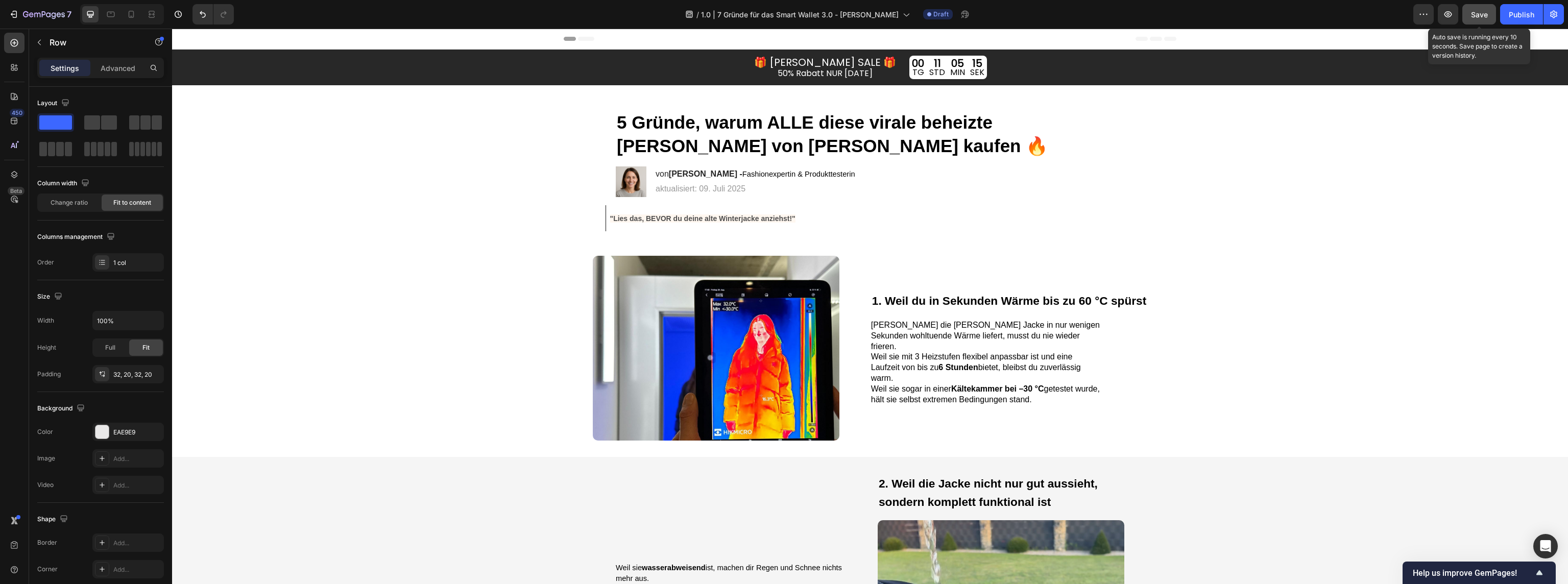
click at [1478, 17] on span "Save" at bounding box center [1480, 14] width 17 height 8
click at [1518, 20] on button "Publish" at bounding box center [1522, 14] width 43 height 20
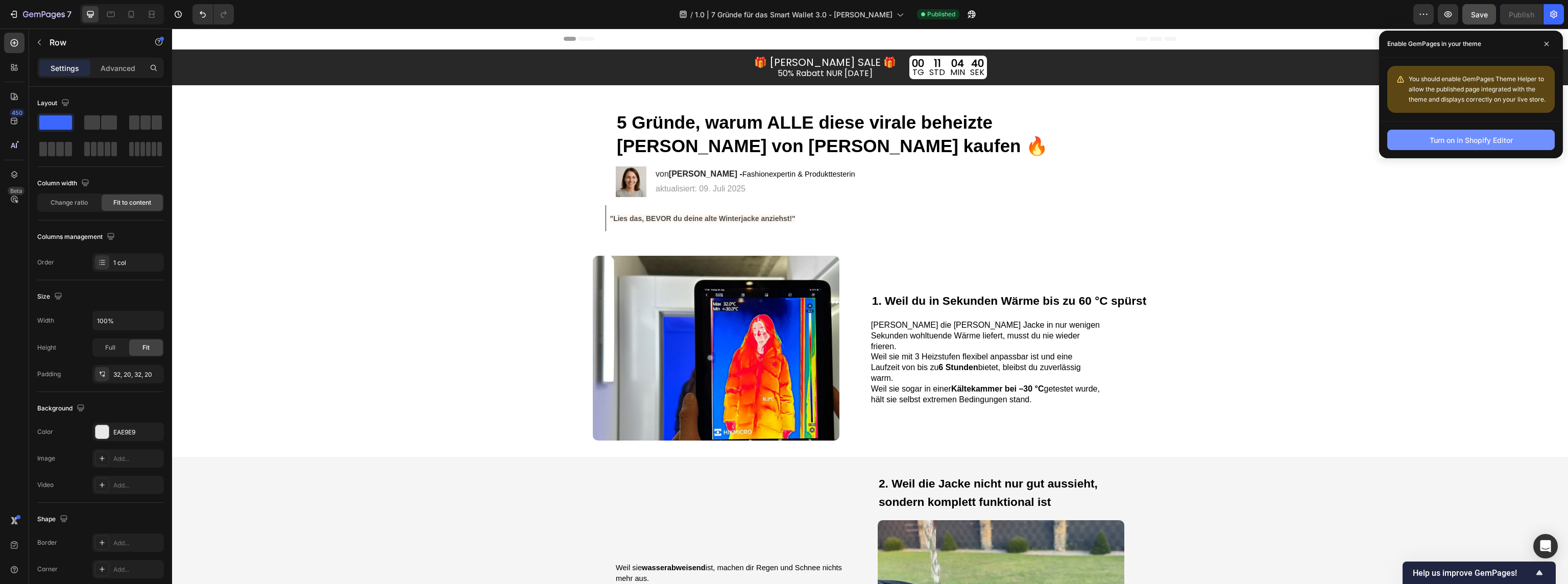
click at [1471, 139] on div "Turn on in Shopify Editor" at bounding box center [1471, 140] width 83 height 10
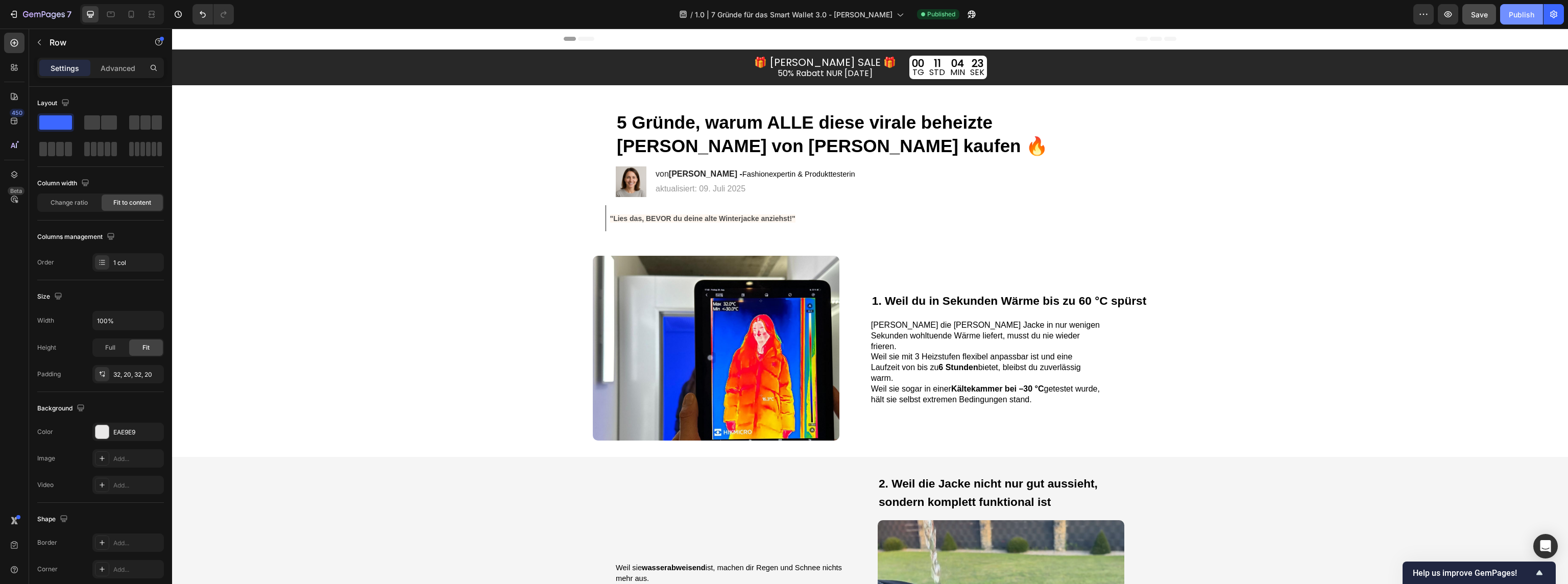
click at [1520, 20] on button "Publish" at bounding box center [1522, 14] width 43 height 20
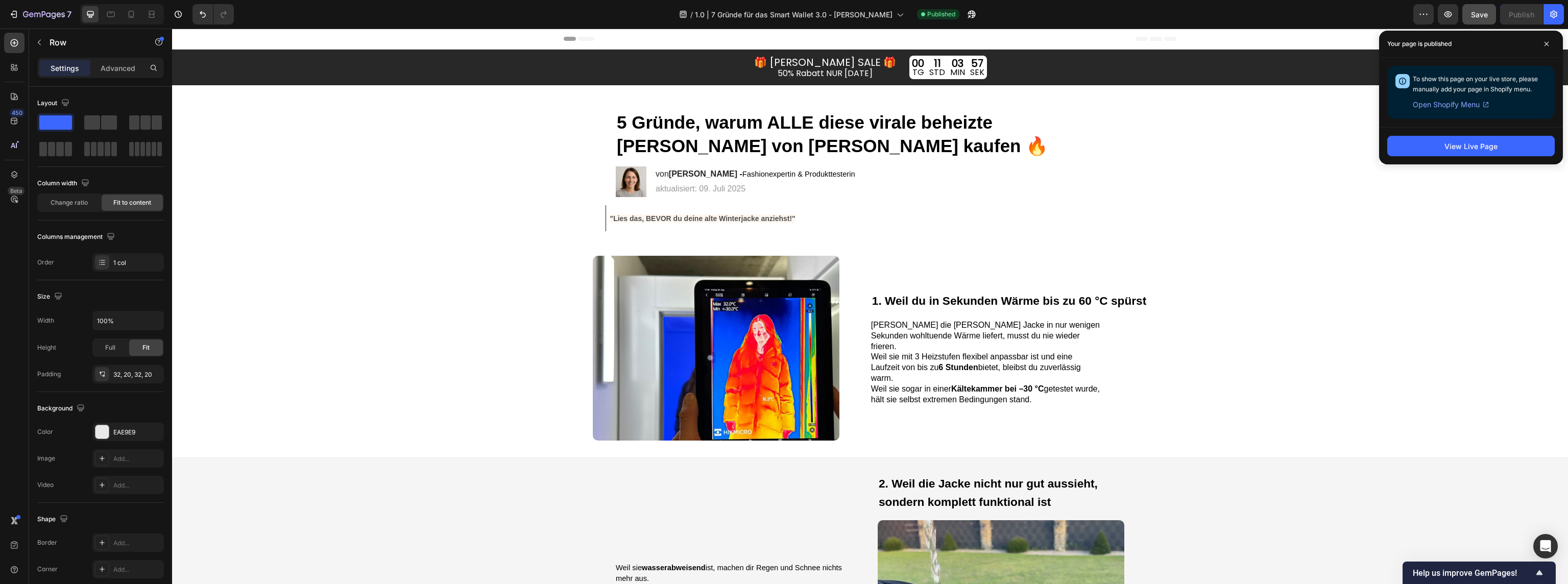
click at [1450, 104] on span "Open Shopify Menu" at bounding box center [1446, 105] width 67 height 12
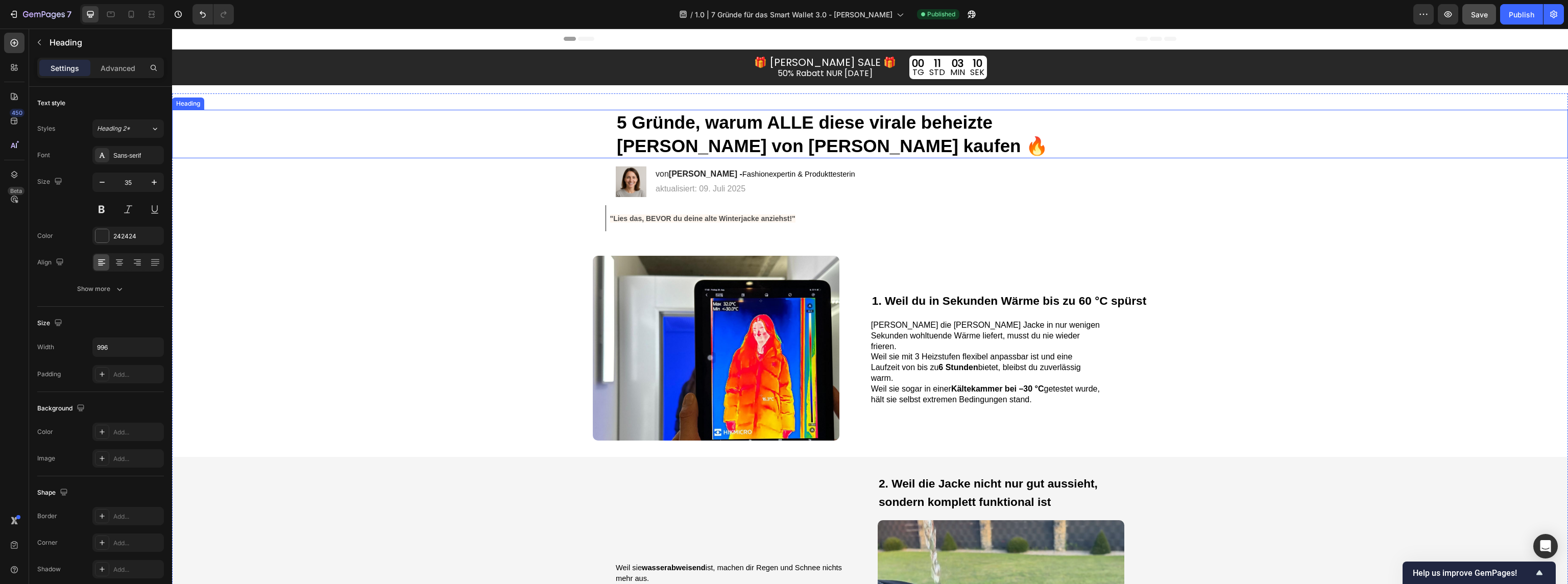
click at [636, 116] on strong "5 Gründe, warum ALLE diese virale beheizte [PERSON_NAME] von [PERSON_NAME] kauf…" at bounding box center [832, 134] width 431 height 43
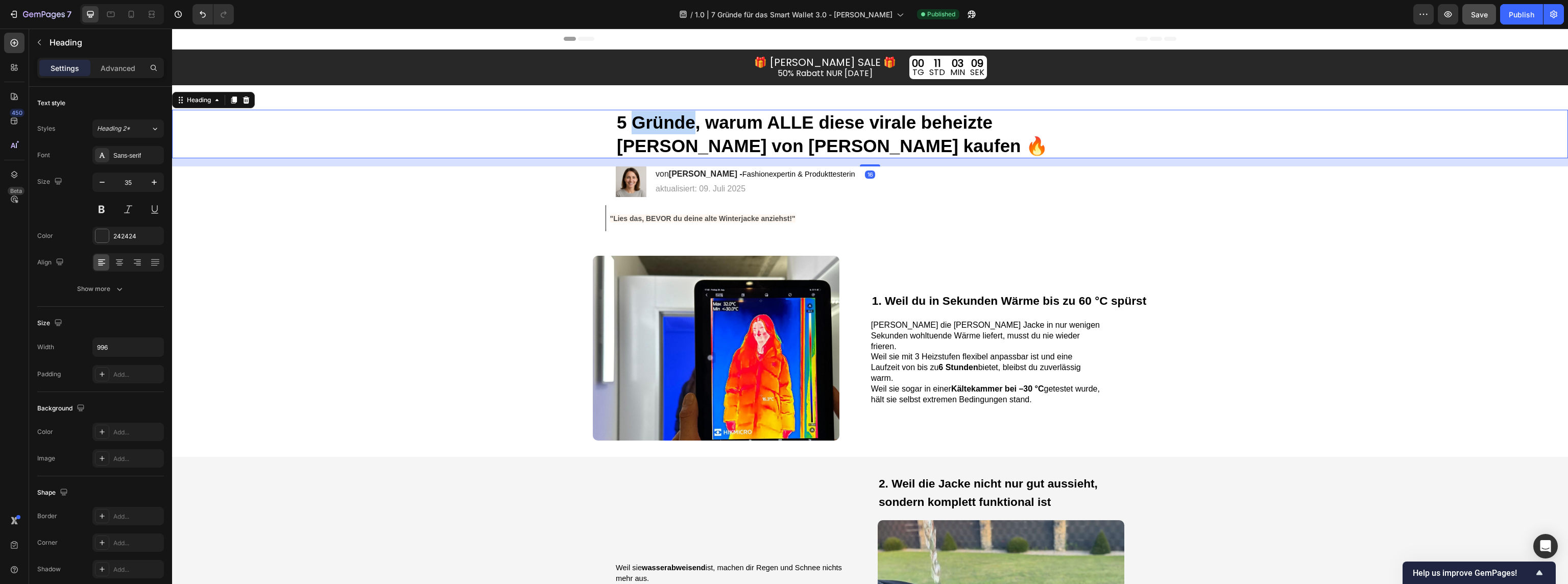
click at [633, 123] on strong "5 Gründe, warum ALLE diese virale beheizte [PERSON_NAME] von [PERSON_NAME] kauf…" at bounding box center [832, 134] width 431 height 43
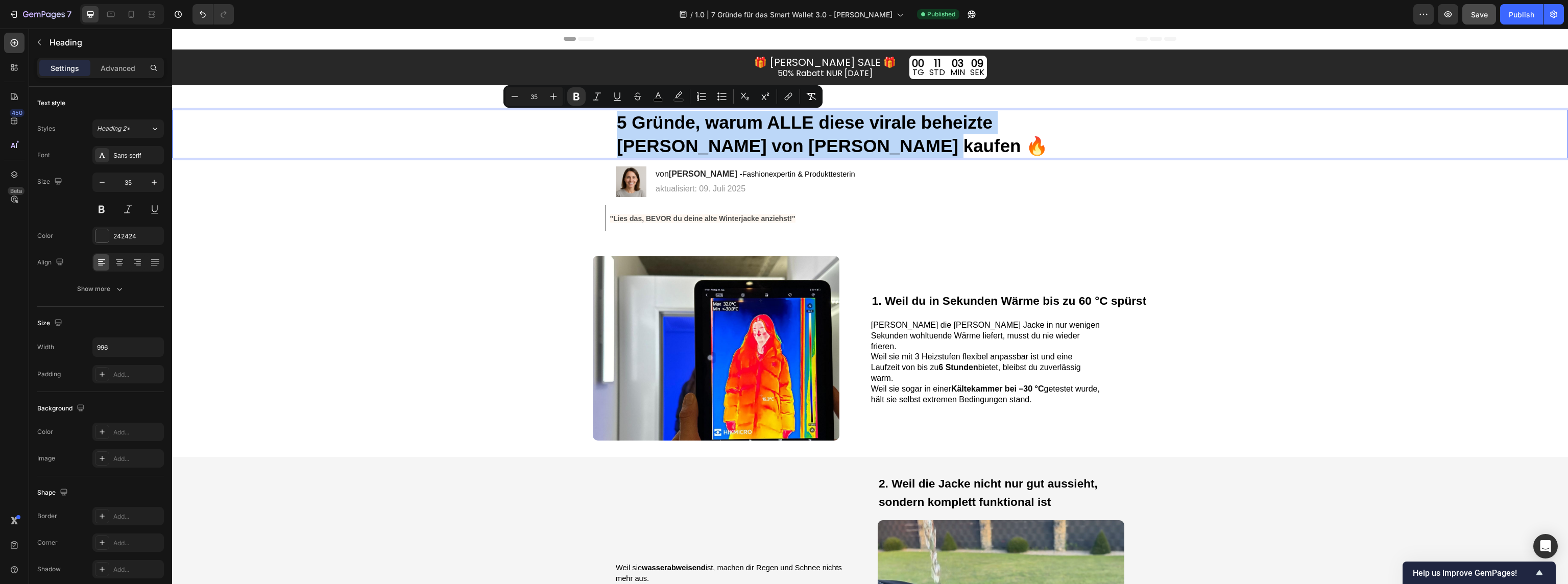
click at [633, 123] on strong "5 Gründe, warum ALLE diese virale beheizte [PERSON_NAME] von [PERSON_NAME] kauf…" at bounding box center [832, 134] width 431 height 43
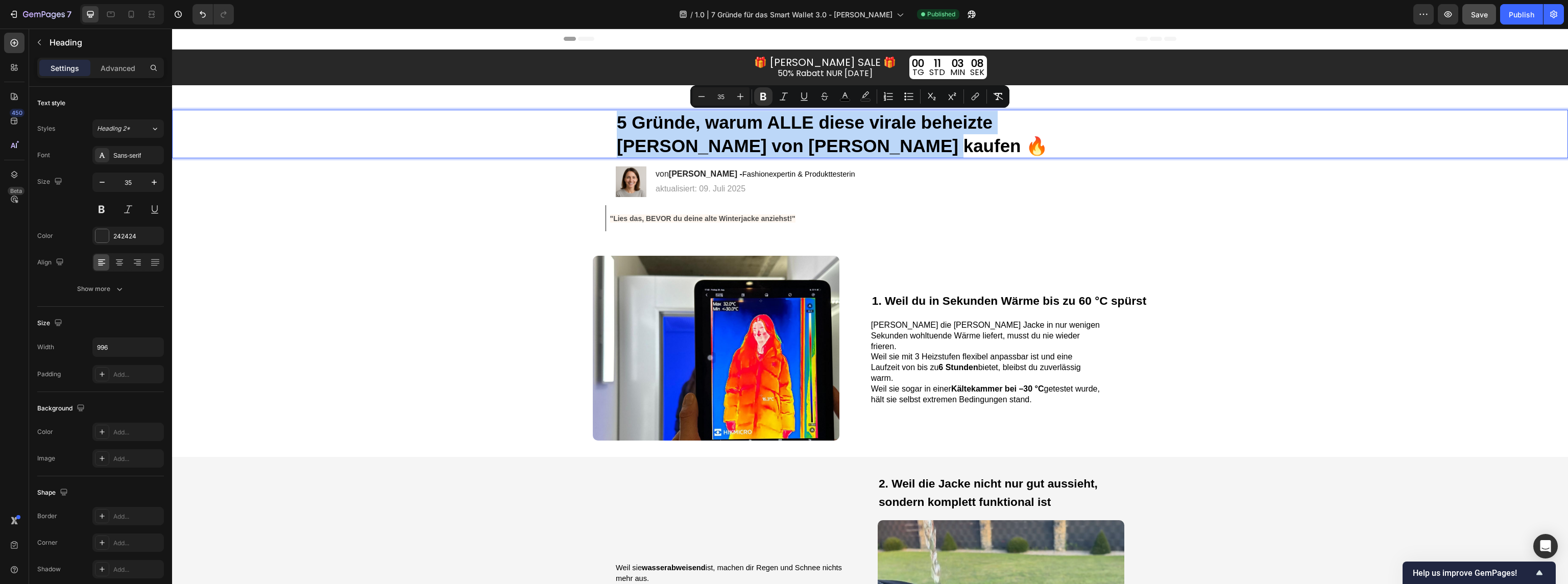
drag, startPoint x: 637, startPoint y: 125, endPoint x: 620, endPoint y: 122, distance: 17.3
click at [636, 124] on strong "5 Gründe, warum ALLE diese virale beheizte [PERSON_NAME] von [PERSON_NAME] kauf…" at bounding box center [832, 134] width 431 height 43
click at [621, 136] on strong "5 Gründe, warum ALLE diese virale beheizte [PERSON_NAME] von [PERSON_NAME] kauf…" at bounding box center [832, 134] width 431 height 43
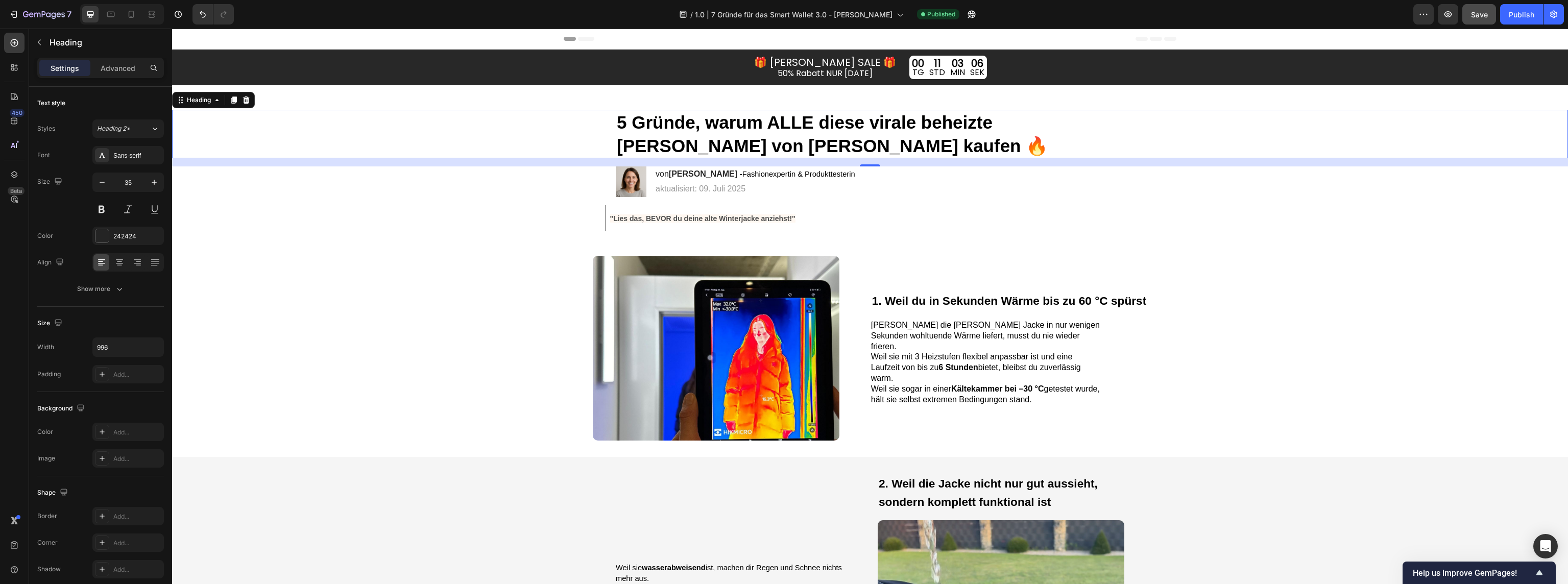
drag, startPoint x: 615, startPoint y: 122, endPoint x: 754, endPoint y: 140, distance: 140.2
click at [757, 142] on div "5 Gründe, warum ALLE diese virale beheizte [PERSON_NAME] von [PERSON_NAME] kauf…" at bounding box center [870, 134] width 1375 height 48
click at [777, 145] on strong "5 Gründe, warum ALLE diese virale beheizte [PERSON_NAME] von [PERSON_NAME] kauf…" at bounding box center [832, 134] width 431 height 43
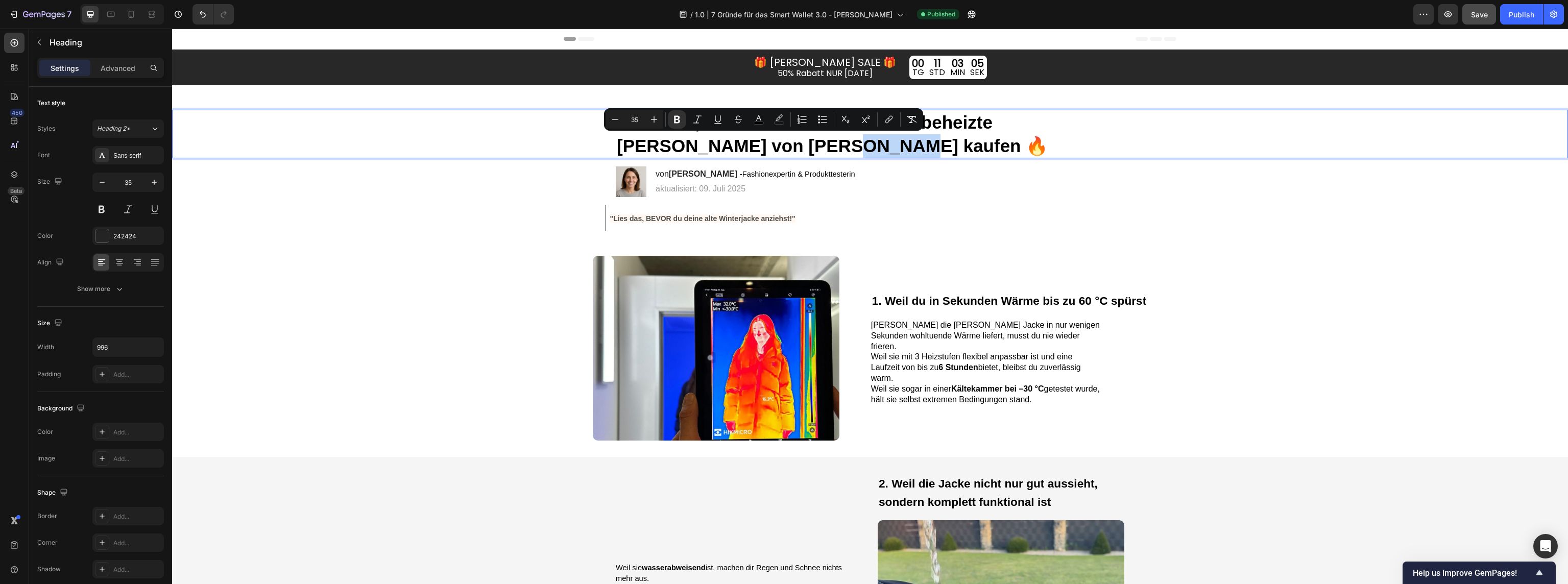
click at [789, 146] on strong "5 Gründe, warum ALLE diese virale beheizte [PERSON_NAME] von [PERSON_NAME] kauf…" at bounding box center [832, 134] width 431 height 43
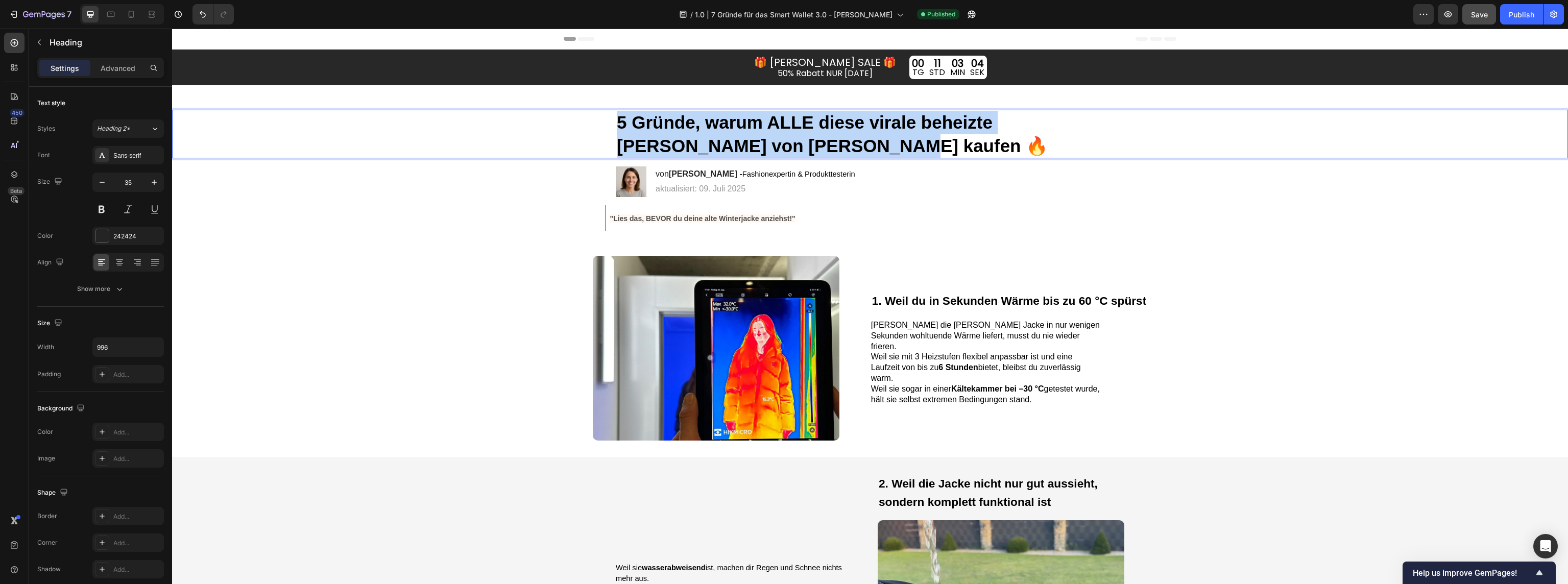
drag, startPoint x: 791, startPoint y: 147, endPoint x: 612, endPoint y: 125, distance: 180.3
click at [612, 125] on div "5 Gründe, warum ALLE diese virale beheizte [PERSON_NAME] von [PERSON_NAME] kauf…" at bounding box center [870, 134] width 1375 height 48
copy strong "5 Gründe, warum ALLE diese virale beheizte Jacke von Mont Gerrard kaufen"
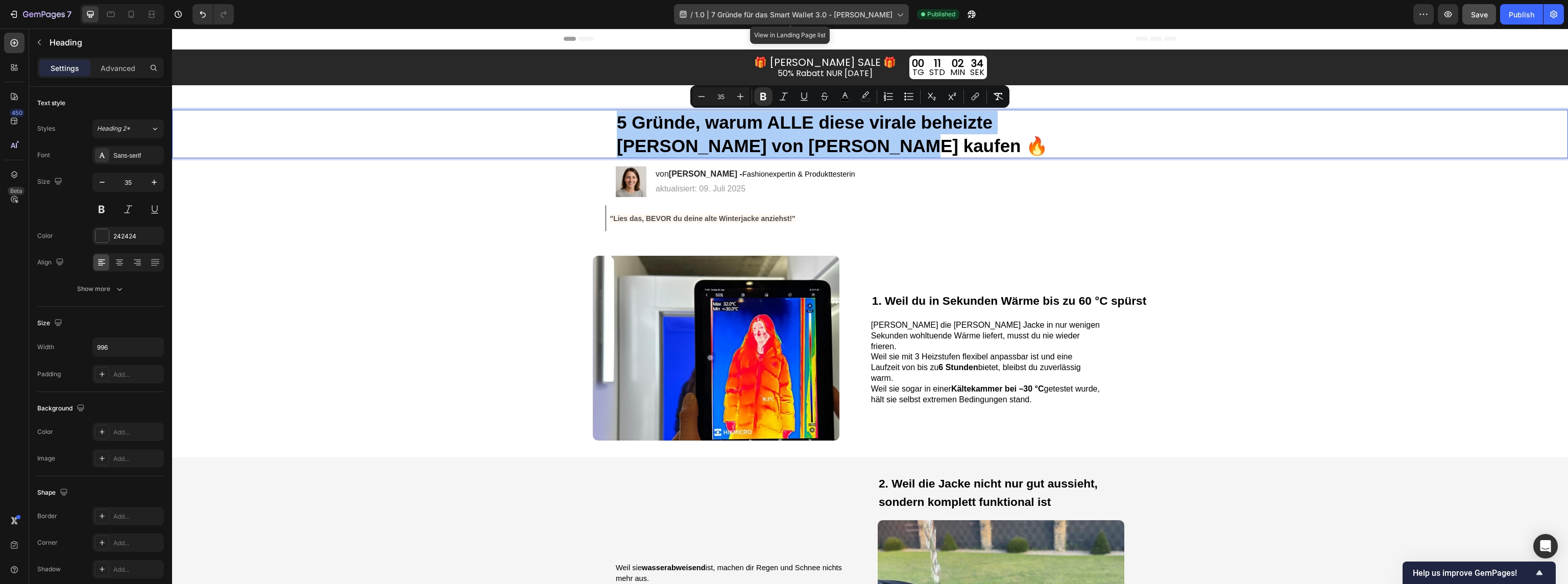
click at [814, 18] on span "1.0 | 7 Gründe für das Smart Wallet 3.0 - [PERSON_NAME]" at bounding box center [794, 14] width 197 height 10
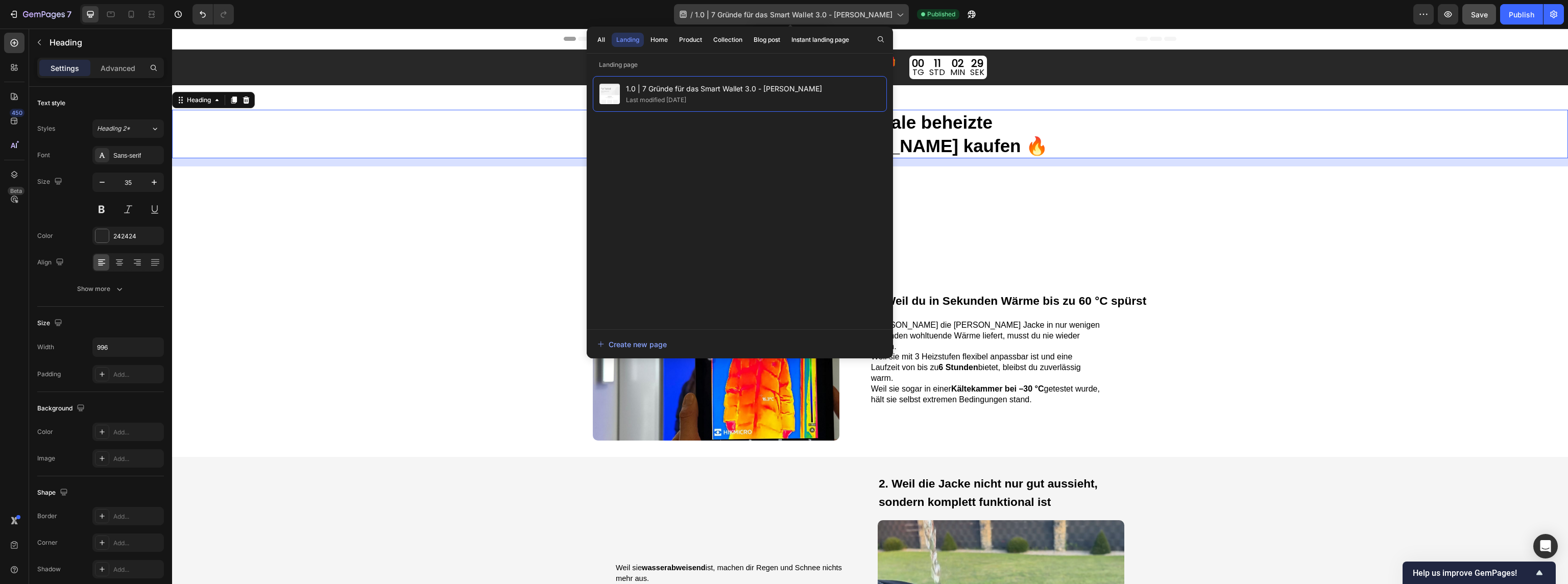
click at [852, 10] on span "1.0 | 7 Gründe für das Smart Wallet 3.0 - [PERSON_NAME]" at bounding box center [794, 14] width 197 height 10
click at [894, 12] on icon at bounding box center [900, 14] width 10 height 10
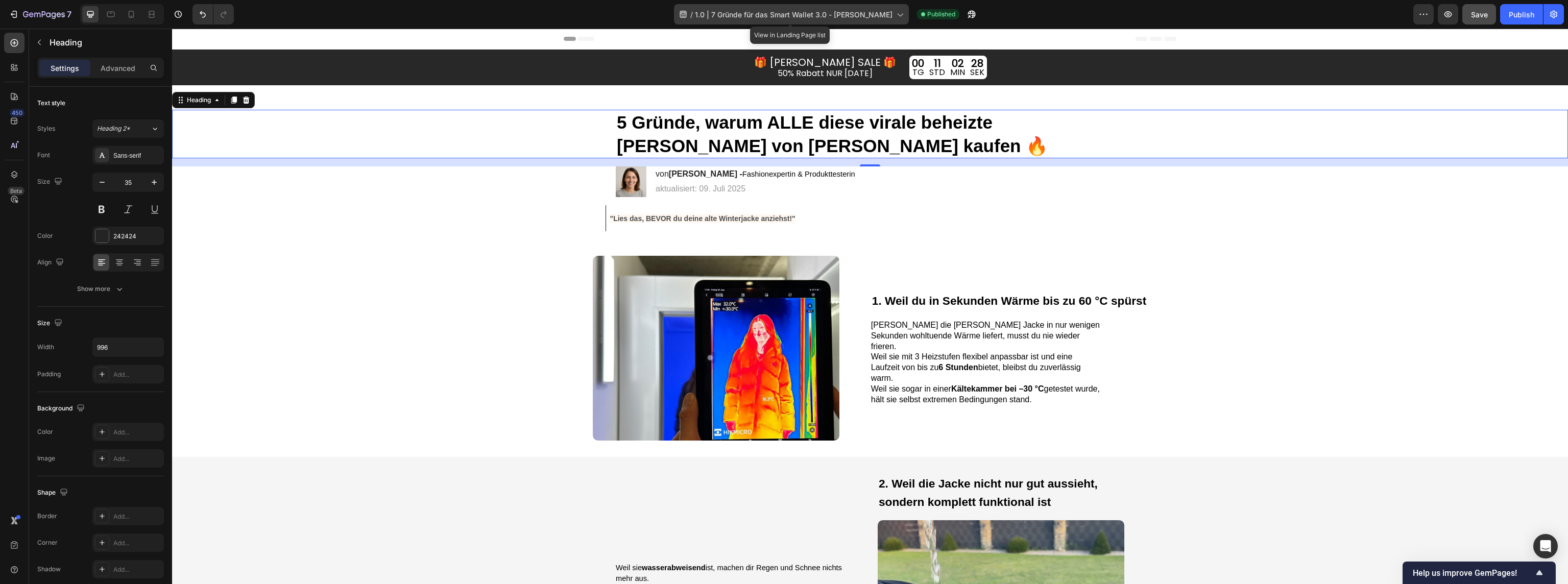
click at [894, 12] on icon at bounding box center [900, 14] width 10 height 10
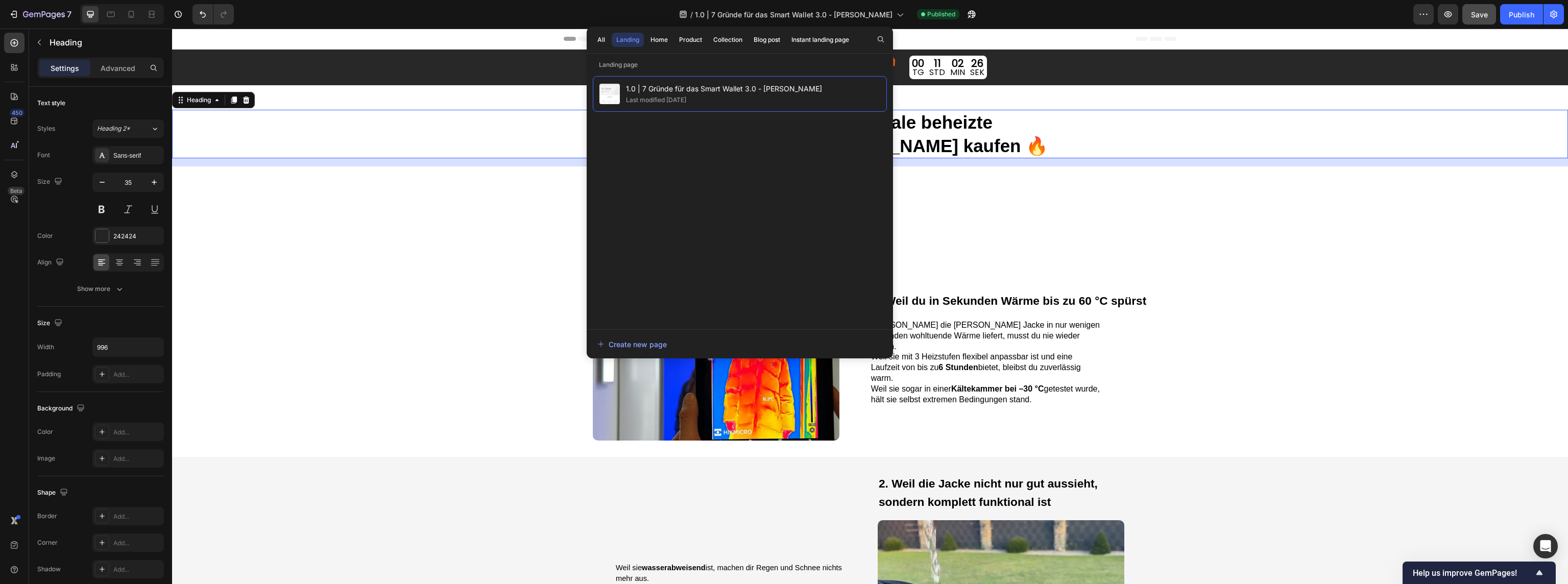
click at [429, 124] on div "⁠⁠⁠⁠⁠⁠⁠ 5 Gründe, warum ALLE diese virale beheizte Jacke von Mont Gerrard kaufe…" at bounding box center [870, 134] width 1375 height 48
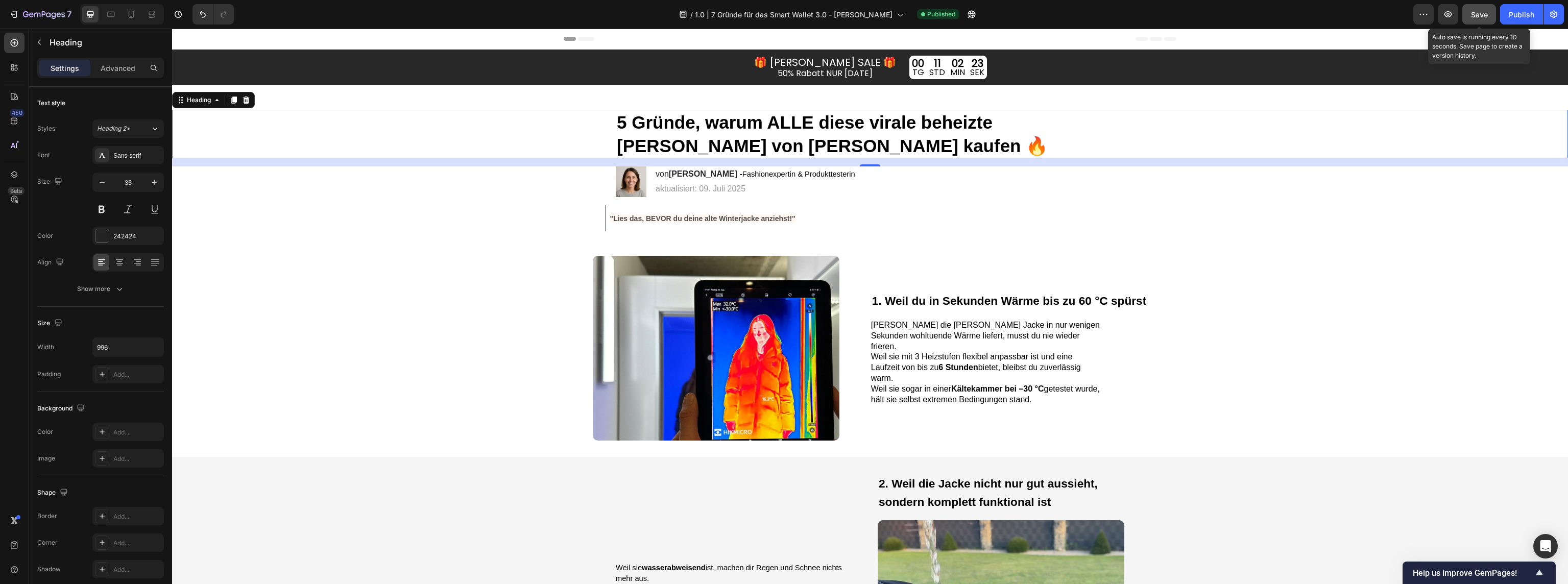
click at [1483, 16] on span "Save" at bounding box center [1480, 14] width 17 height 8
click at [45, 13] on icon "button" at bounding box center [44, 14] width 4 height 6
